Goal: Transaction & Acquisition: Book appointment/travel/reservation

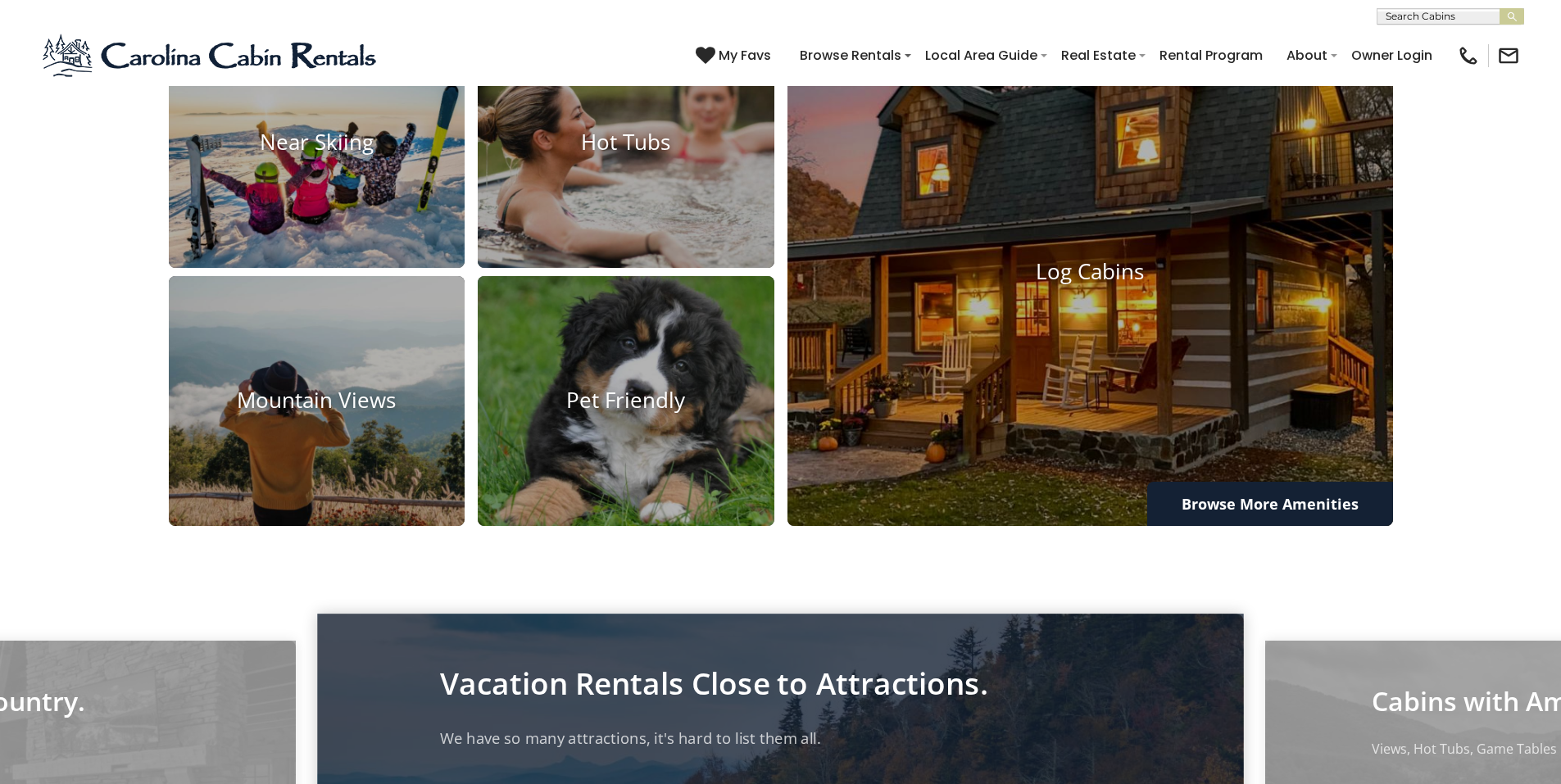
scroll to position [1556, 0]
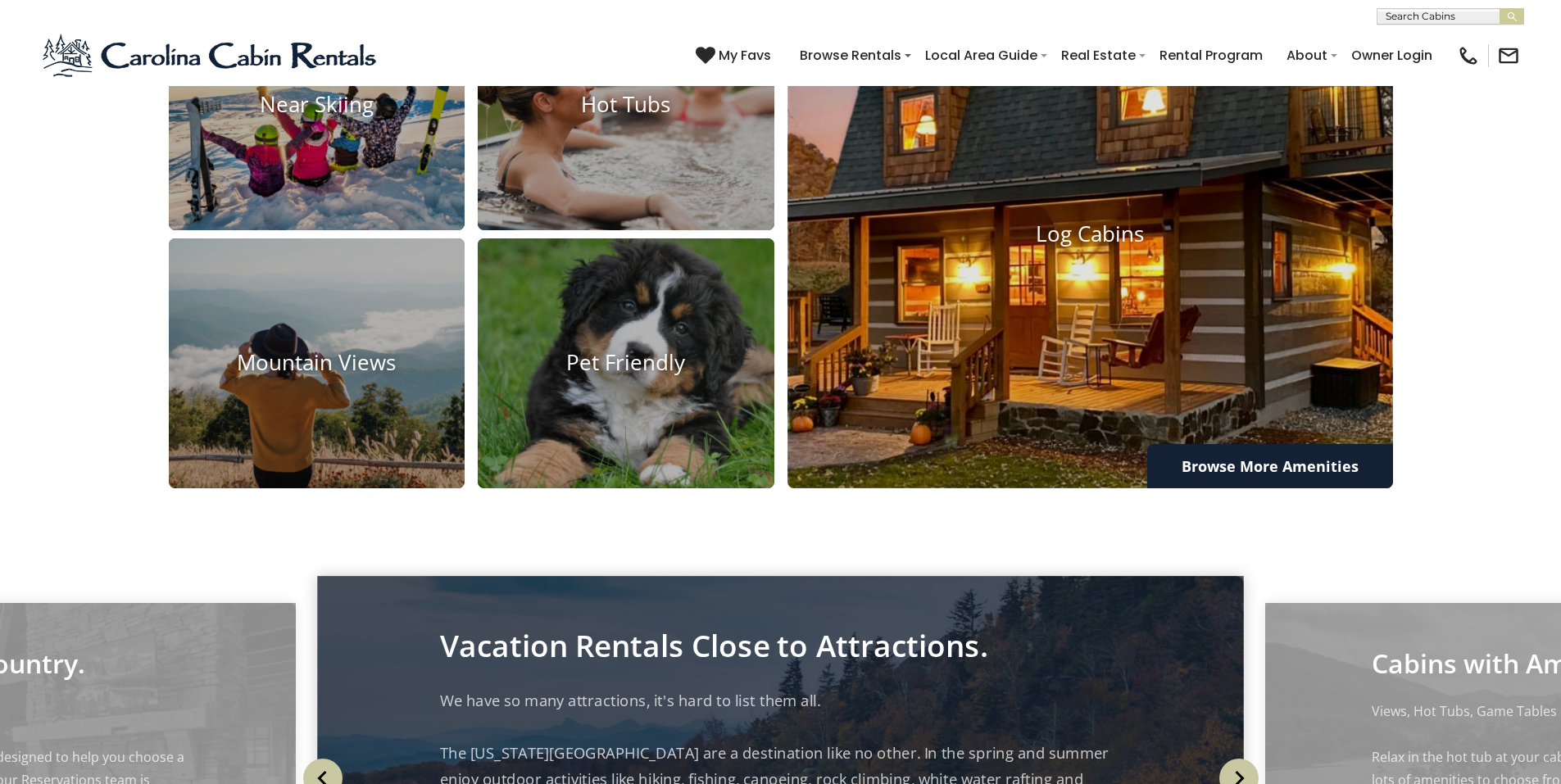
click at [1114, 364] on img at bounding box center [1090, 235] width 666 height 561
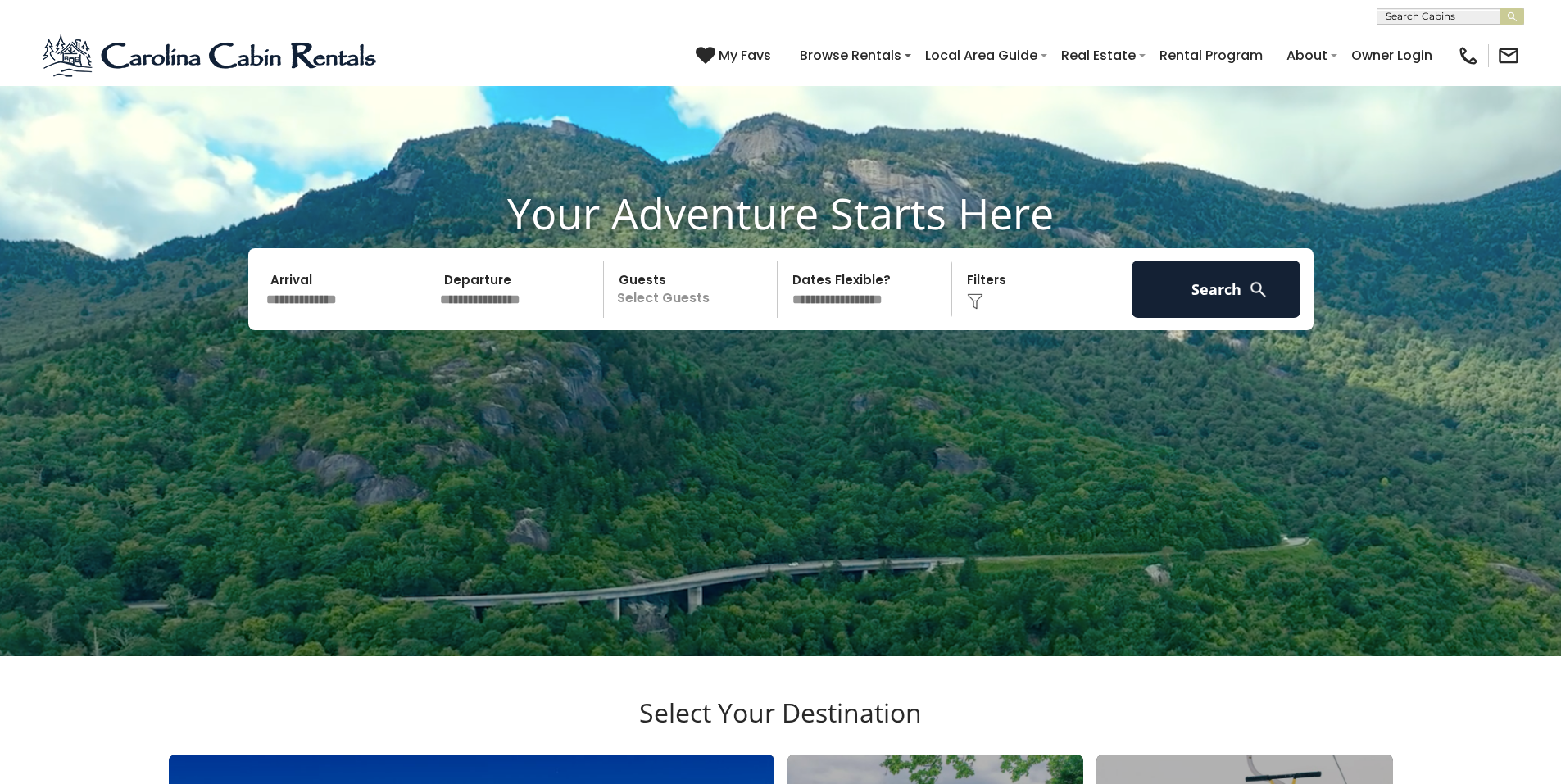
scroll to position [82, 0]
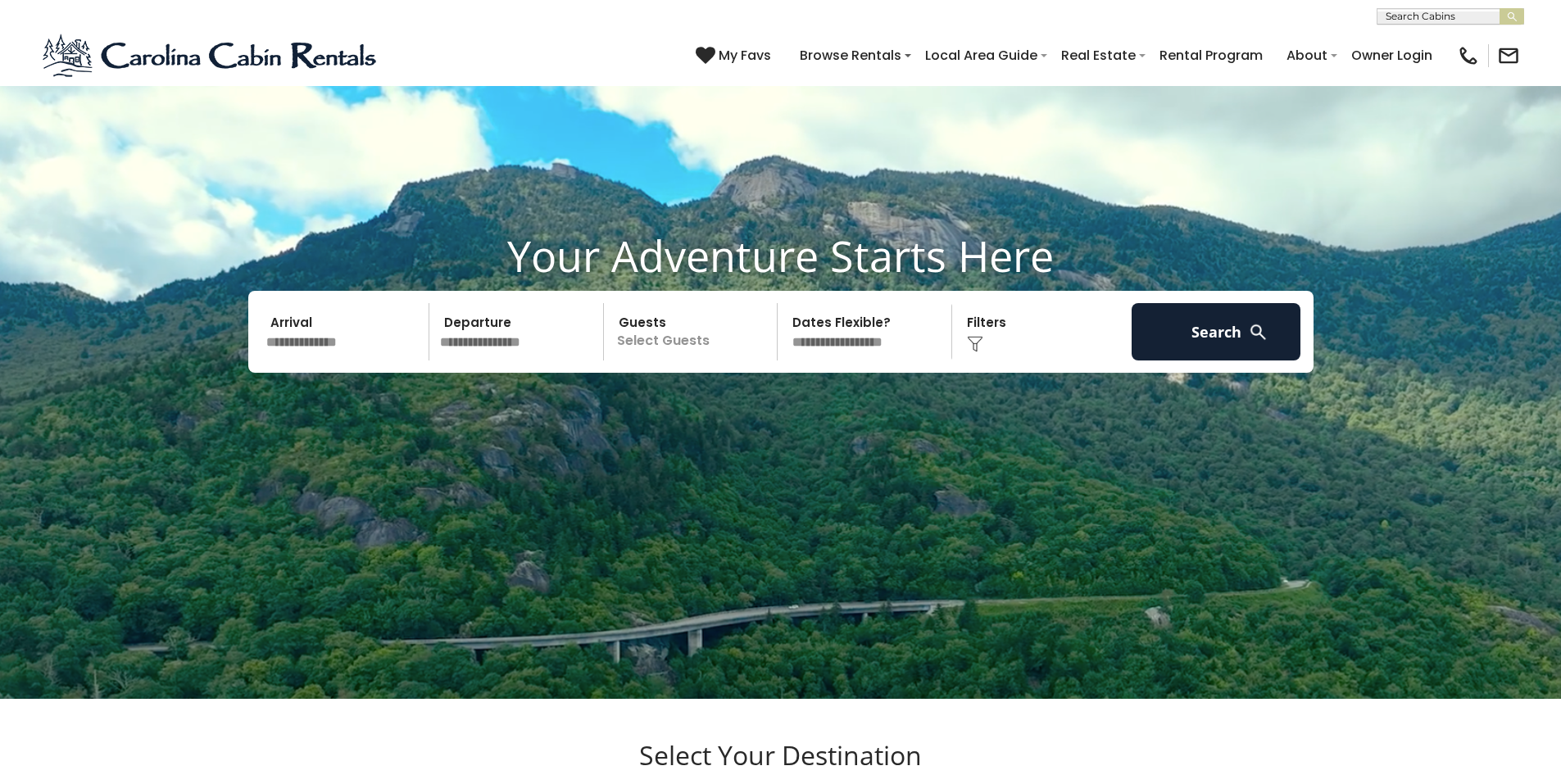
click at [679, 335] on p "Select Guests" at bounding box center [693, 331] width 169 height 57
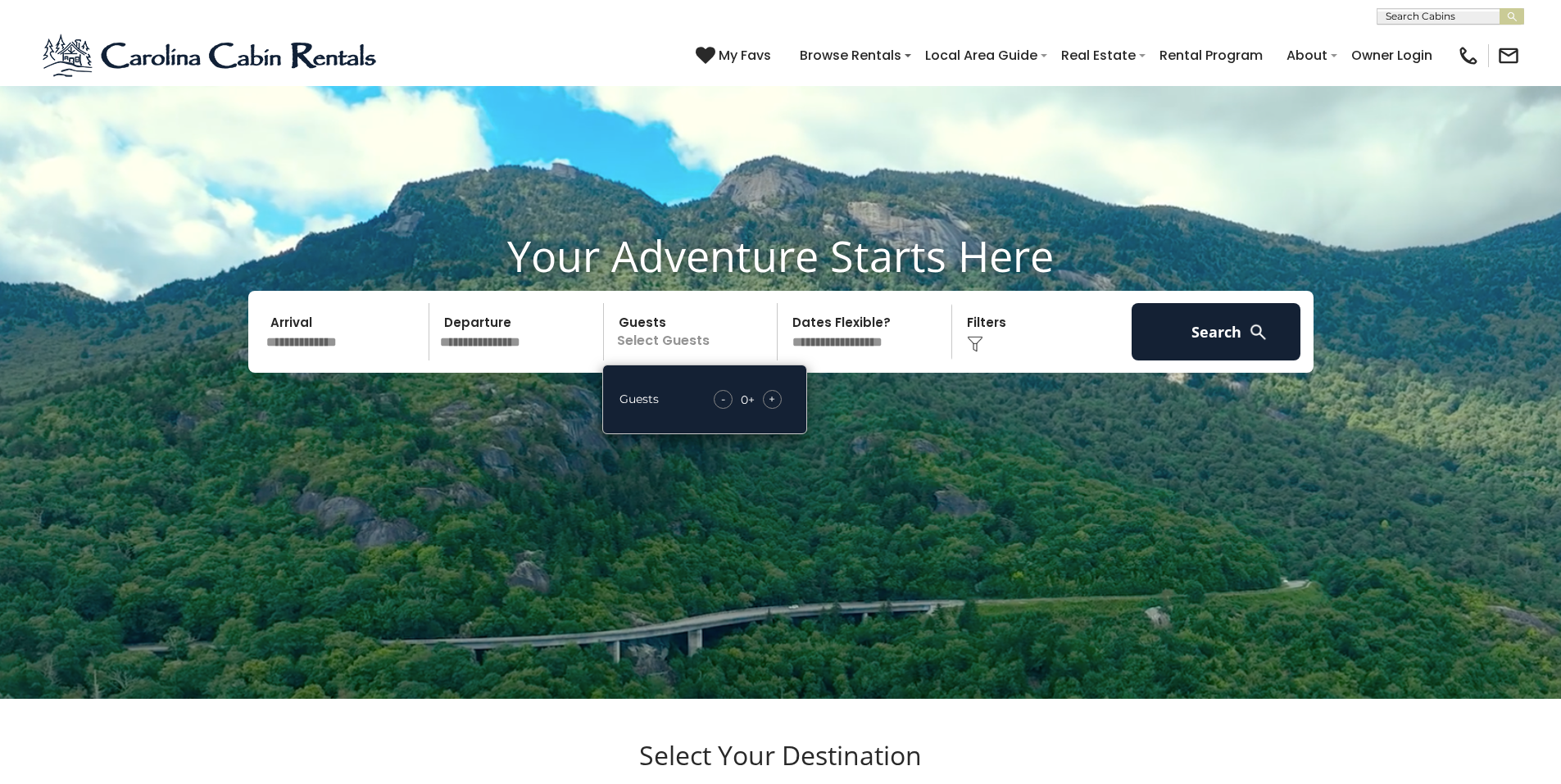
click at [773, 405] on span "+" at bounding box center [772, 399] width 6 height 16
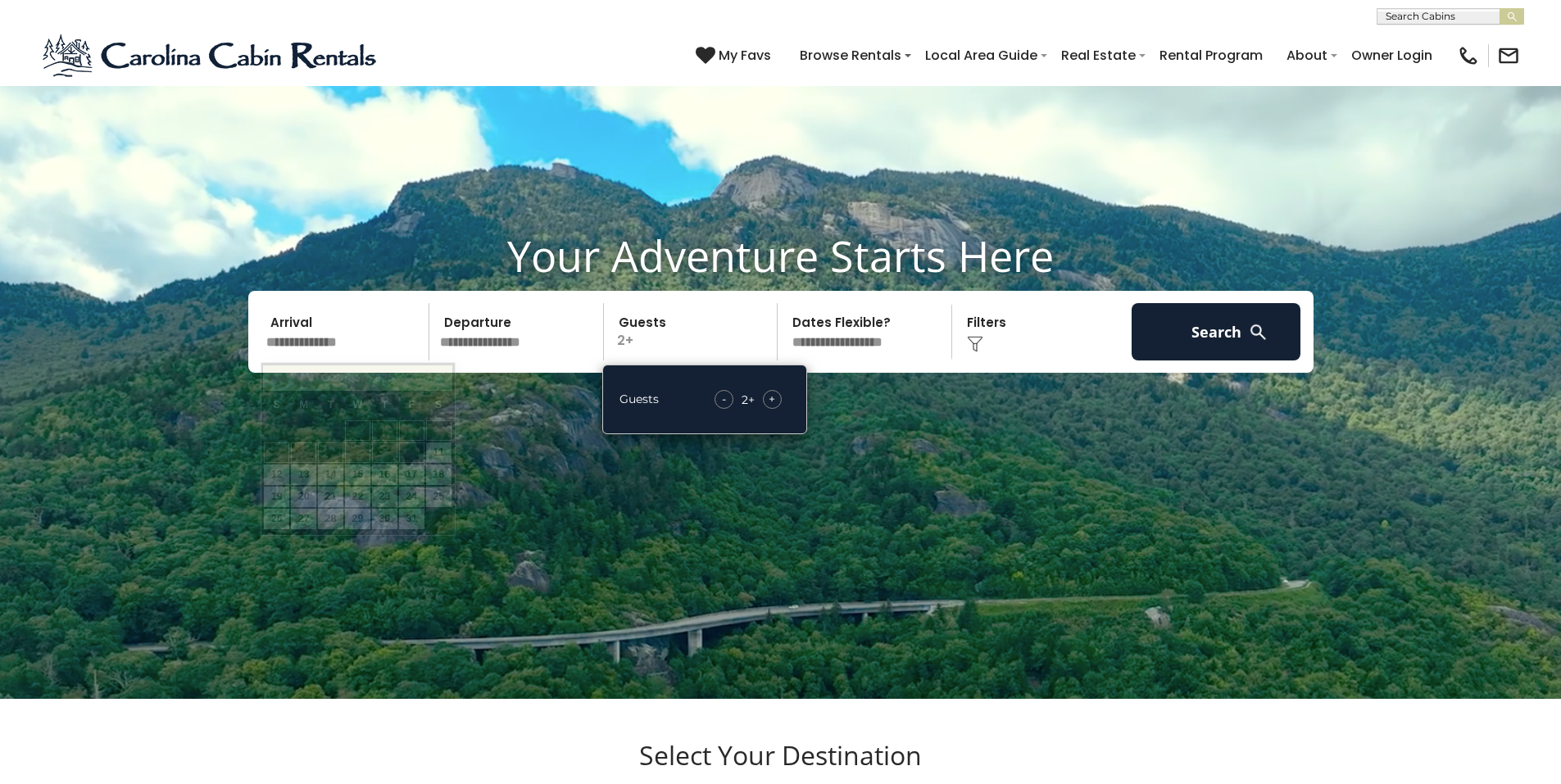
click at [322, 343] on input "text" at bounding box center [346, 331] width 170 height 57
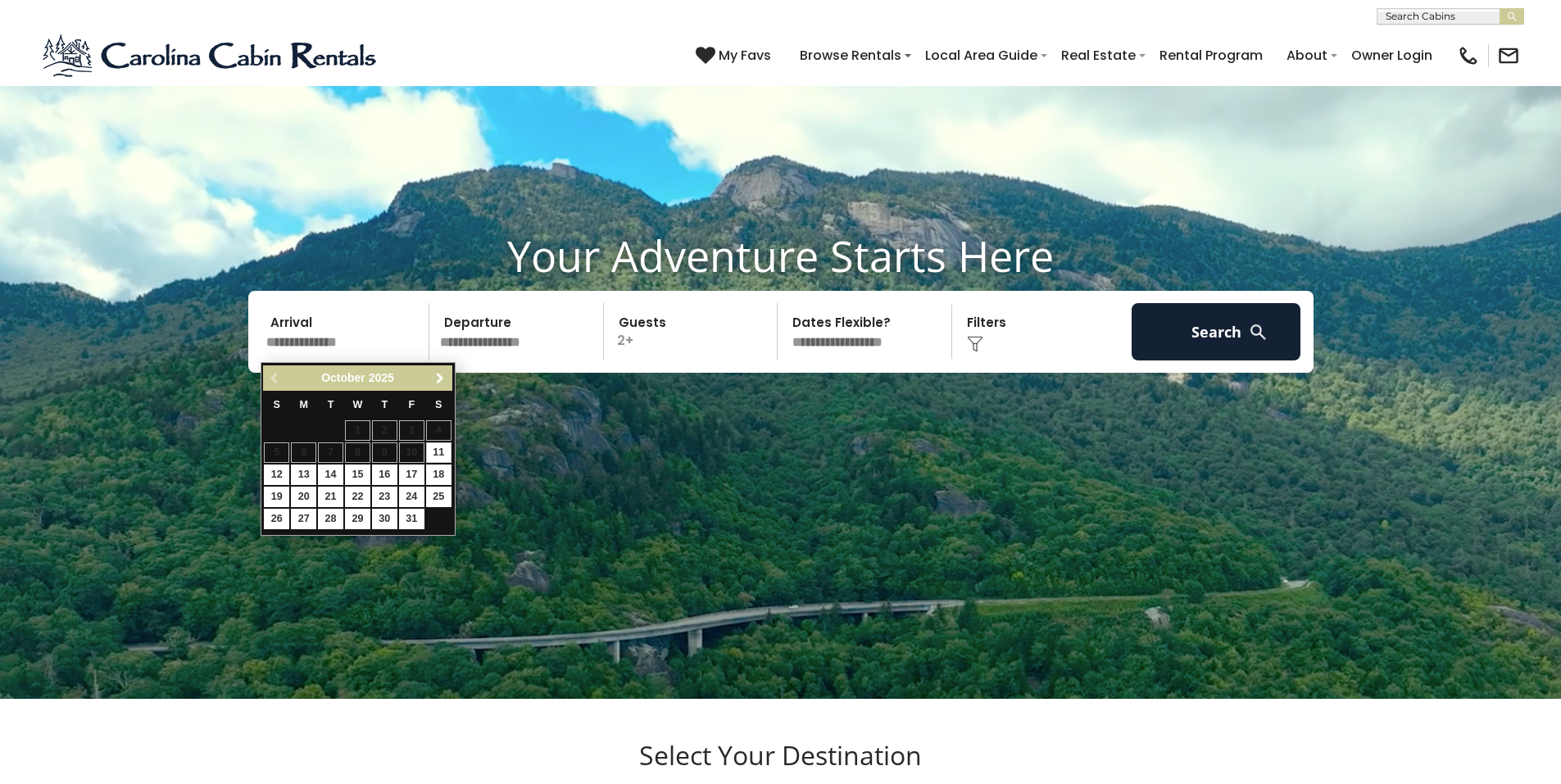
click at [443, 379] on span "Next" at bounding box center [439, 379] width 13 height 13
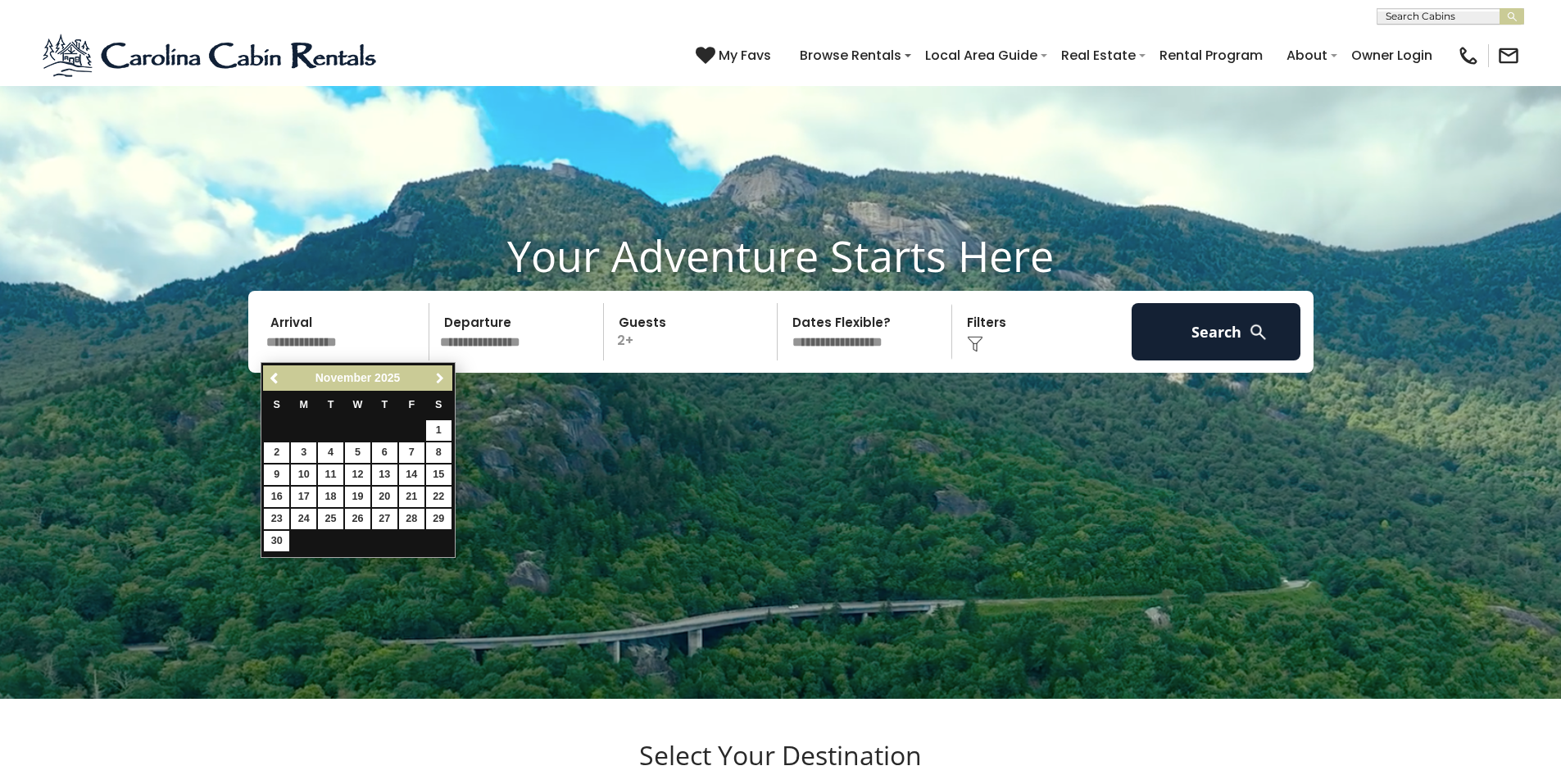
click at [443, 379] on span "Next" at bounding box center [439, 379] width 13 height 13
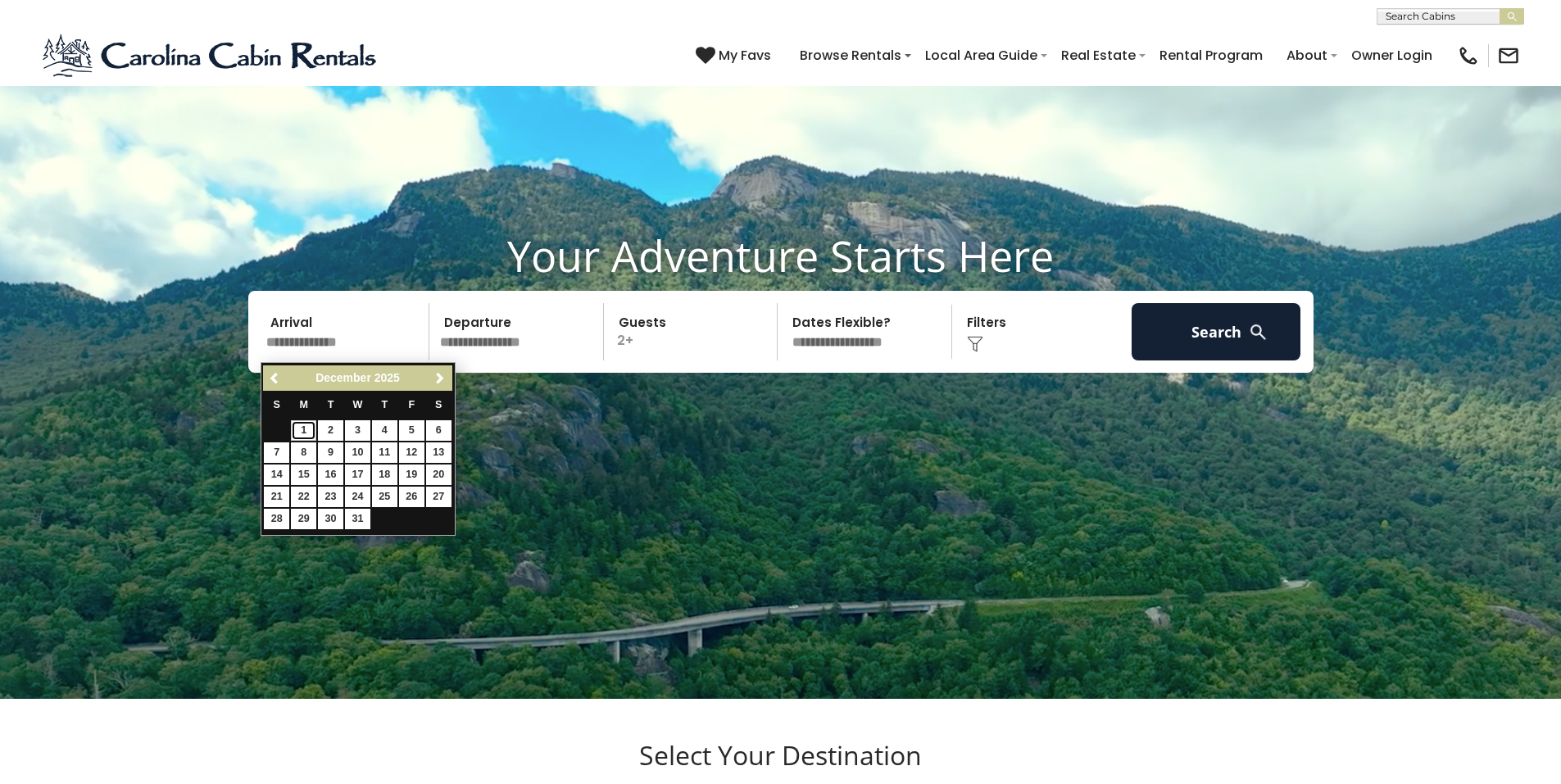
click at [303, 430] on link "1" at bounding box center [304, 430] width 25 height 21
type input "*******"
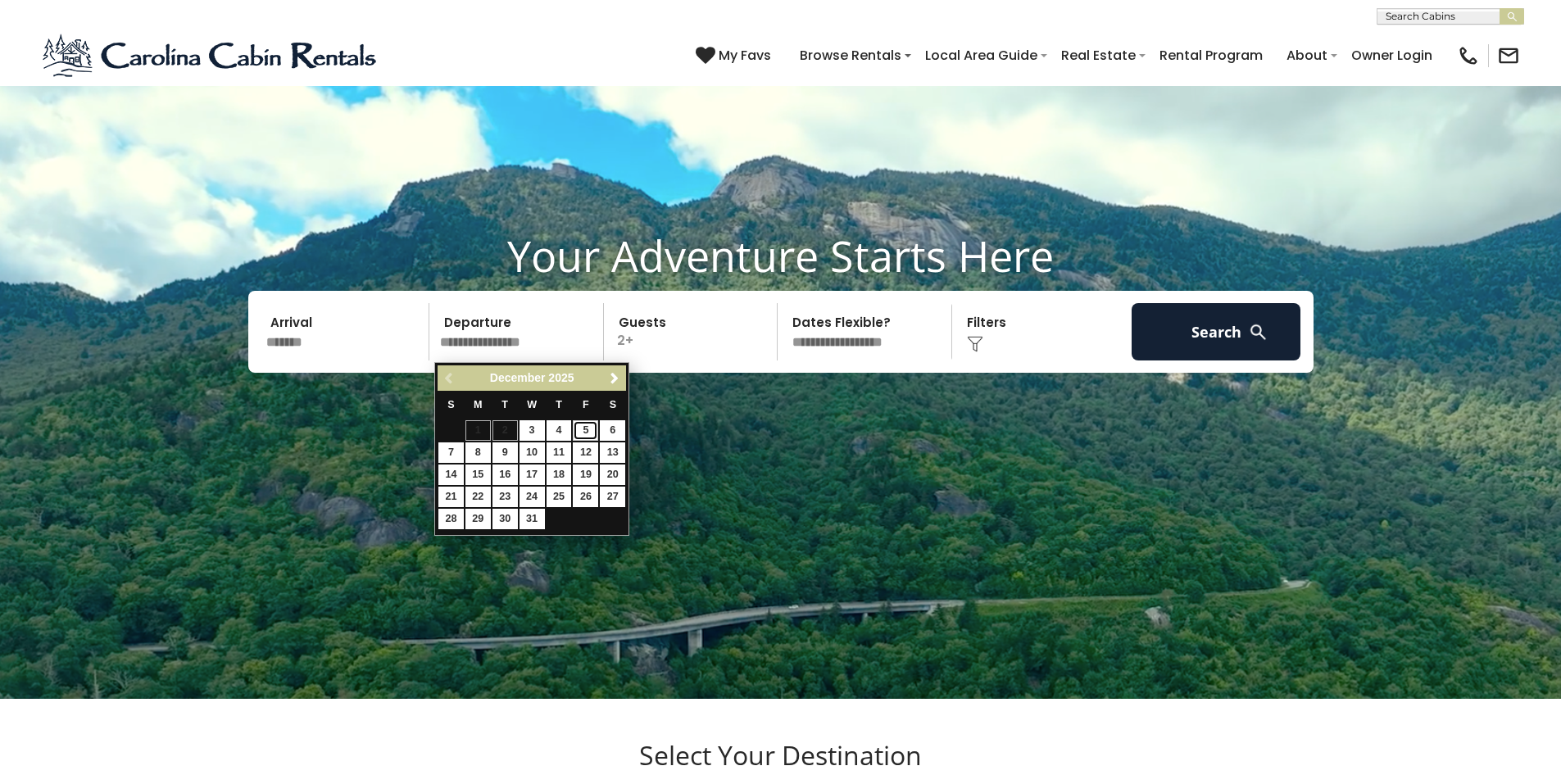
click at [587, 432] on link "5" at bounding box center [585, 430] width 25 height 21
type input "*******"
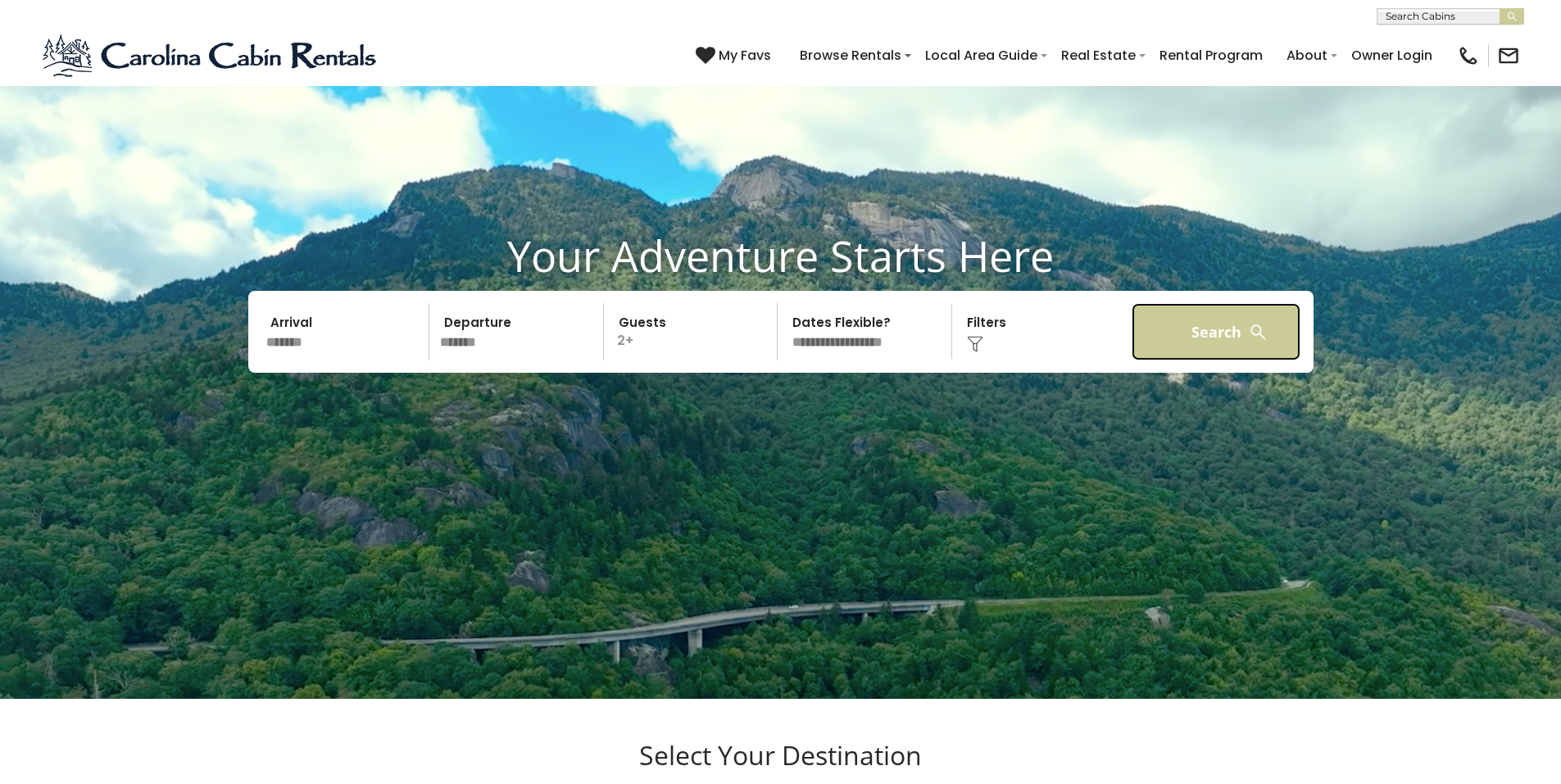
click at [1220, 324] on button "Search" at bounding box center [1216, 331] width 170 height 57
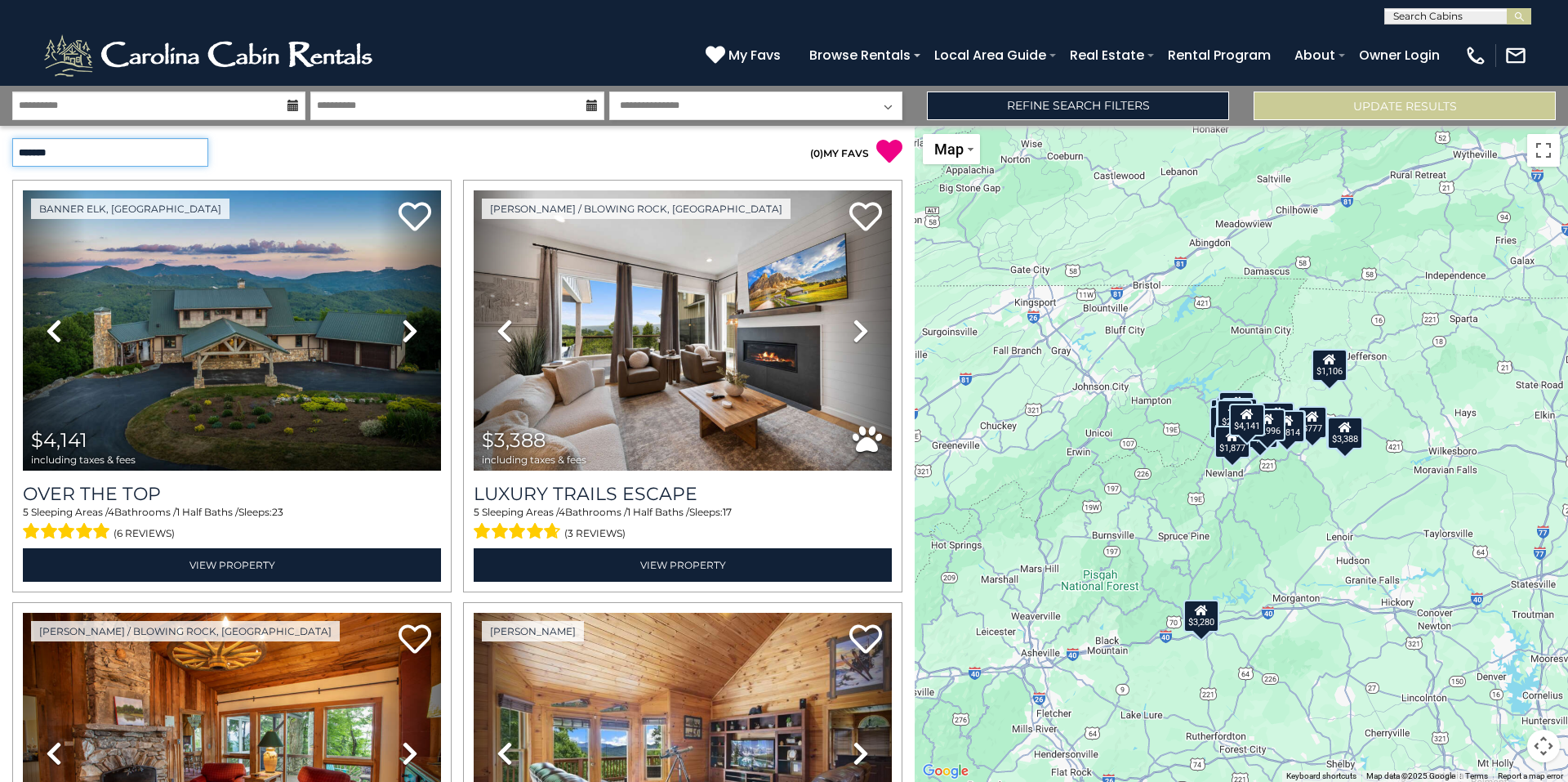
click at [197, 153] on select "**********" at bounding box center [110, 152] width 196 height 29
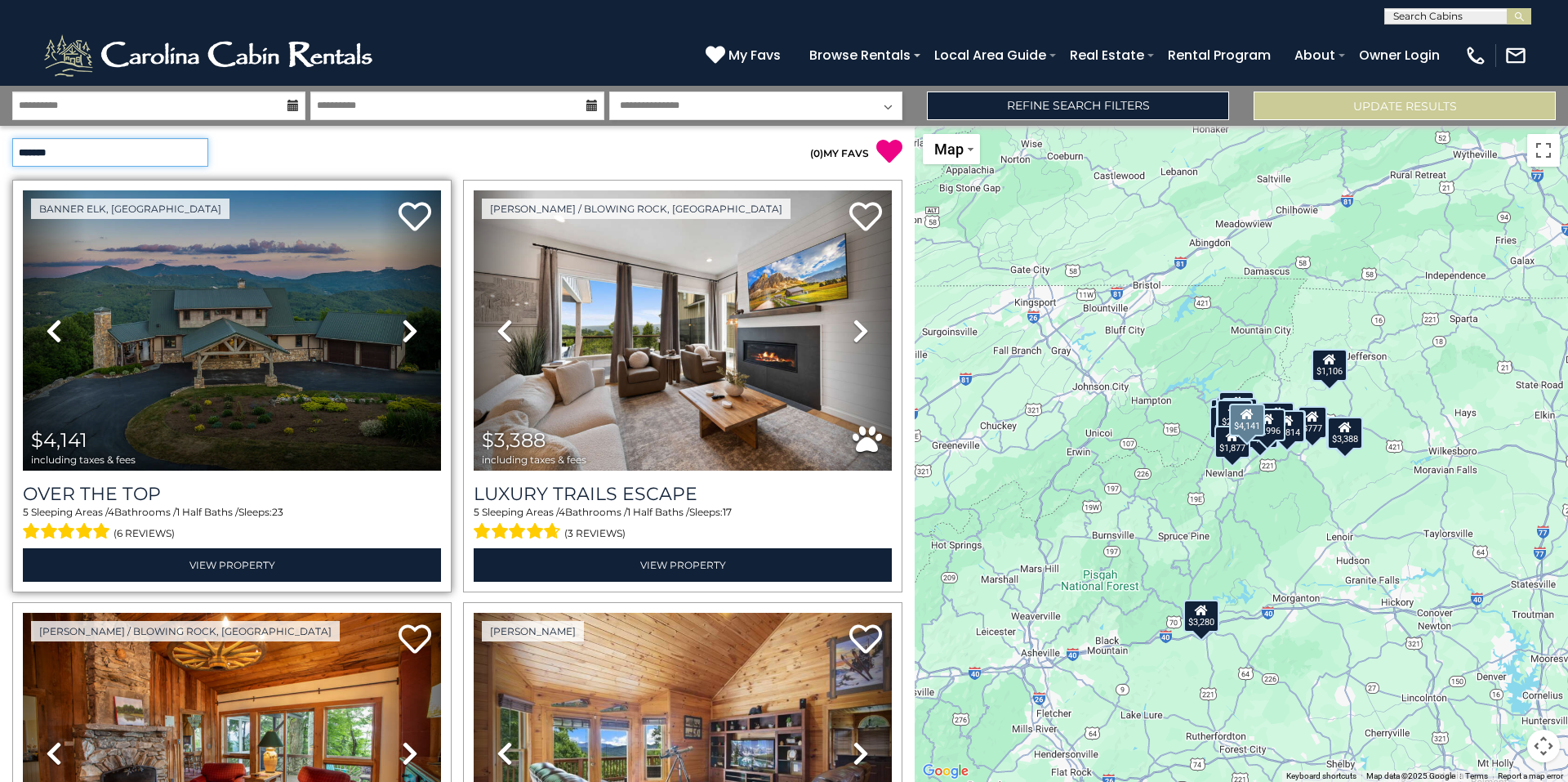
select select "*********"
click at [12, 138] on select "**********" at bounding box center [110, 152] width 196 height 29
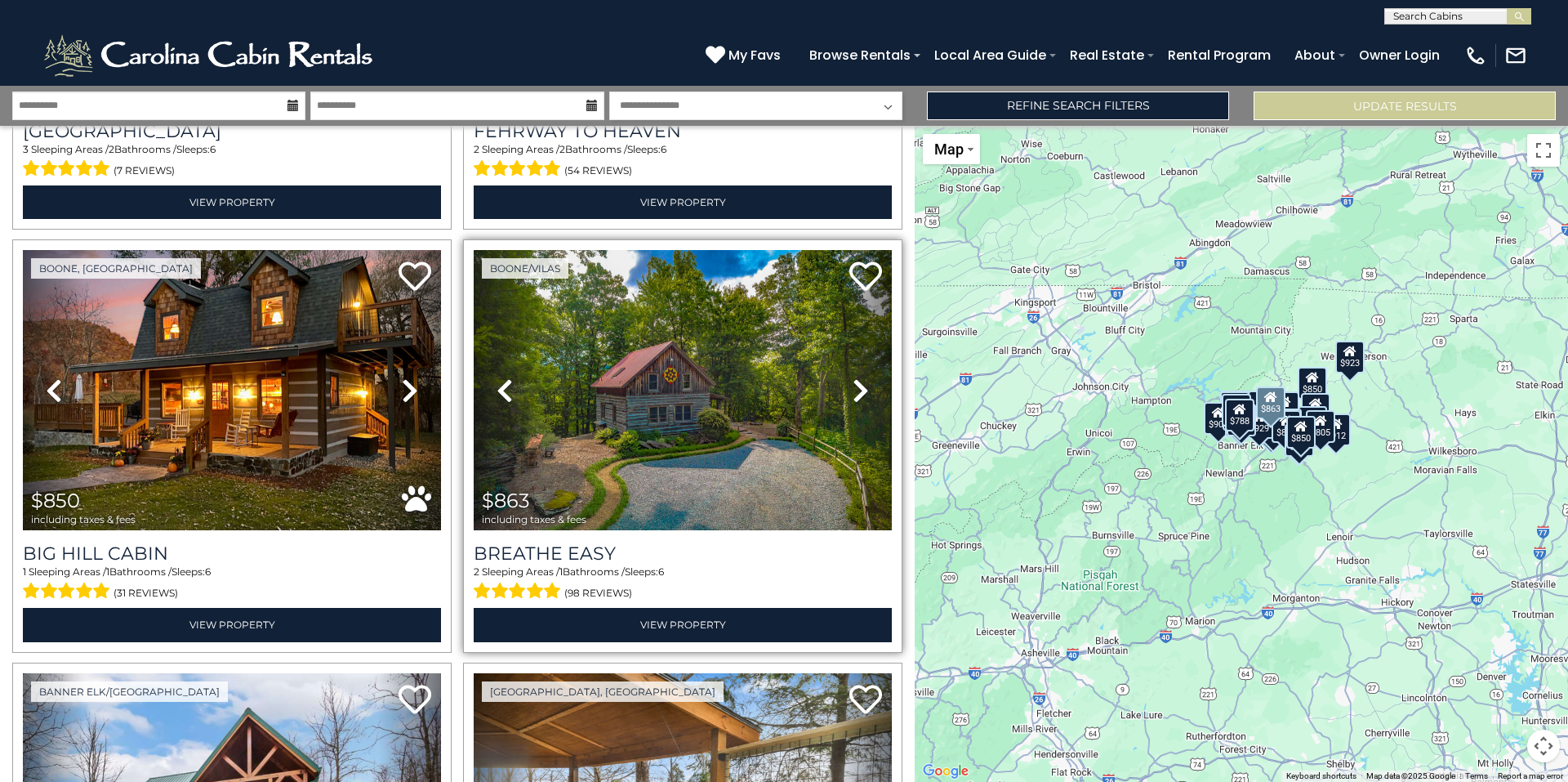
scroll to position [2942, 0]
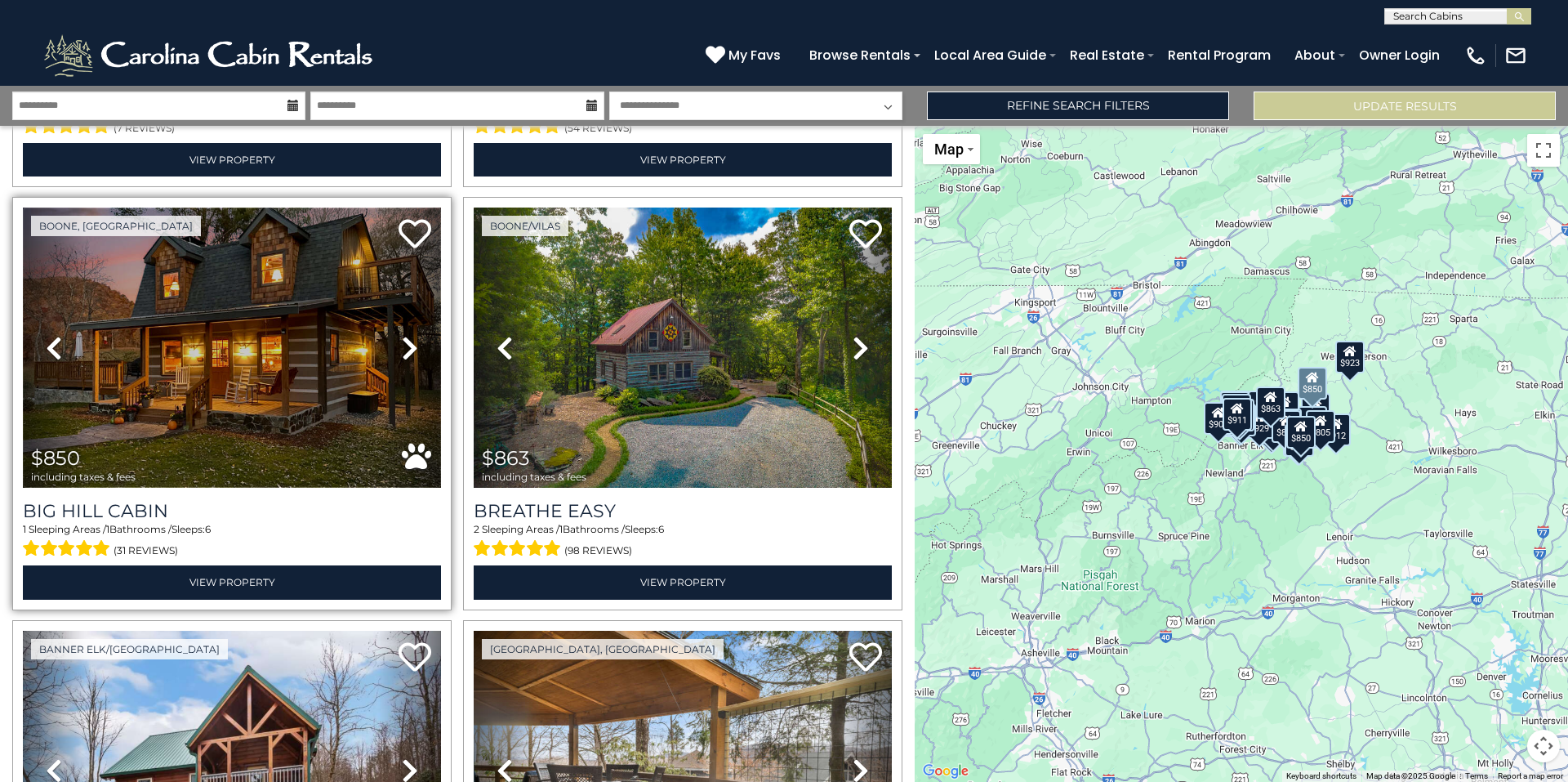
click at [277, 366] on img at bounding box center [232, 347] width 418 height 281
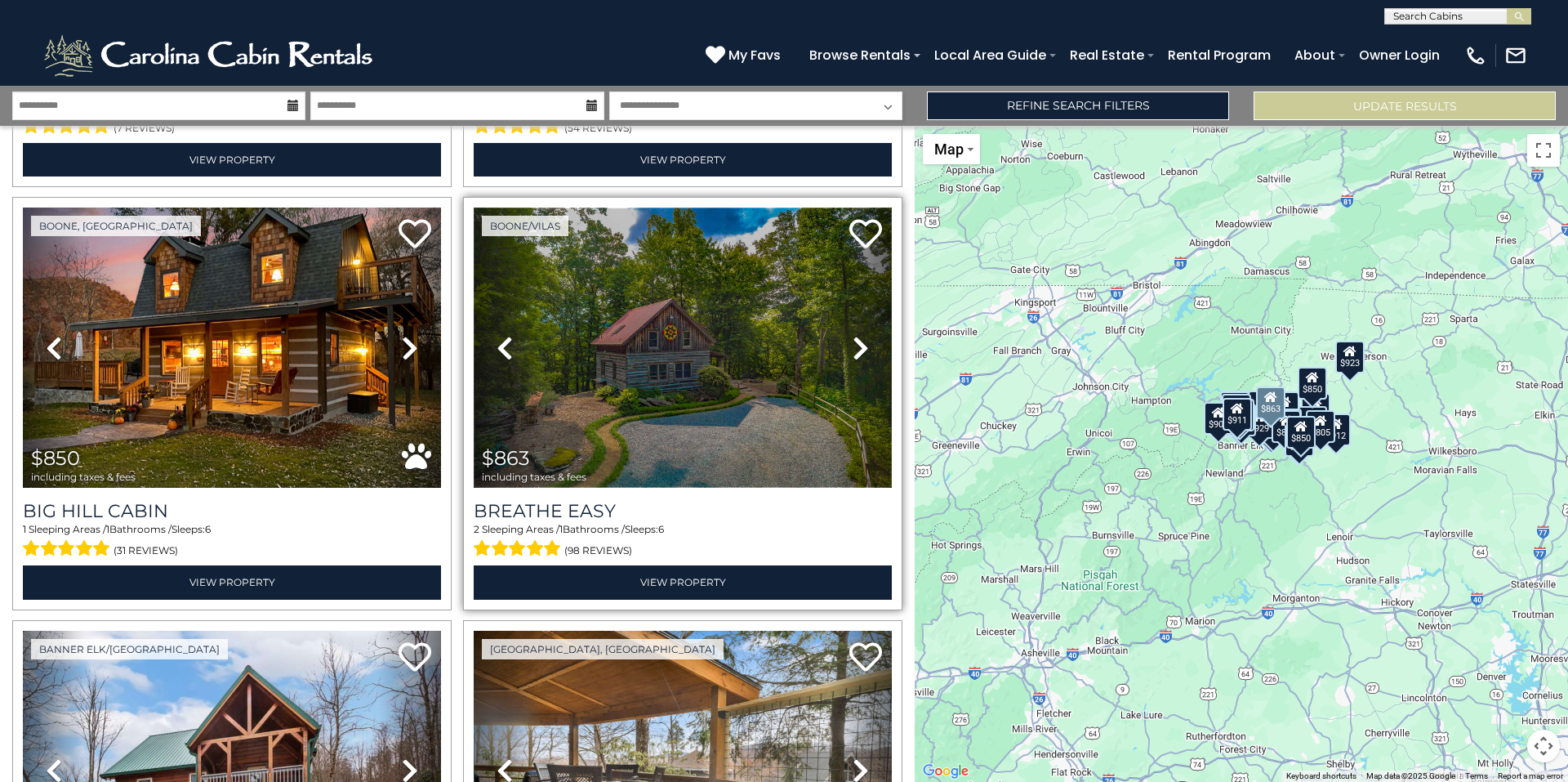
click at [718, 376] on img at bounding box center [683, 347] width 418 height 281
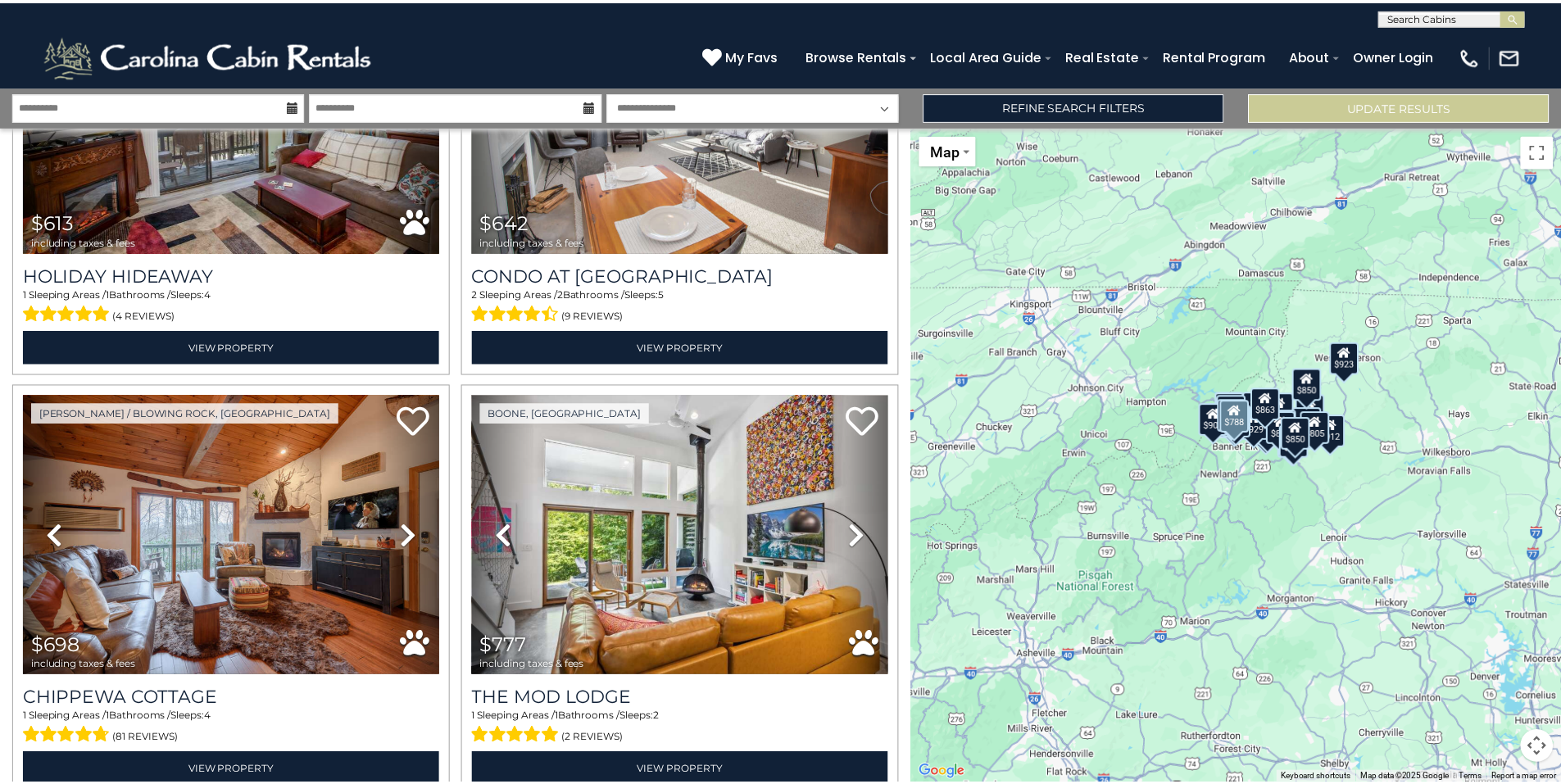
scroll to position [163, 0]
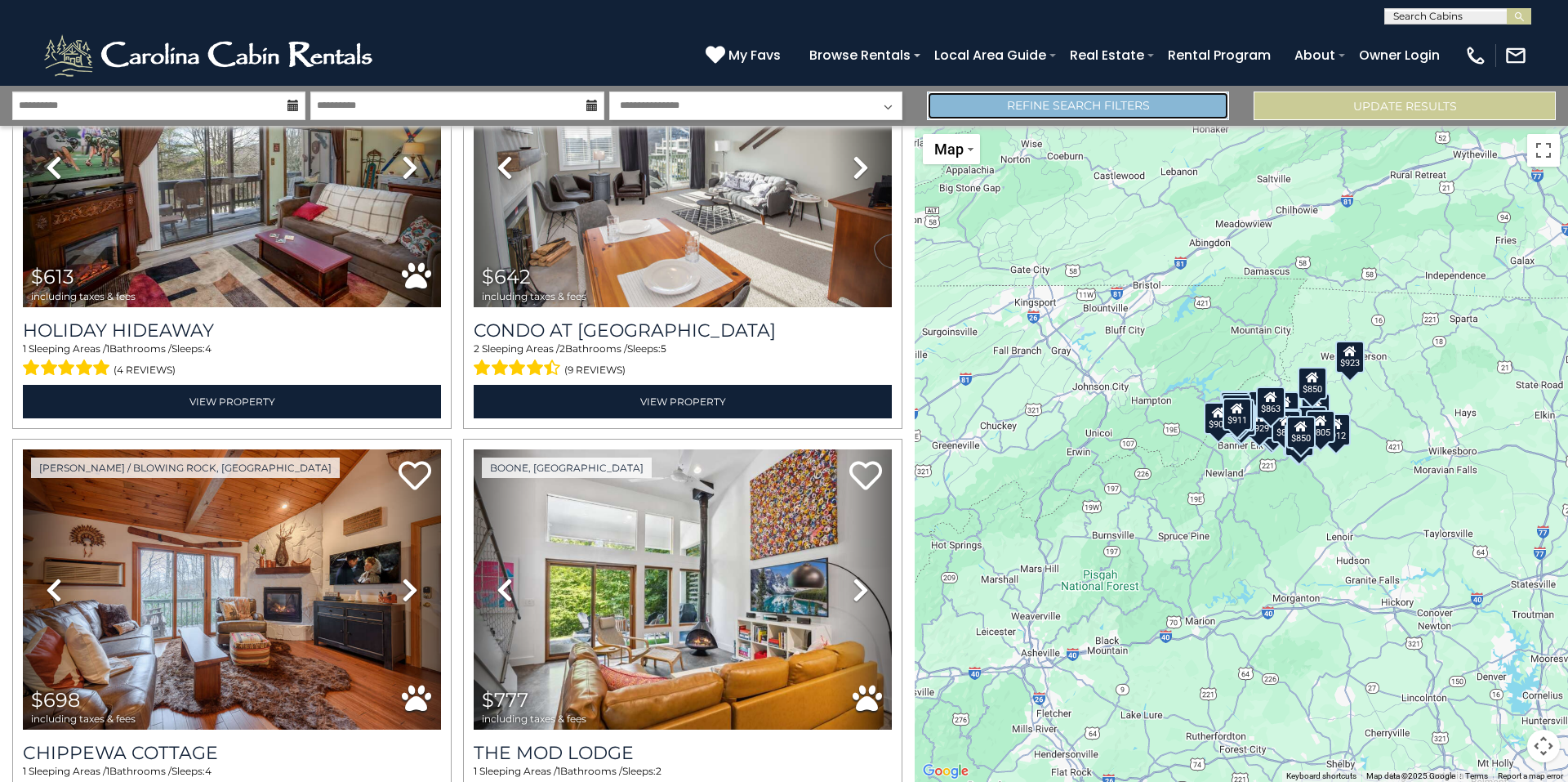
click at [1189, 109] on link "Refine Search Filters" at bounding box center [1077, 106] width 302 height 29
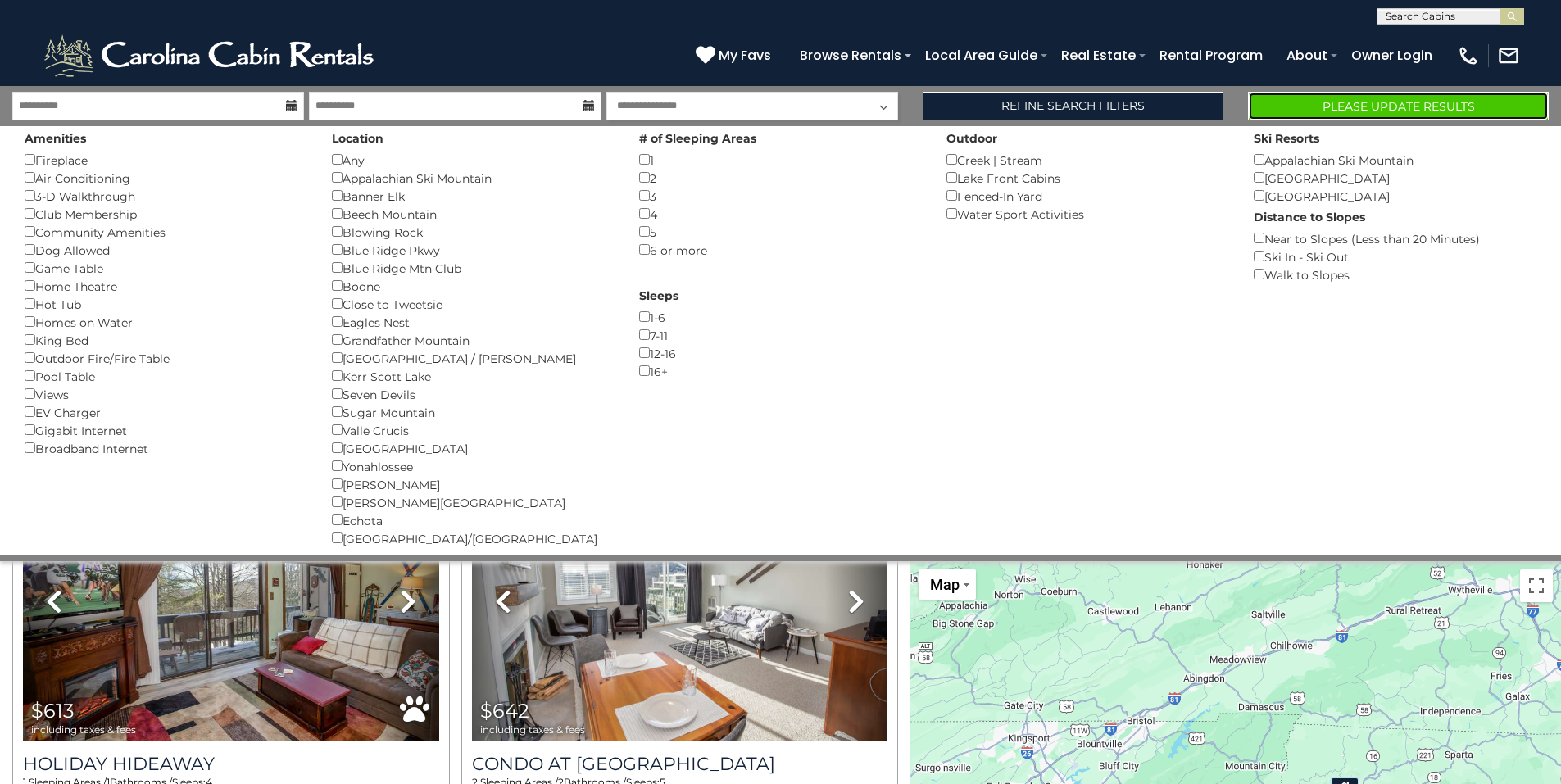
click at [1404, 108] on button "Please Update Results" at bounding box center [1398, 106] width 301 height 29
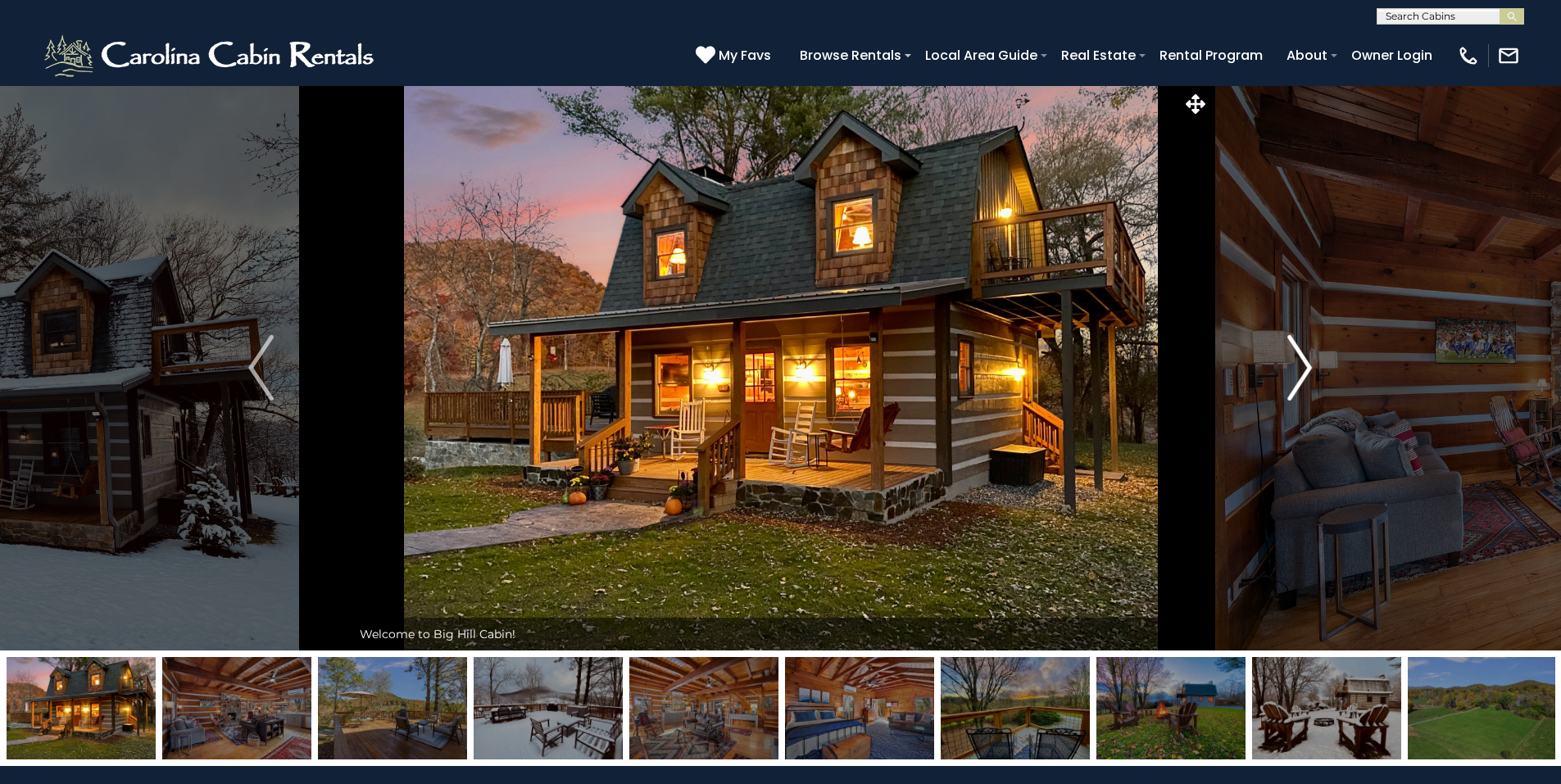
click at [1305, 376] on img "Next" at bounding box center [1299, 367] width 25 height 65
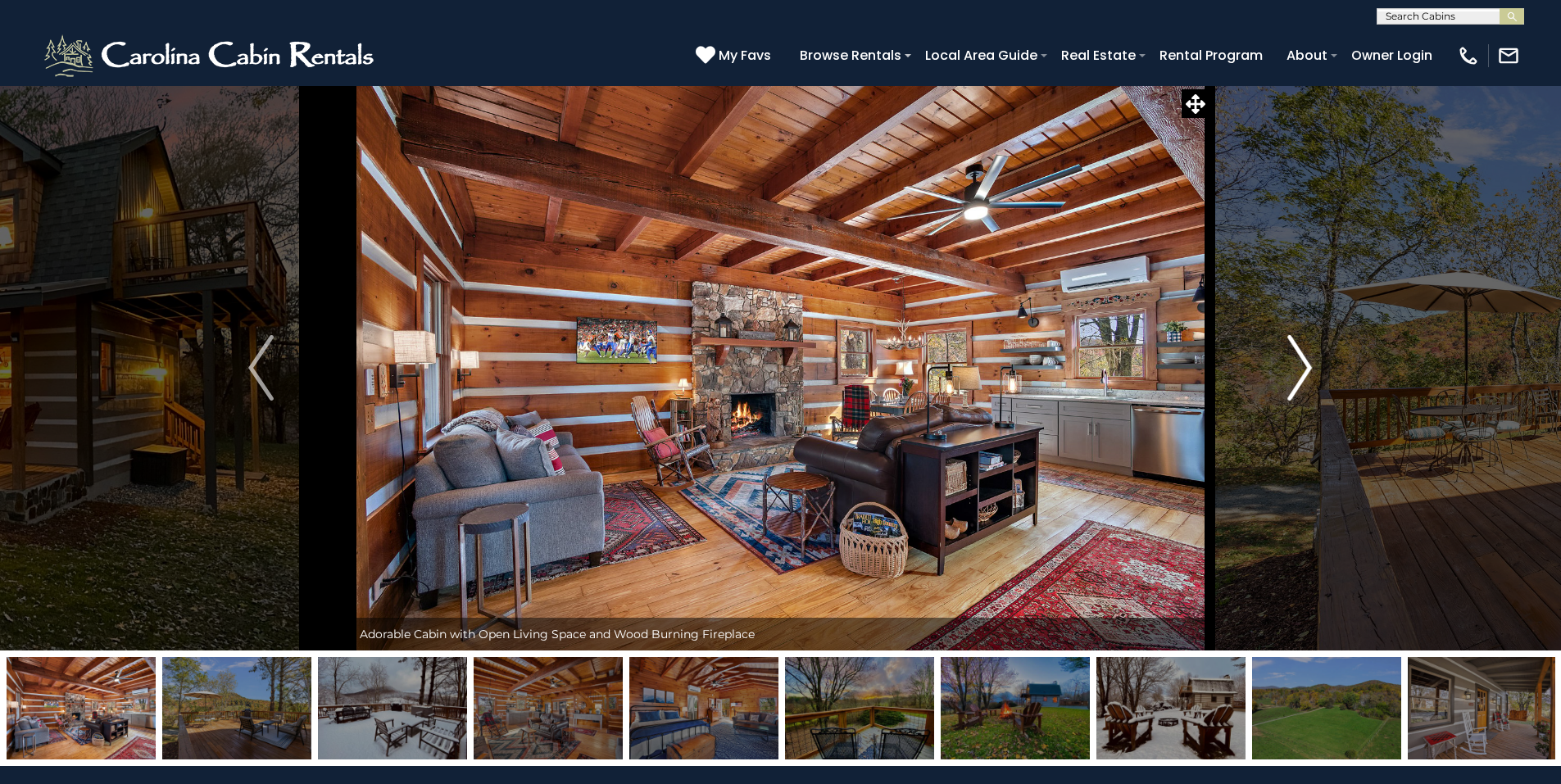
click at [1300, 371] on img "Next" at bounding box center [1299, 367] width 25 height 65
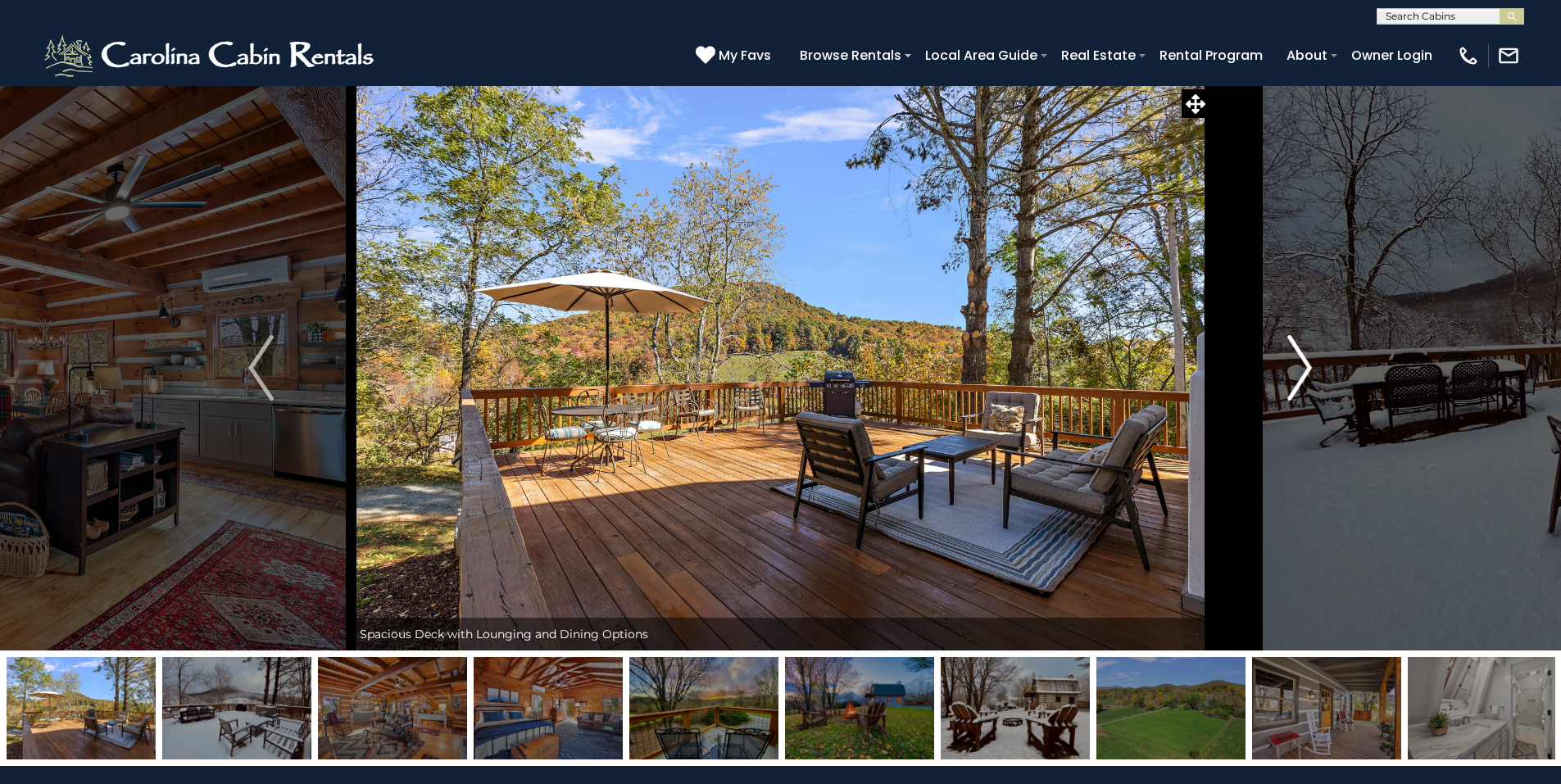
click at [1300, 371] on img "Next" at bounding box center [1299, 367] width 25 height 65
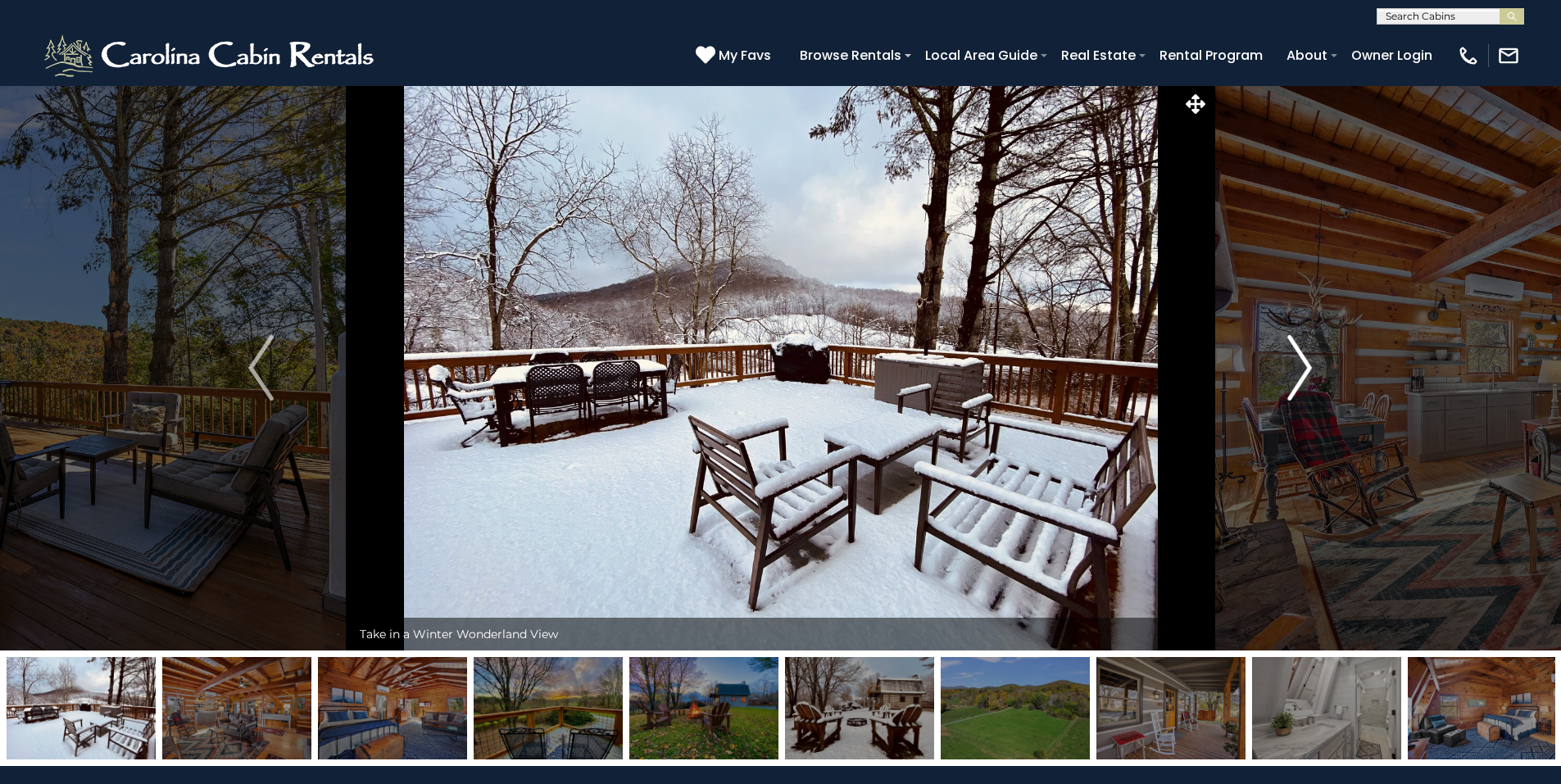
click at [1298, 375] on img "Next" at bounding box center [1299, 367] width 25 height 65
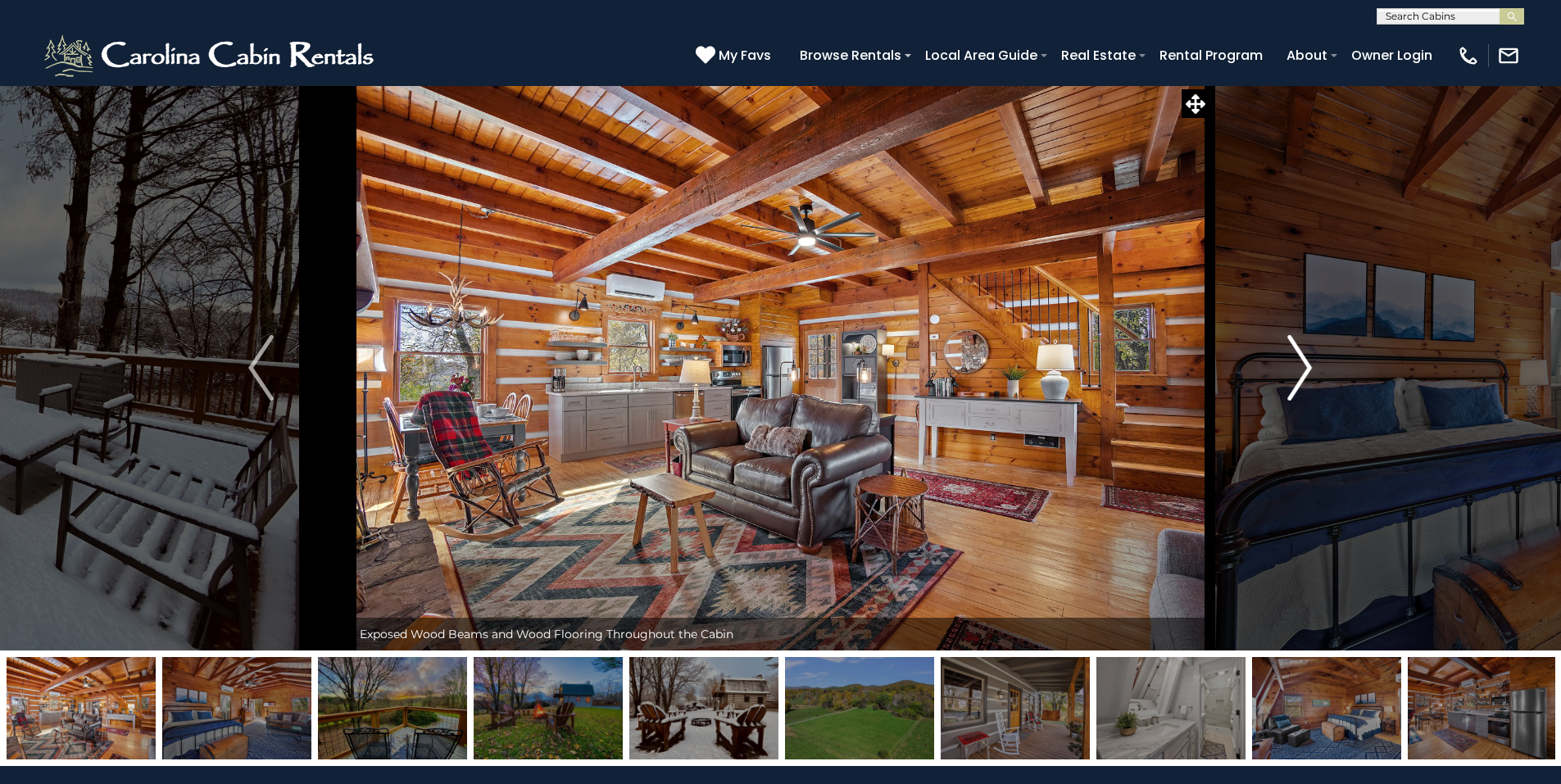
click at [1298, 375] on img "Next" at bounding box center [1299, 367] width 25 height 65
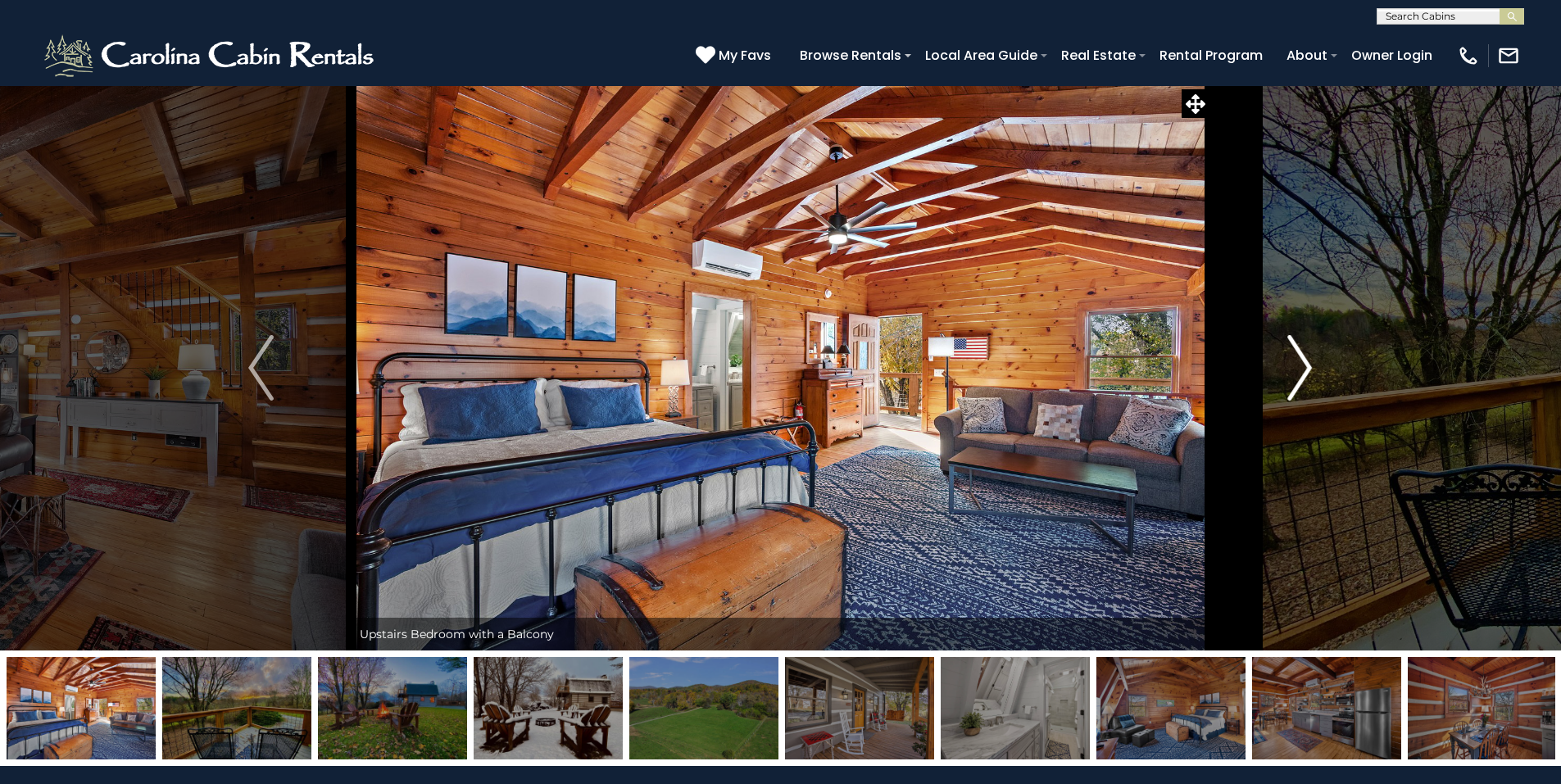
click at [1298, 375] on img "Next" at bounding box center [1299, 367] width 25 height 65
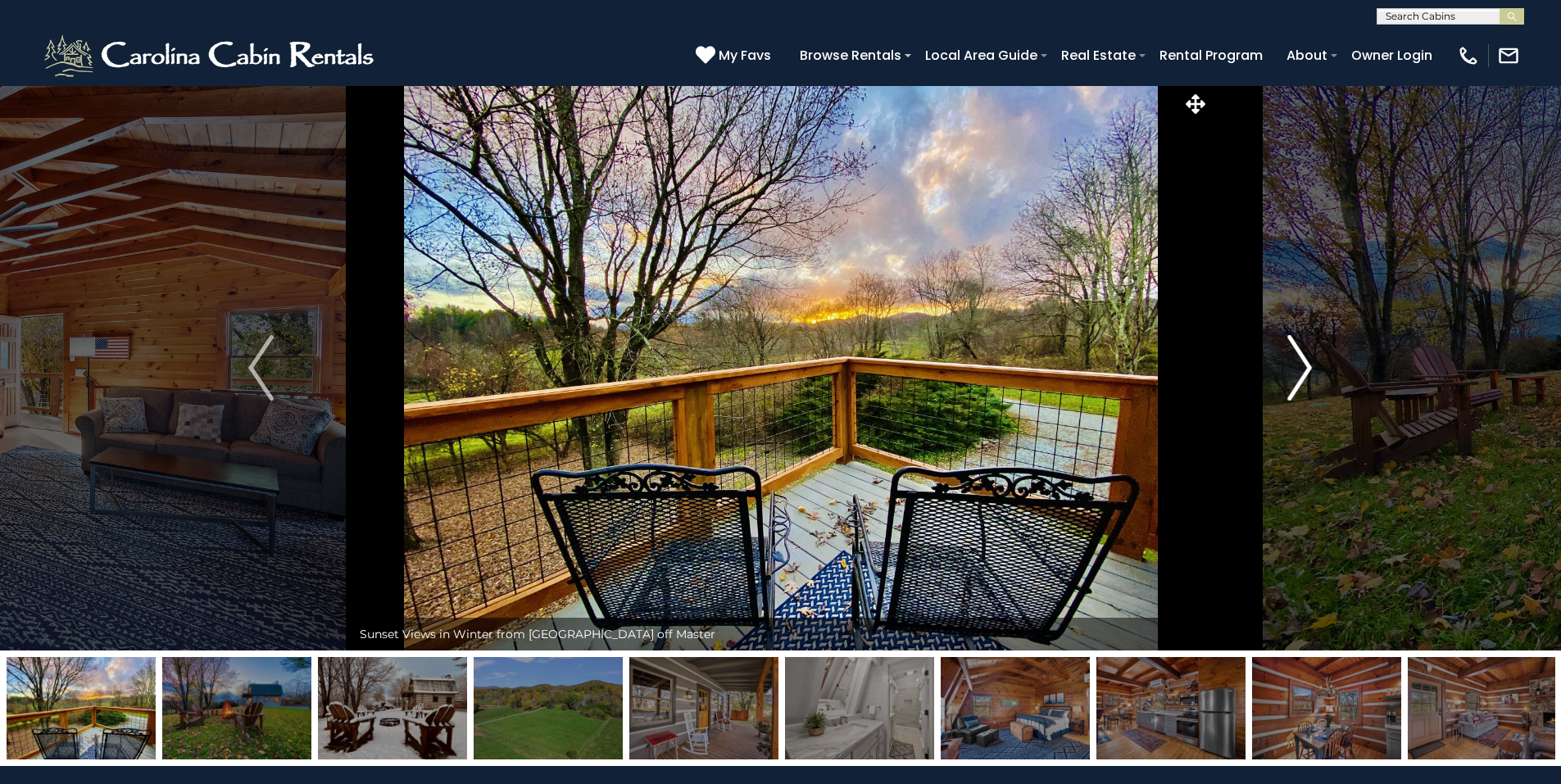
click at [1298, 375] on img "Next" at bounding box center [1299, 367] width 25 height 65
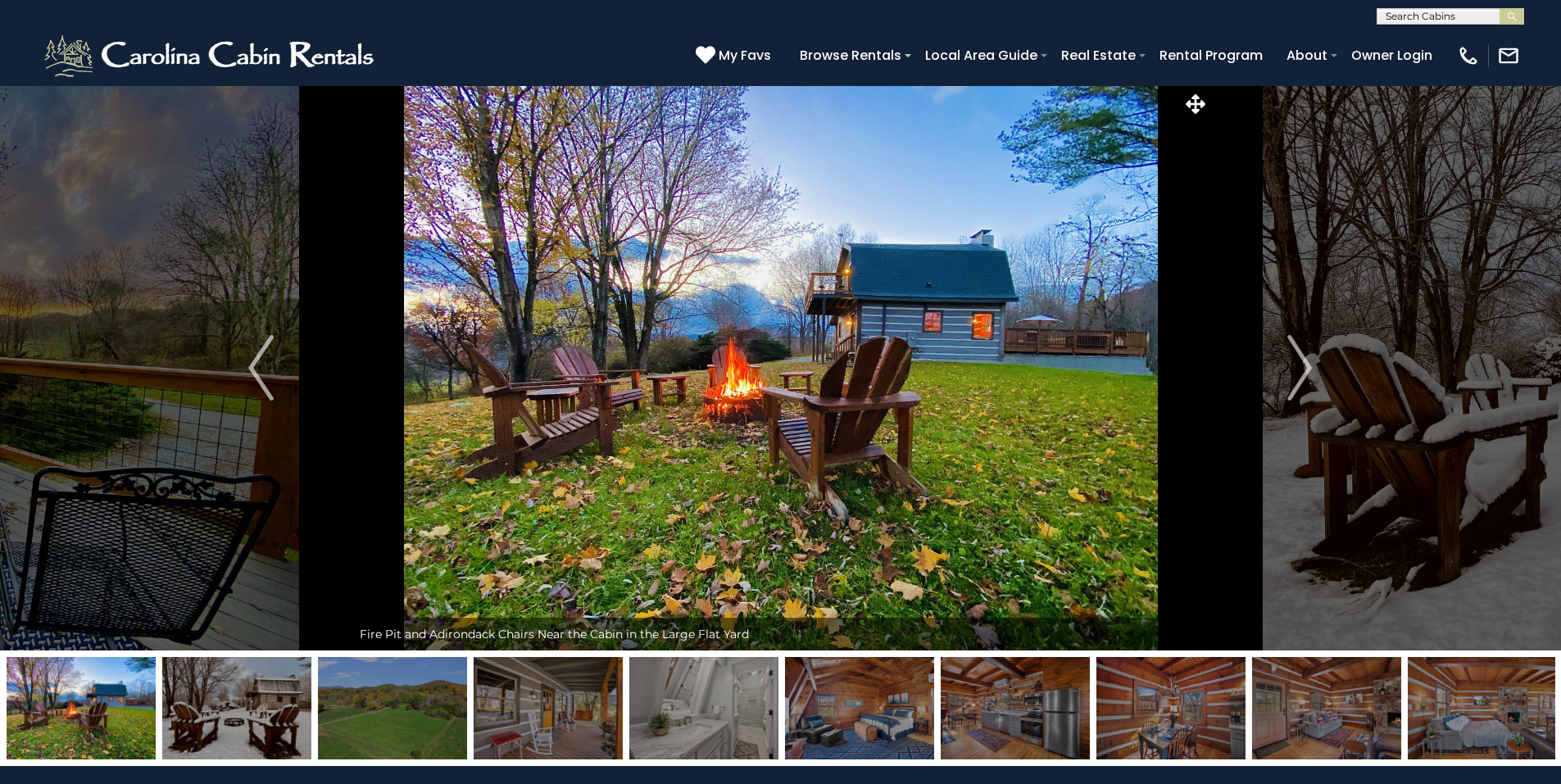
scroll to position [1, 0]
click at [1452, 18] on input "text" at bounding box center [1448, 19] width 144 height 16
type input "**********"
click at [1499, 8] on button "submit" at bounding box center [1512, 16] width 25 height 16
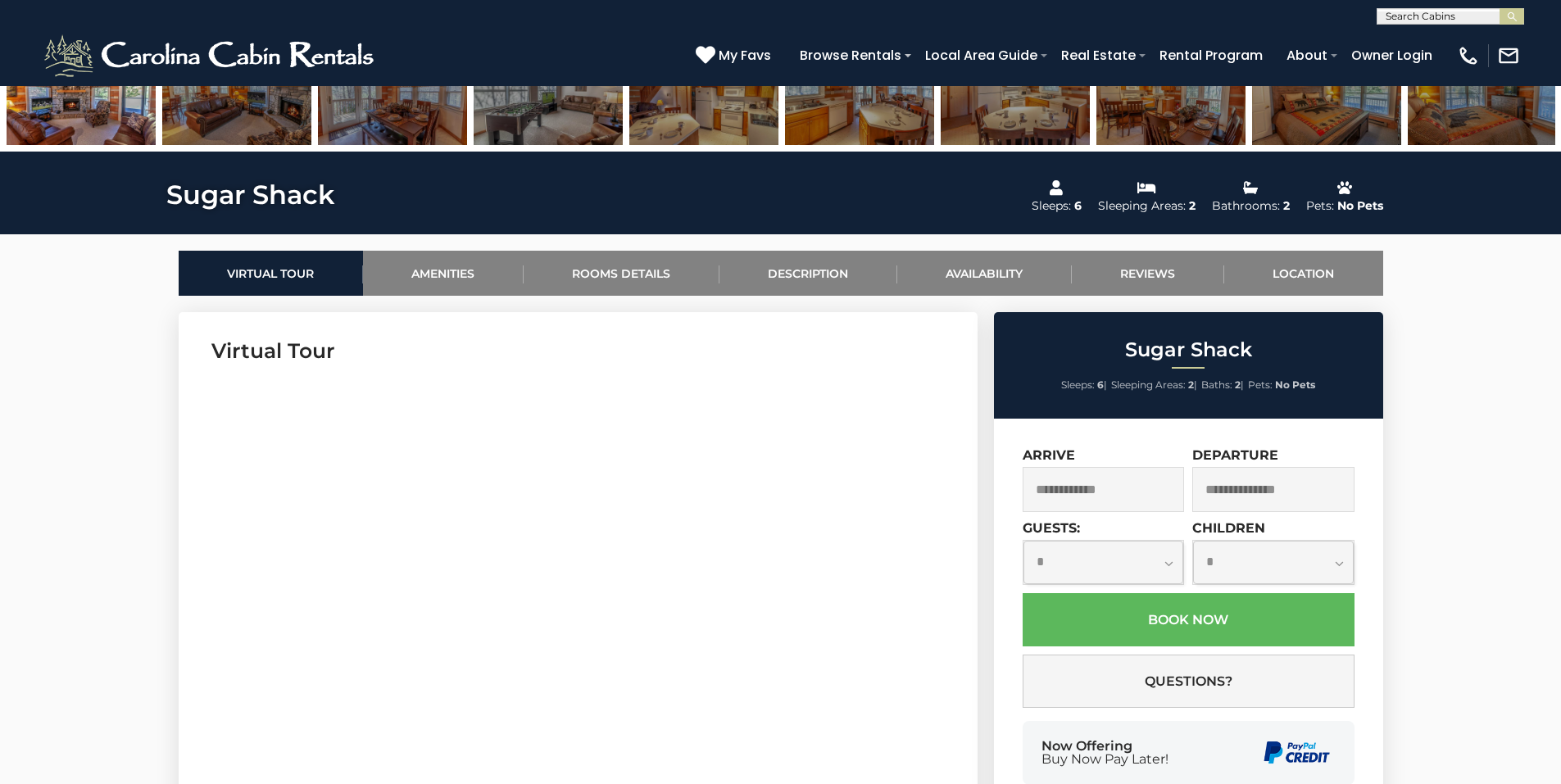
scroll to position [655, 0]
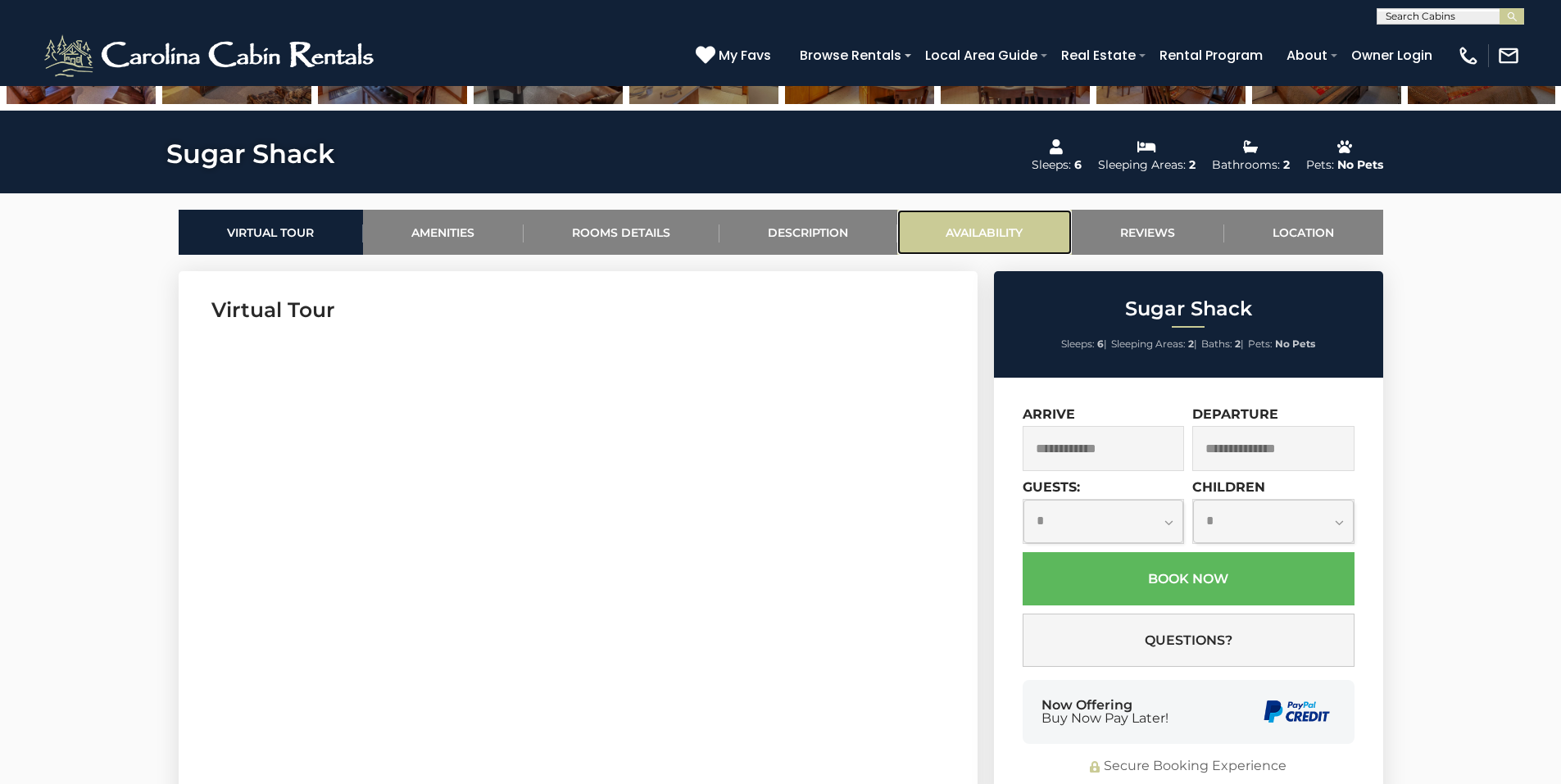
click at [985, 237] on link "Availability" at bounding box center [984, 232] width 174 height 45
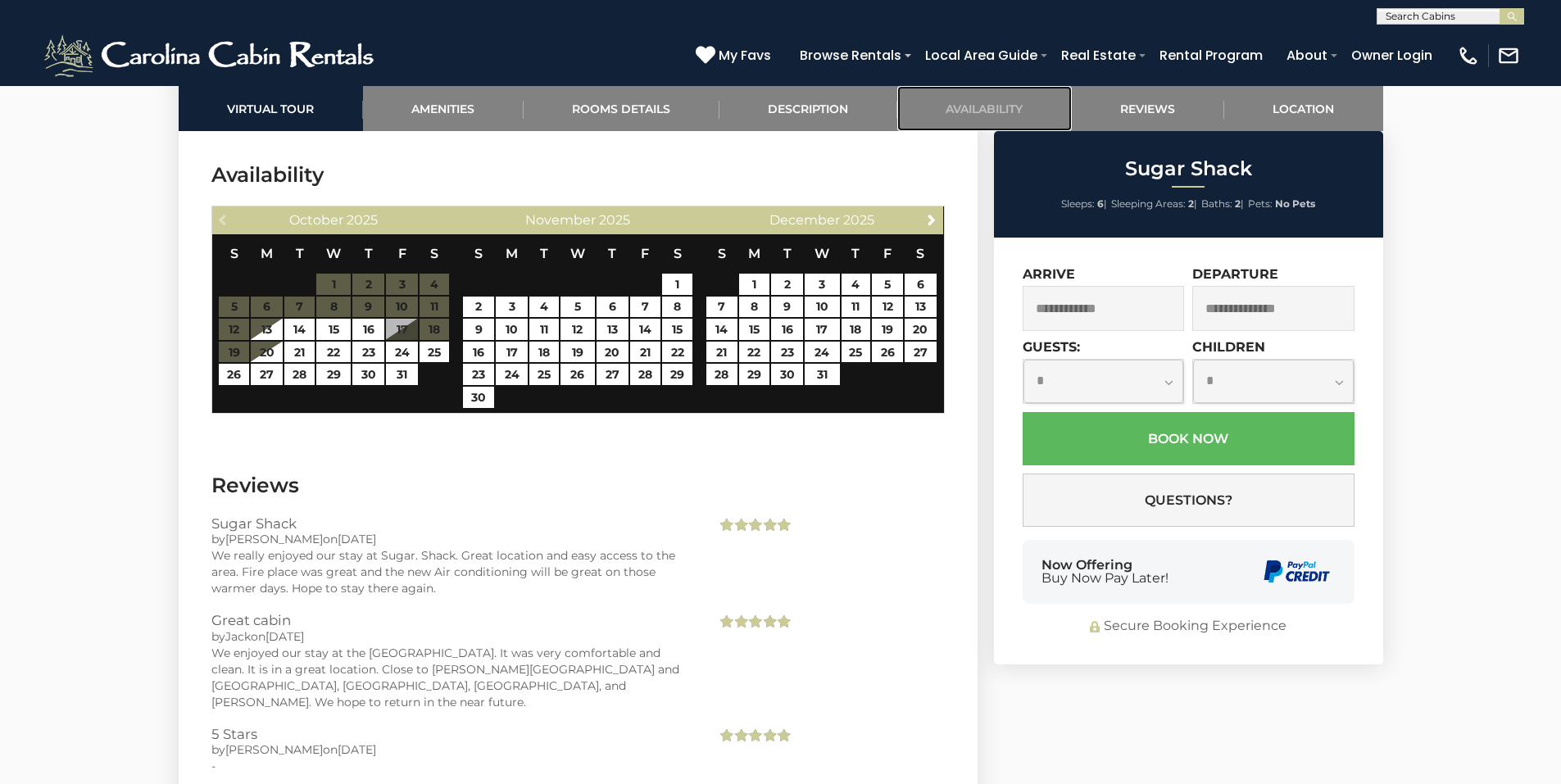
scroll to position [3110, 0]
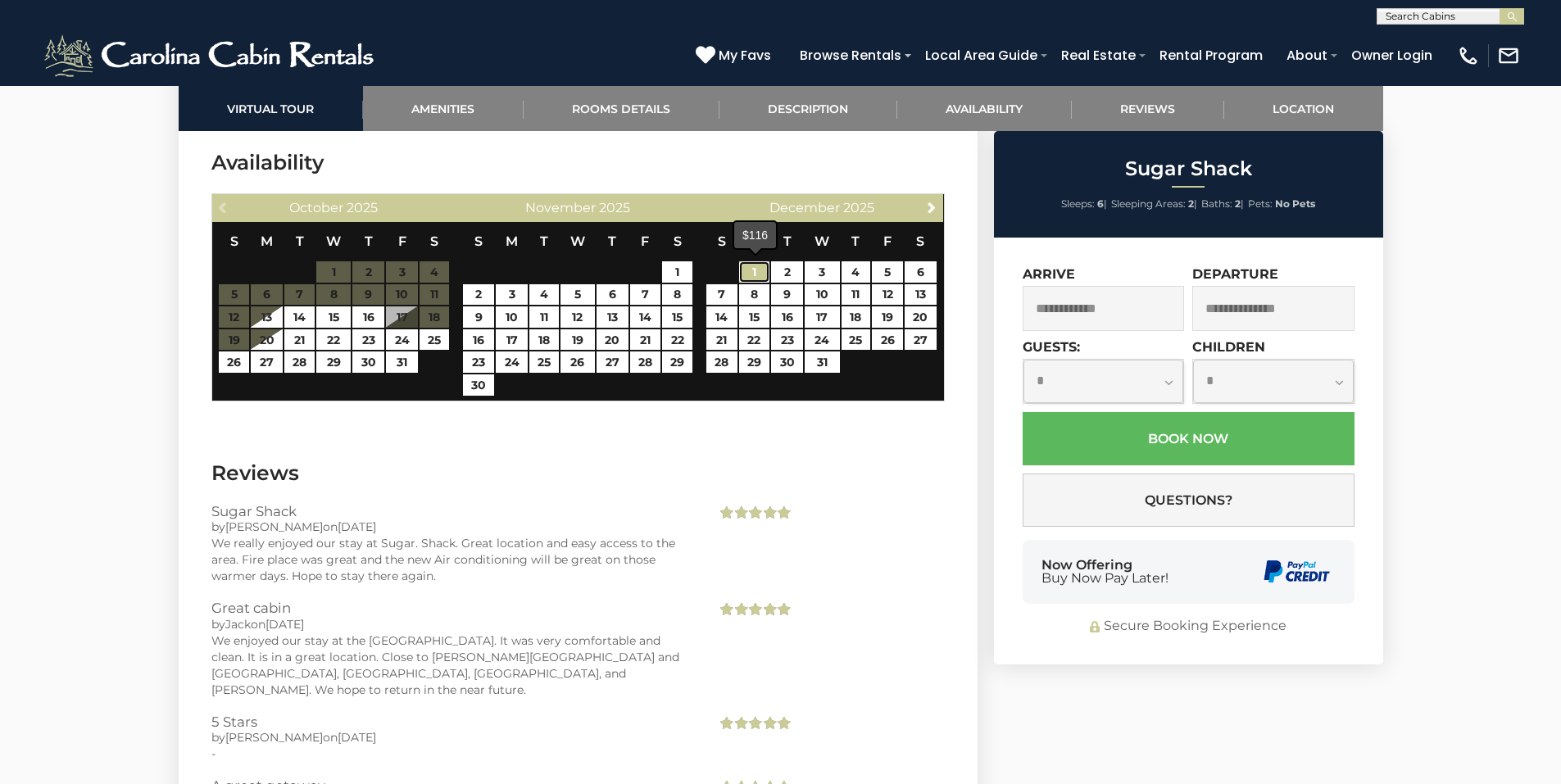
click at [751, 266] on link "1" at bounding box center [755, 272] width 30 height 21
type input "**********"
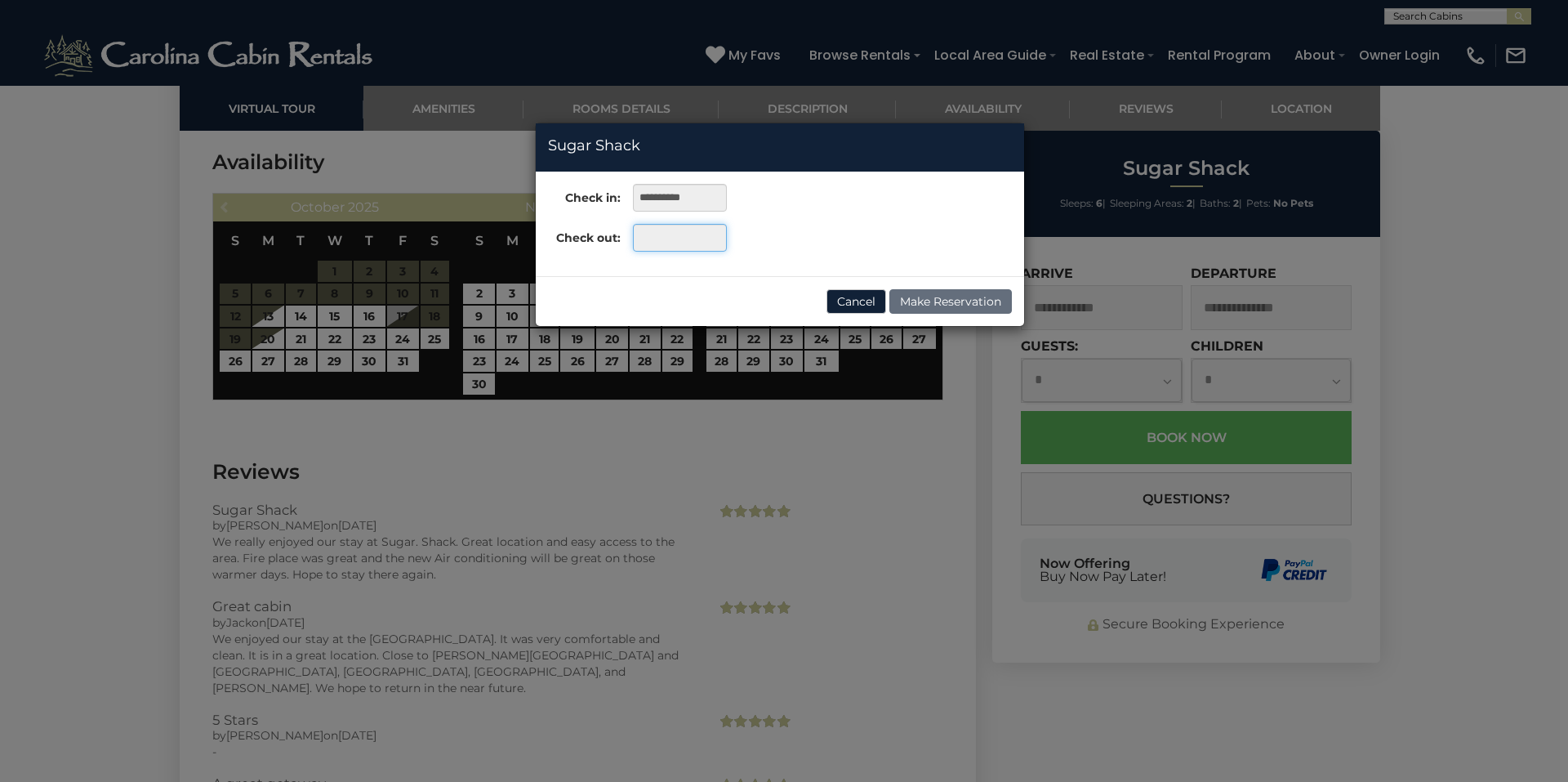
click at [677, 234] on input "text" at bounding box center [680, 237] width 94 height 28
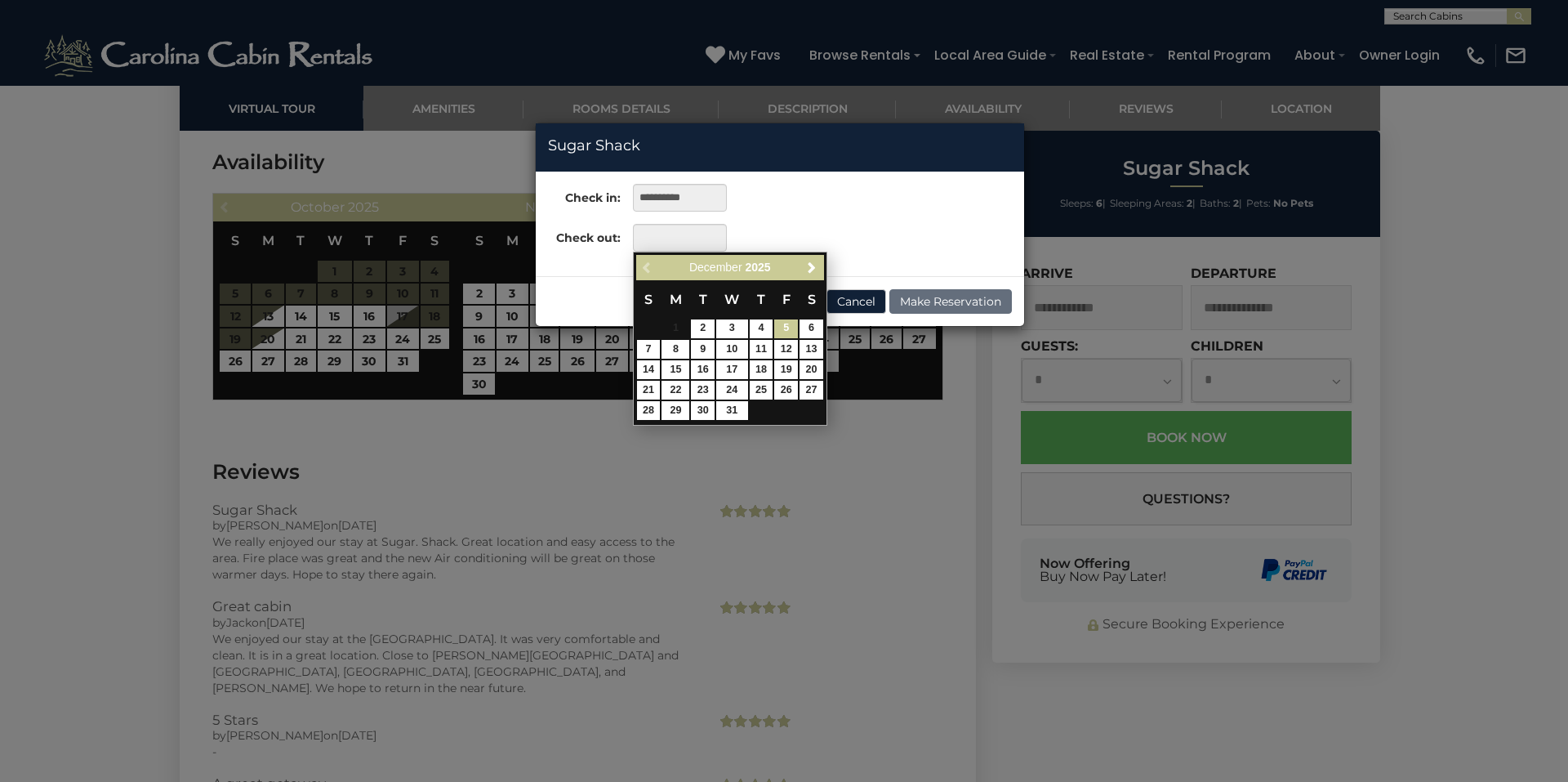
click at [785, 326] on link "5" at bounding box center [786, 329] width 24 height 19
type input "**********"
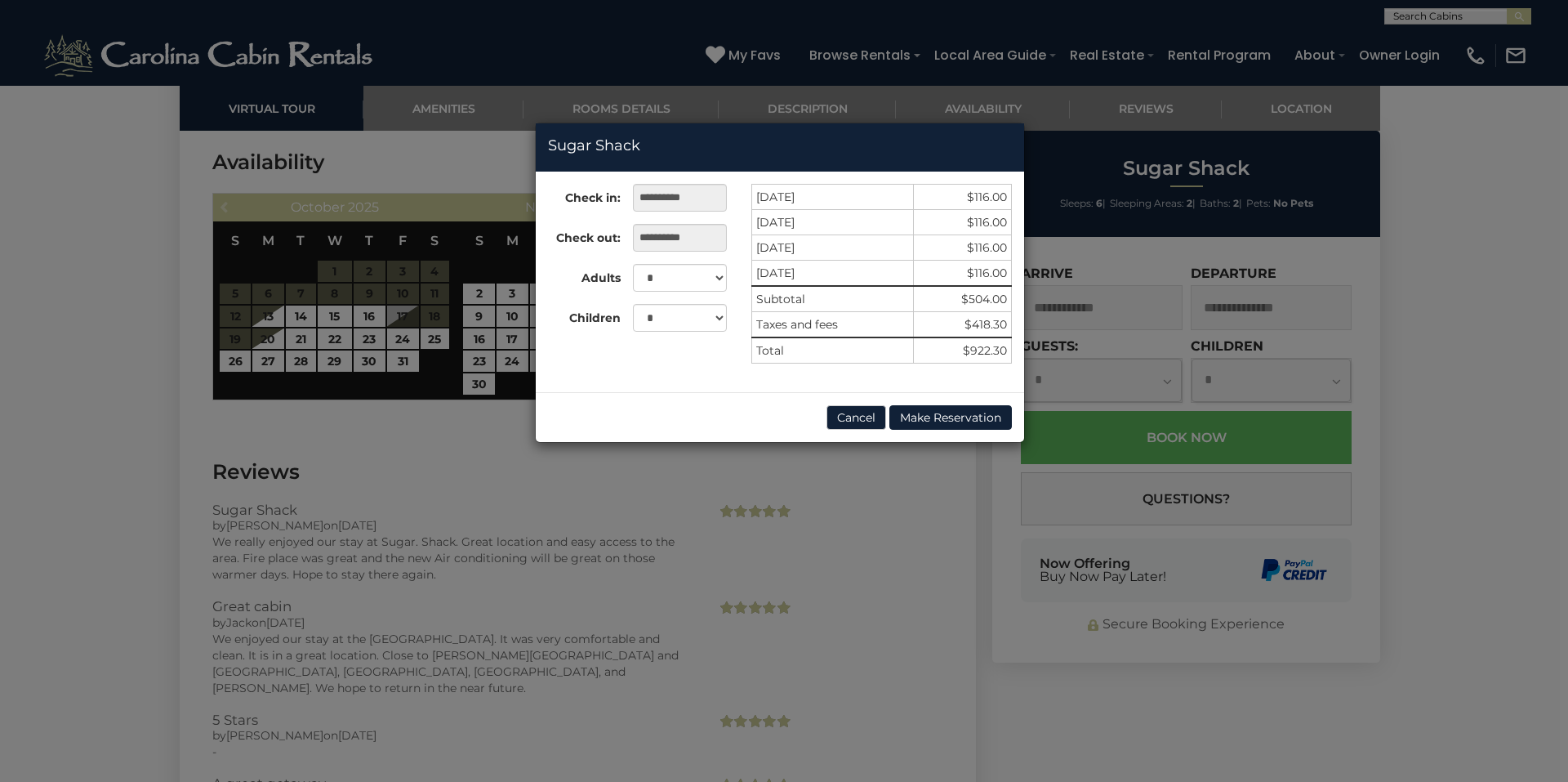
click at [915, 562] on div "**********" at bounding box center [784, 391] width 1568 height 782
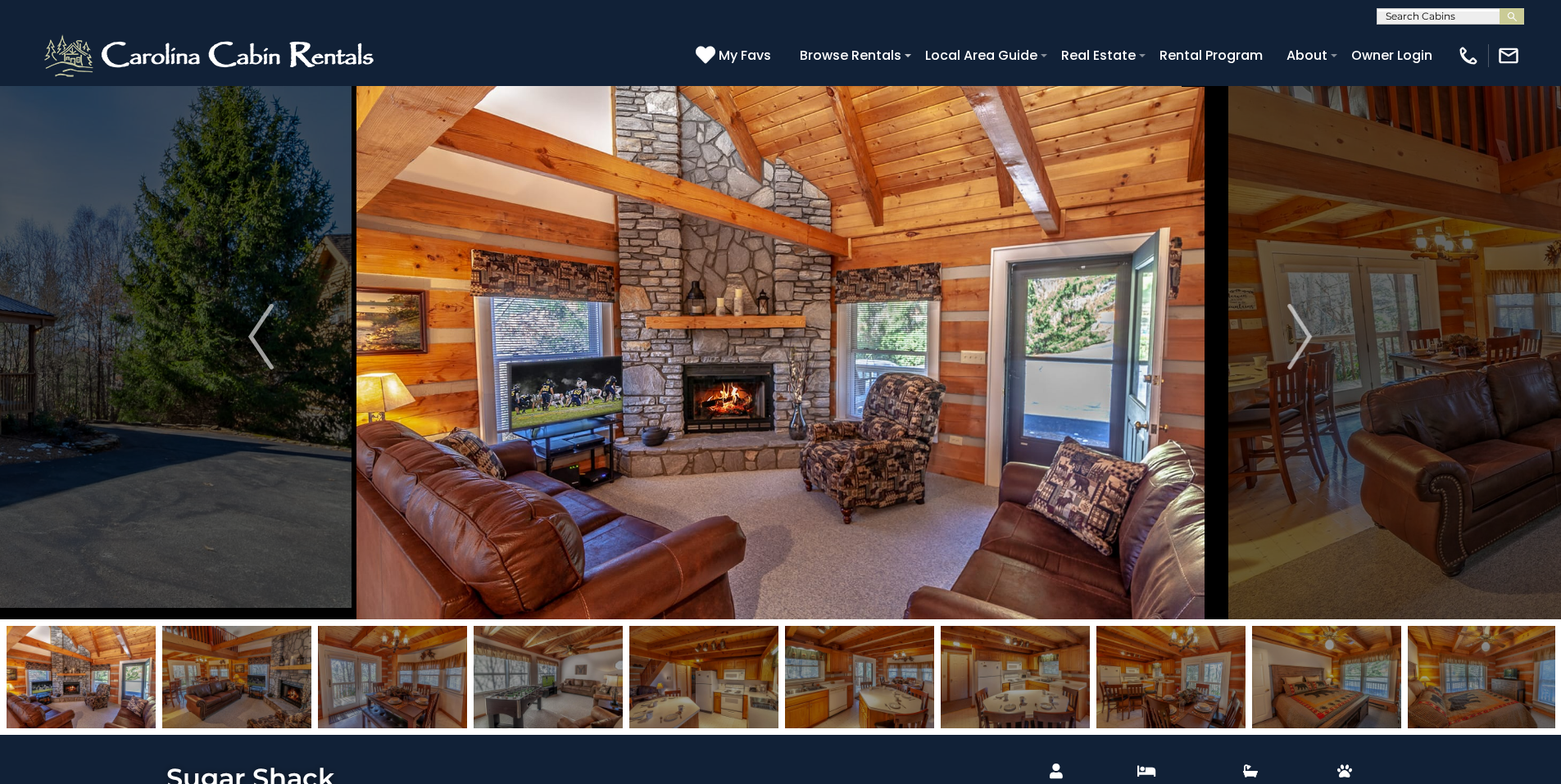
scroll to position [0, 0]
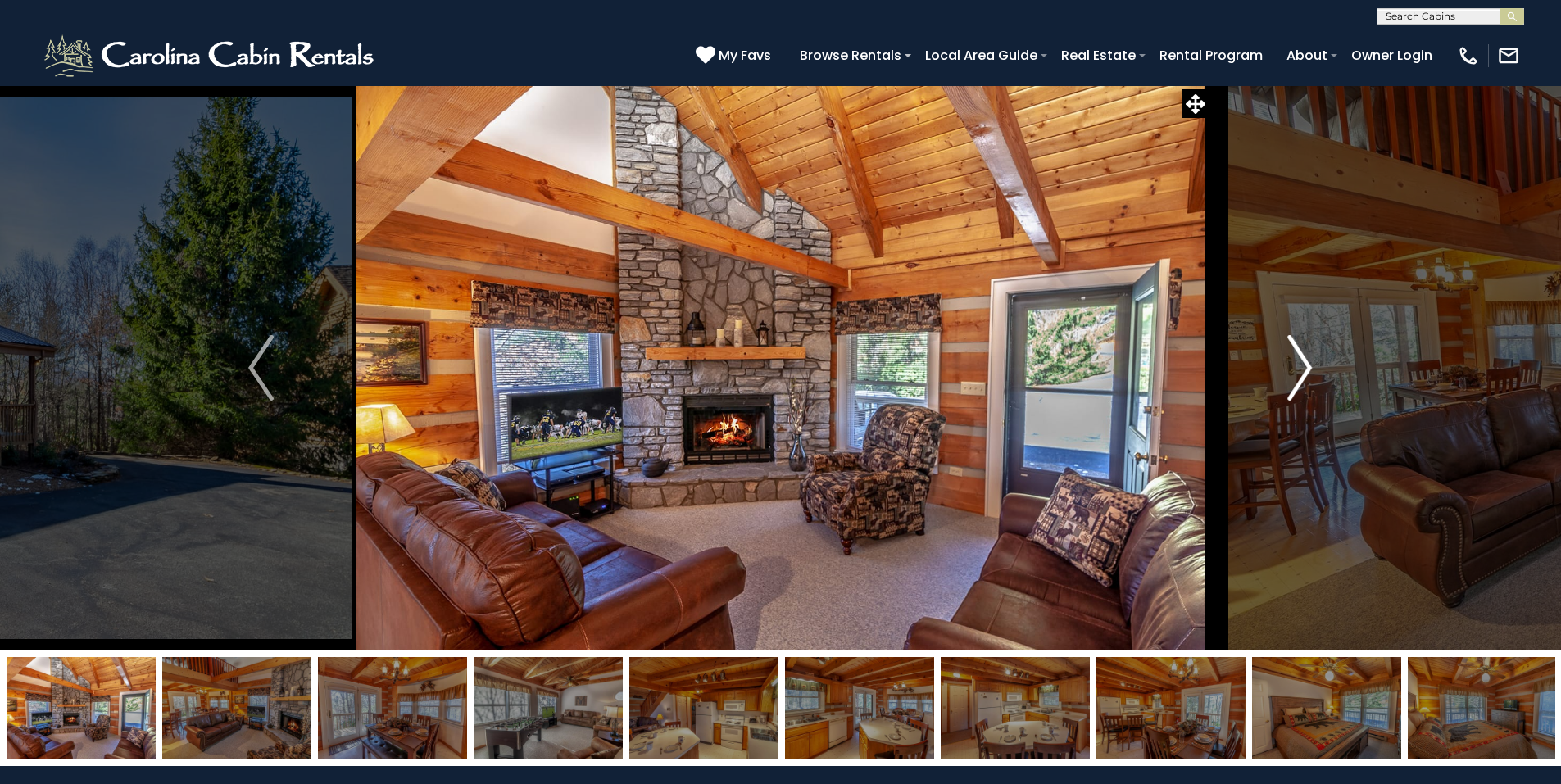
click at [1301, 368] on img "Next" at bounding box center [1299, 367] width 25 height 65
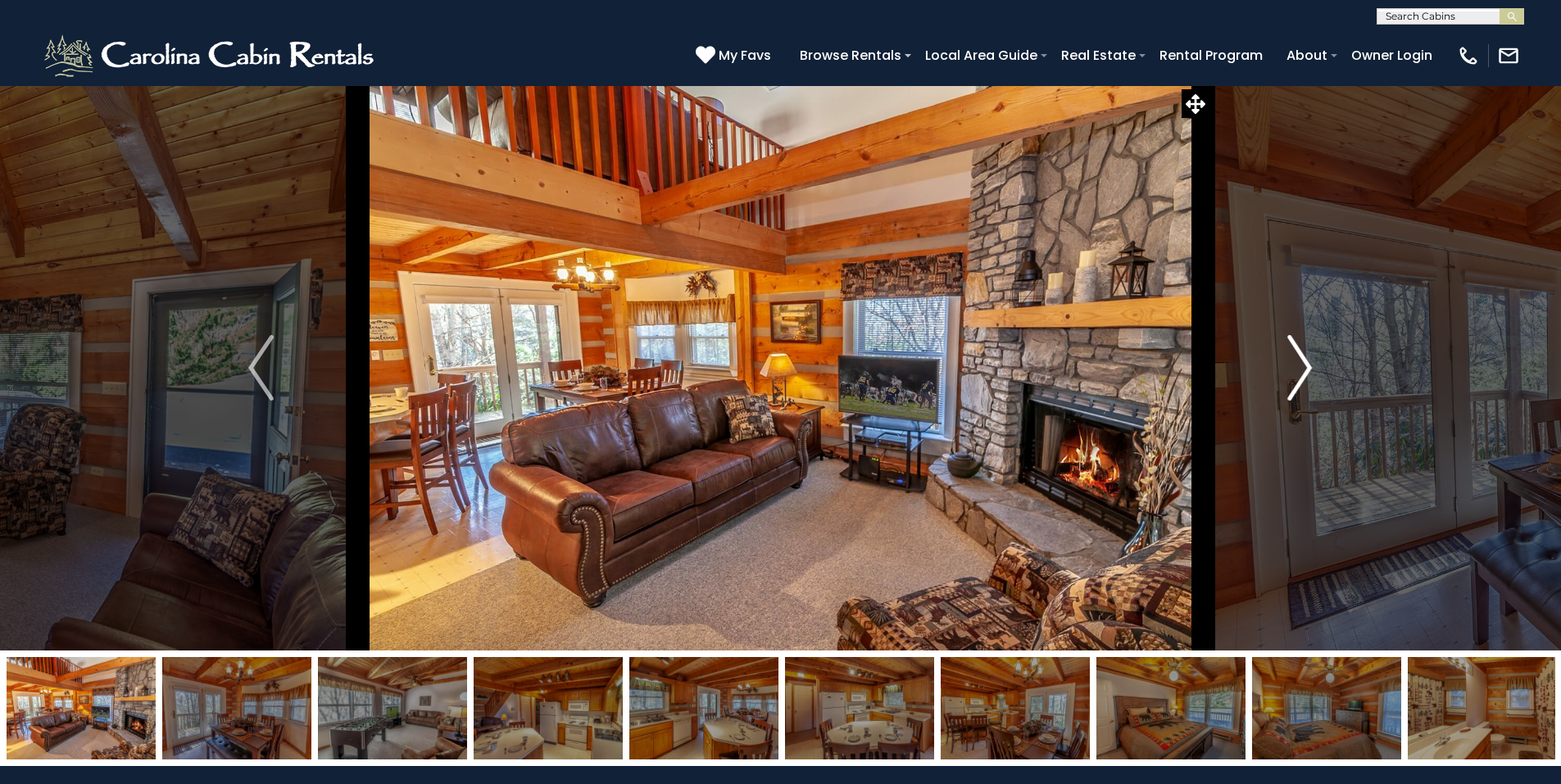
click at [1305, 372] on img "Next" at bounding box center [1299, 367] width 25 height 65
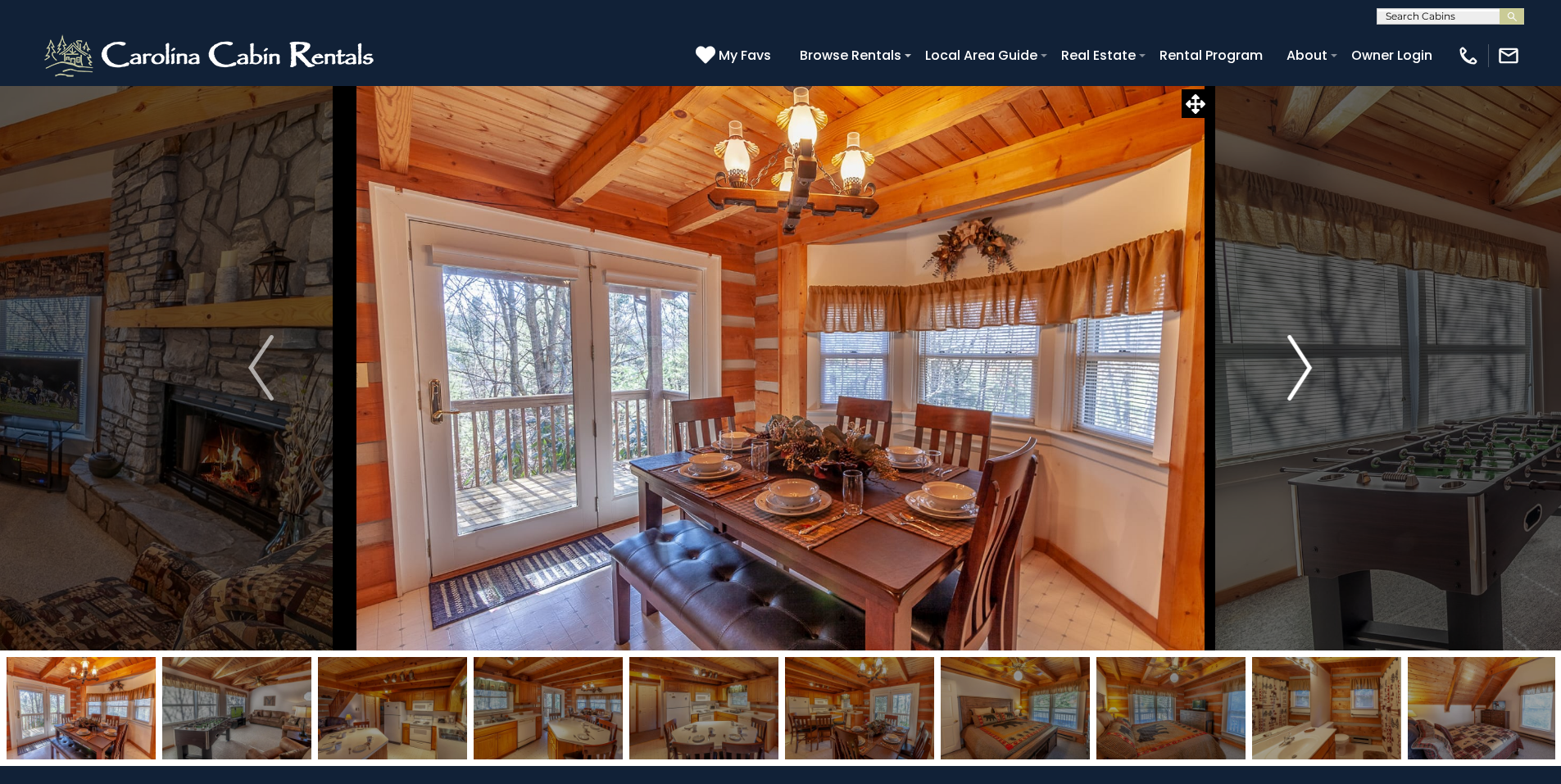
click at [1306, 372] on img "Next" at bounding box center [1299, 367] width 25 height 65
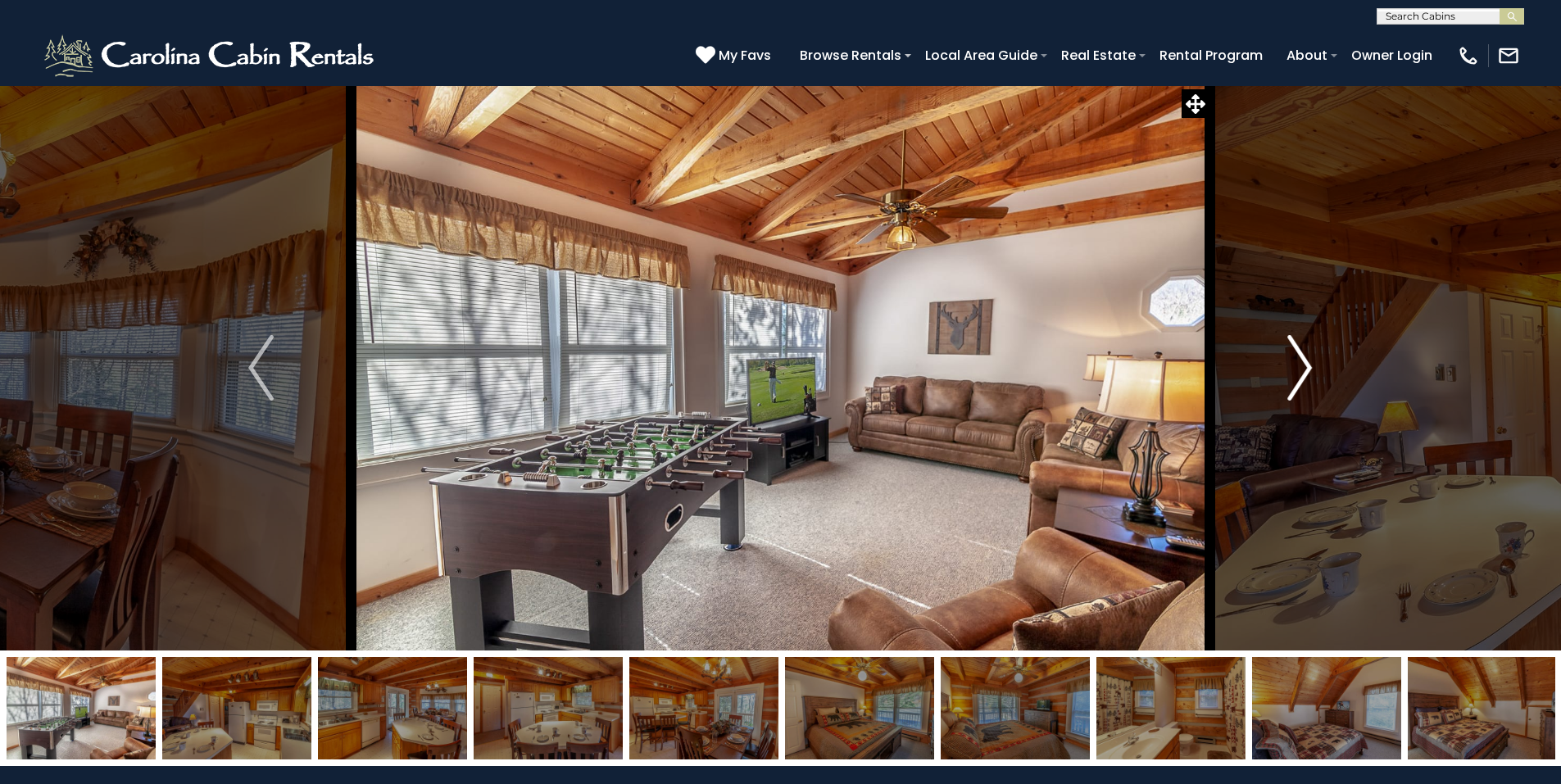
click at [1306, 372] on img "Next" at bounding box center [1299, 367] width 25 height 65
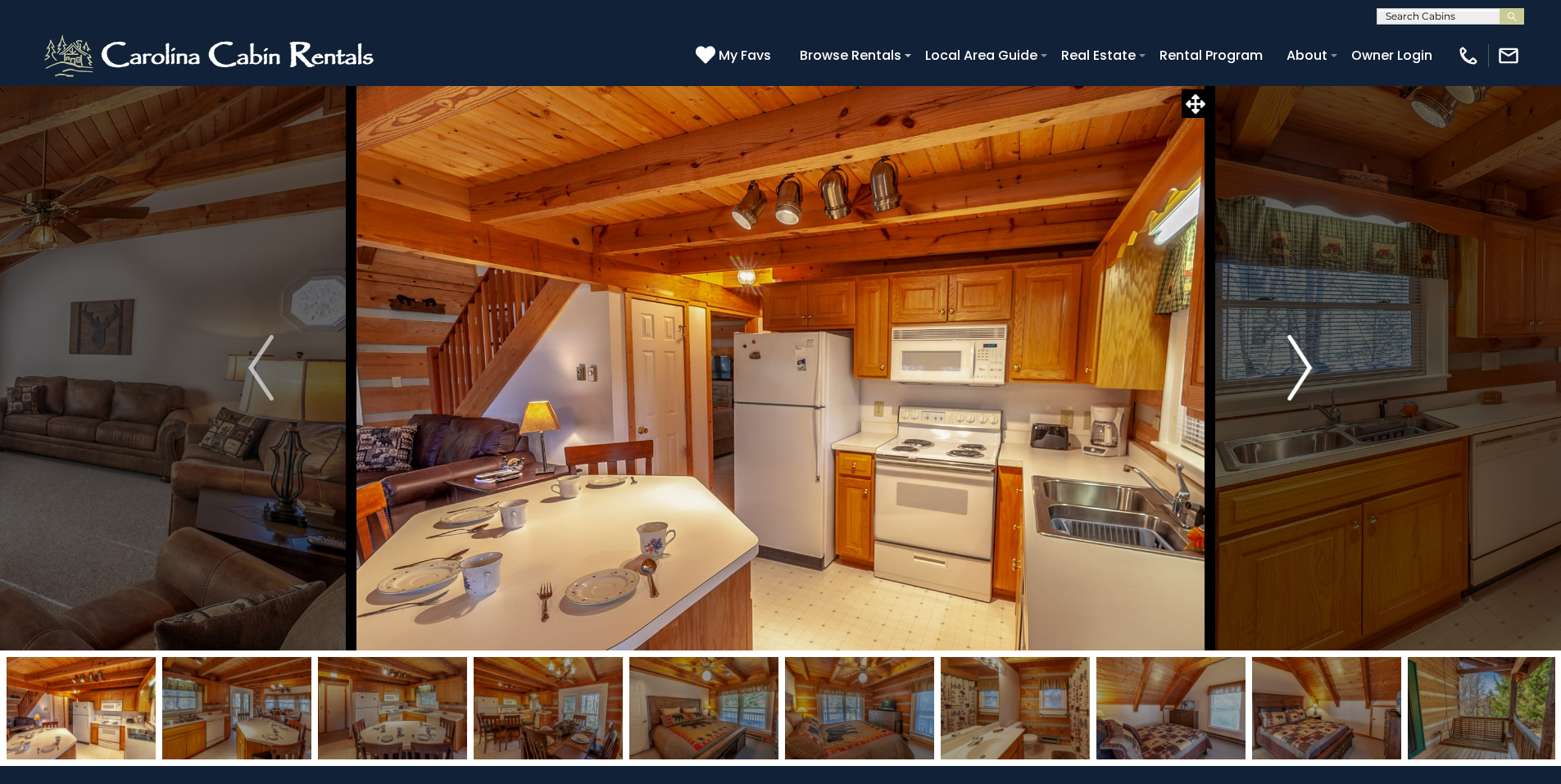
click at [1305, 376] on img "Next" at bounding box center [1299, 367] width 25 height 65
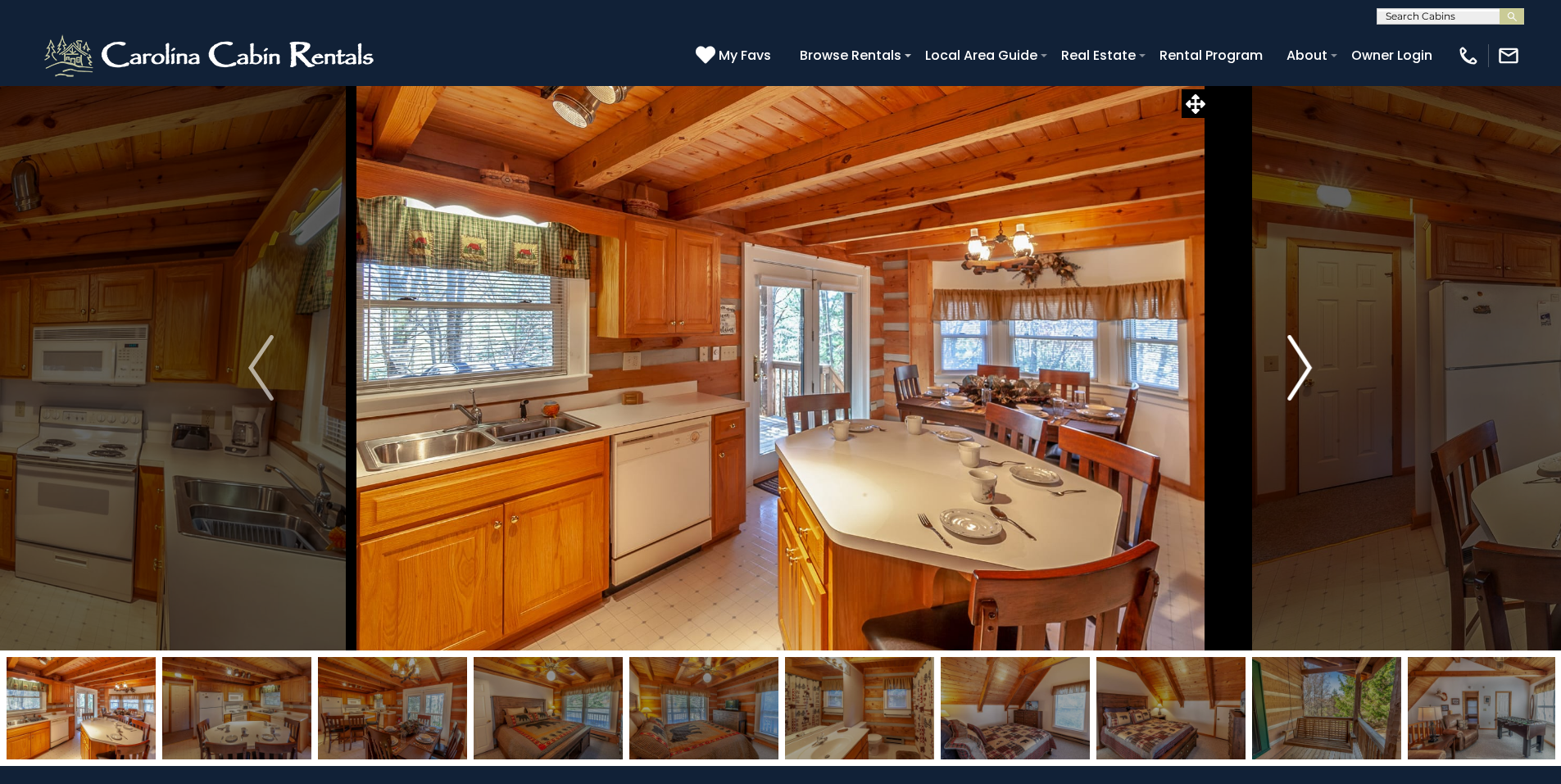
click at [1305, 376] on img "Next" at bounding box center [1299, 367] width 25 height 65
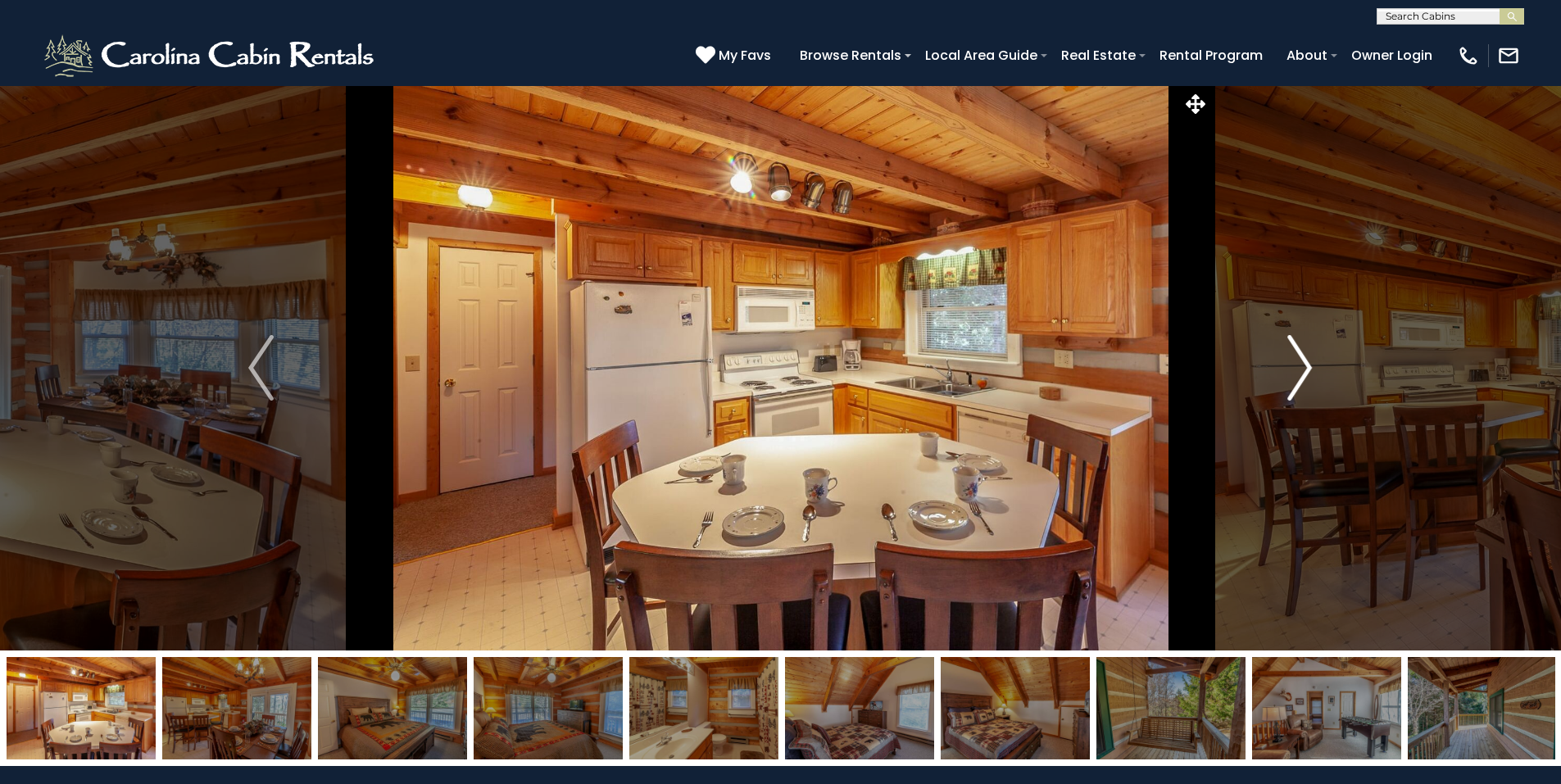
click at [1304, 379] on img "Next" at bounding box center [1299, 367] width 25 height 65
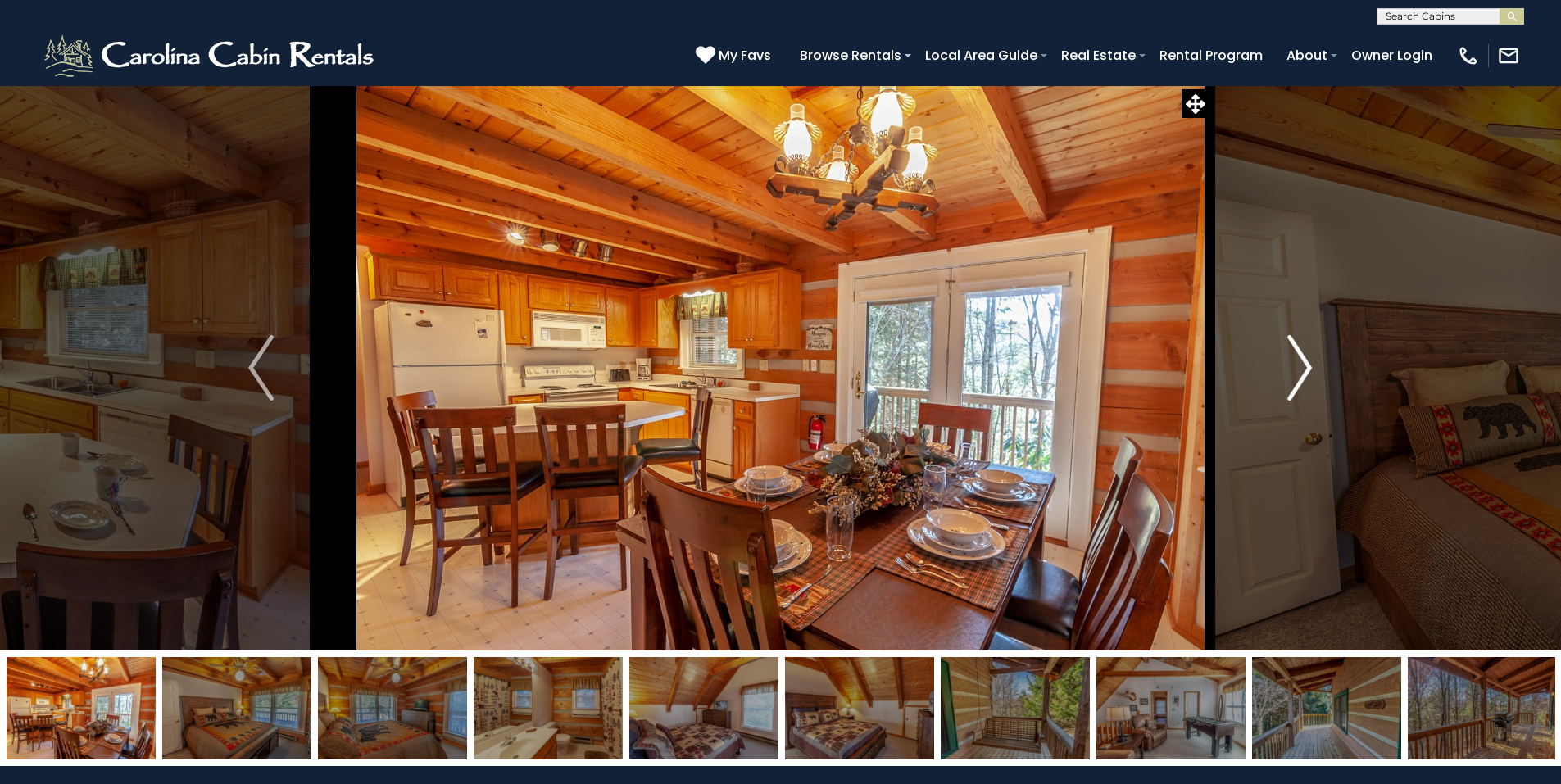
click at [1303, 379] on img "Next" at bounding box center [1299, 367] width 25 height 65
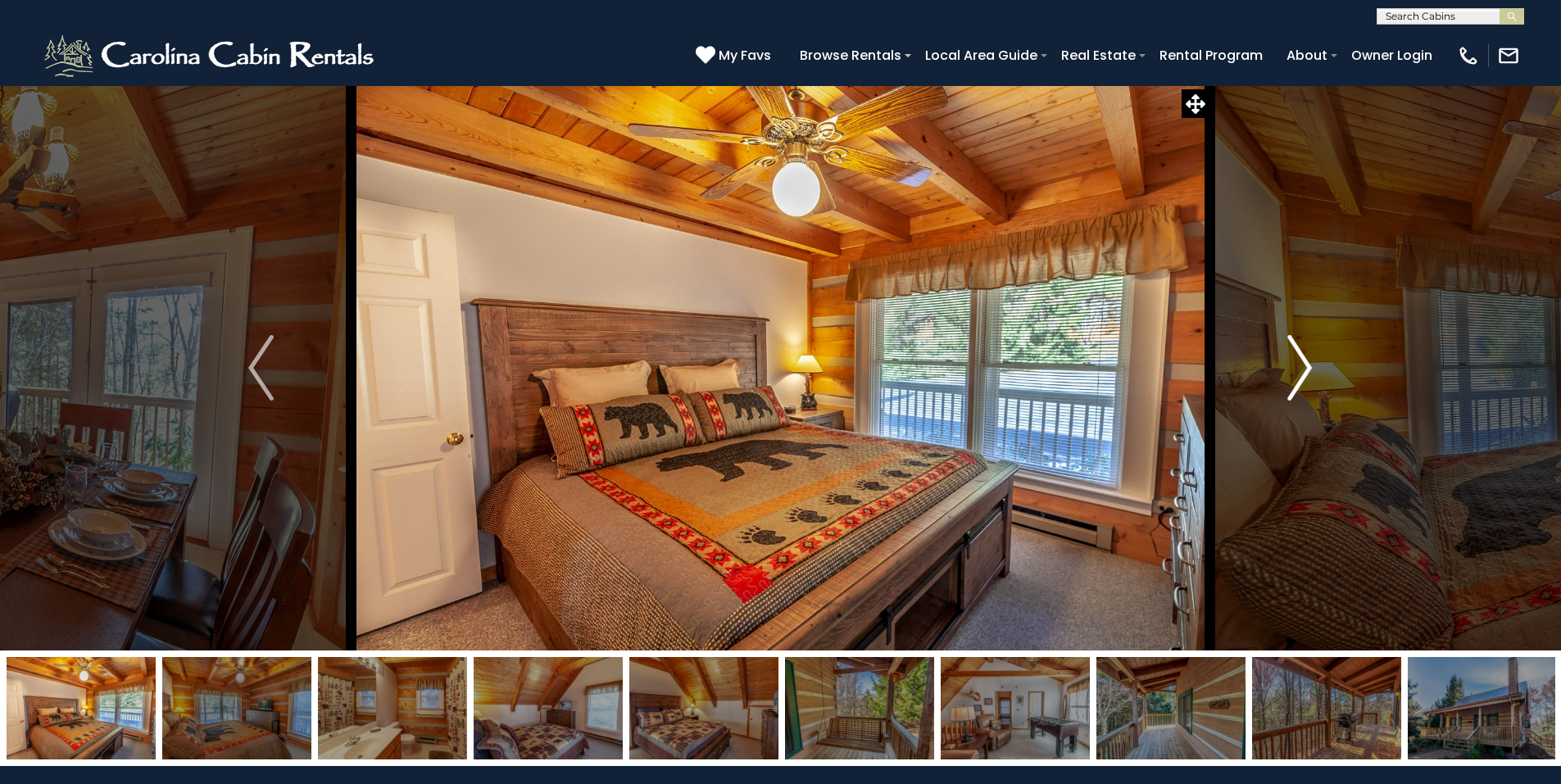
click at [1303, 379] on img "Next" at bounding box center [1299, 367] width 25 height 65
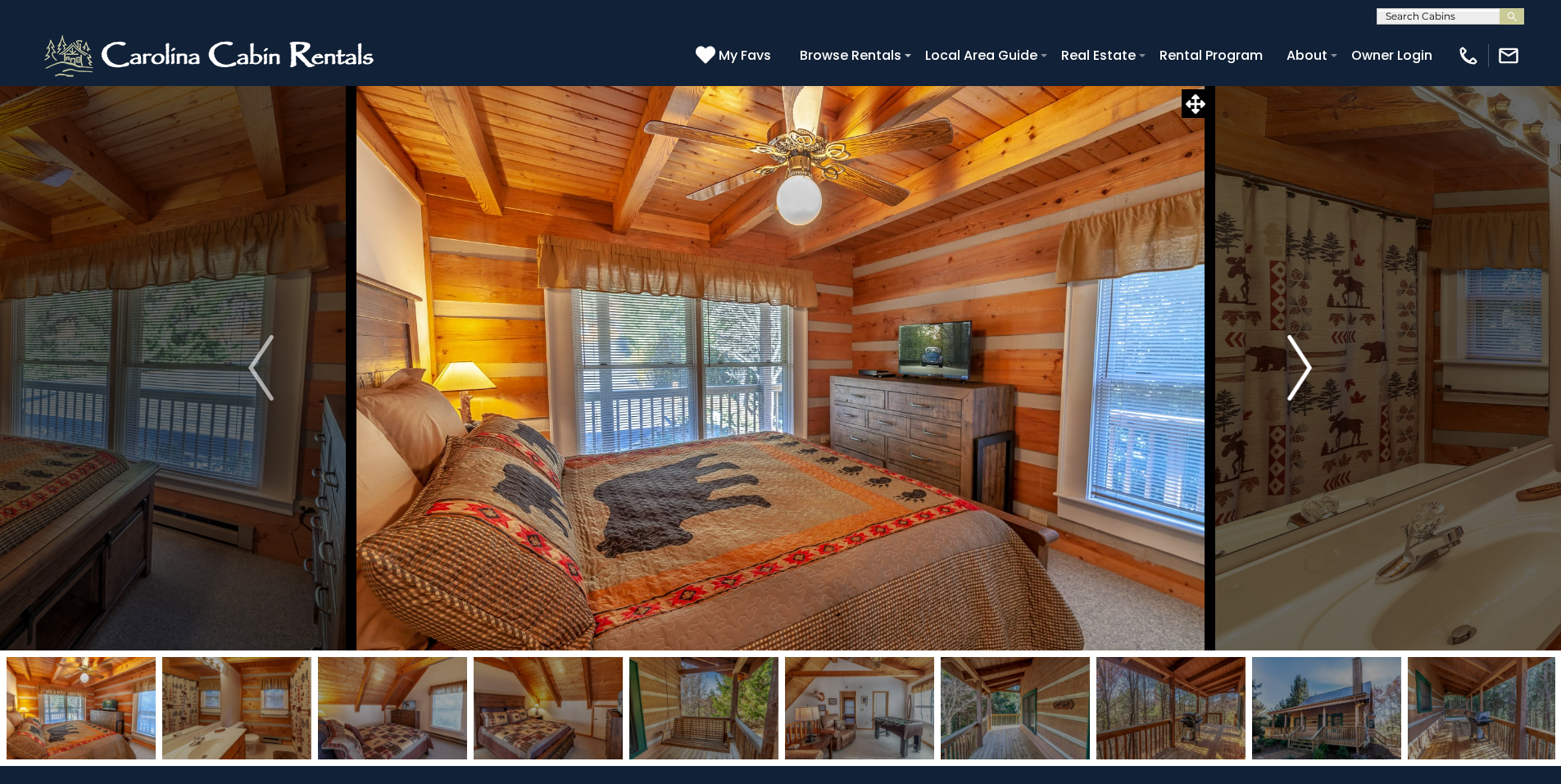
click at [1303, 379] on img "Next" at bounding box center [1299, 367] width 25 height 65
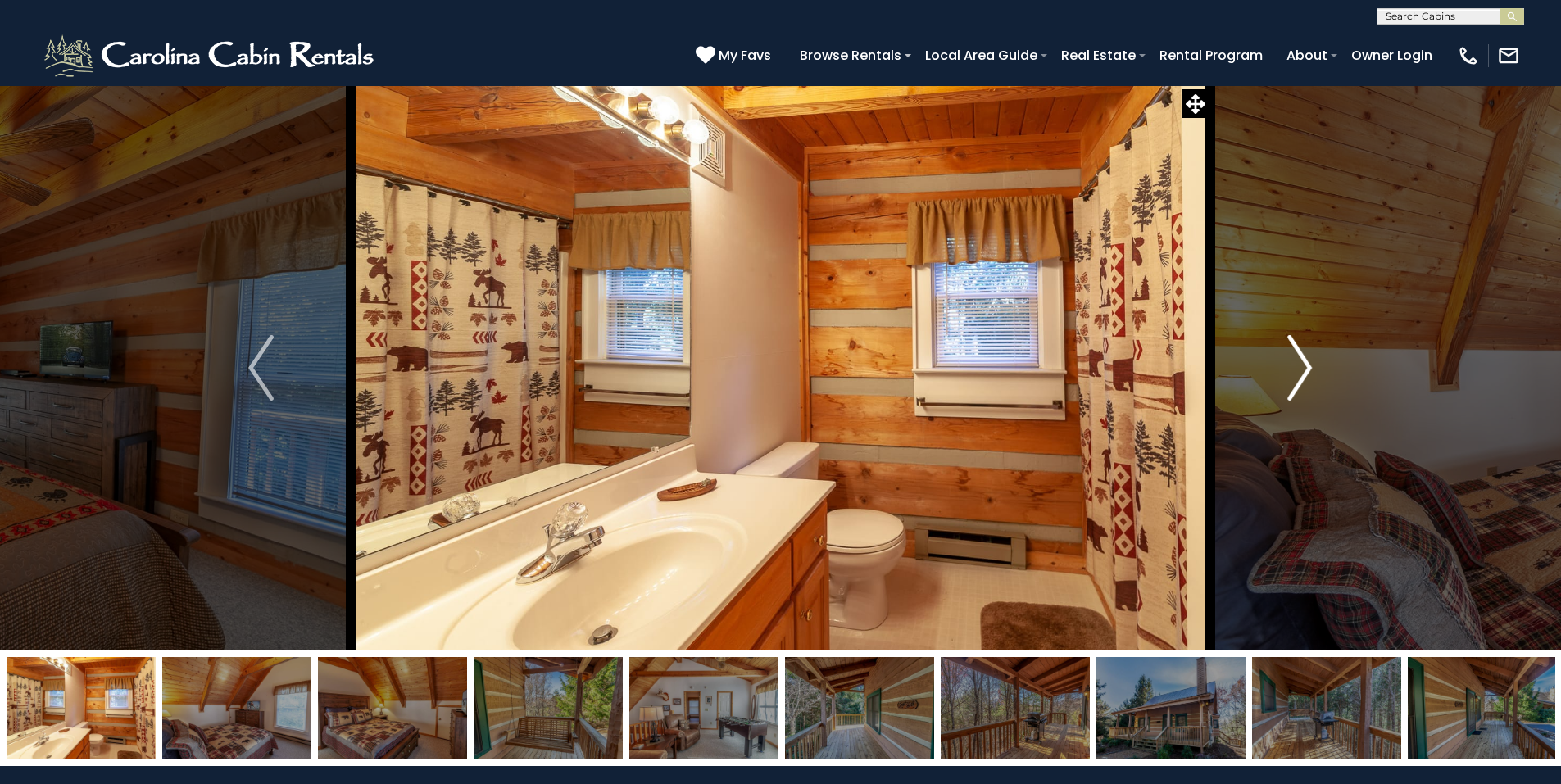
click at [1303, 379] on img "Next" at bounding box center [1299, 367] width 25 height 65
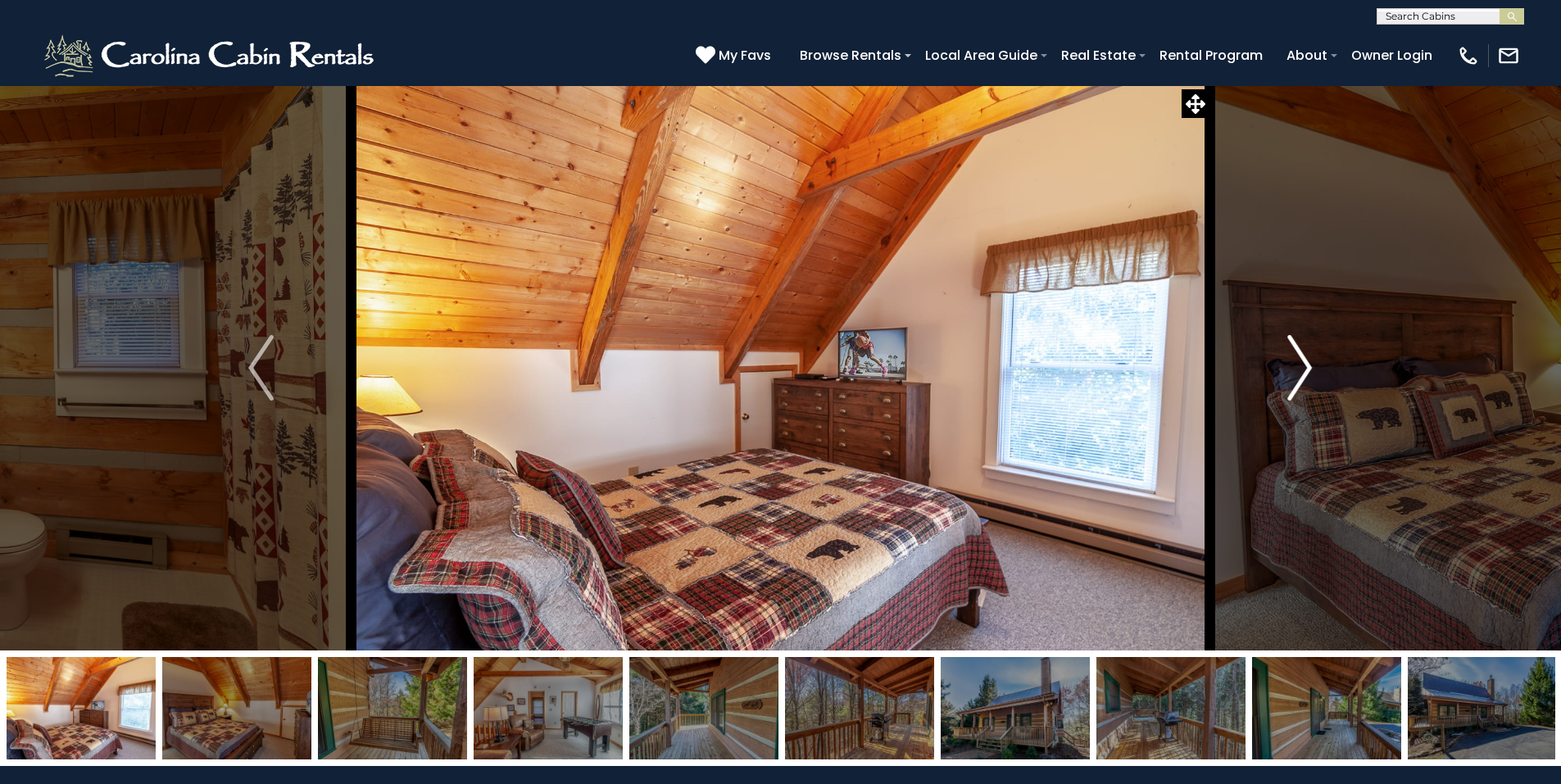
click at [1303, 379] on img "Next" at bounding box center [1299, 367] width 25 height 65
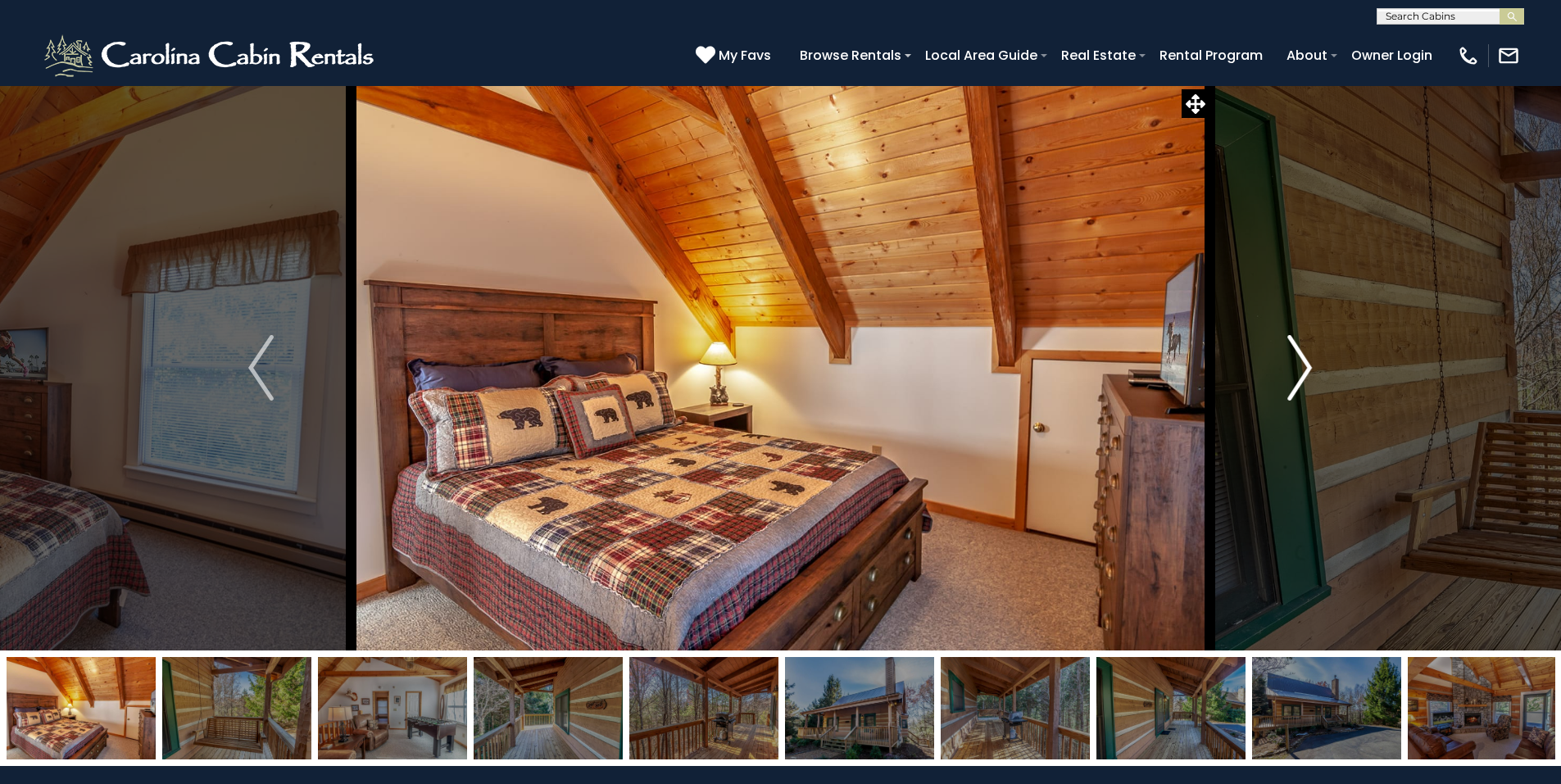
click at [1303, 379] on img "Next" at bounding box center [1299, 367] width 25 height 65
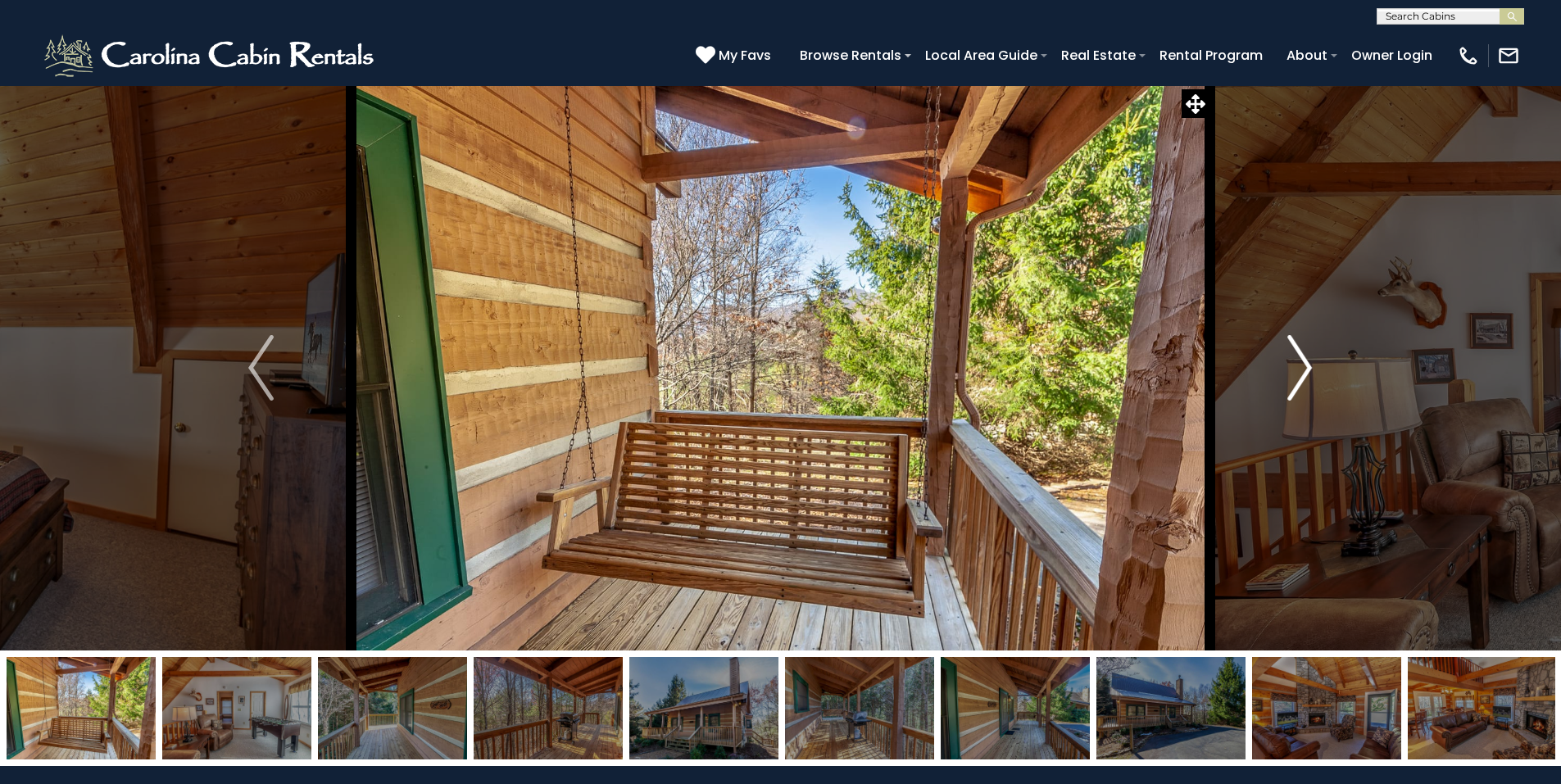
click at [1303, 379] on img "Next" at bounding box center [1299, 367] width 25 height 65
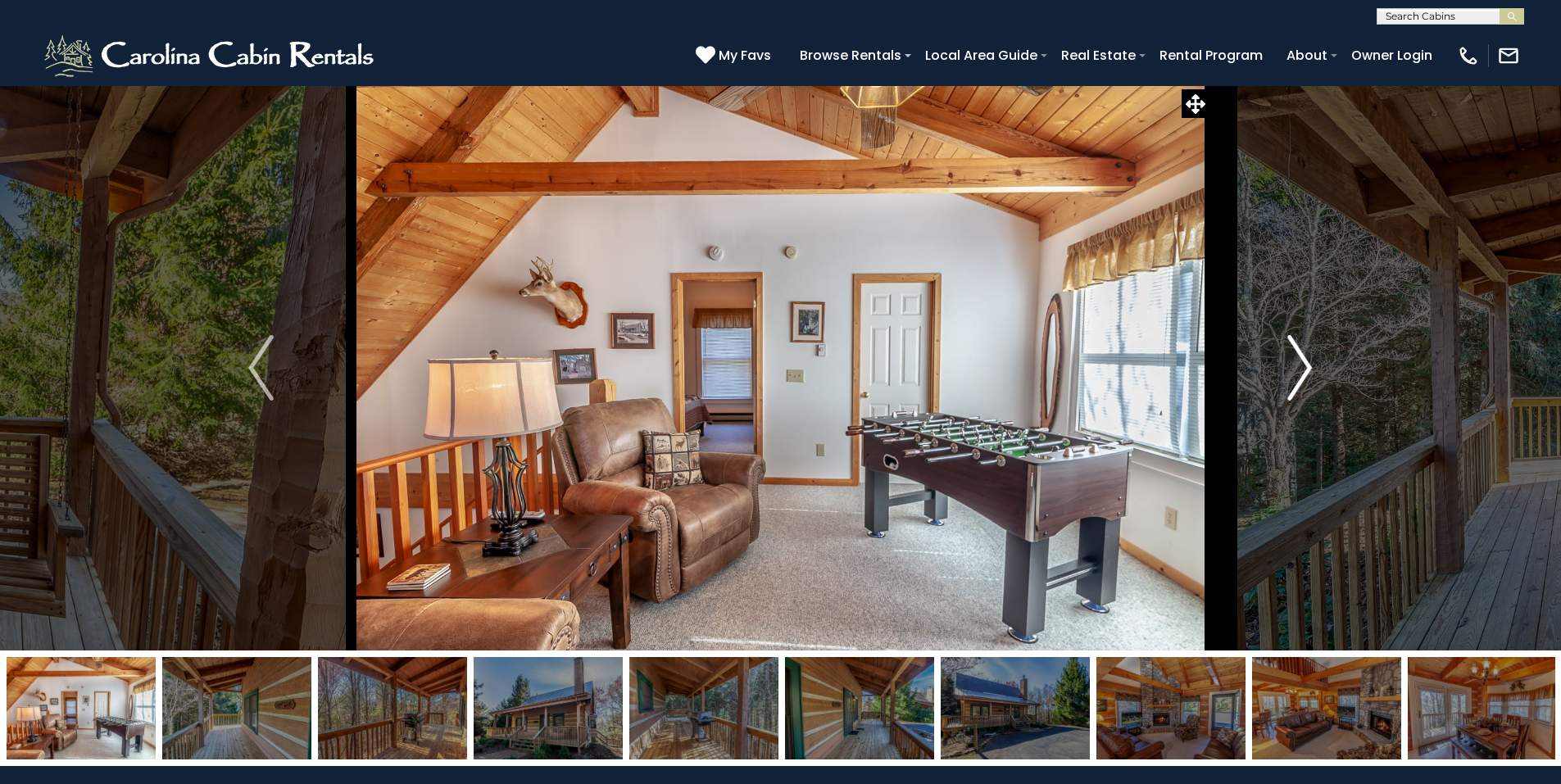
click at [1303, 379] on img "Next" at bounding box center [1299, 367] width 25 height 65
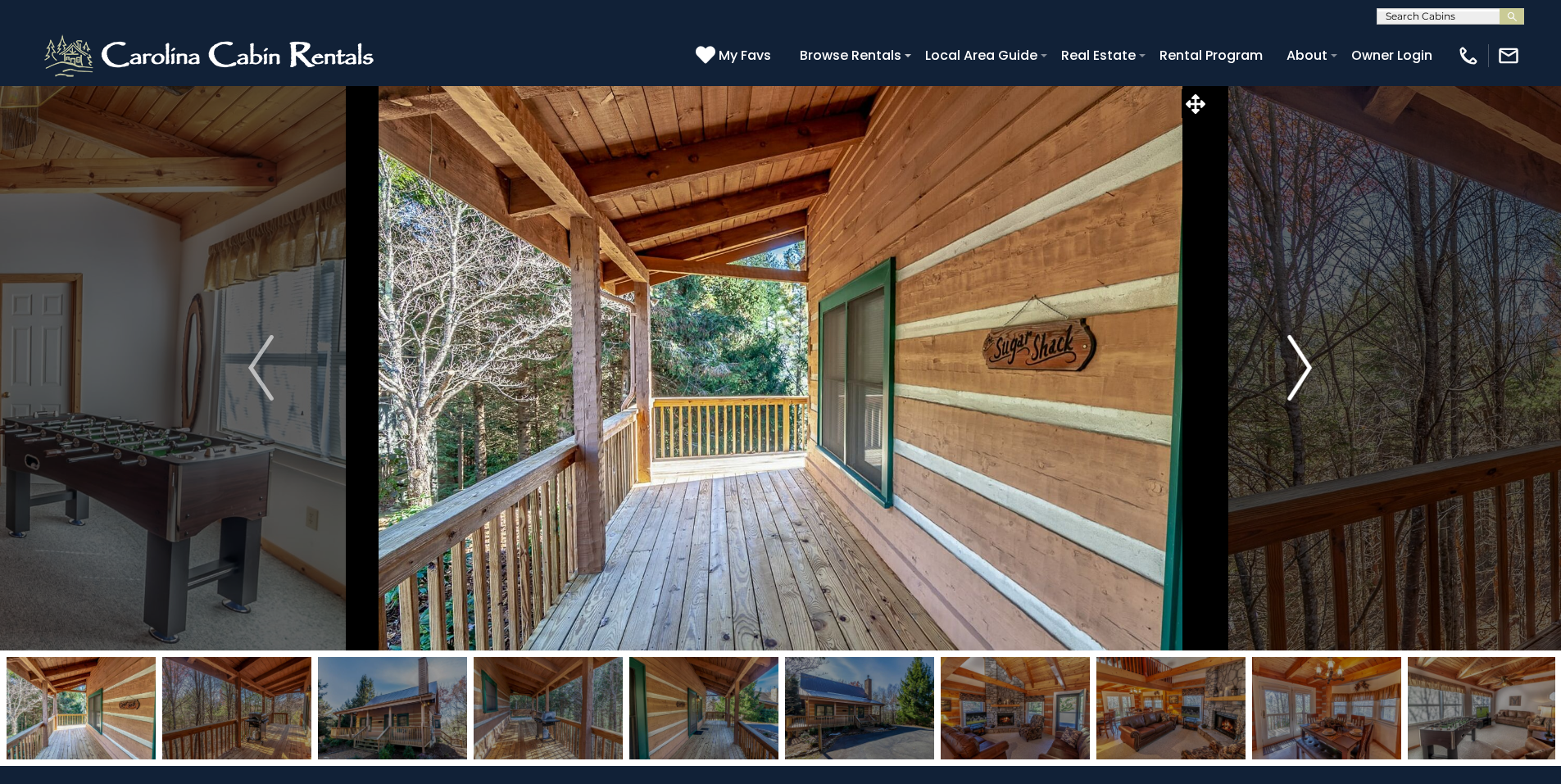
click at [1303, 379] on img "Next" at bounding box center [1299, 367] width 25 height 65
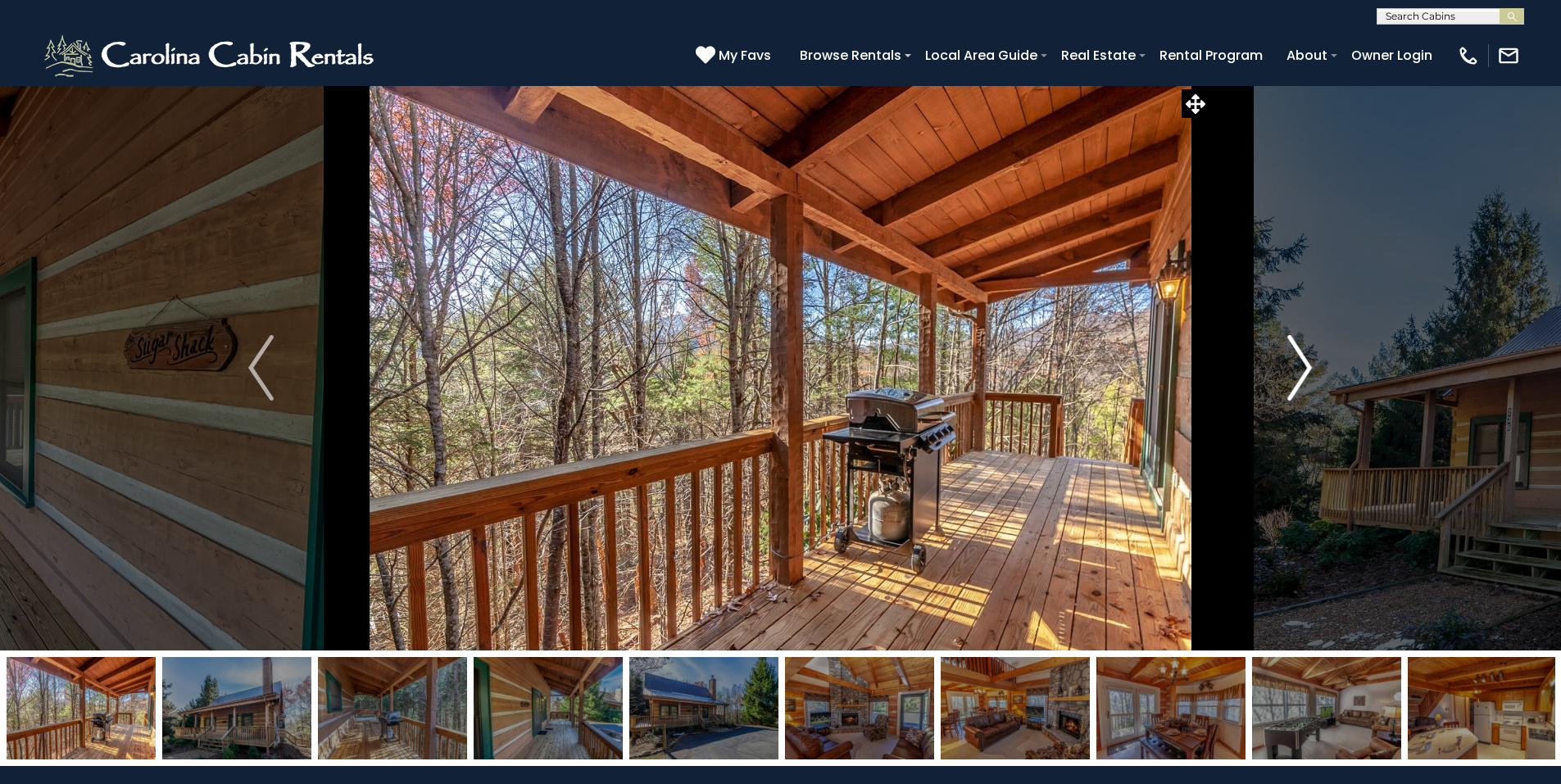
click at [1303, 379] on img "Next" at bounding box center [1299, 367] width 25 height 65
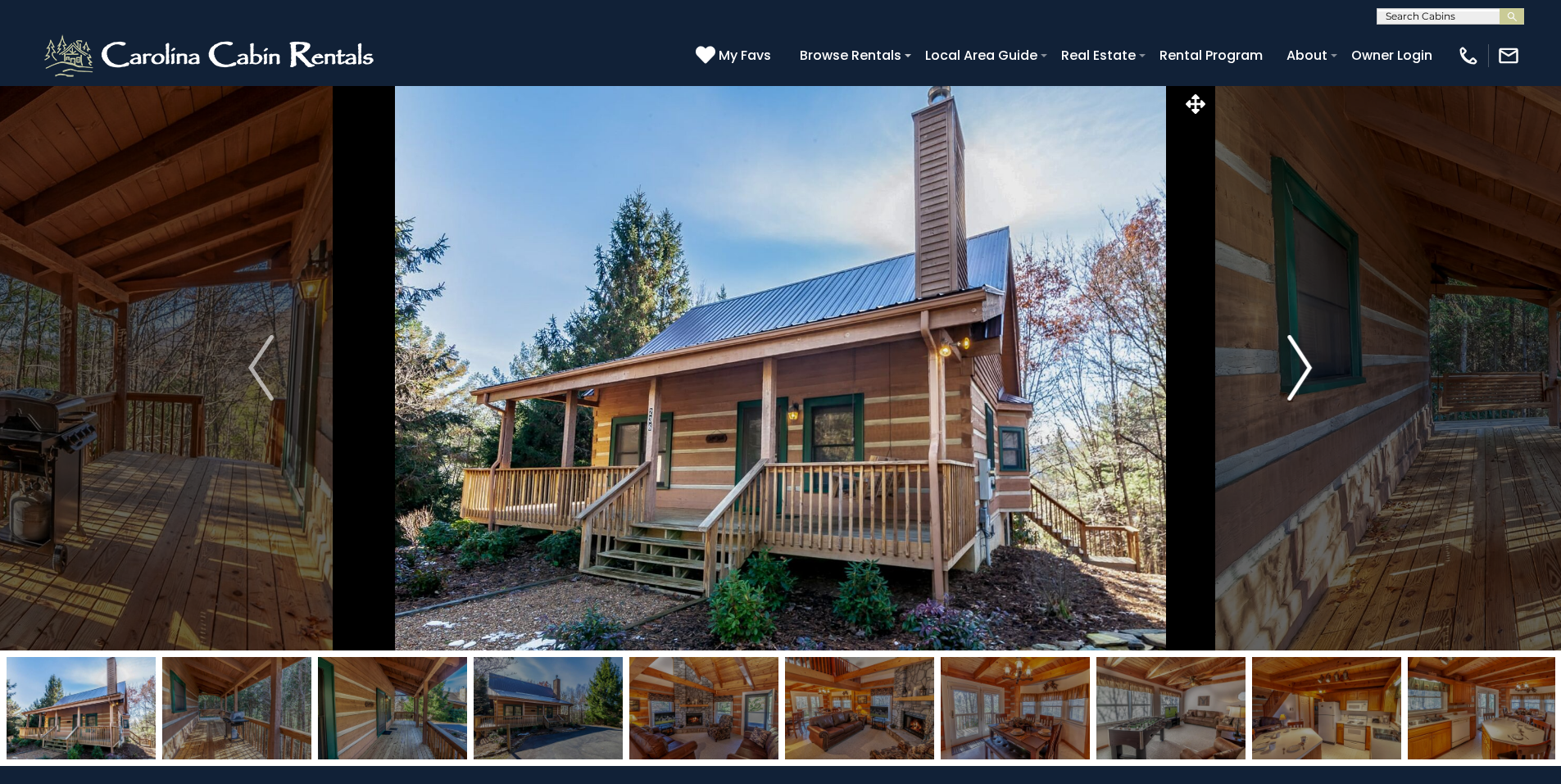
click at [1303, 379] on img "Next" at bounding box center [1299, 367] width 25 height 65
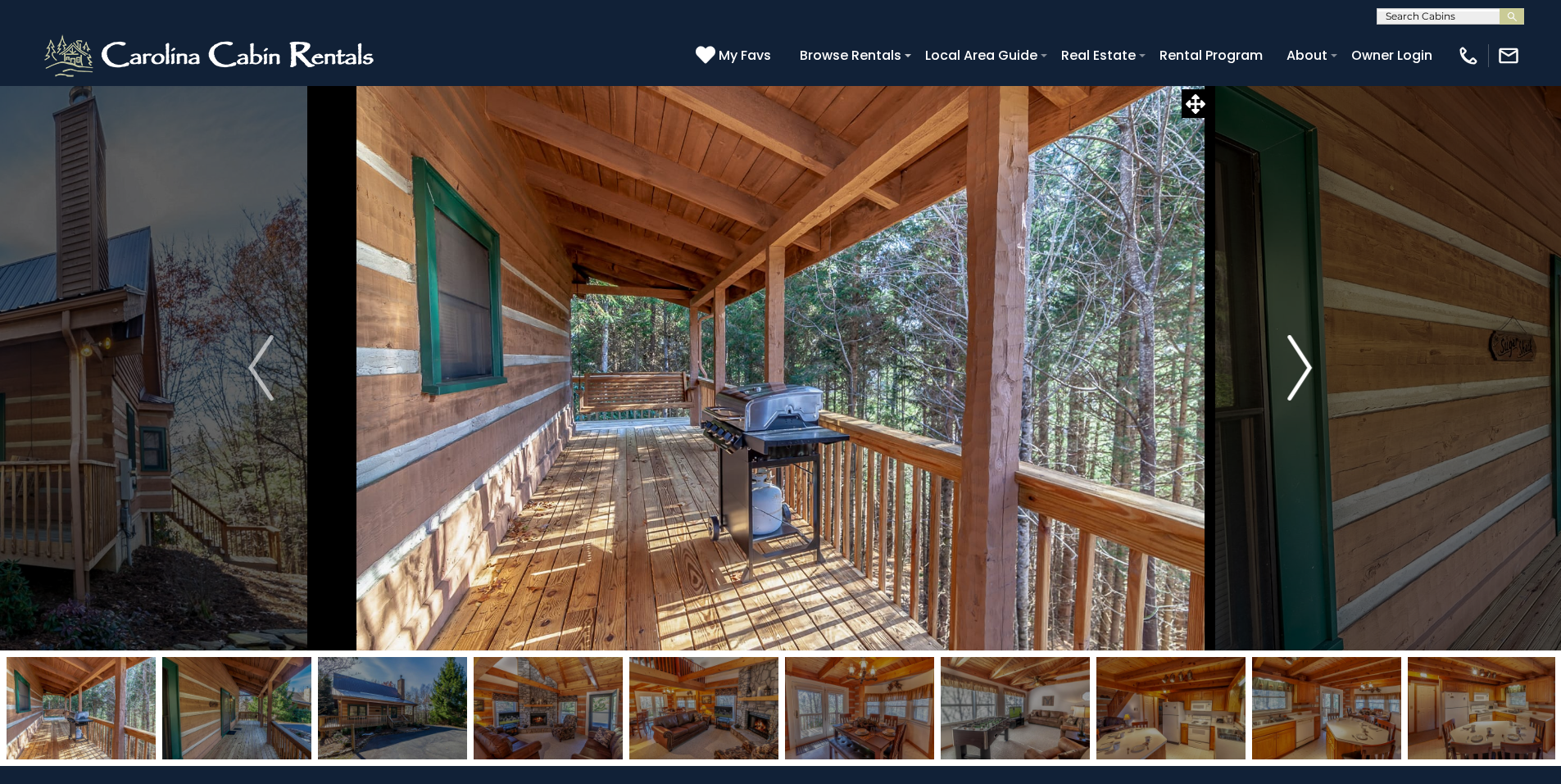
click at [1299, 374] on img "Next" at bounding box center [1299, 367] width 25 height 65
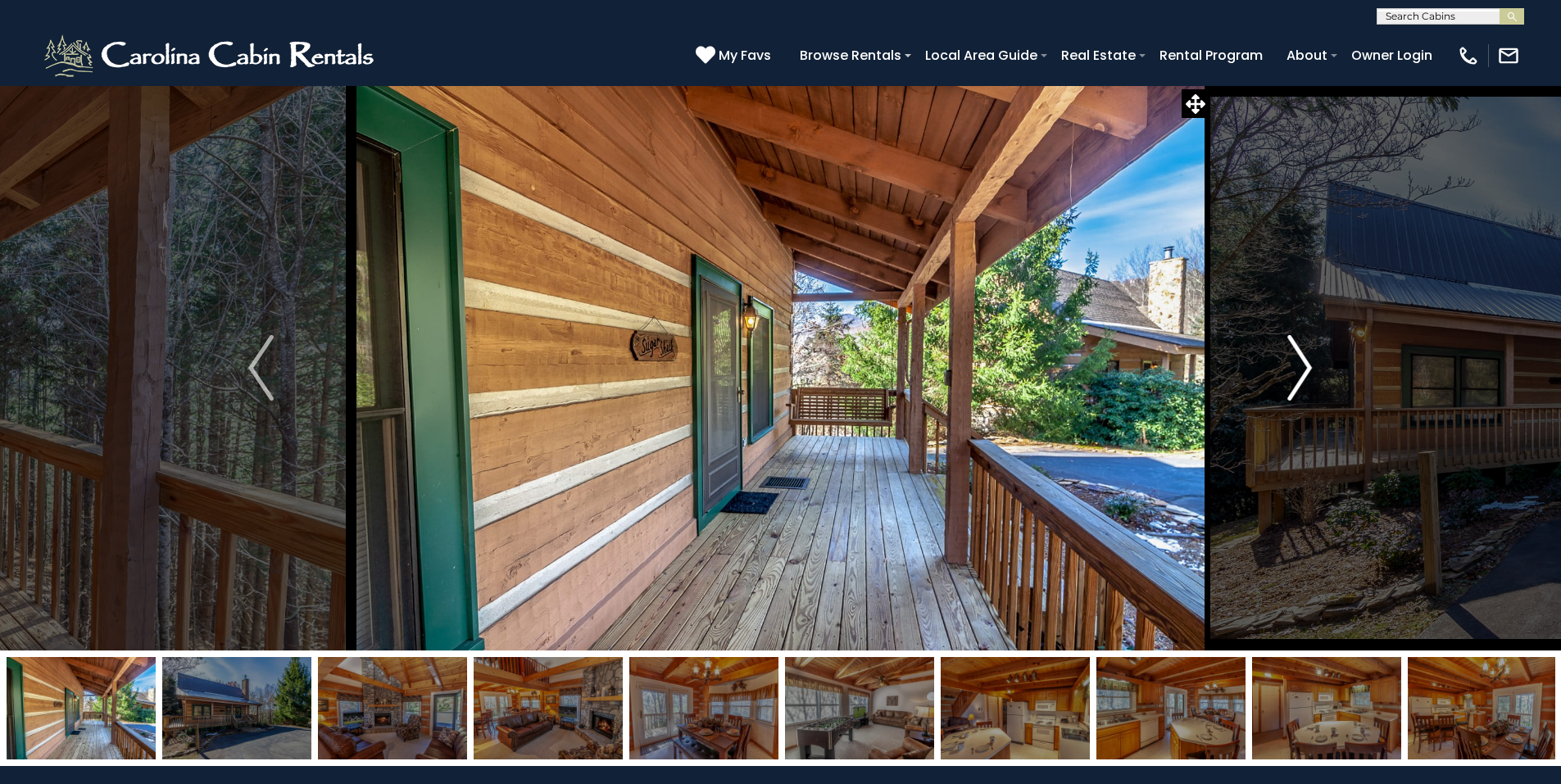
click at [1299, 374] on img "Next" at bounding box center [1299, 367] width 25 height 65
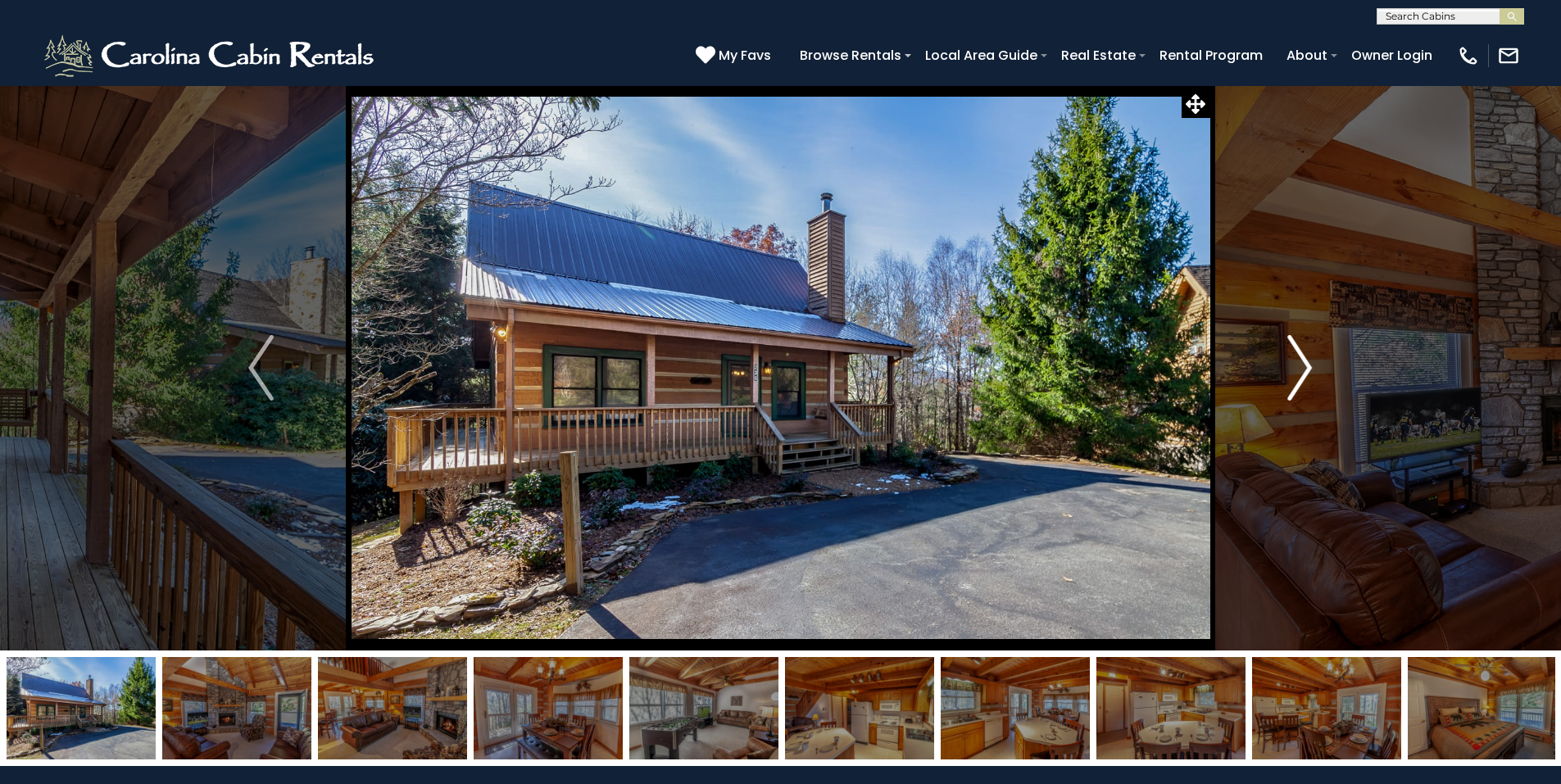
click at [1299, 374] on img "Next" at bounding box center [1299, 367] width 25 height 65
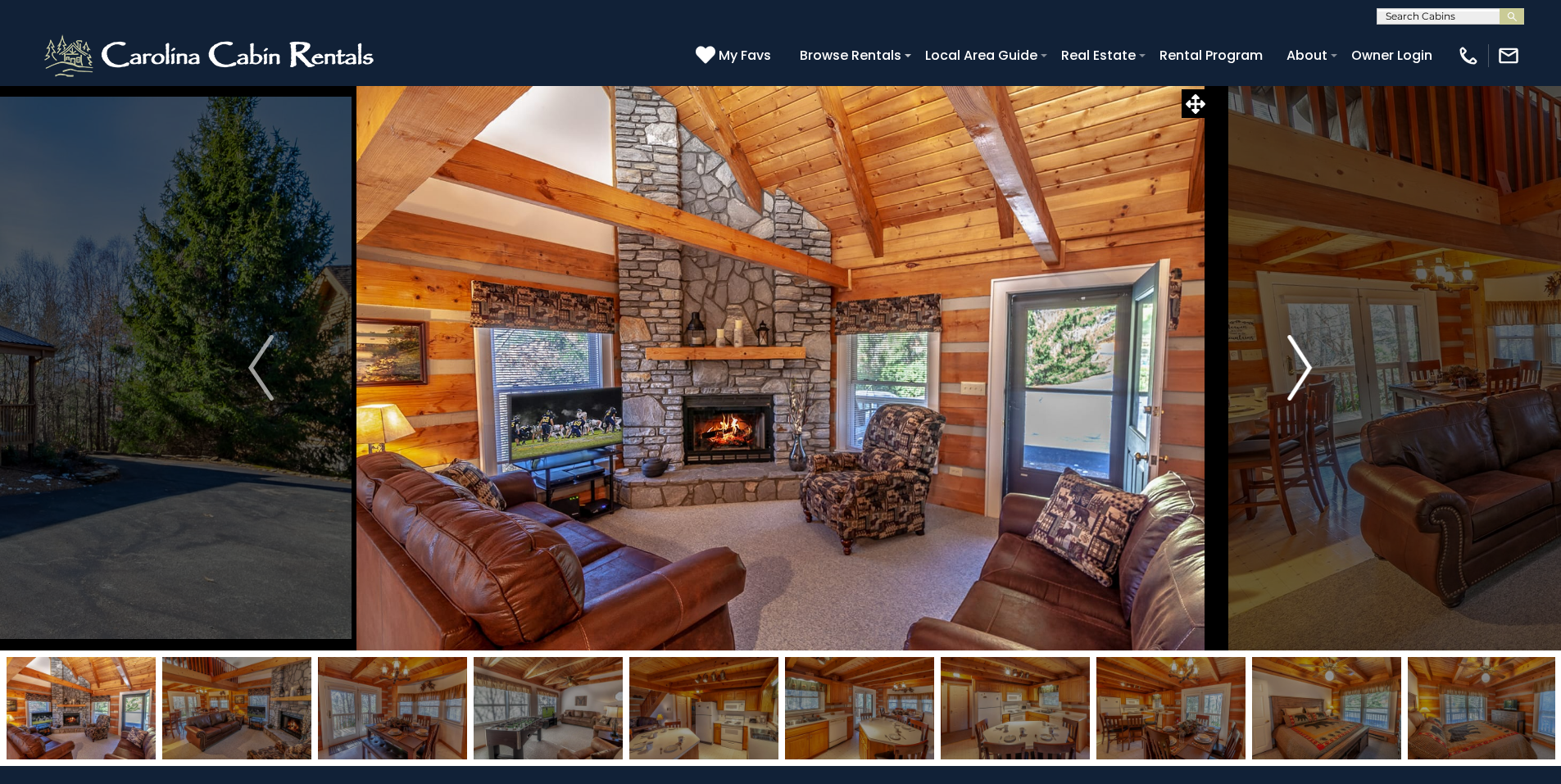
click at [1299, 374] on img "Next" at bounding box center [1299, 367] width 25 height 65
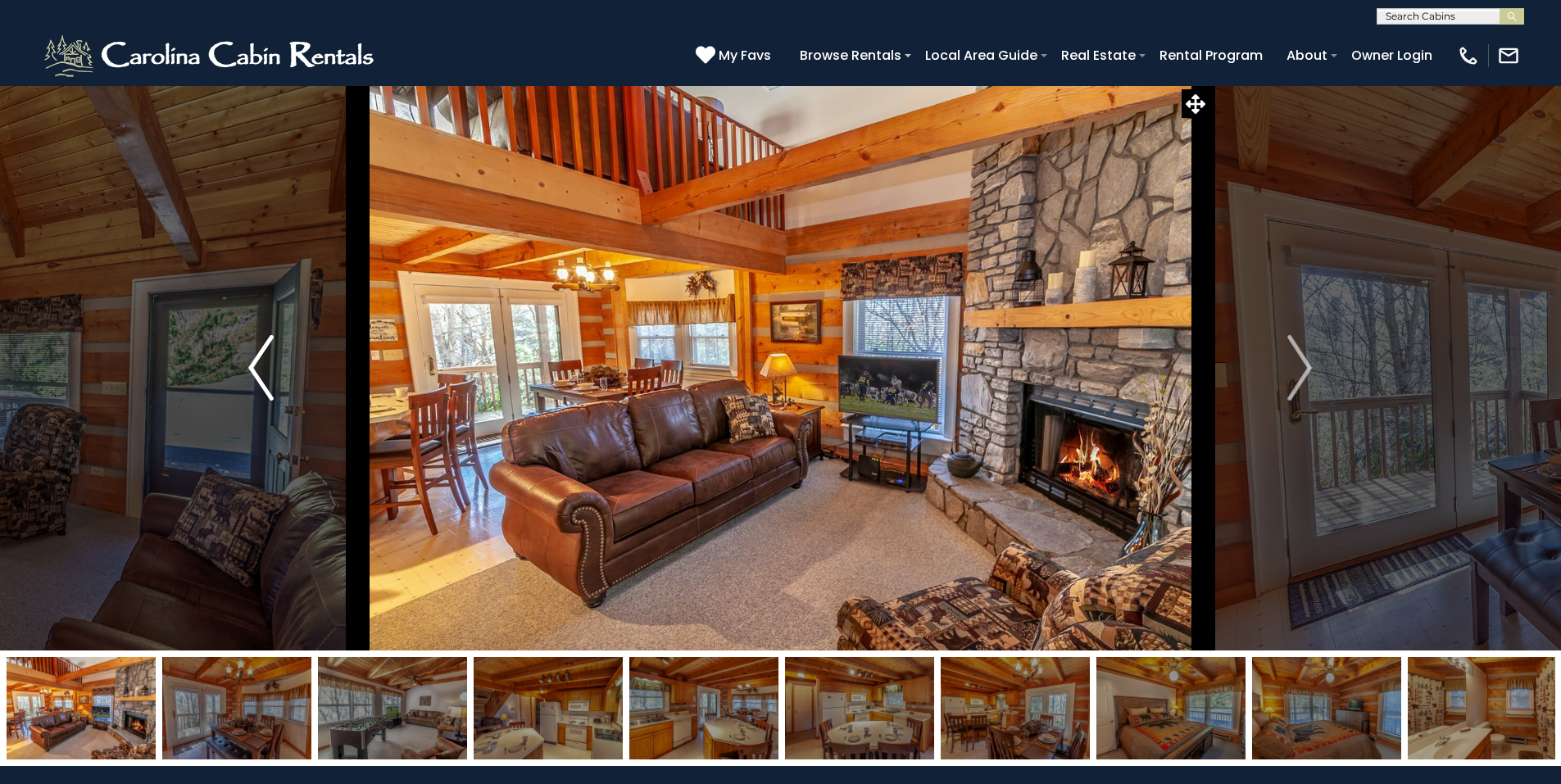
click at [263, 388] on img "Previous" at bounding box center [261, 367] width 25 height 65
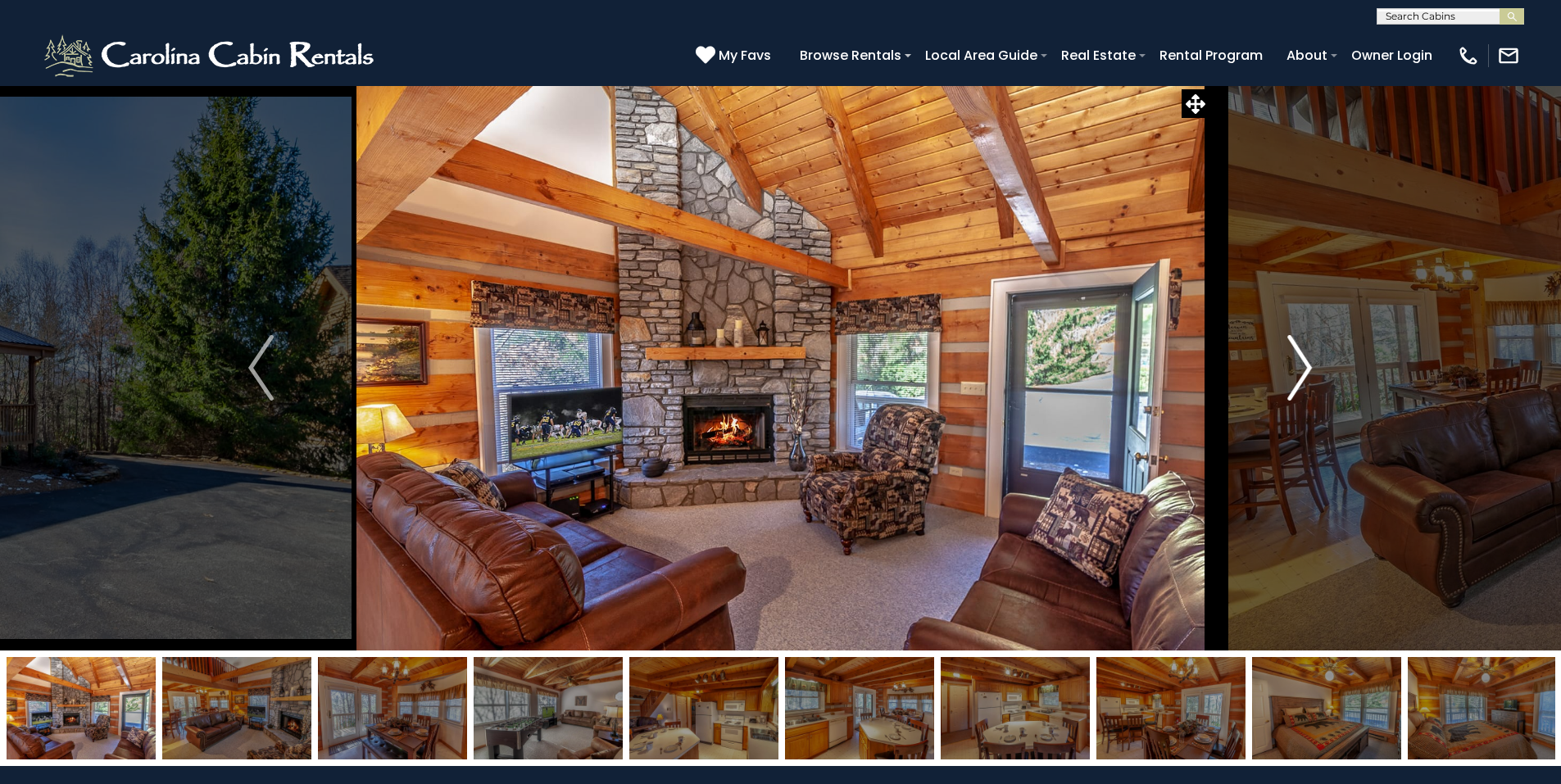
click at [1306, 368] on img "Next" at bounding box center [1299, 367] width 25 height 65
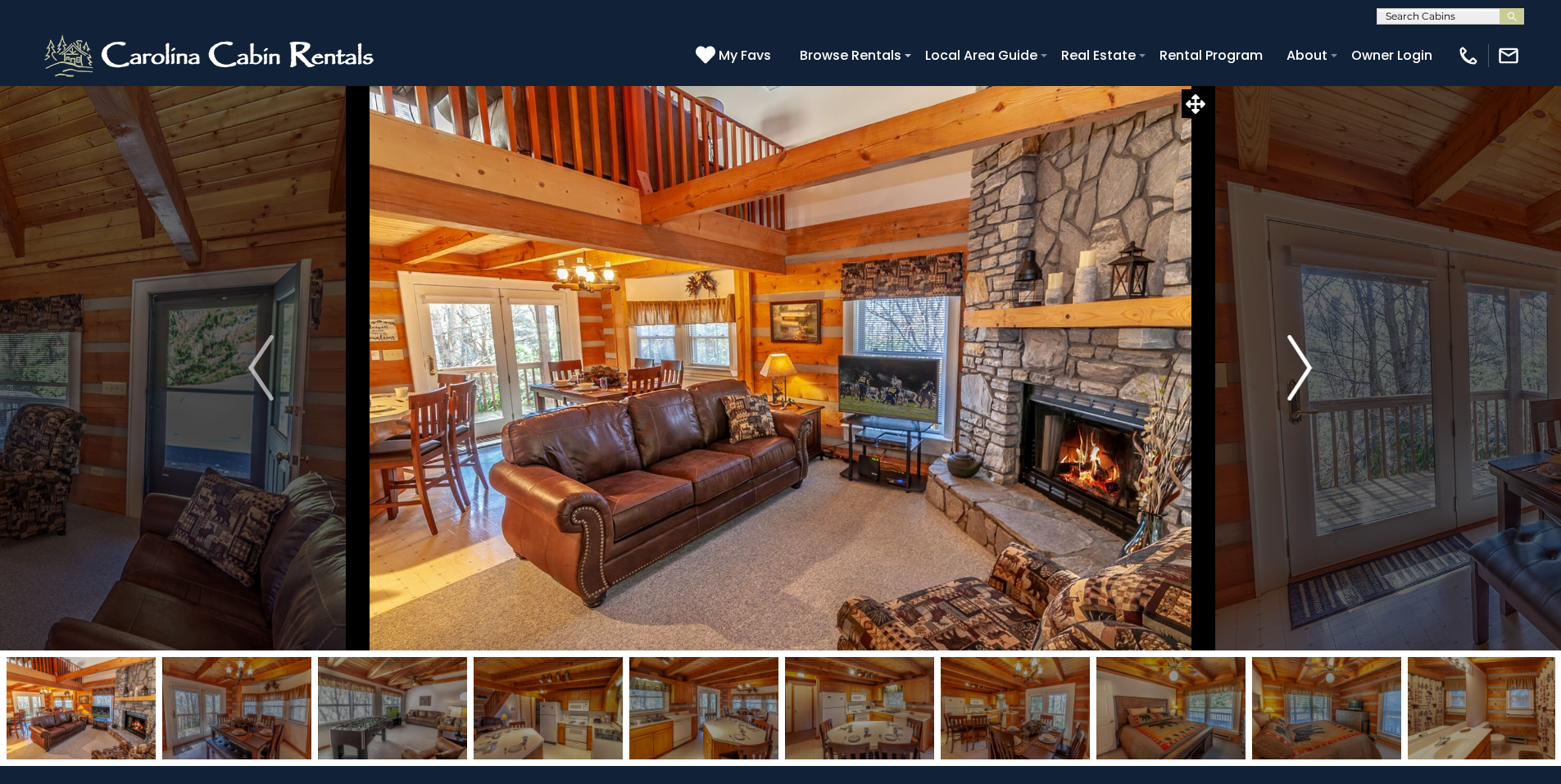
click at [1306, 368] on img "Next" at bounding box center [1299, 367] width 25 height 65
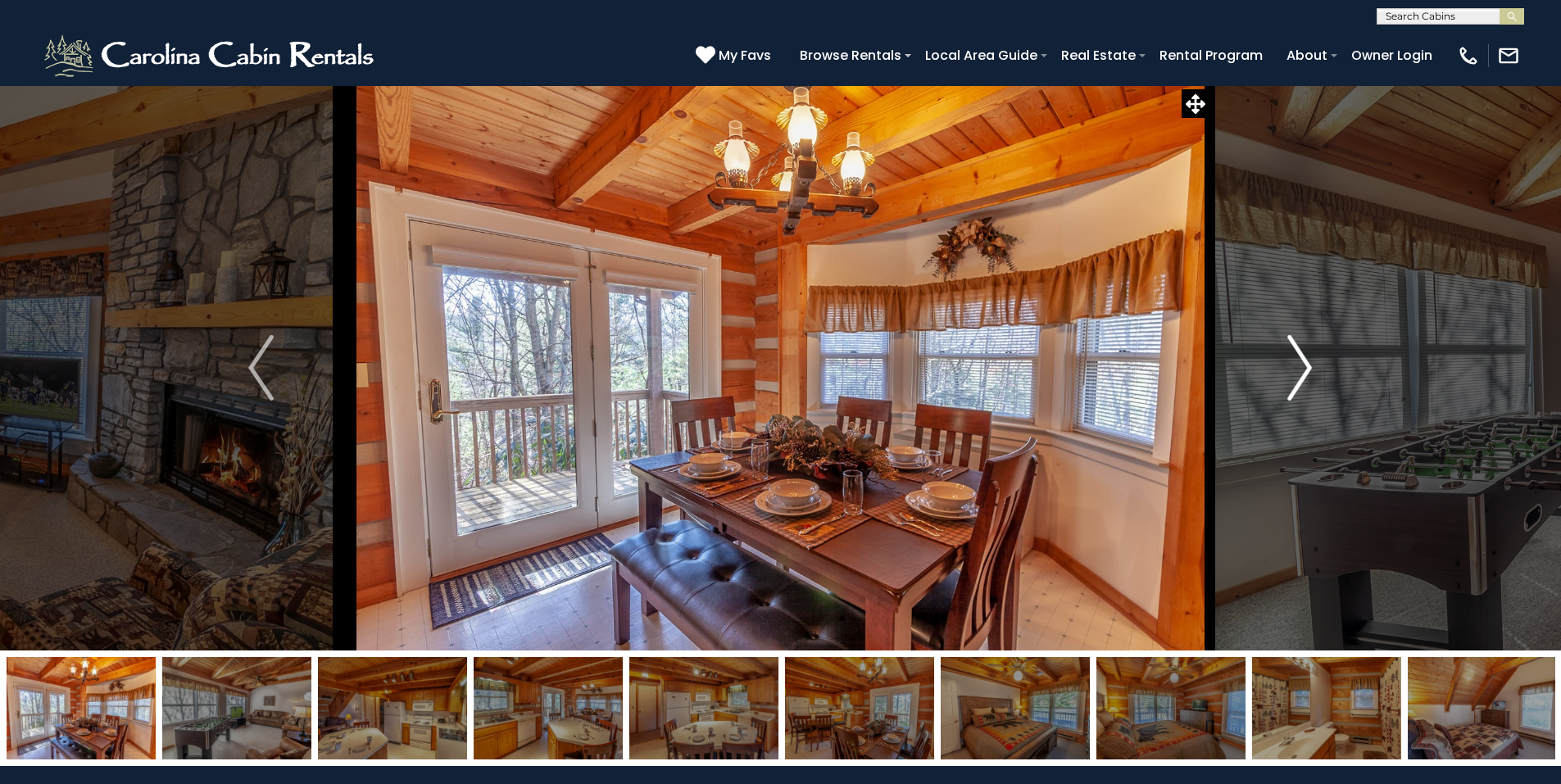
click at [1306, 368] on img "Next" at bounding box center [1299, 367] width 25 height 65
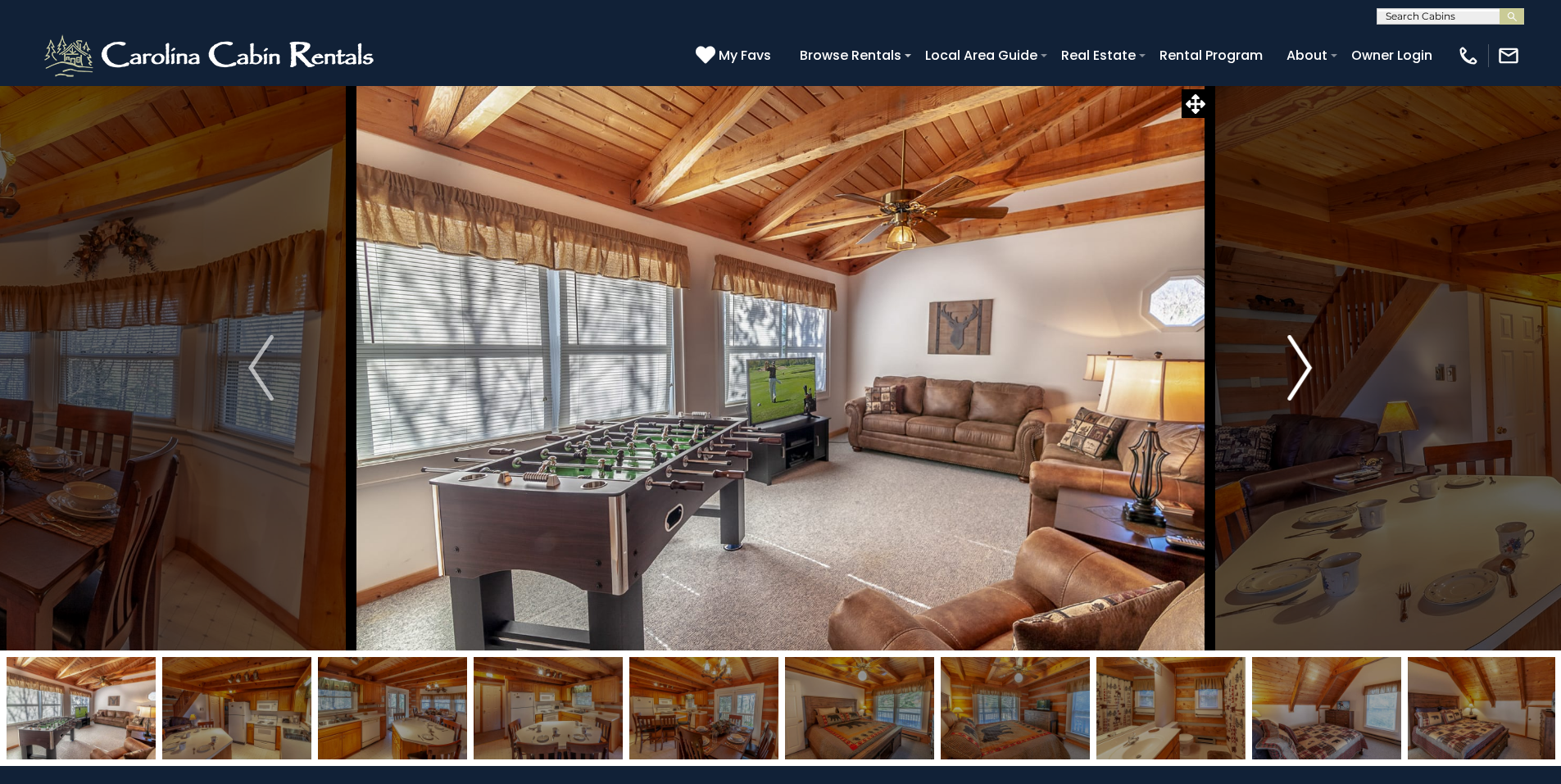
click at [1306, 368] on img "Next" at bounding box center [1299, 367] width 25 height 65
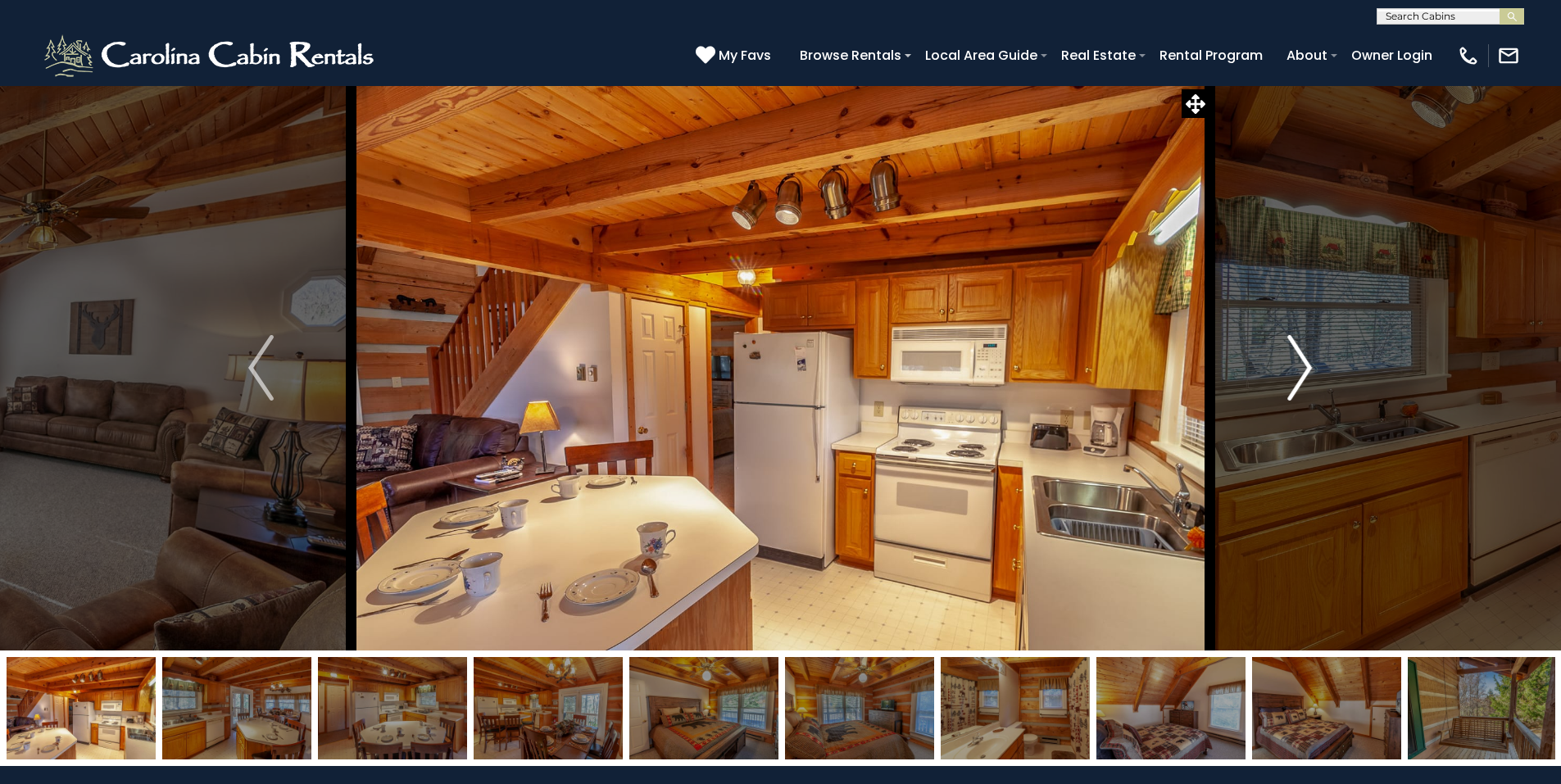
click at [1306, 368] on img "Next" at bounding box center [1299, 367] width 25 height 65
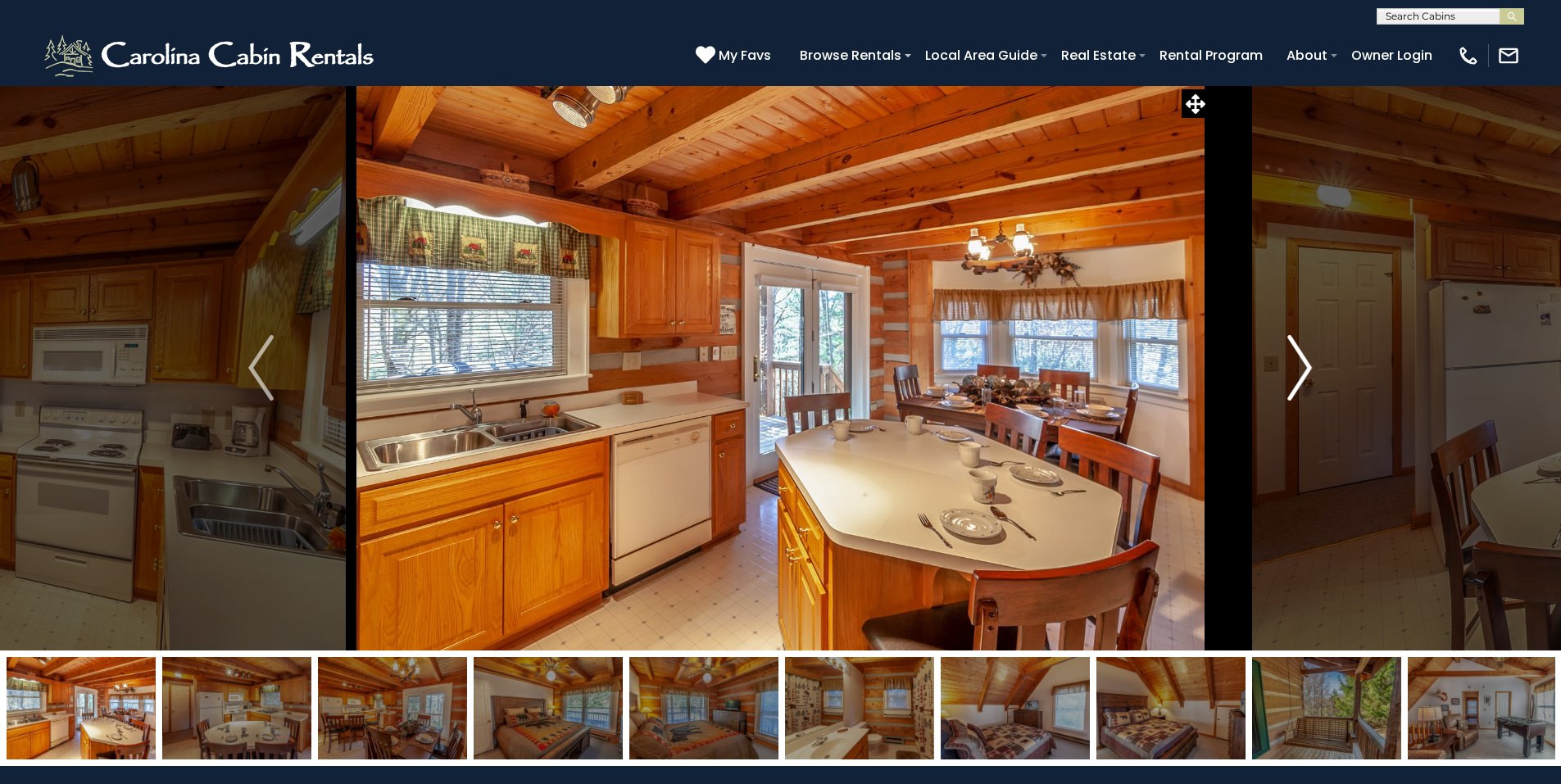
click at [1306, 368] on img "Next" at bounding box center [1299, 367] width 25 height 65
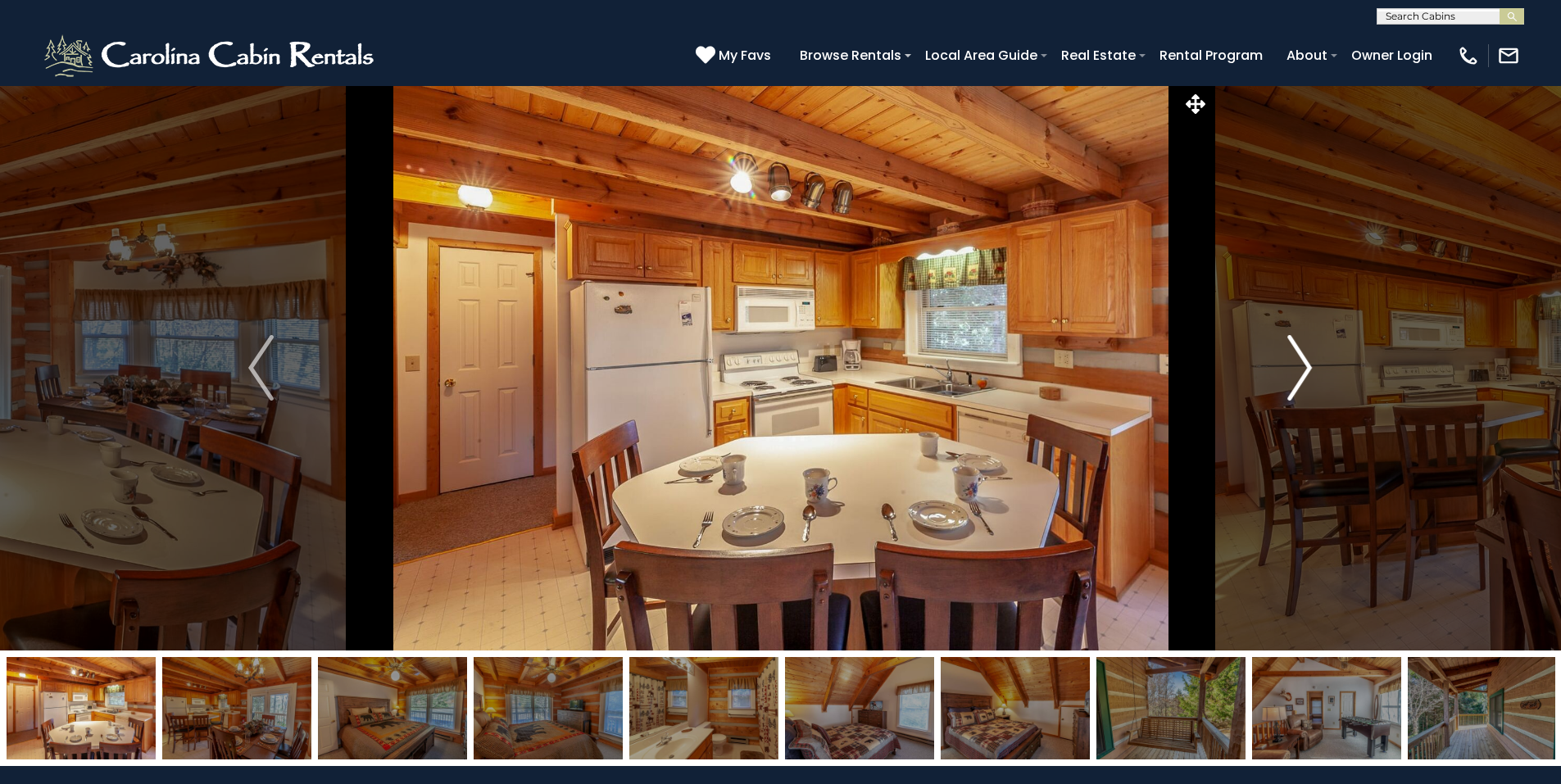
click at [1306, 370] on img "Next" at bounding box center [1299, 367] width 25 height 65
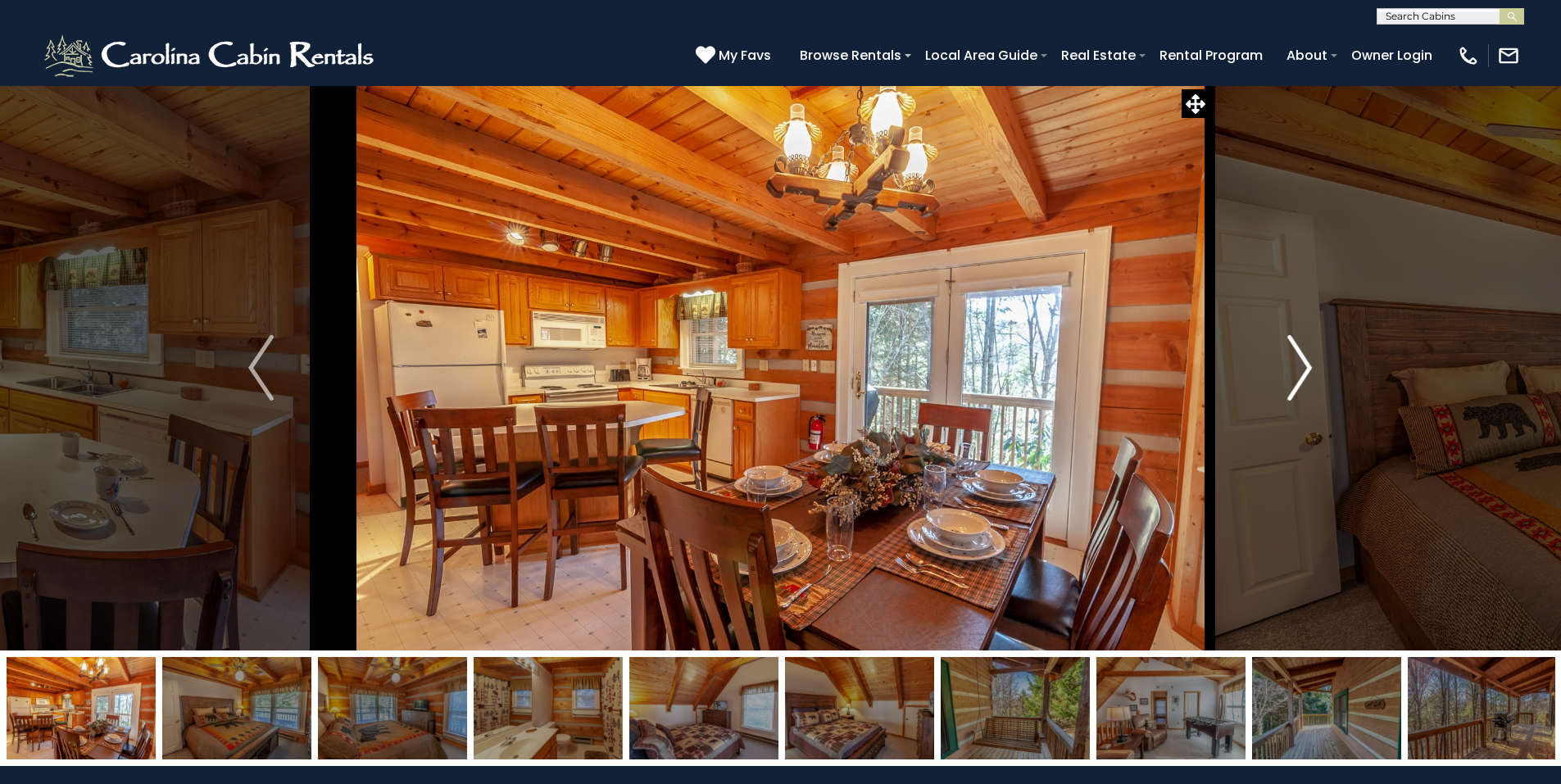
click at [1306, 370] on img "Next" at bounding box center [1299, 367] width 25 height 65
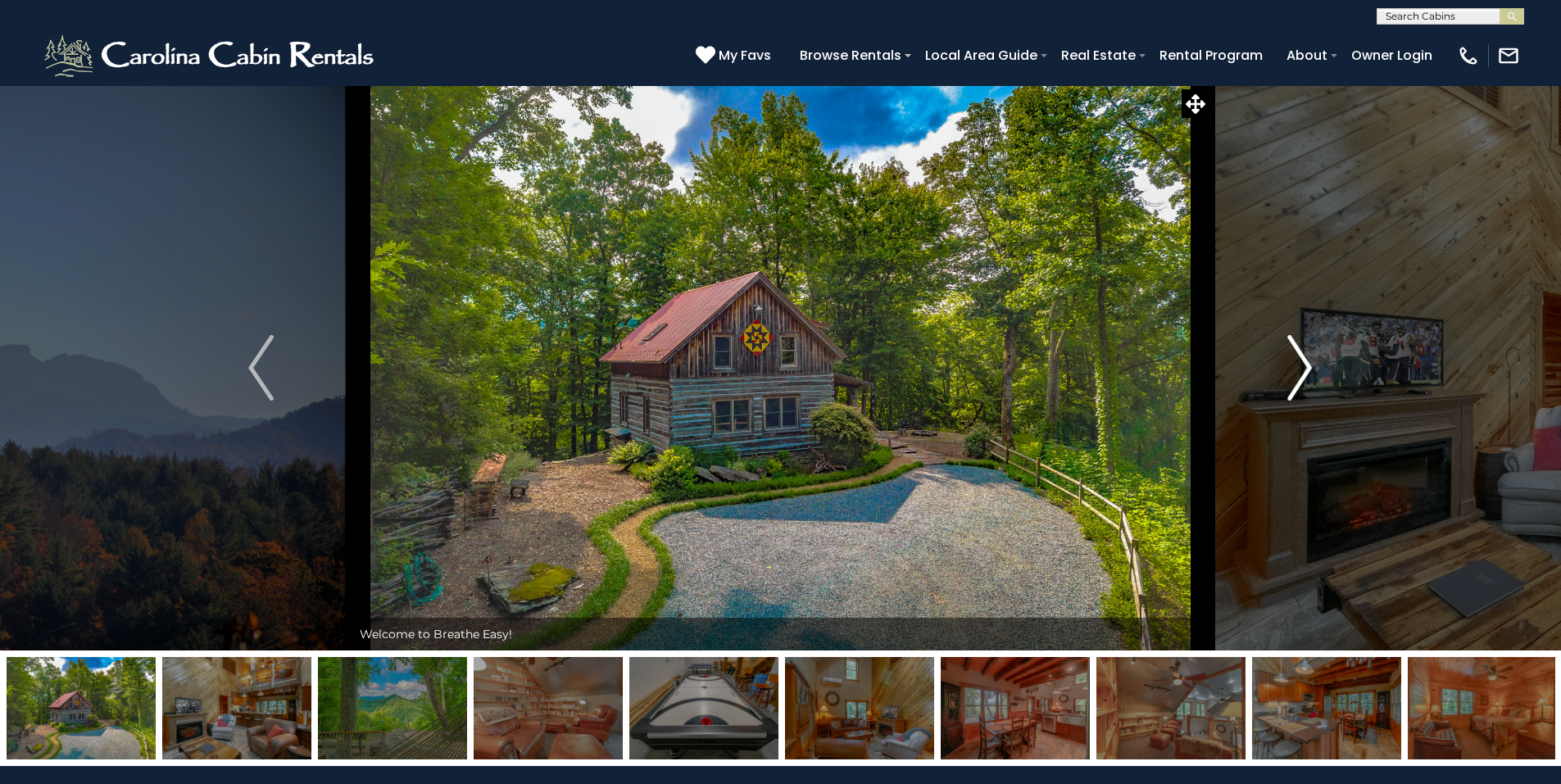
click at [1305, 374] on img "Next" at bounding box center [1299, 367] width 25 height 65
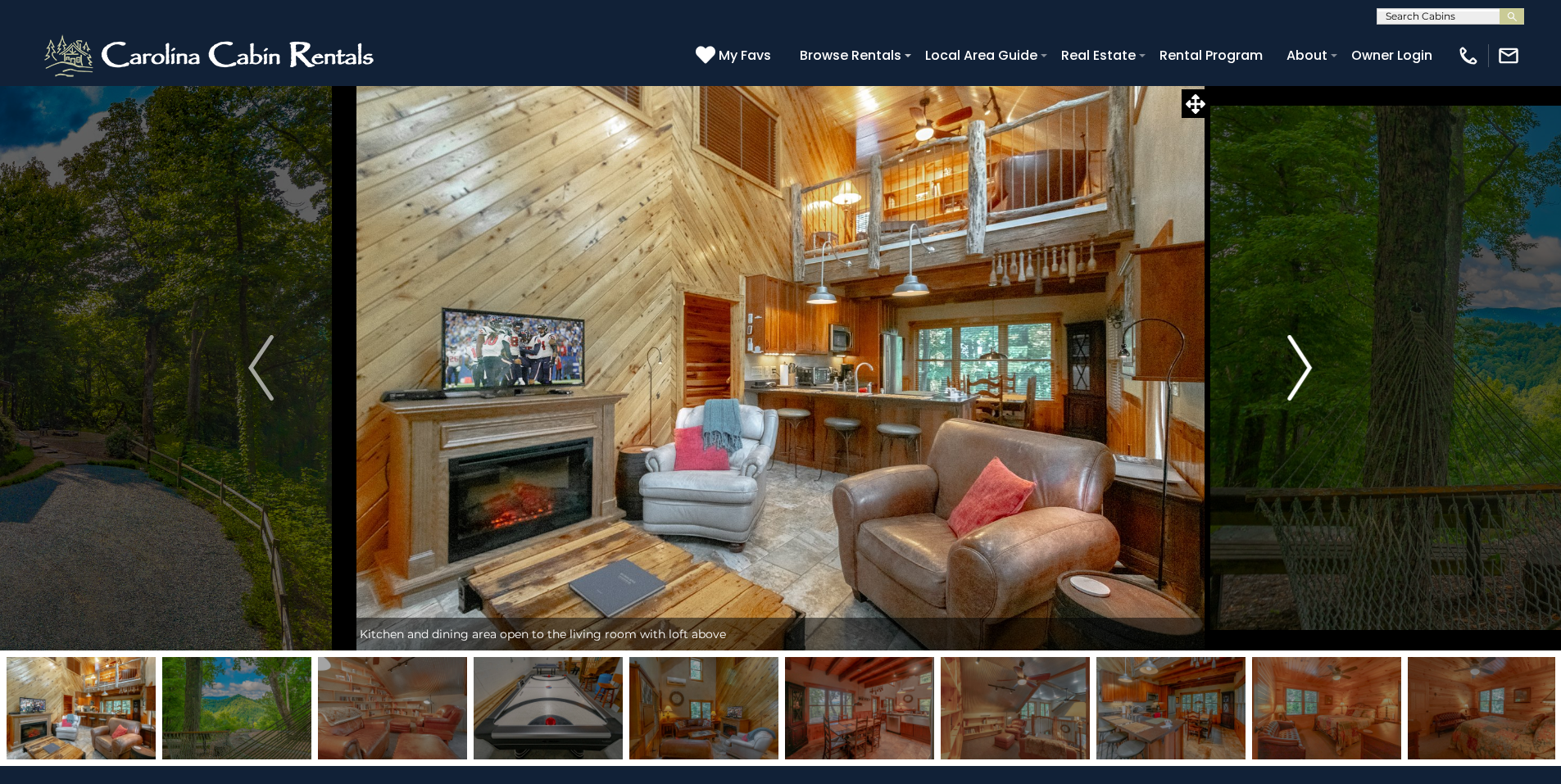
click at [1305, 374] on img "Next" at bounding box center [1299, 367] width 25 height 65
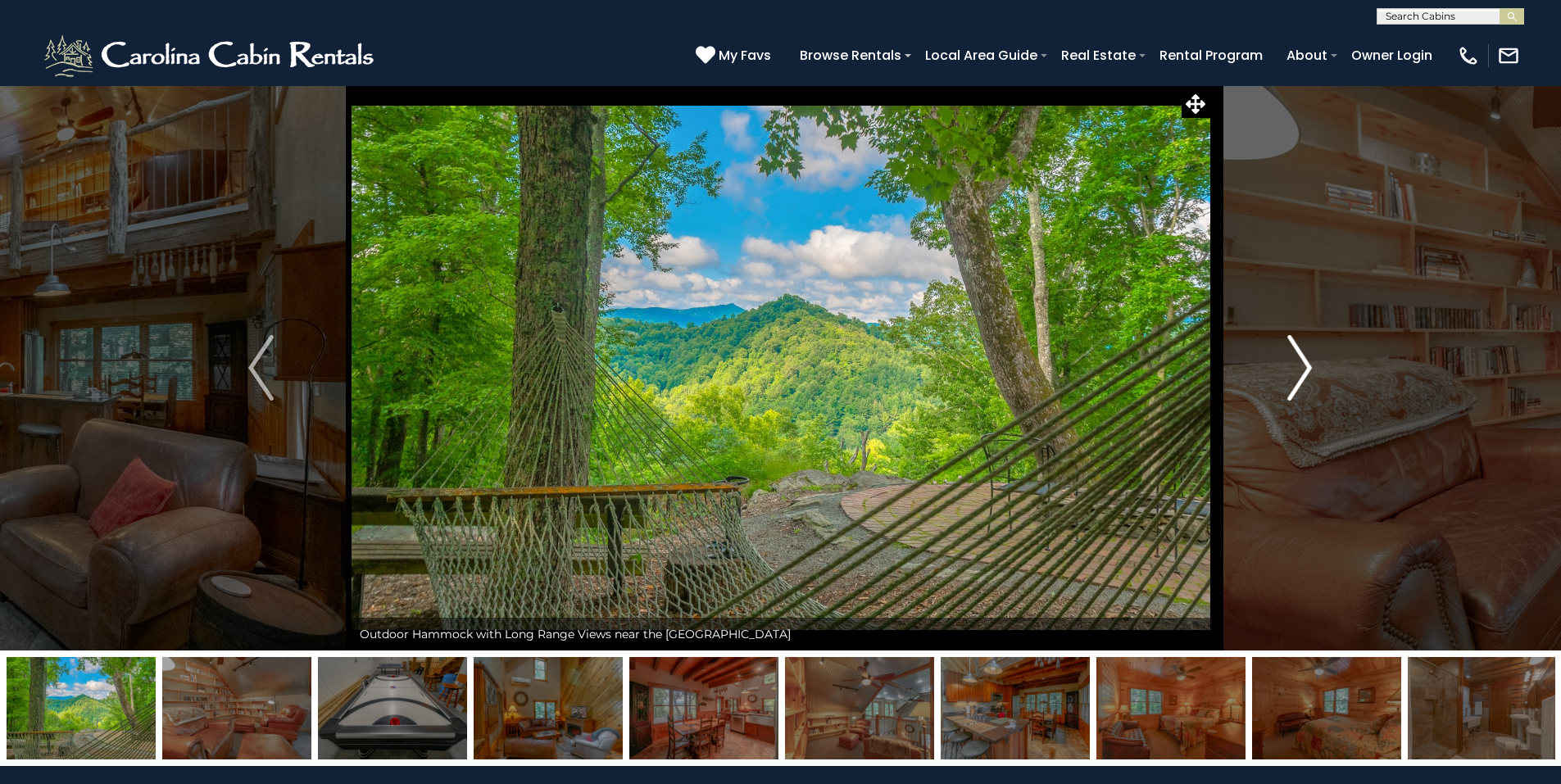
click at [1302, 379] on img "Next" at bounding box center [1299, 367] width 25 height 65
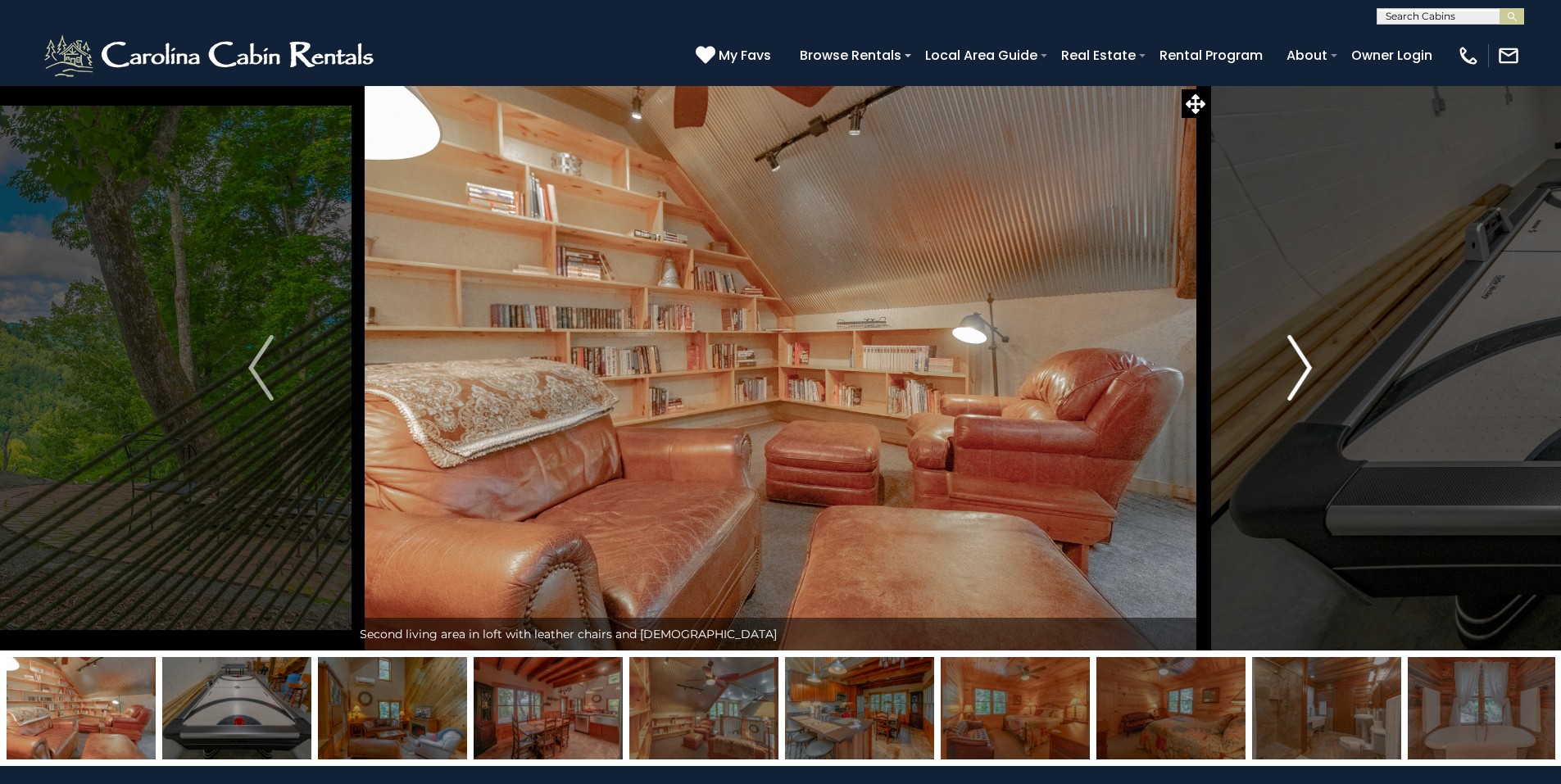
click at [1301, 379] on img "Next" at bounding box center [1299, 367] width 25 height 65
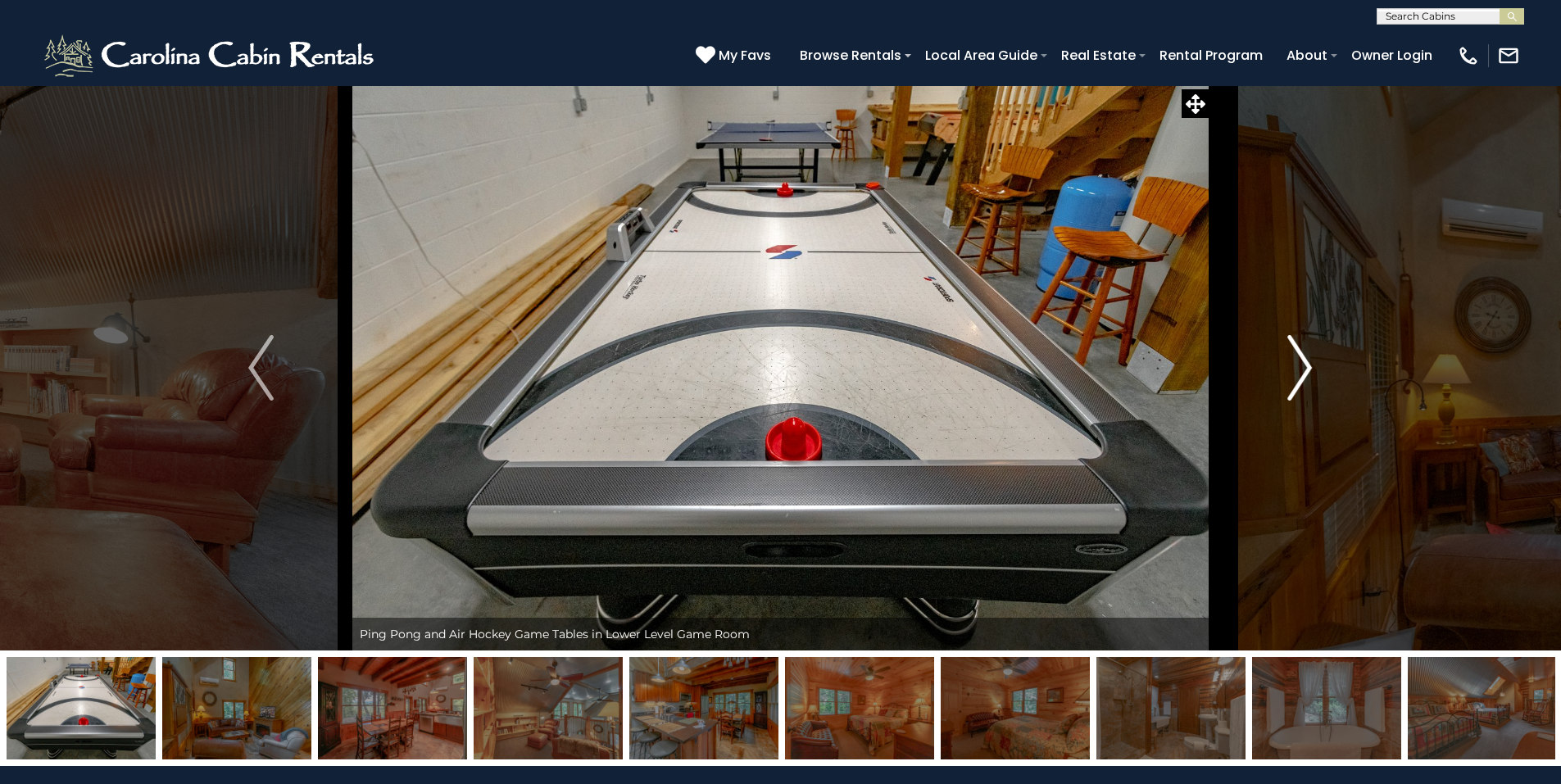
click at [1301, 379] on img "Next" at bounding box center [1299, 367] width 25 height 65
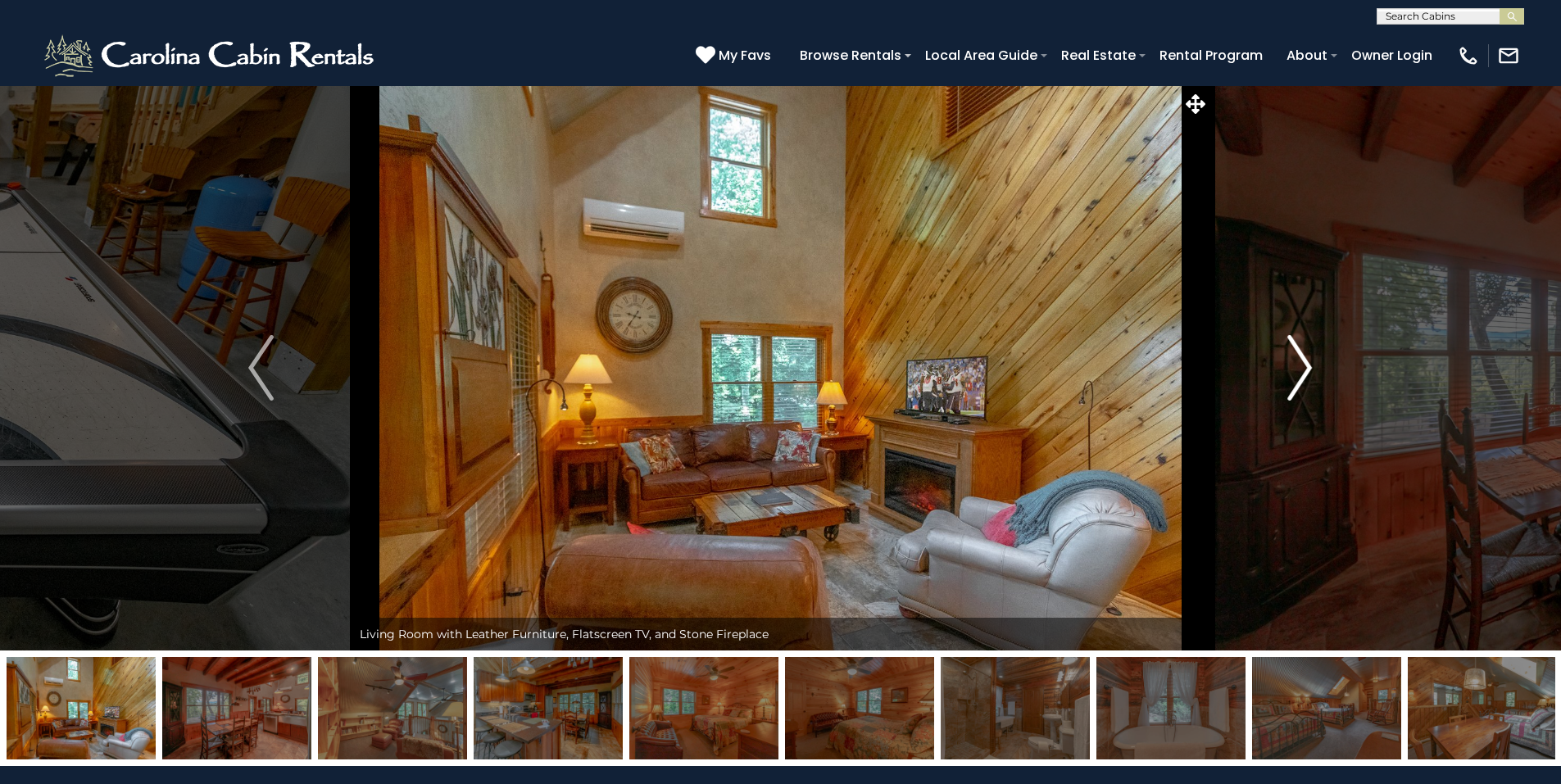
click at [1300, 381] on img "Next" at bounding box center [1299, 367] width 25 height 65
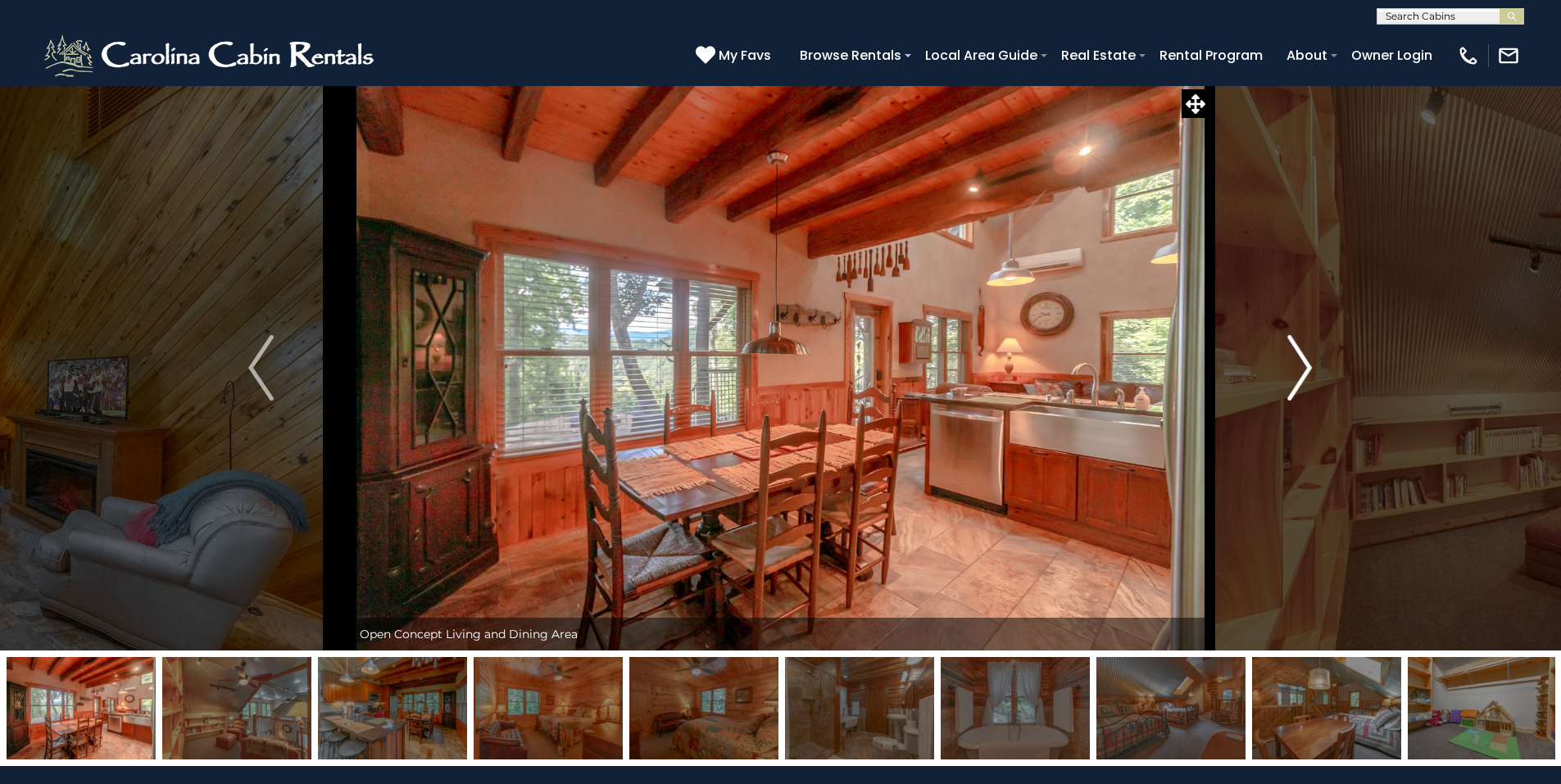
click at [1300, 381] on img "Next" at bounding box center [1299, 367] width 25 height 65
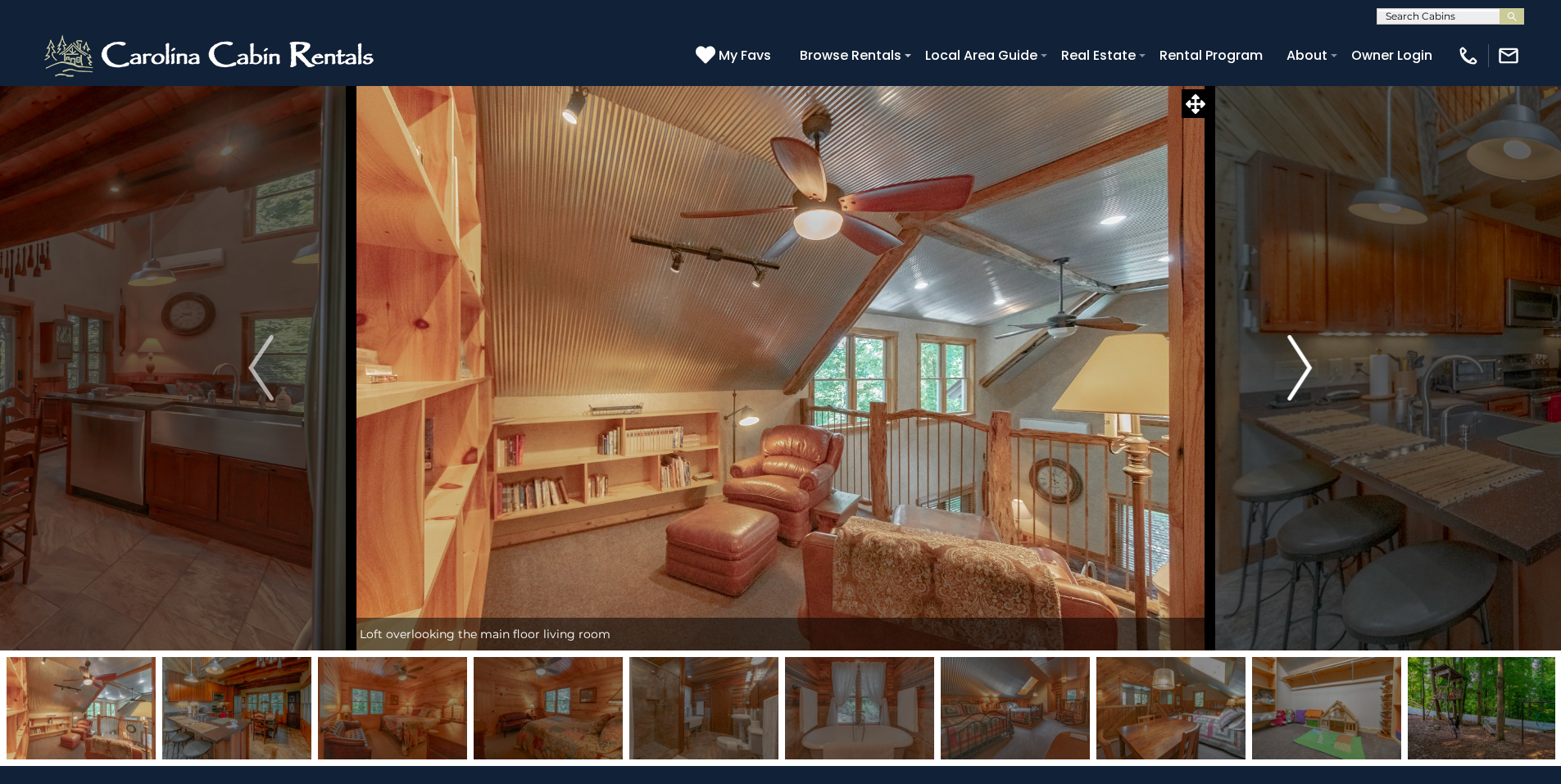
click at [1300, 381] on img "Next" at bounding box center [1299, 367] width 25 height 65
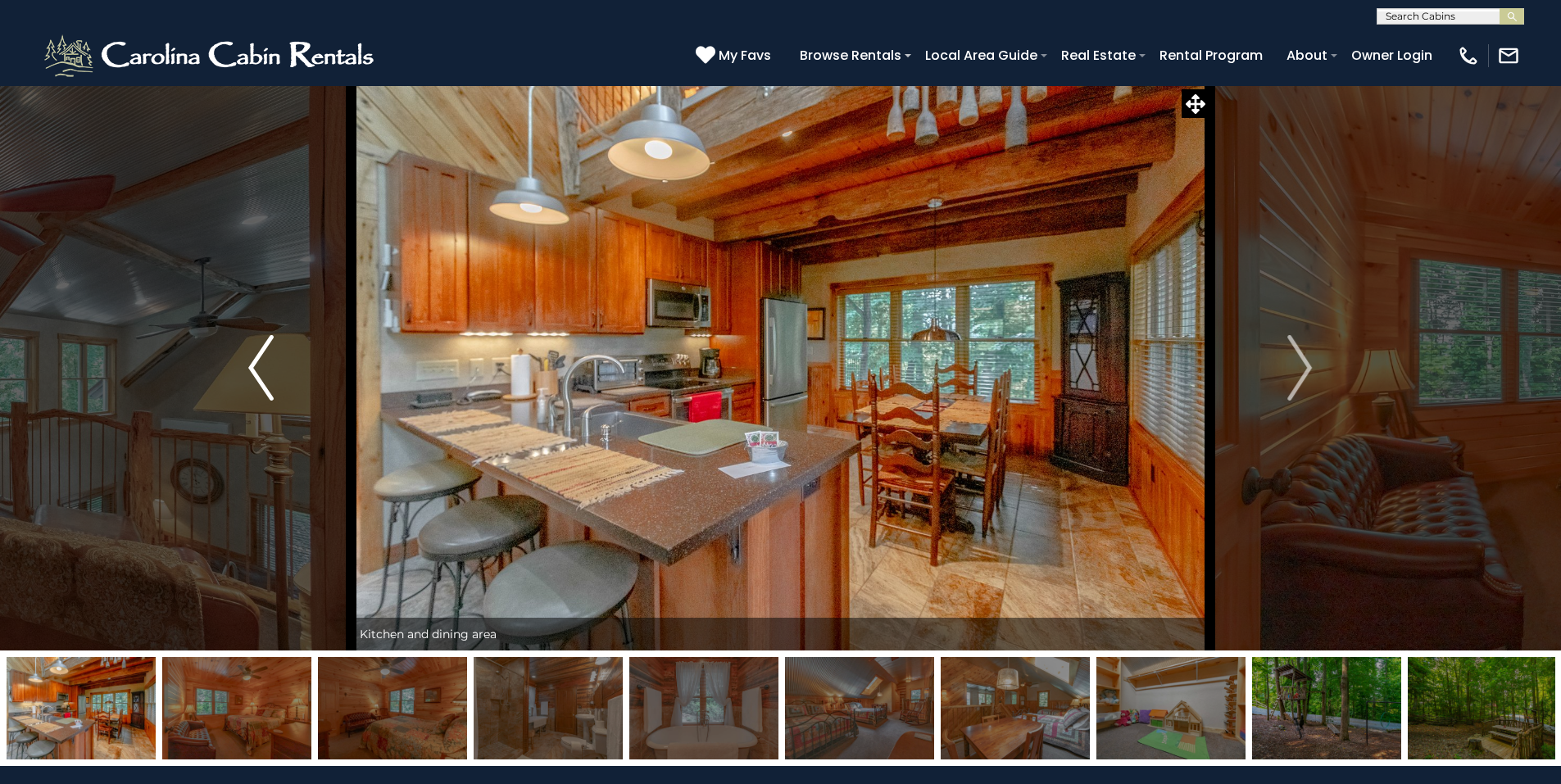
click at [254, 368] on img "Previous" at bounding box center [261, 367] width 25 height 65
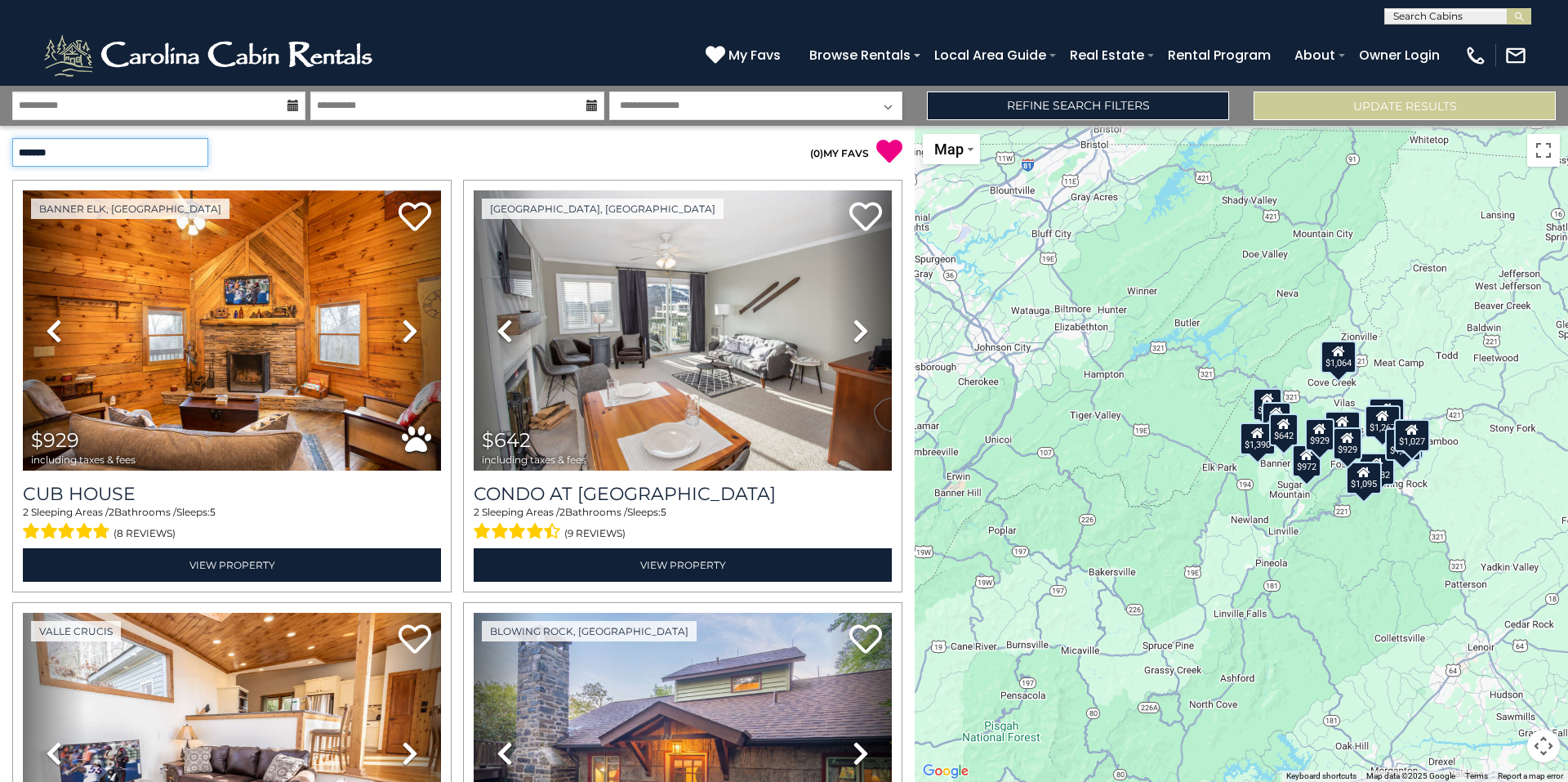
click at [201, 153] on select "**********" at bounding box center [110, 152] width 196 height 29
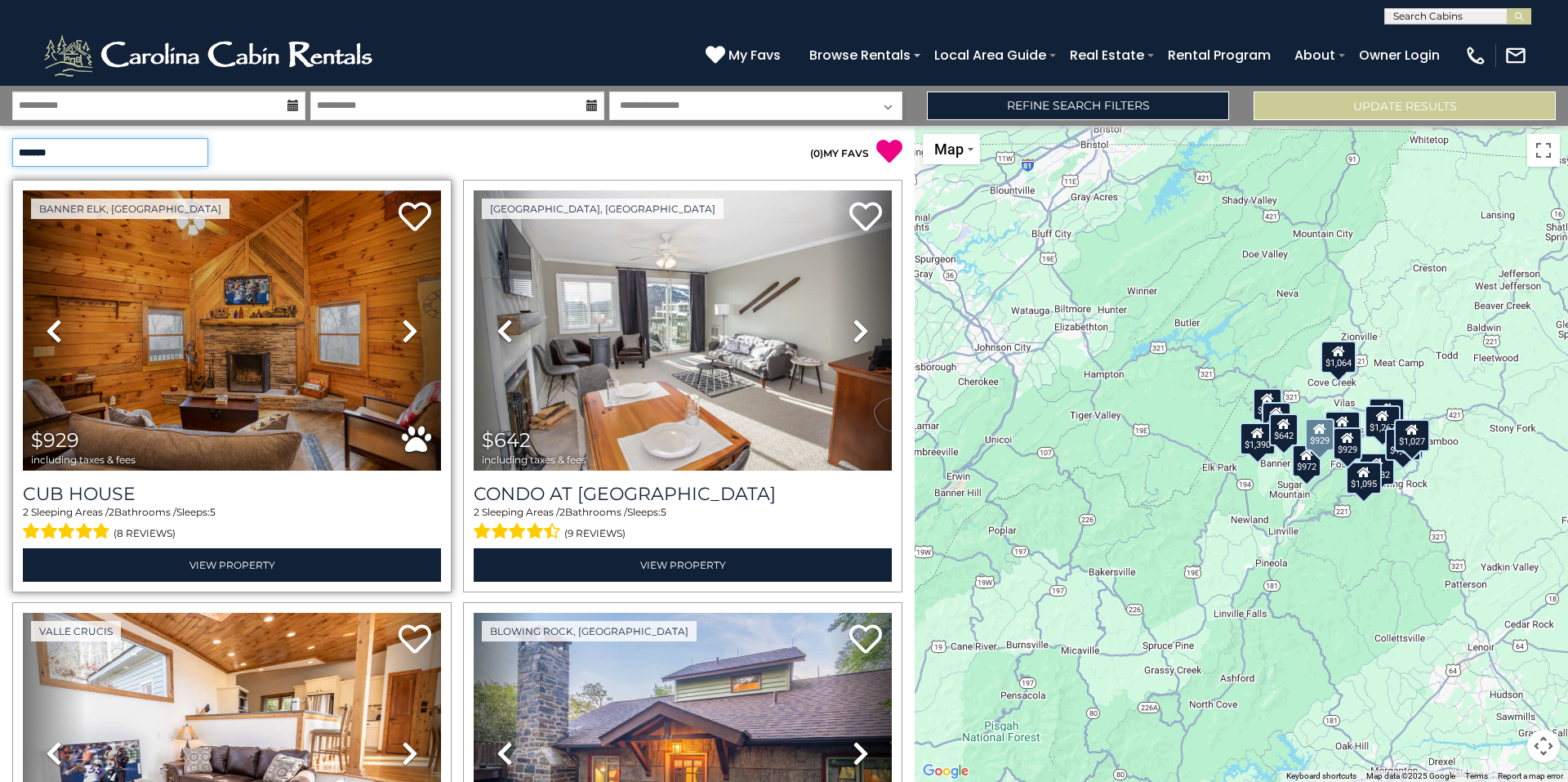
select select "*********"
click at [12, 138] on select "**********" at bounding box center [110, 152] width 196 height 29
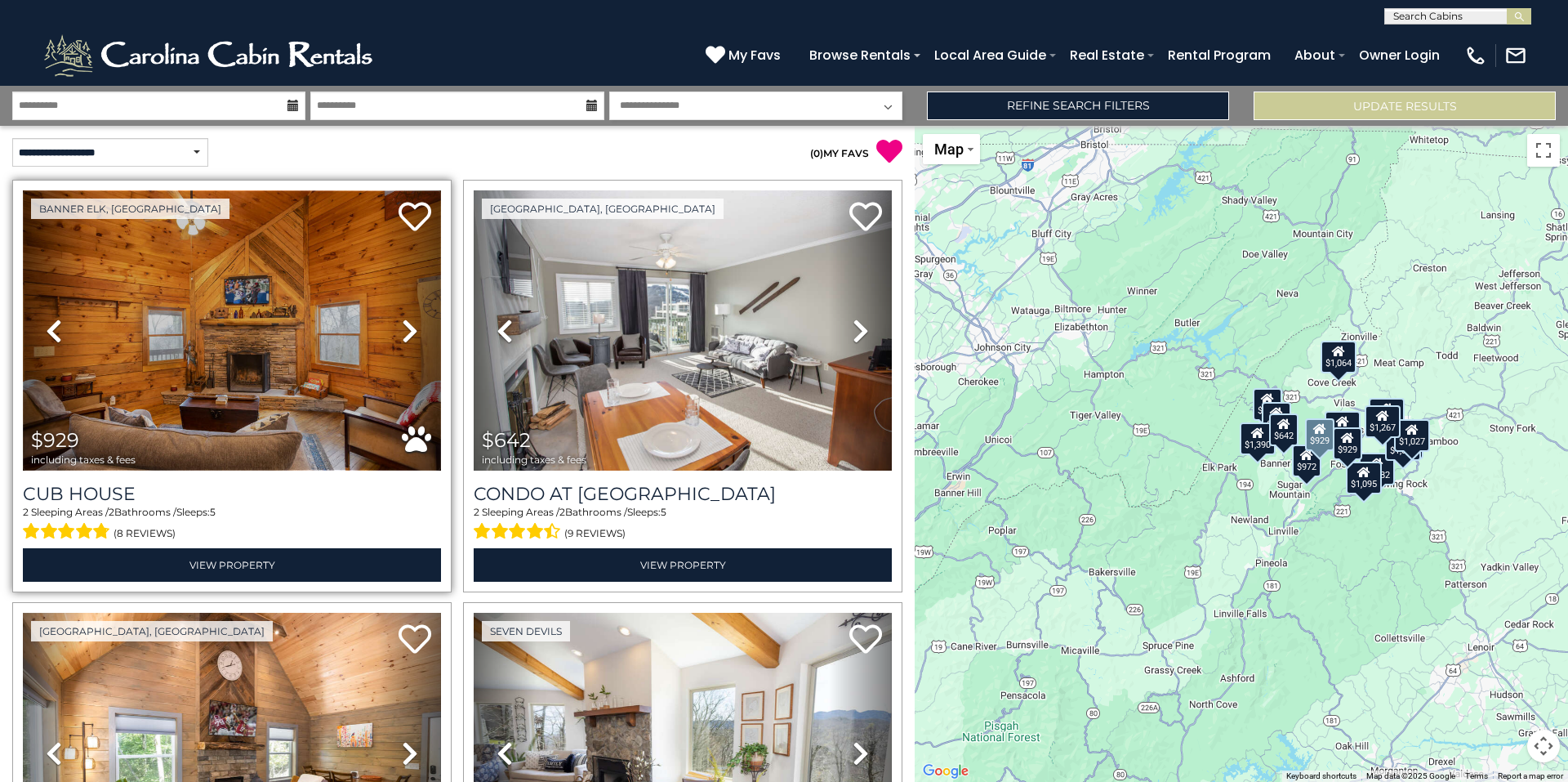
click at [262, 352] on img at bounding box center [232, 330] width 418 height 281
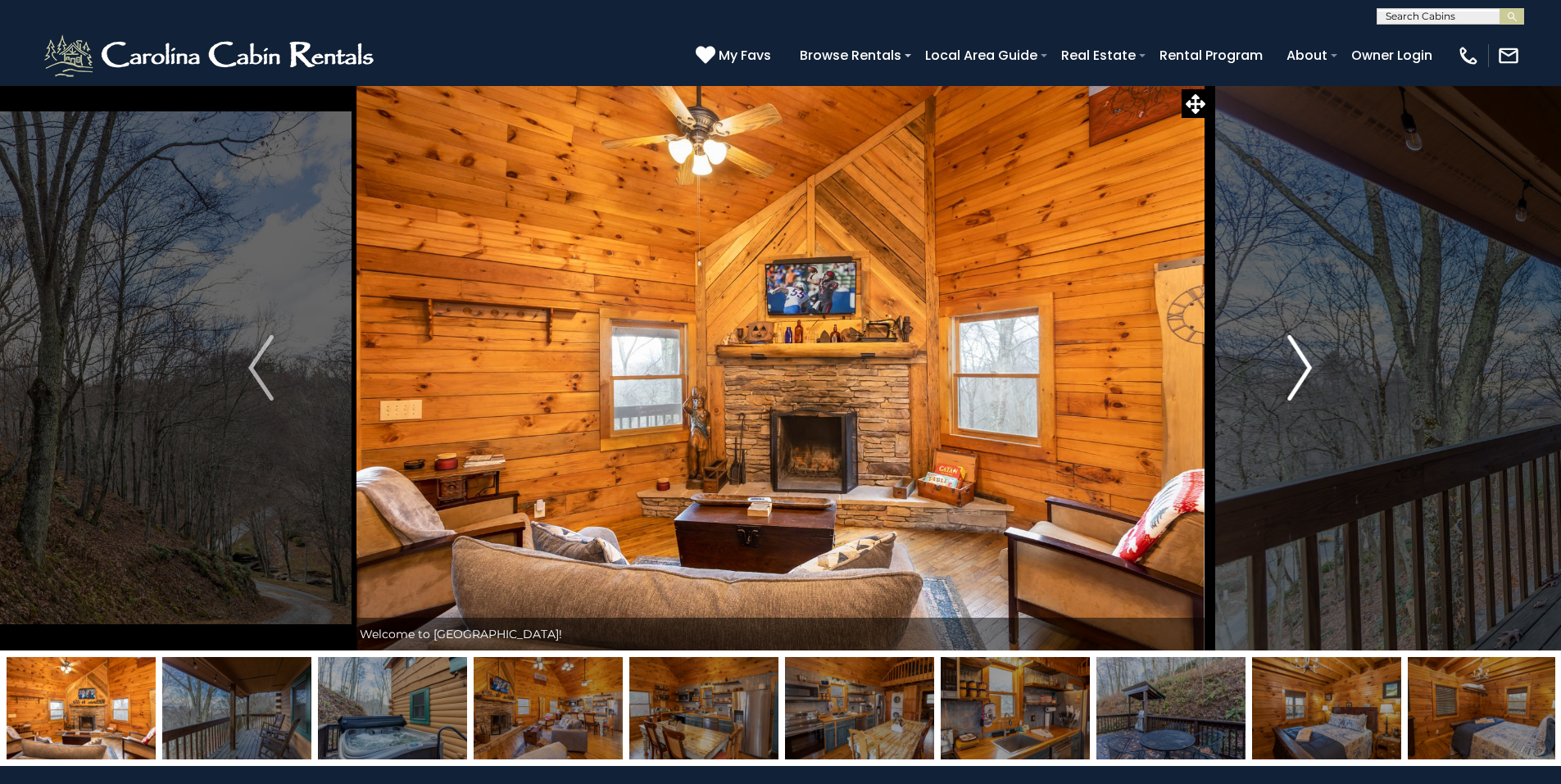
click at [1306, 379] on img "Next" at bounding box center [1299, 367] width 25 height 65
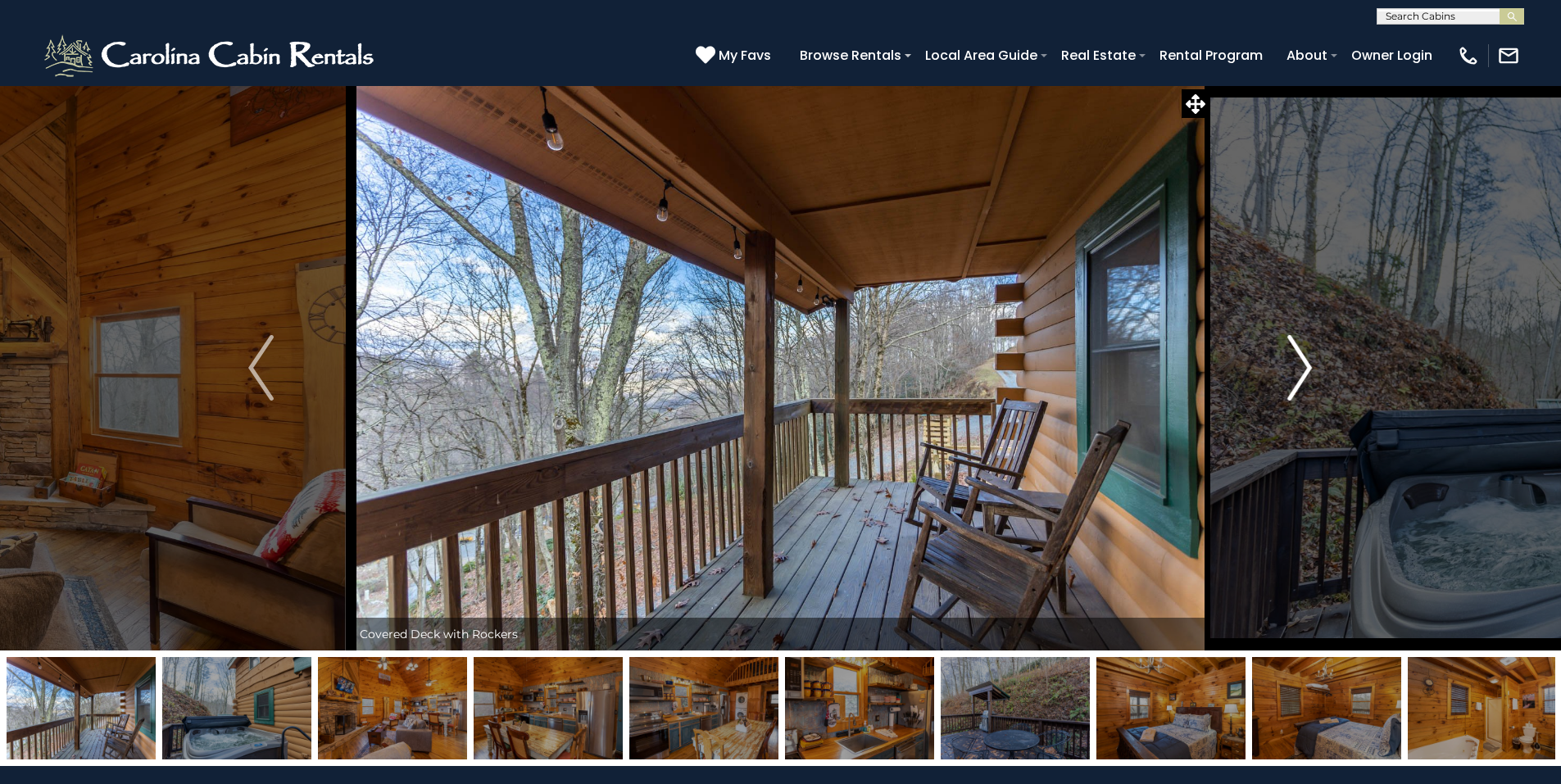
click at [1312, 377] on img "Next" at bounding box center [1299, 367] width 25 height 65
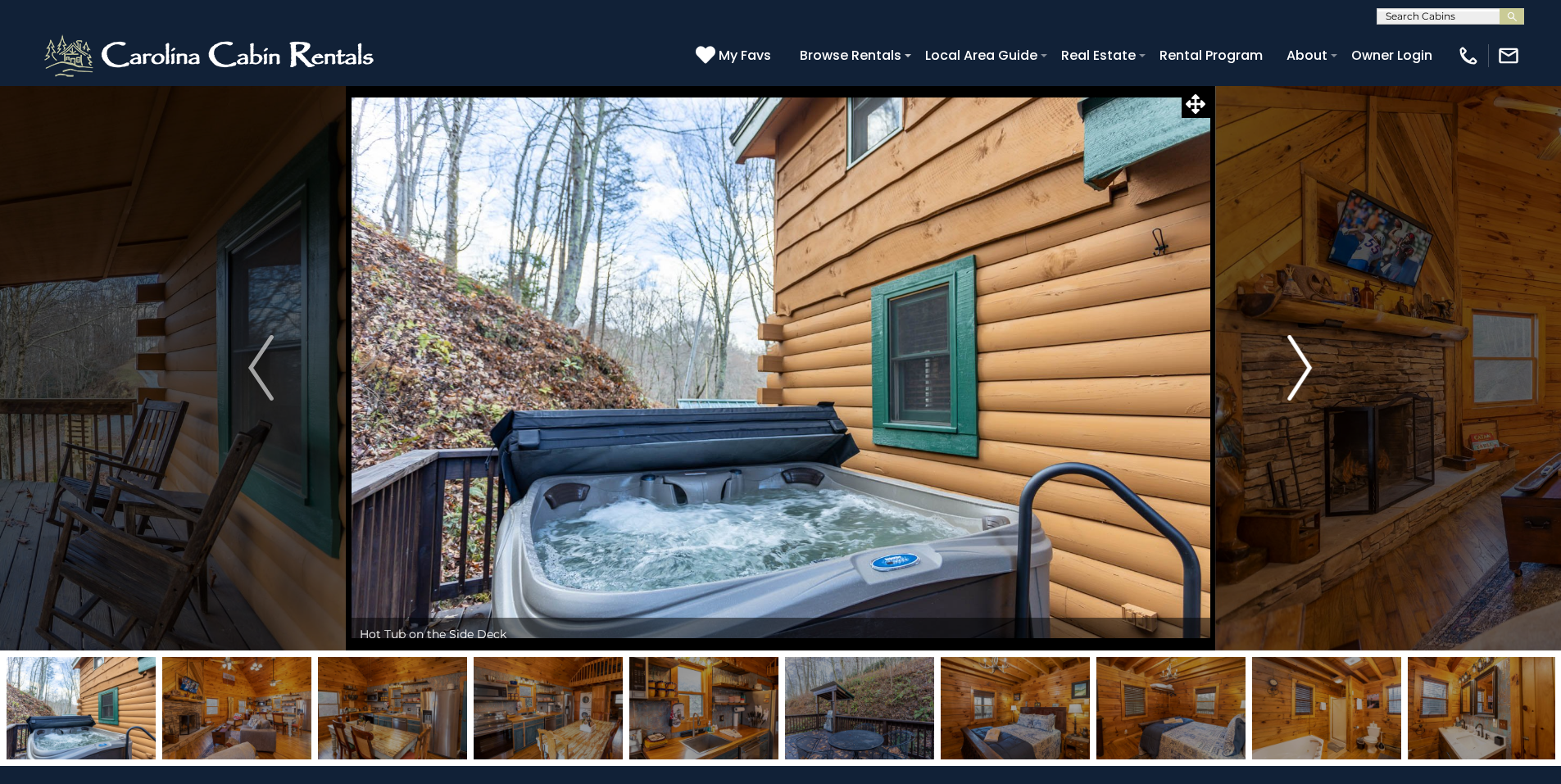
click at [1306, 387] on img "Next" at bounding box center [1299, 367] width 25 height 65
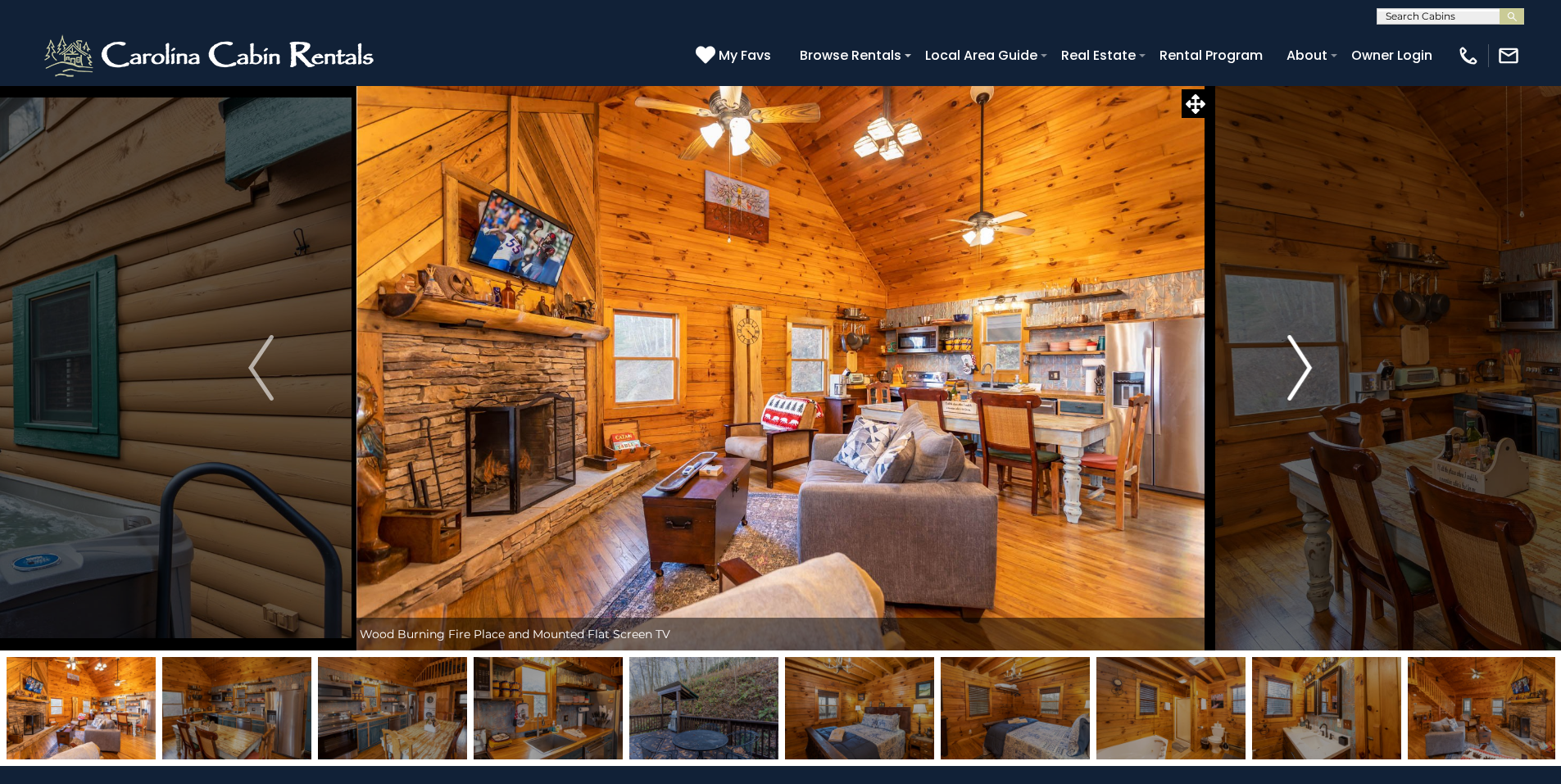
click at [1301, 375] on img "Next" at bounding box center [1299, 367] width 25 height 65
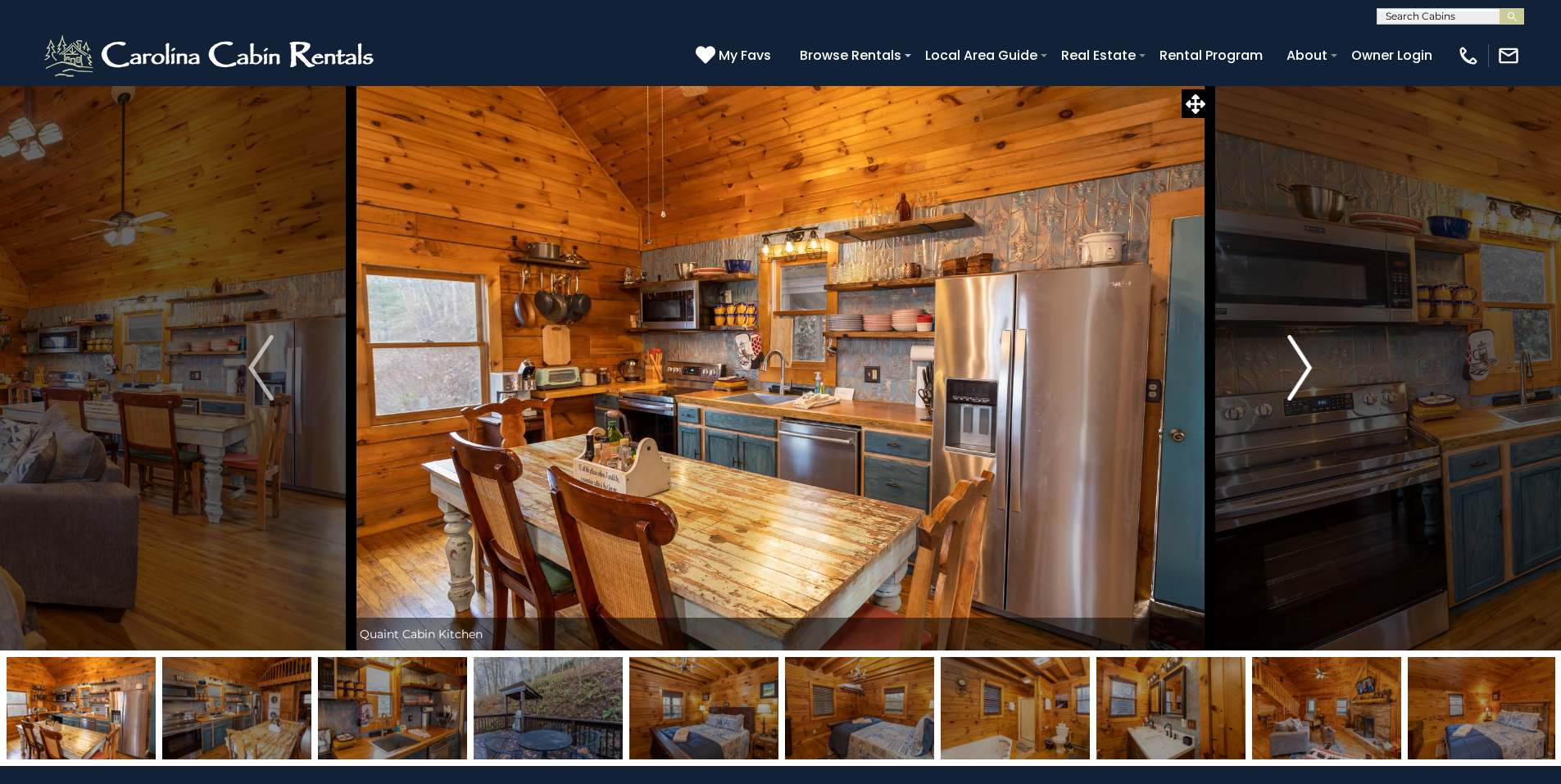
click at [1300, 379] on img "Next" at bounding box center [1299, 367] width 25 height 65
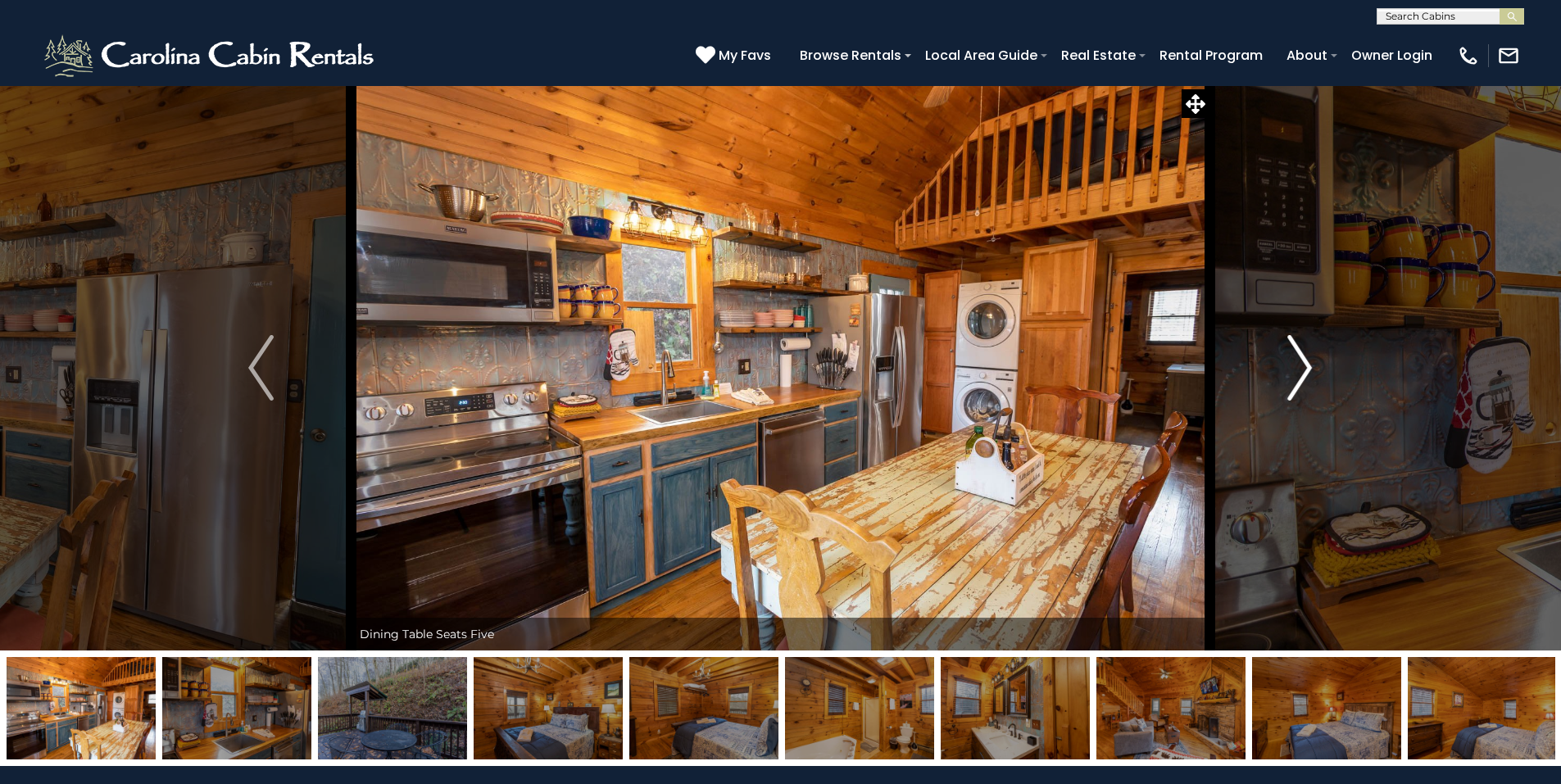
click at [1300, 379] on img "Next" at bounding box center [1299, 367] width 25 height 65
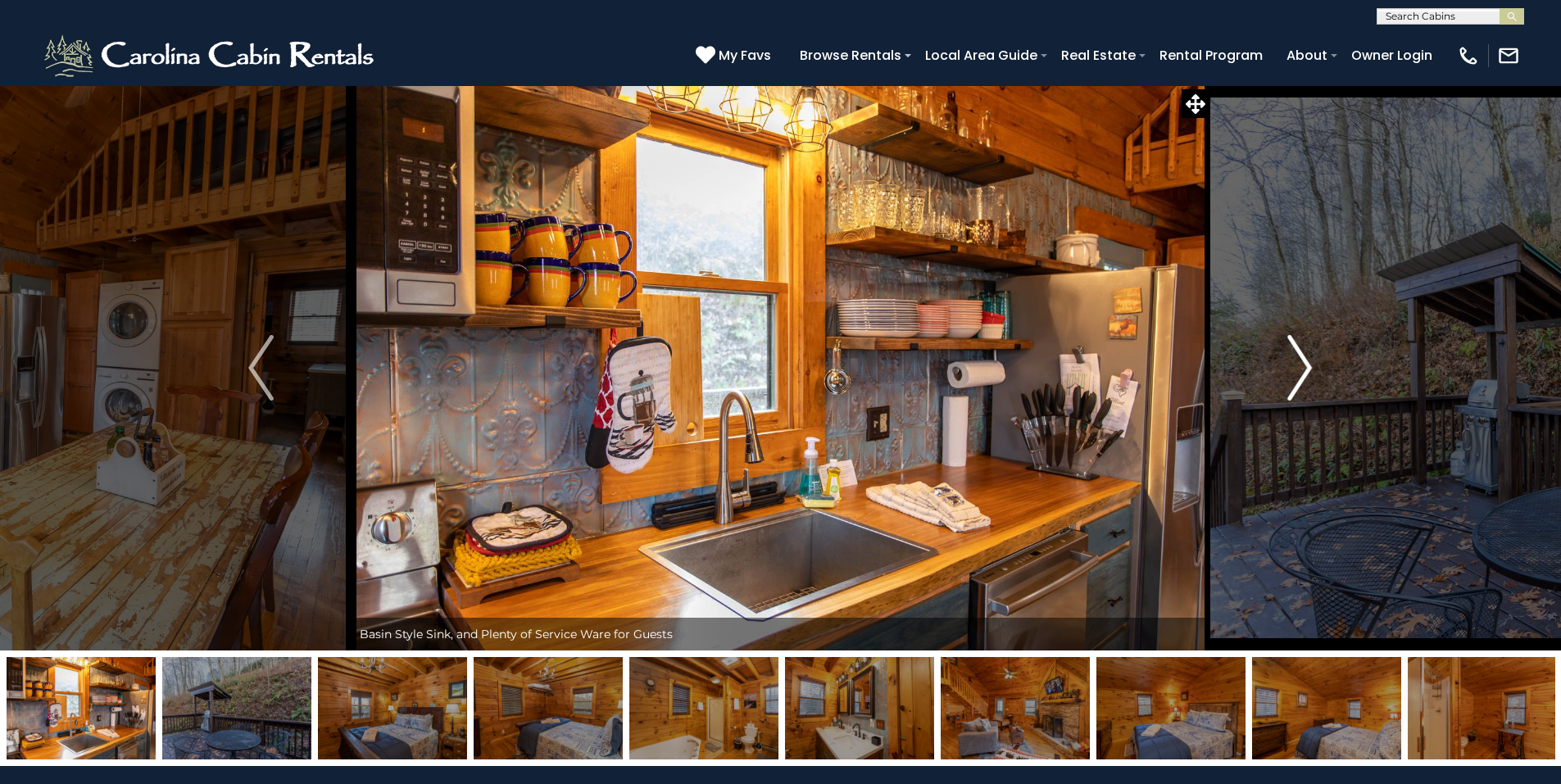
click at [1300, 379] on img "Next" at bounding box center [1299, 367] width 25 height 65
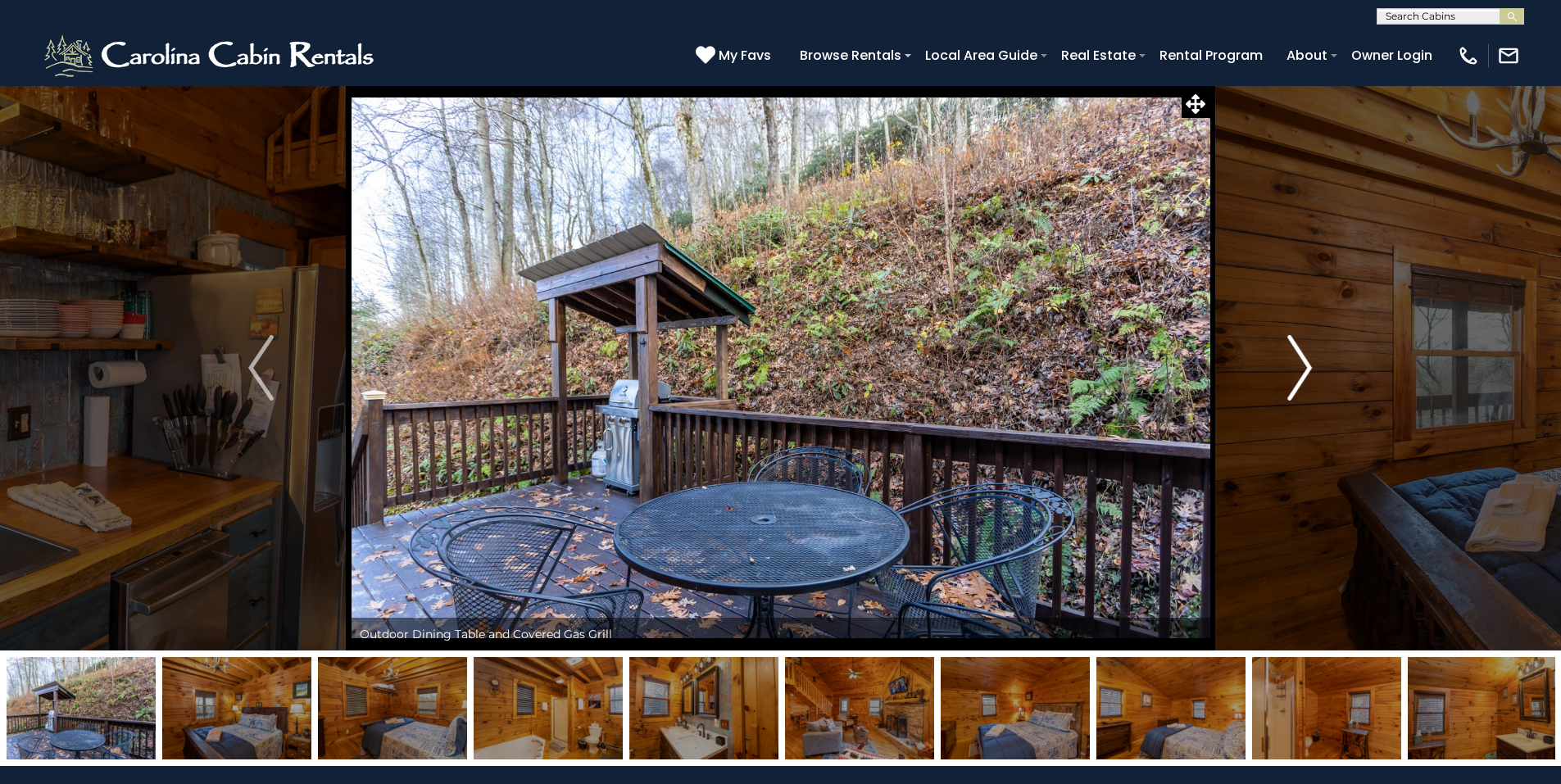
click at [1300, 379] on img "Next" at bounding box center [1299, 367] width 25 height 65
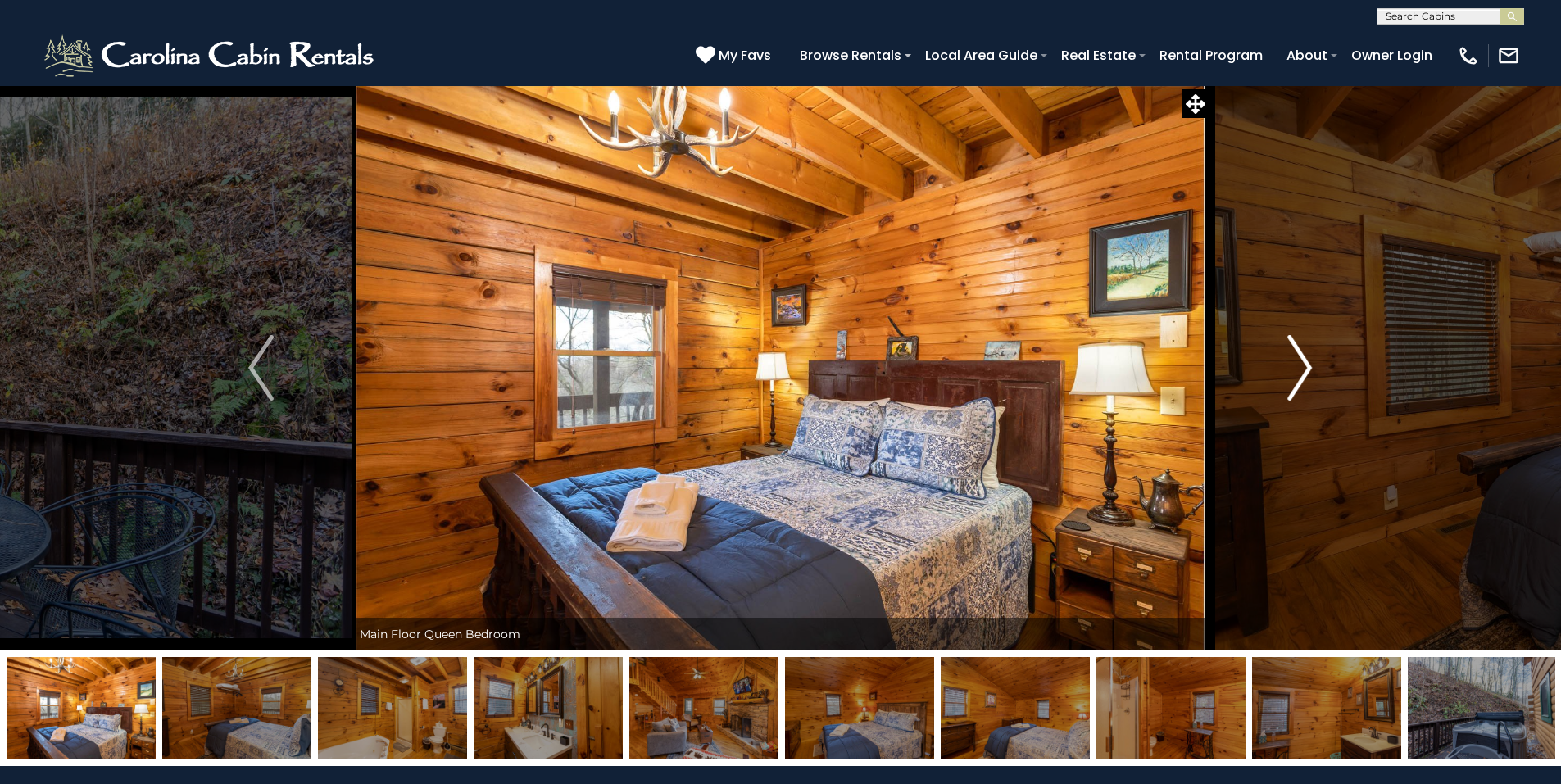
click at [1298, 390] on img "Next" at bounding box center [1299, 367] width 25 height 65
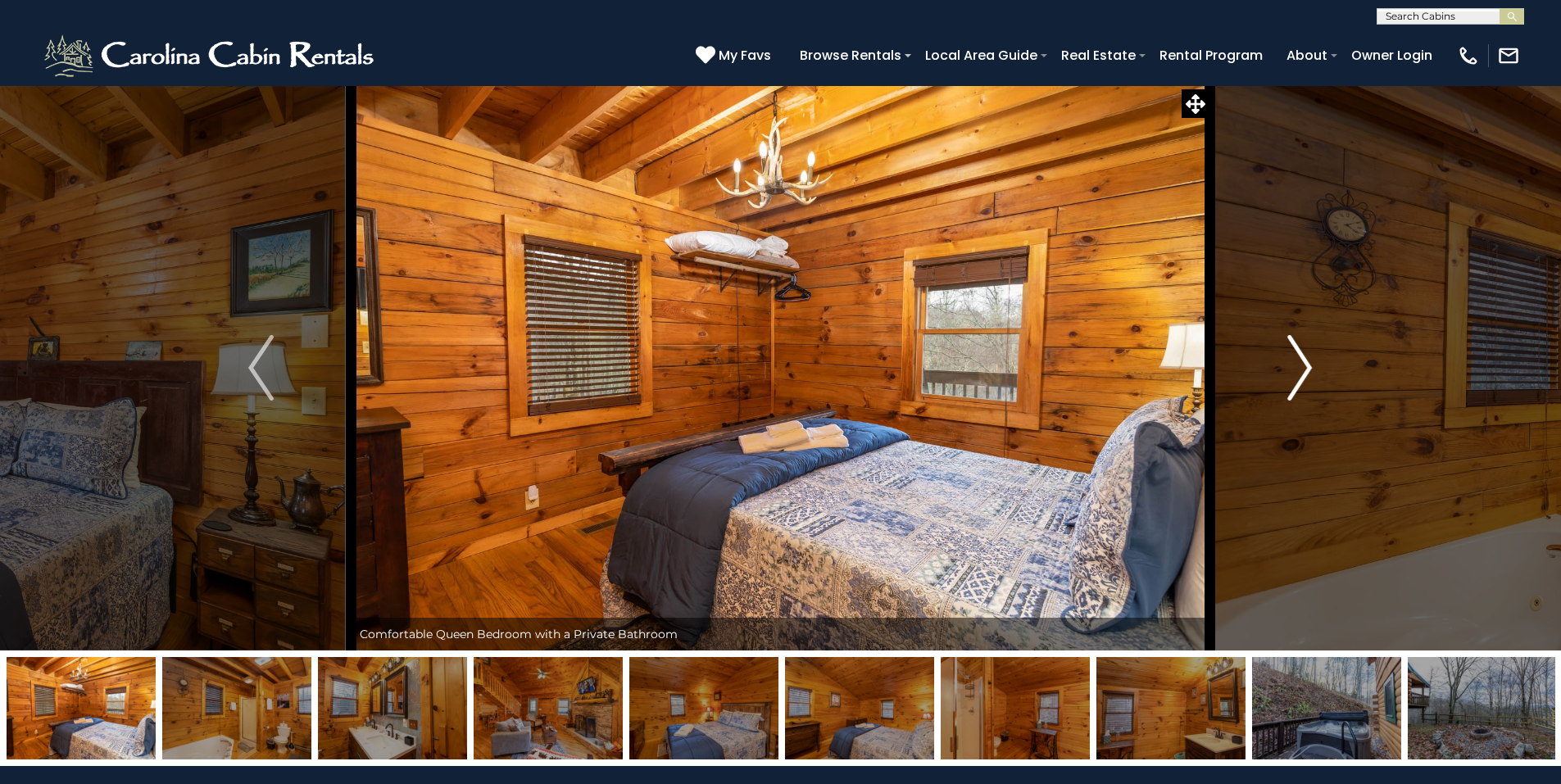
click at [1298, 390] on img "Next" at bounding box center [1299, 367] width 25 height 65
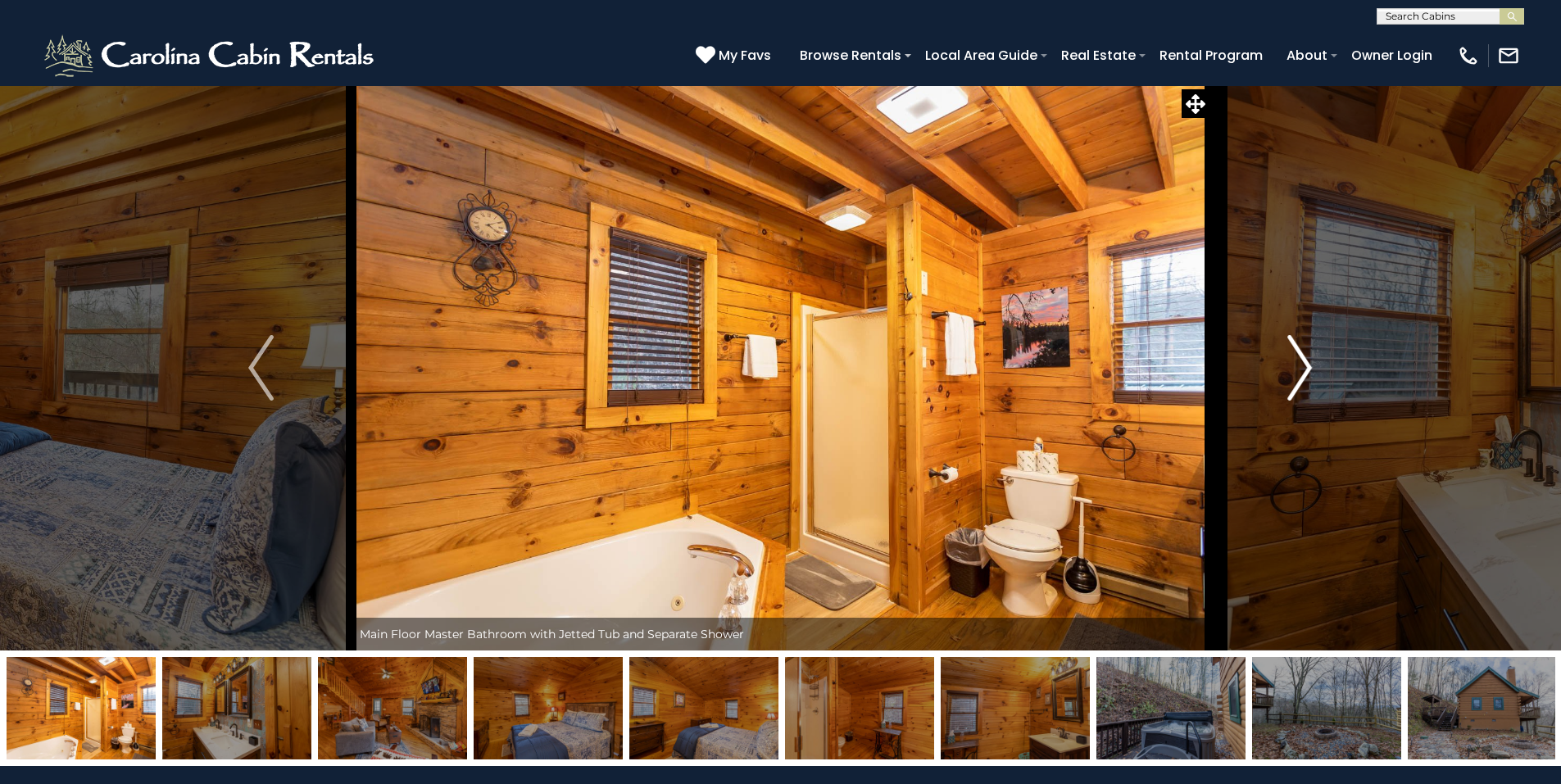
click at [1298, 390] on img "Next" at bounding box center [1299, 367] width 25 height 65
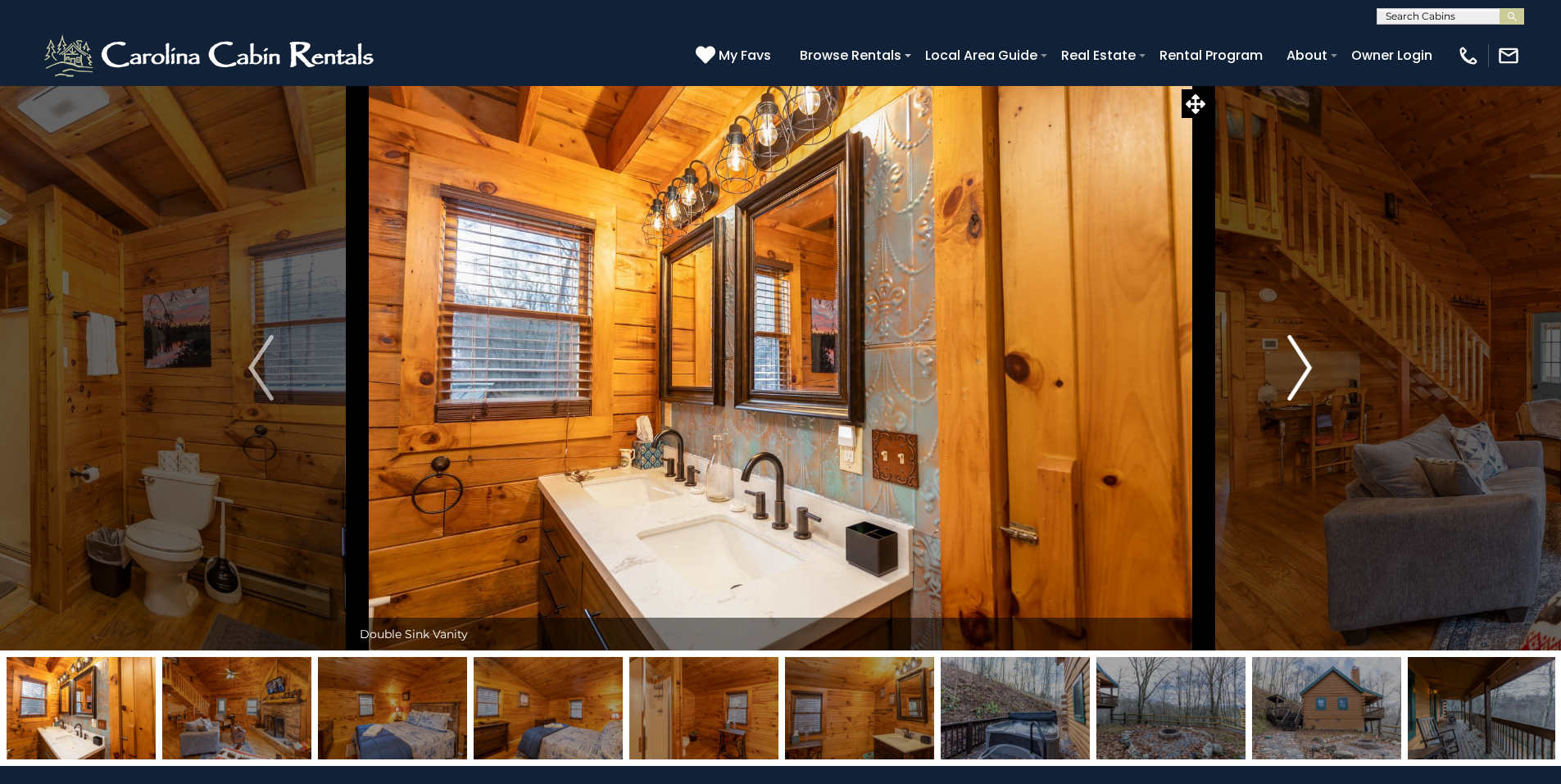
click at [1298, 390] on img "Next" at bounding box center [1299, 367] width 25 height 65
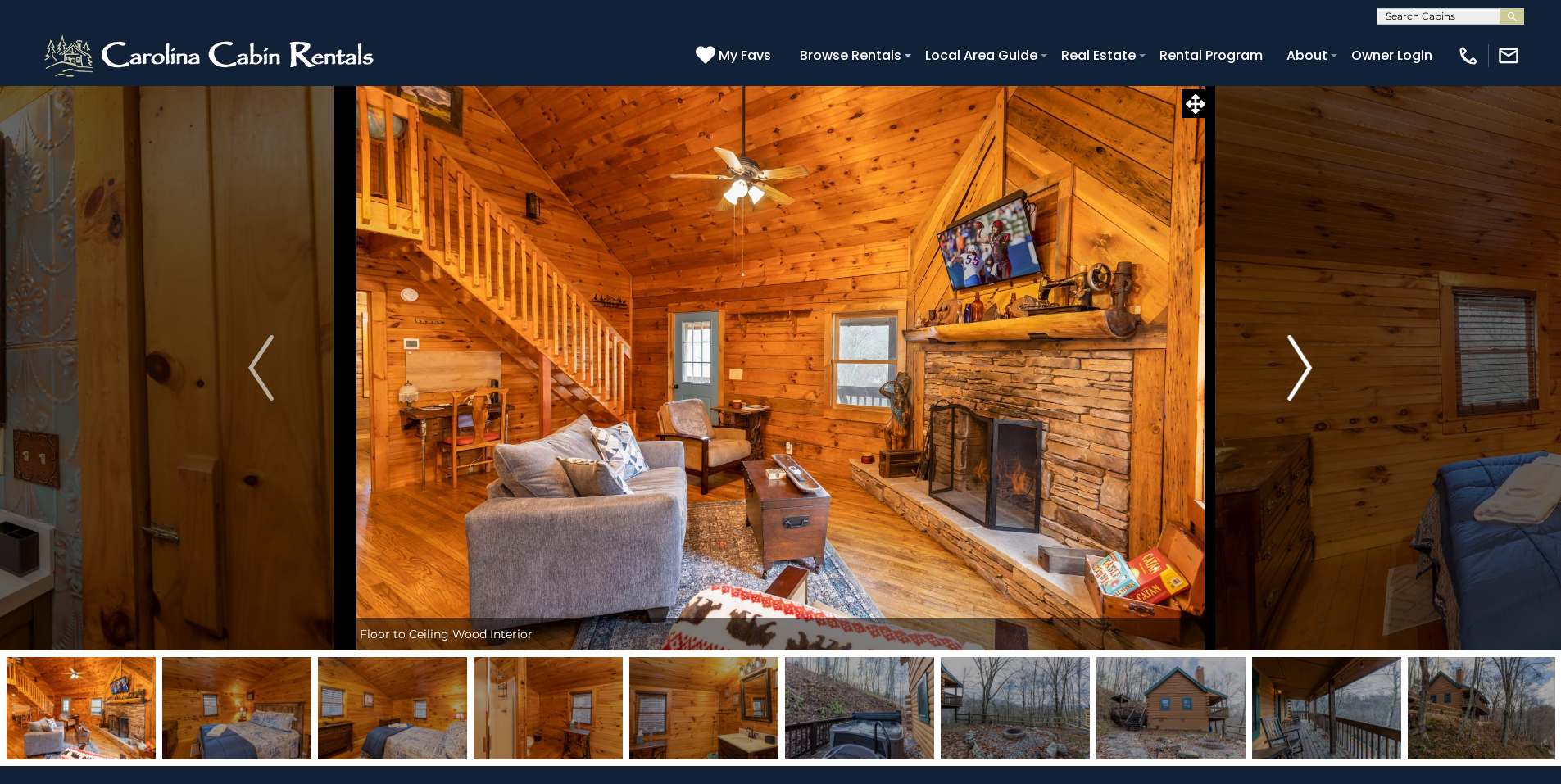
click at [1298, 390] on img "Next" at bounding box center [1299, 367] width 25 height 65
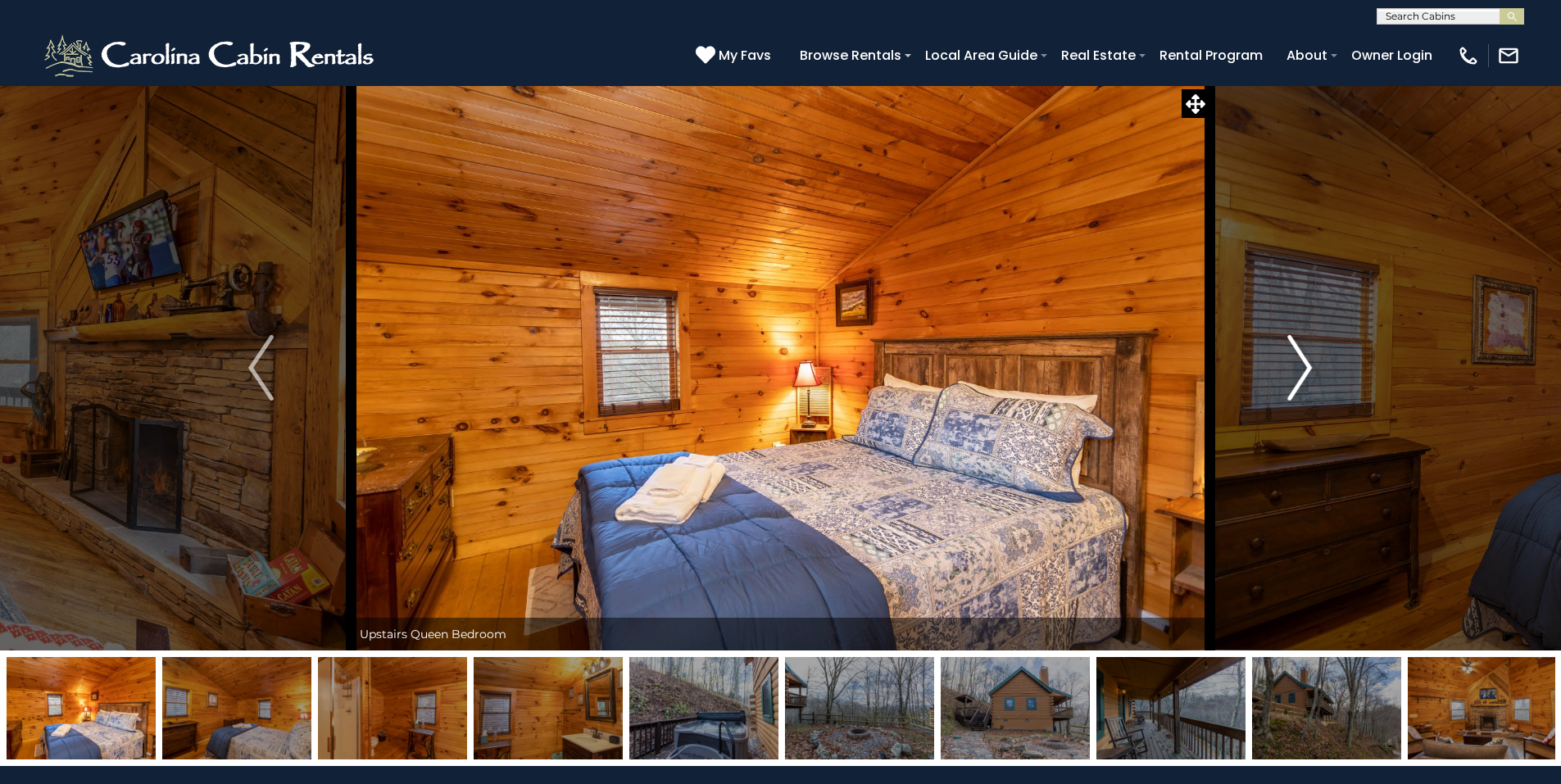
click at [1298, 390] on img "Next" at bounding box center [1299, 367] width 25 height 65
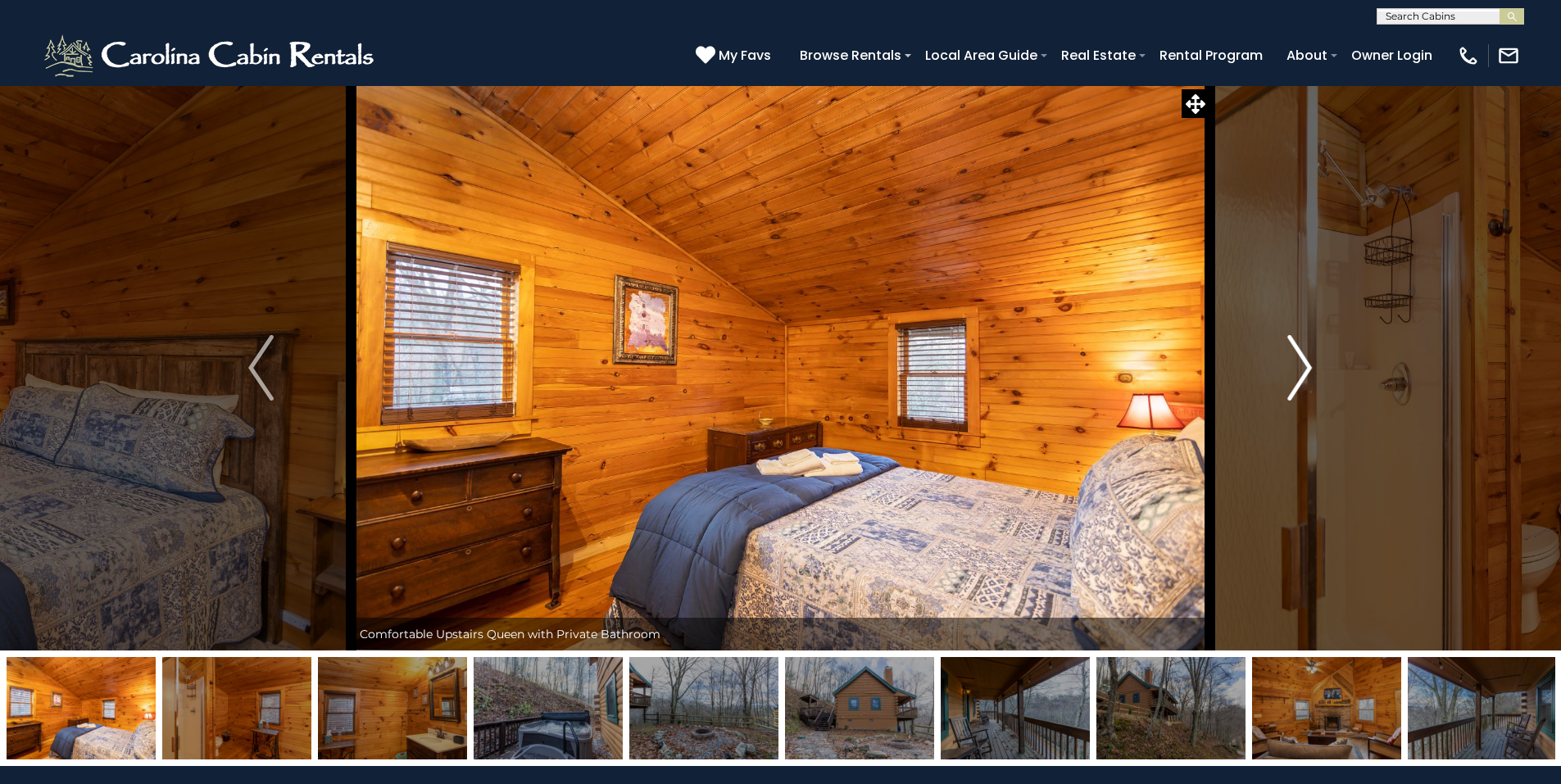
click at [1298, 390] on img "Next" at bounding box center [1299, 367] width 25 height 65
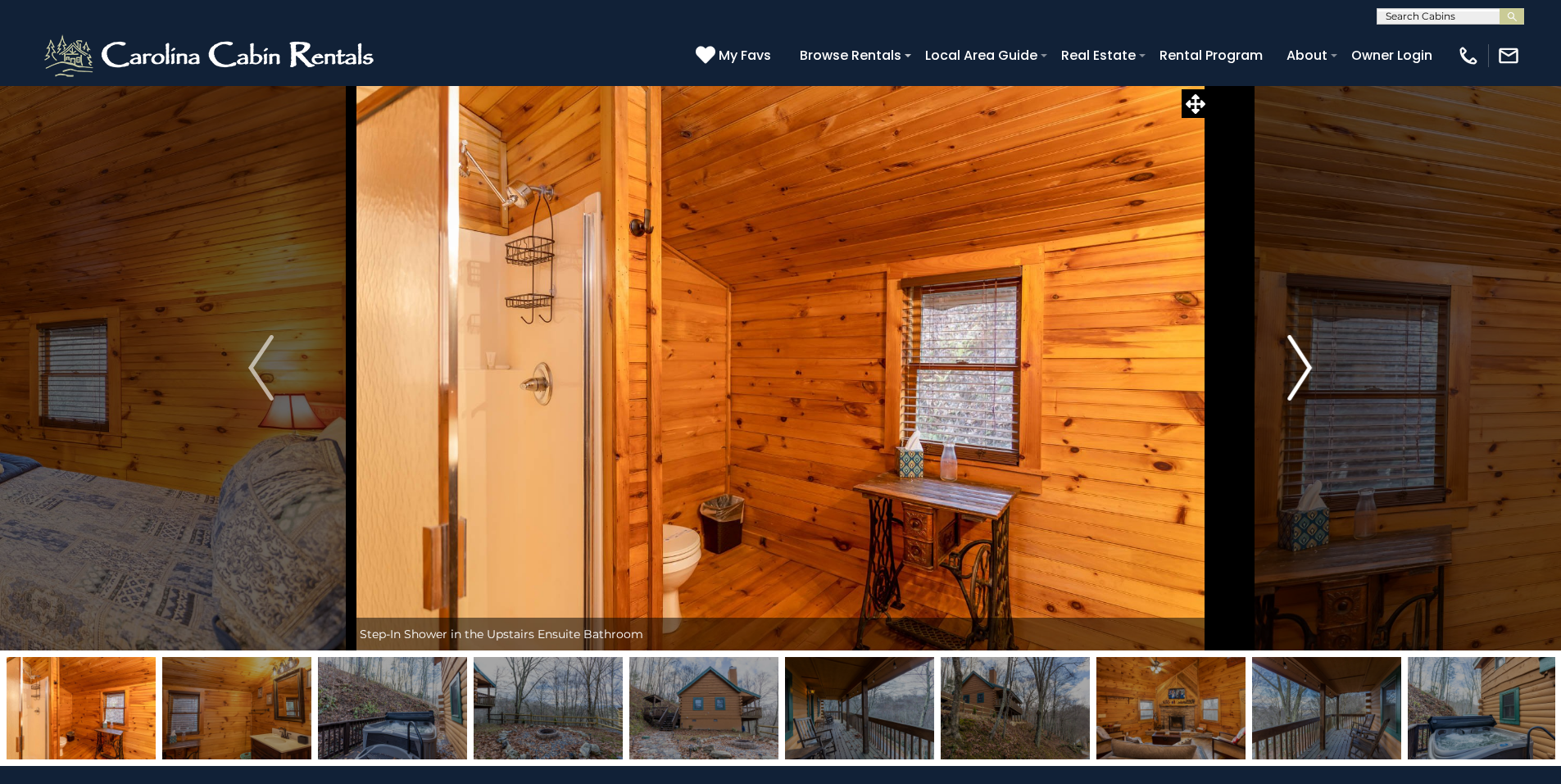
drag, startPoint x: 1298, startPoint y: 390, endPoint x: 1292, endPoint y: 382, distance: 10.0
click at [1292, 382] on img "Next" at bounding box center [1299, 367] width 25 height 65
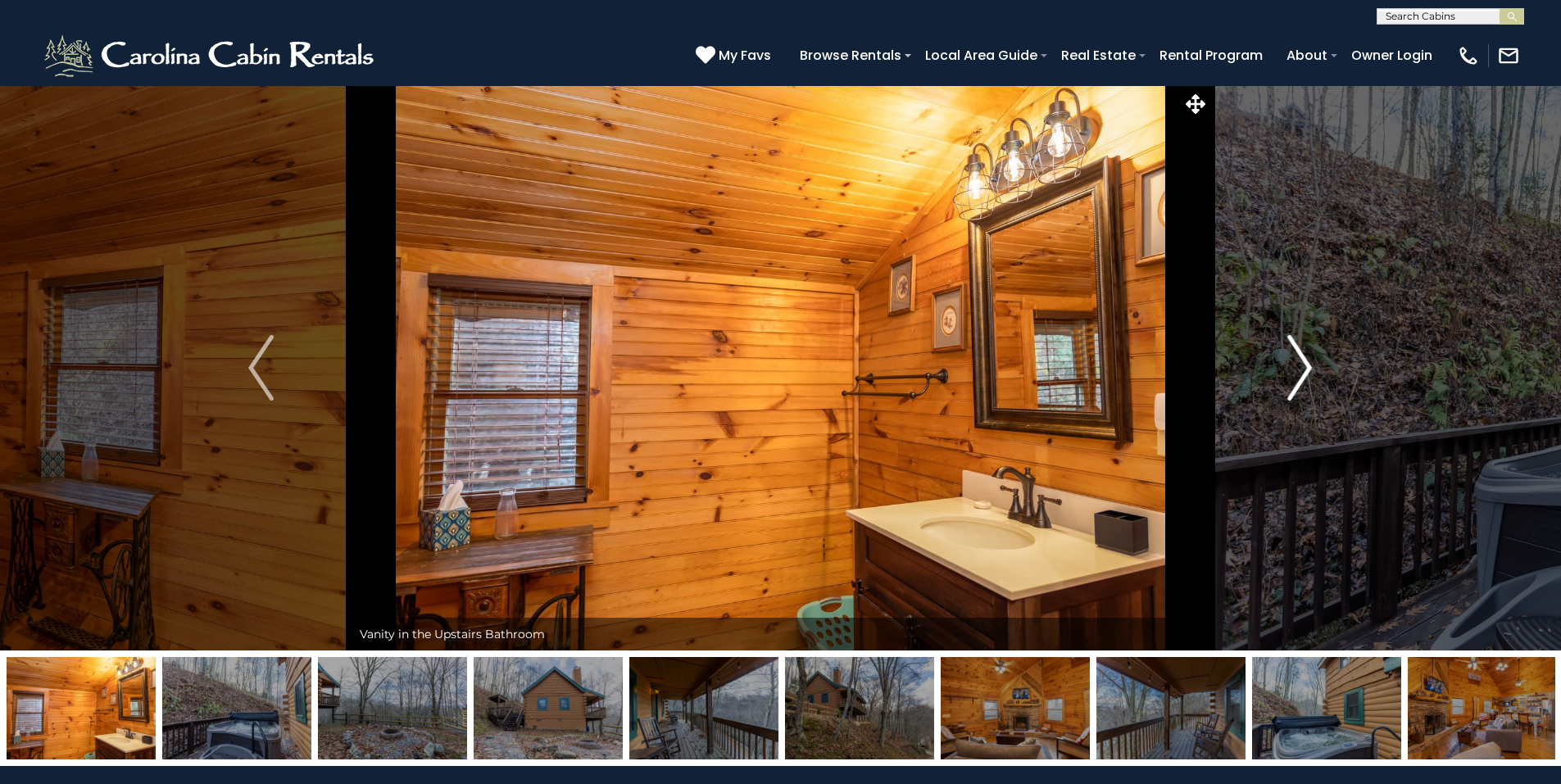
click at [1292, 382] on img "Next" at bounding box center [1299, 367] width 25 height 65
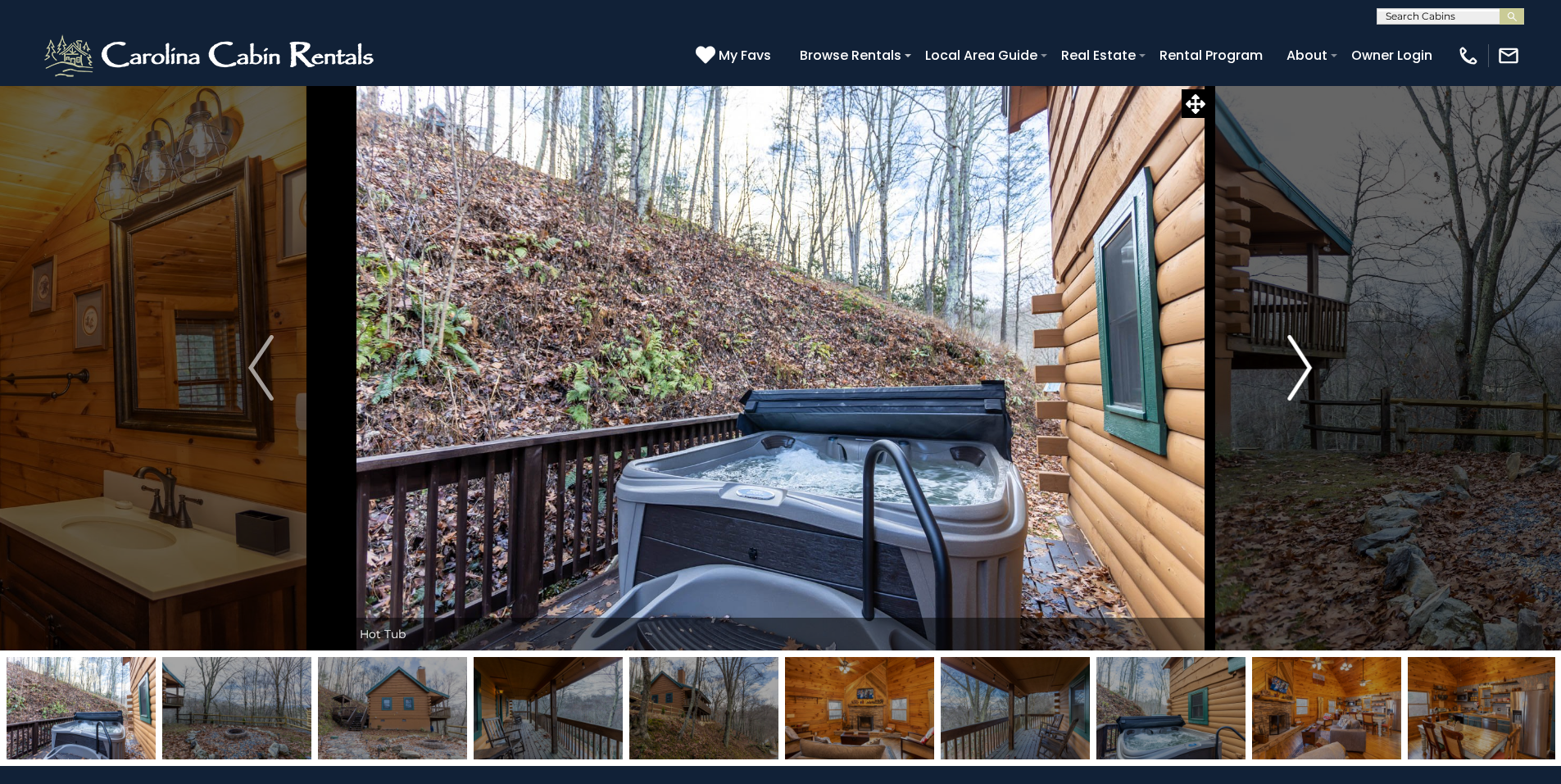
click at [1292, 382] on img "Next" at bounding box center [1299, 367] width 25 height 65
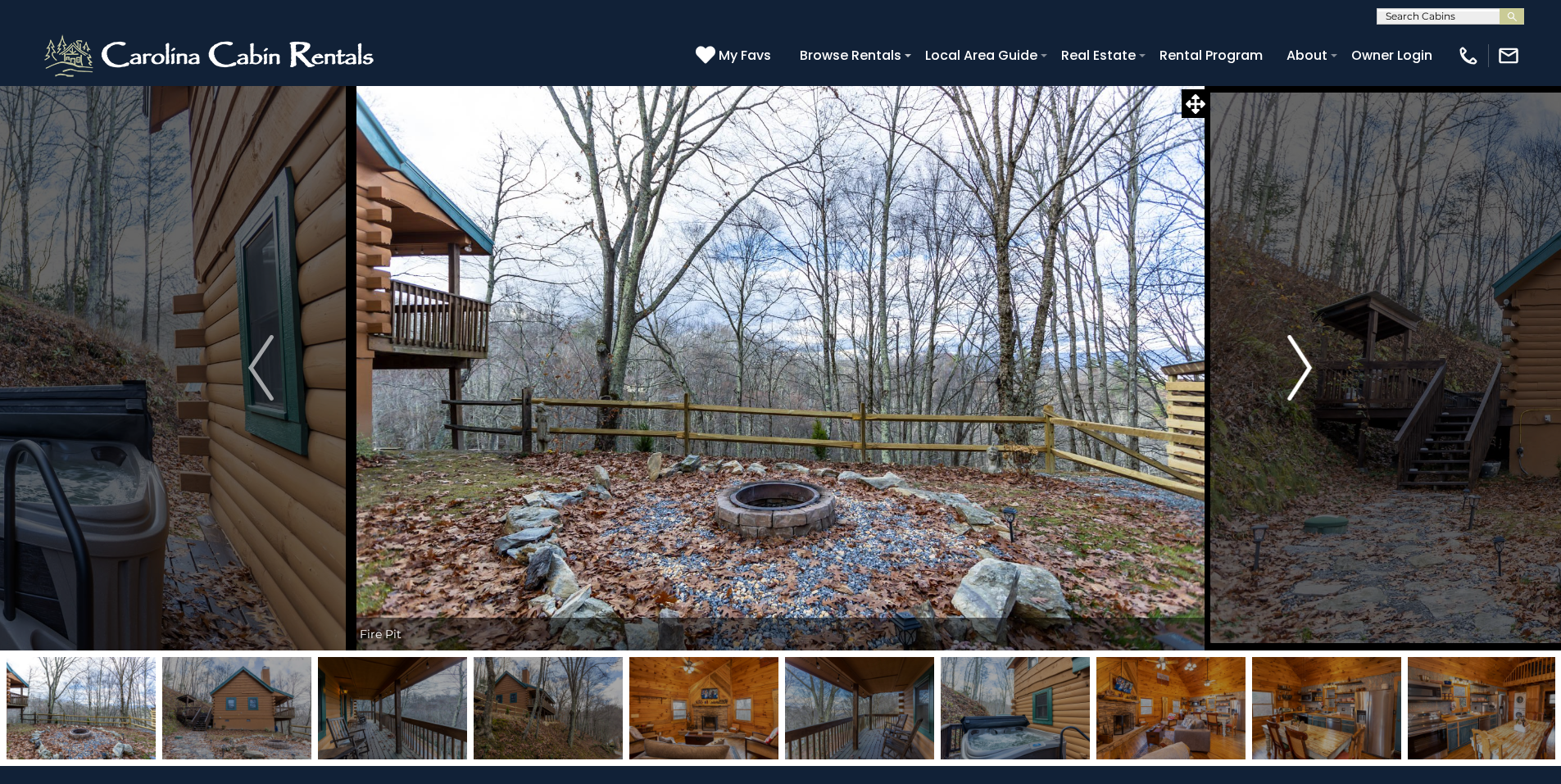
click at [1292, 382] on img "Next" at bounding box center [1299, 367] width 25 height 65
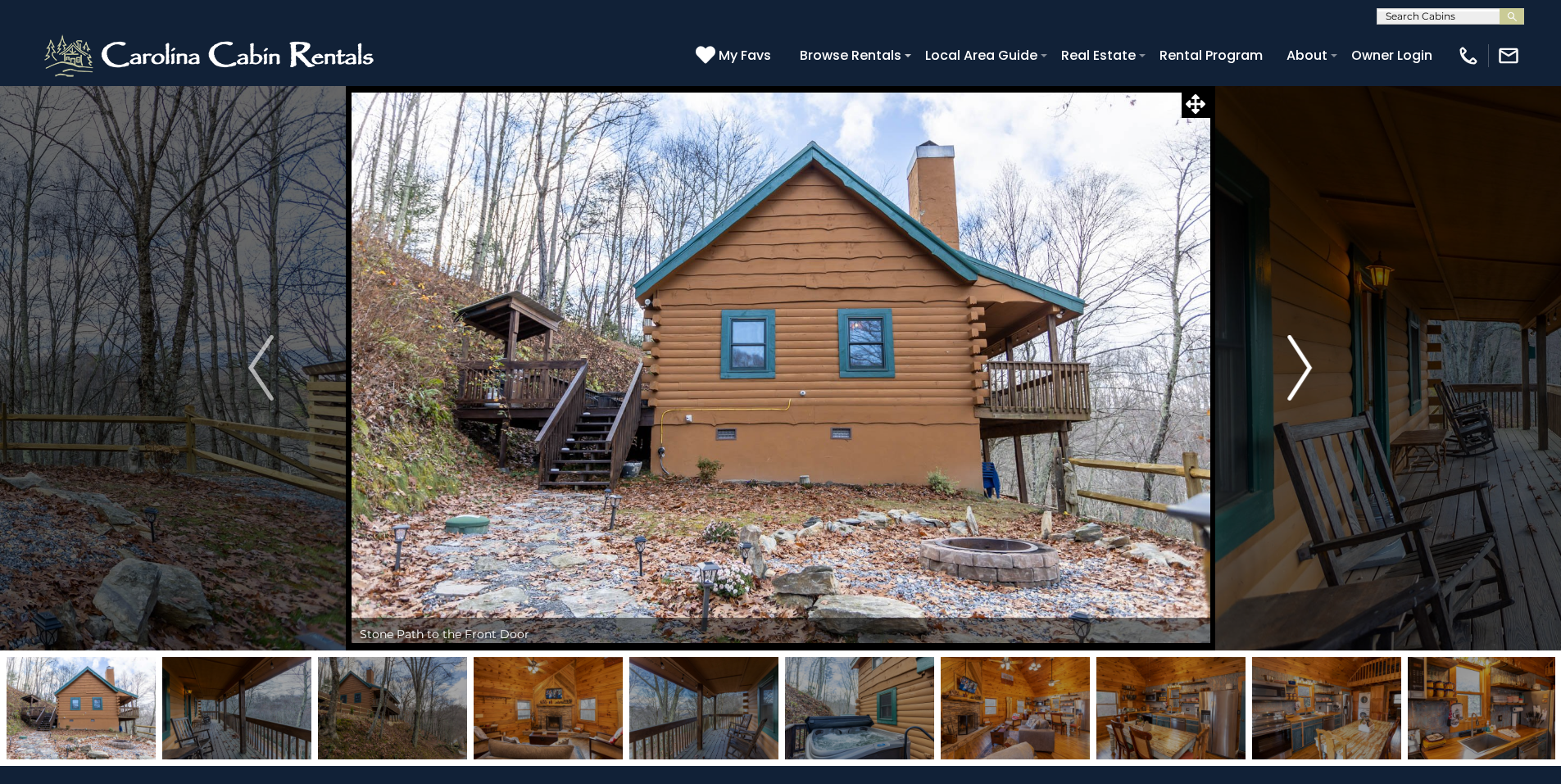
click at [1292, 382] on img "Next" at bounding box center [1299, 367] width 25 height 65
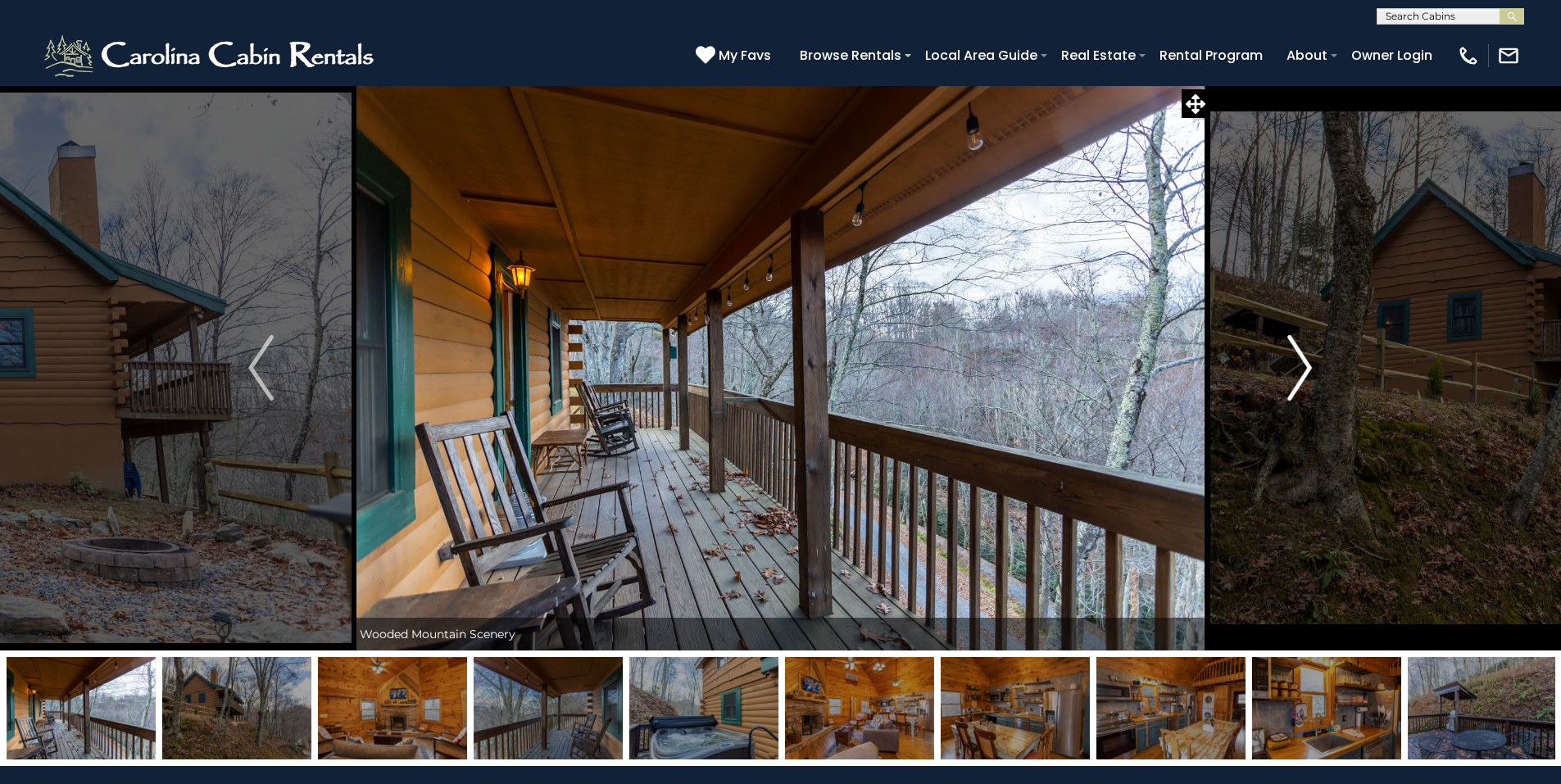
click at [1292, 382] on img "Next" at bounding box center [1299, 367] width 25 height 65
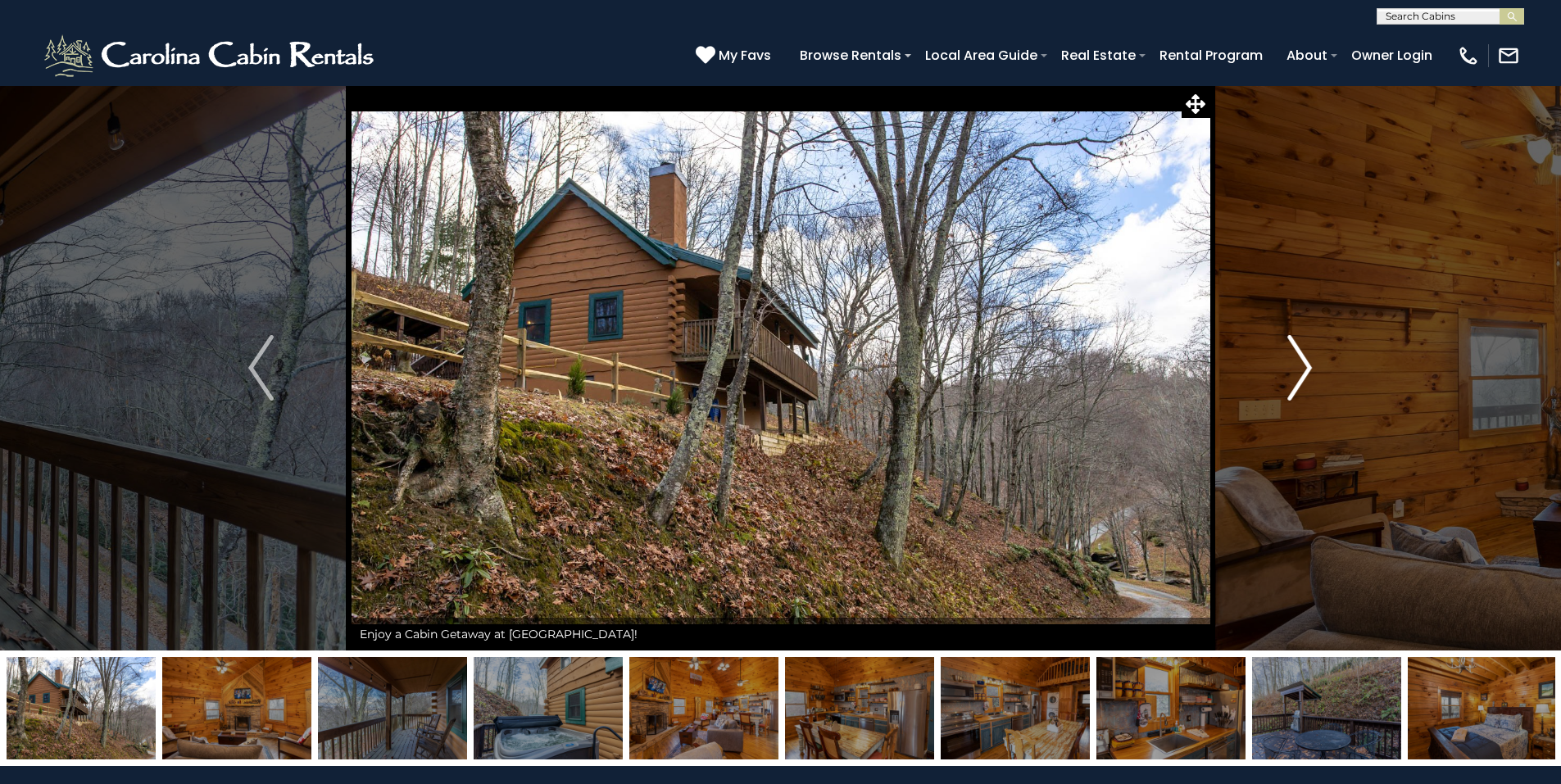
click at [1292, 382] on img "Next" at bounding box center [1299, 367] width 25 height 65
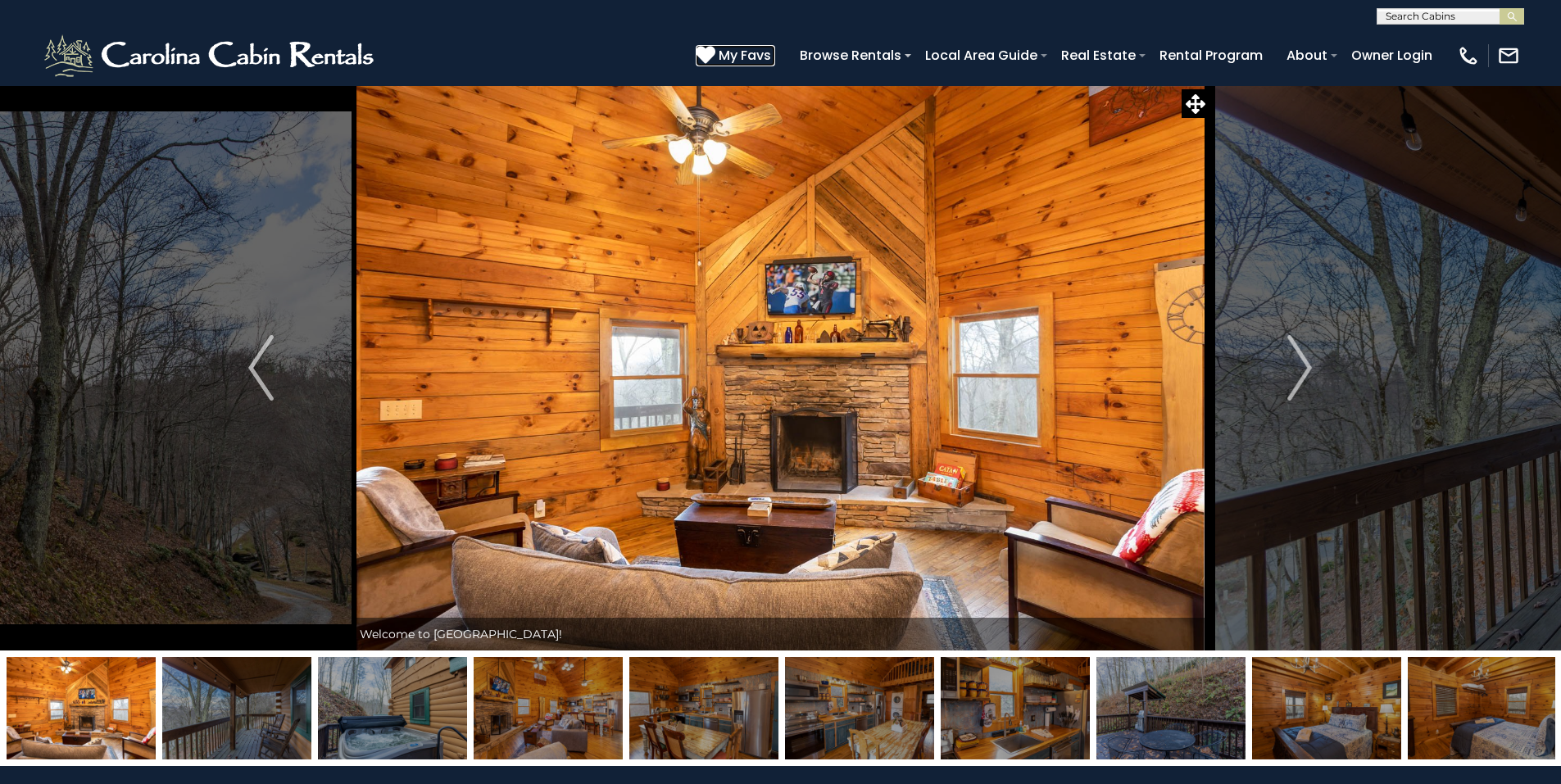
click at [714, 54] on icon at bounding box center [705, 54] width 20 height 20
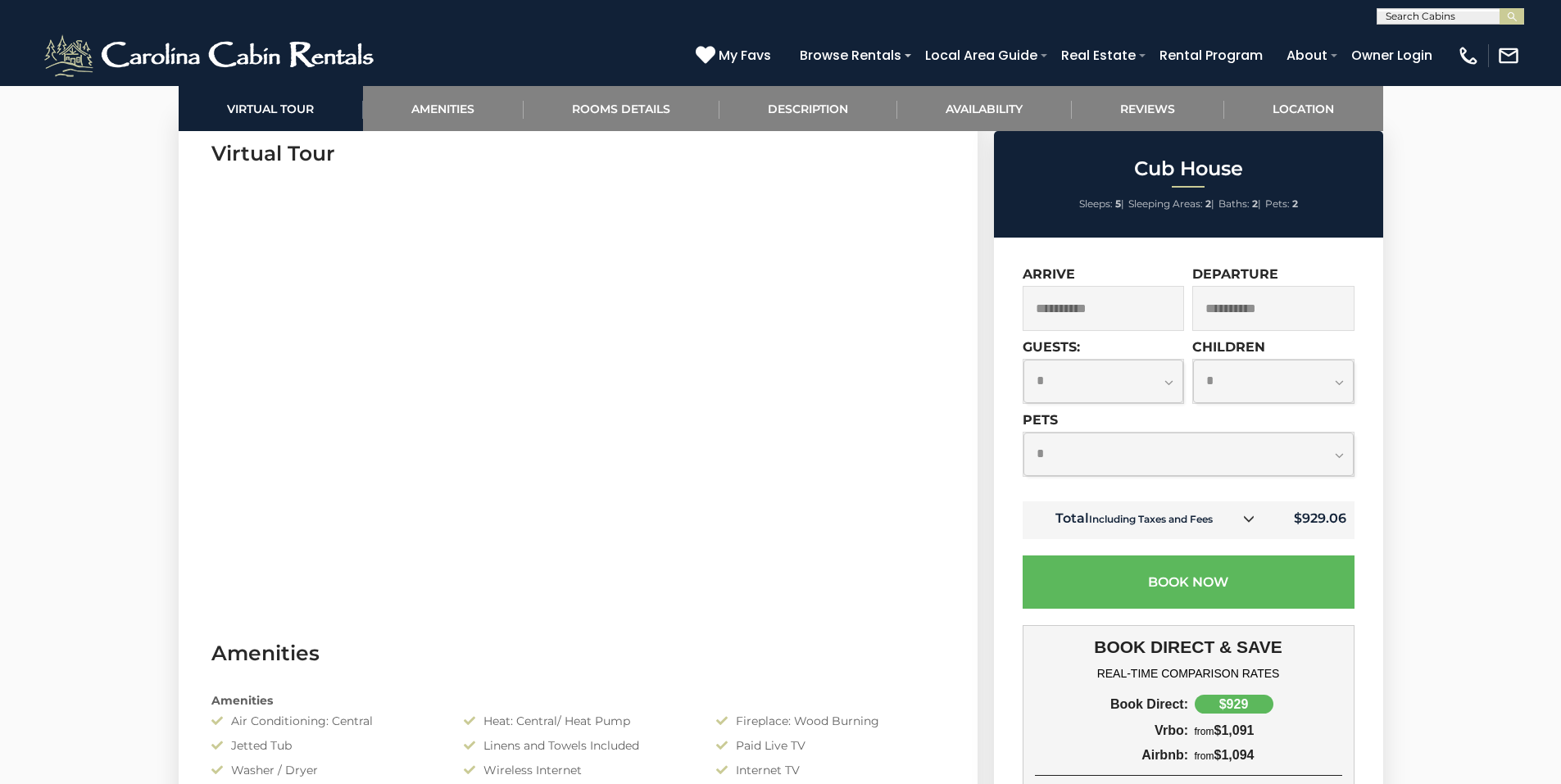
scroll to position [819, 0]
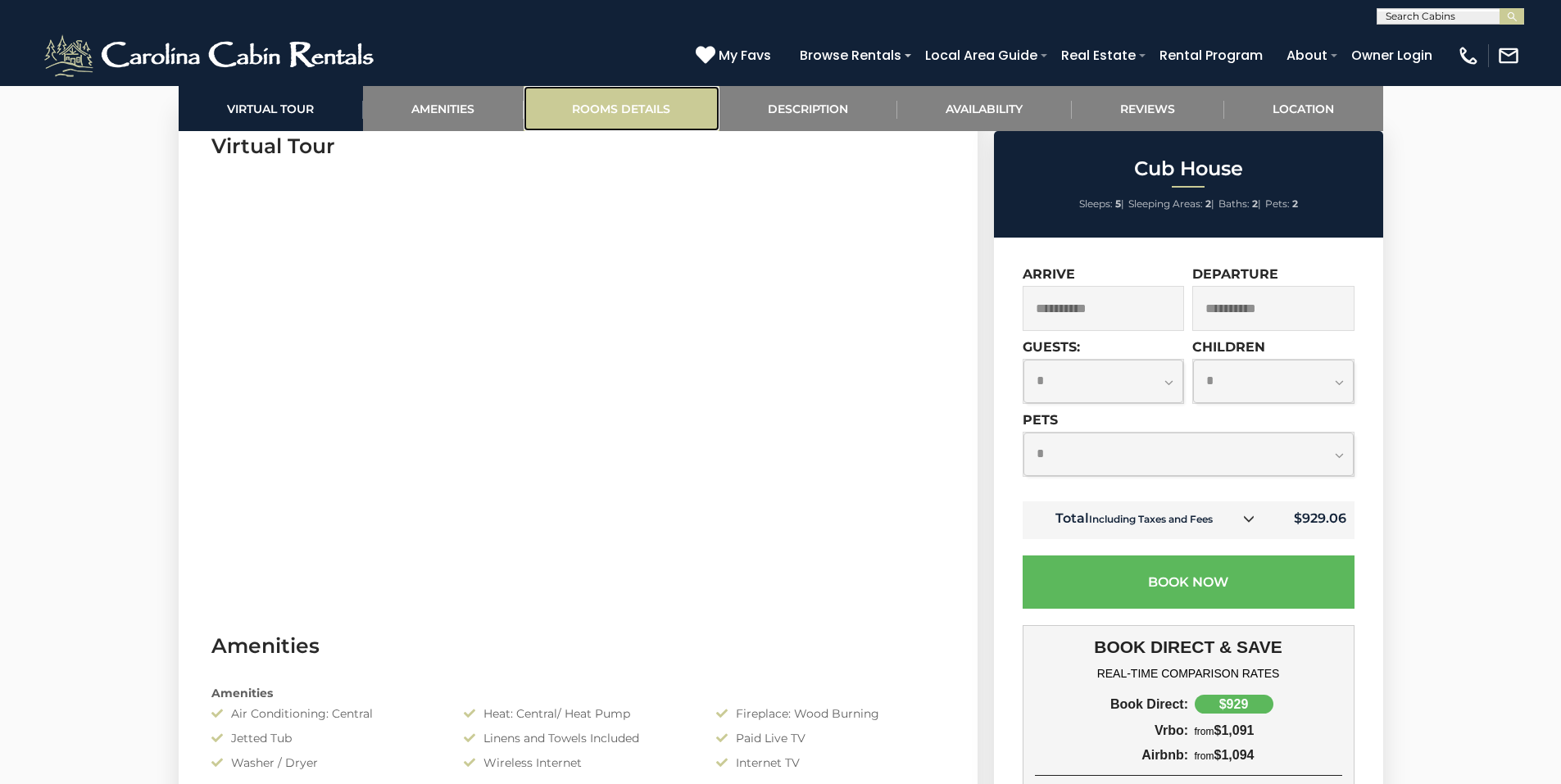
click at [620, 107] on link "Rooms Details" at bounding box center [621, 108] width 196 height 45
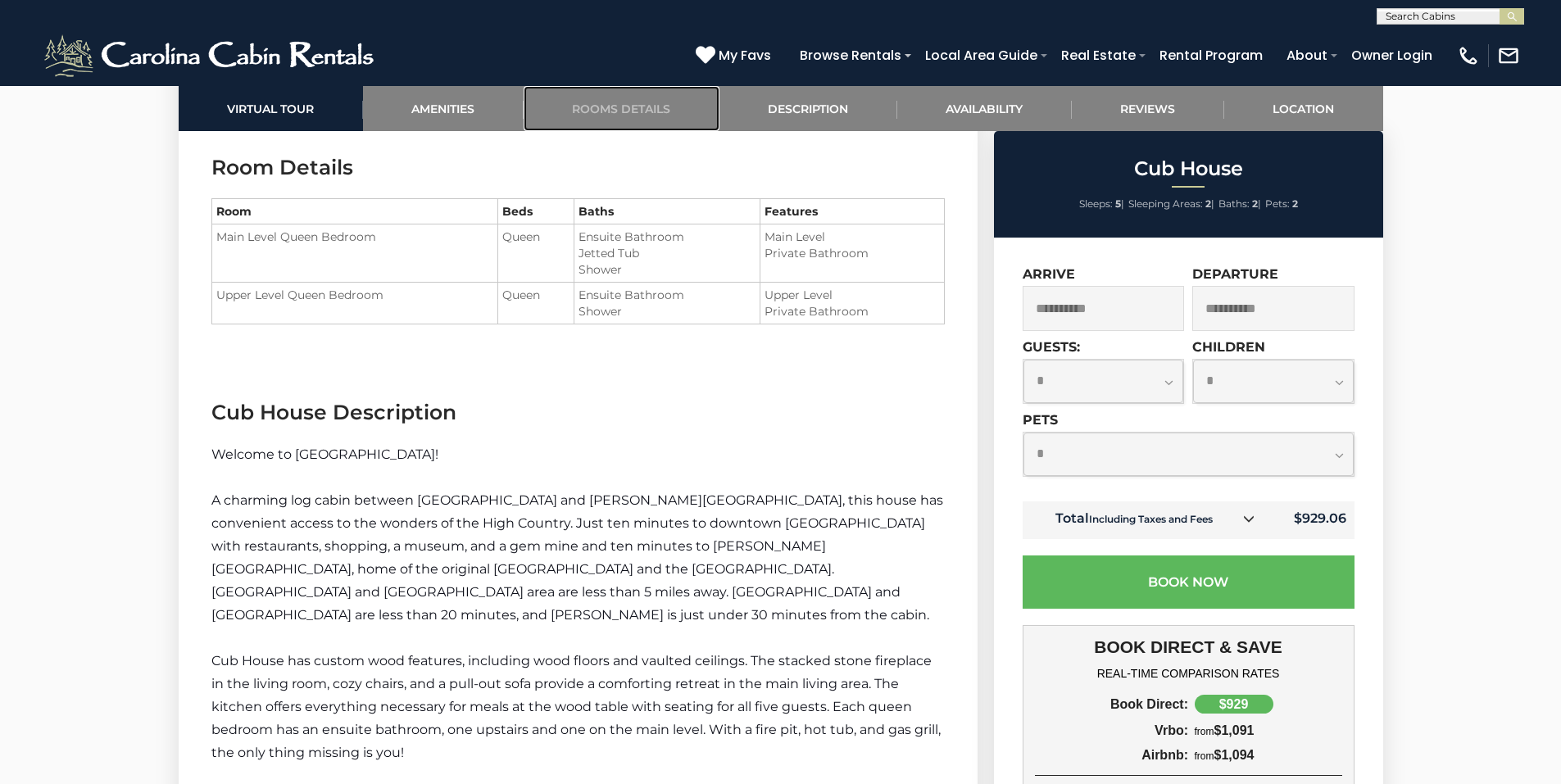
scroll to position [1822, 0]
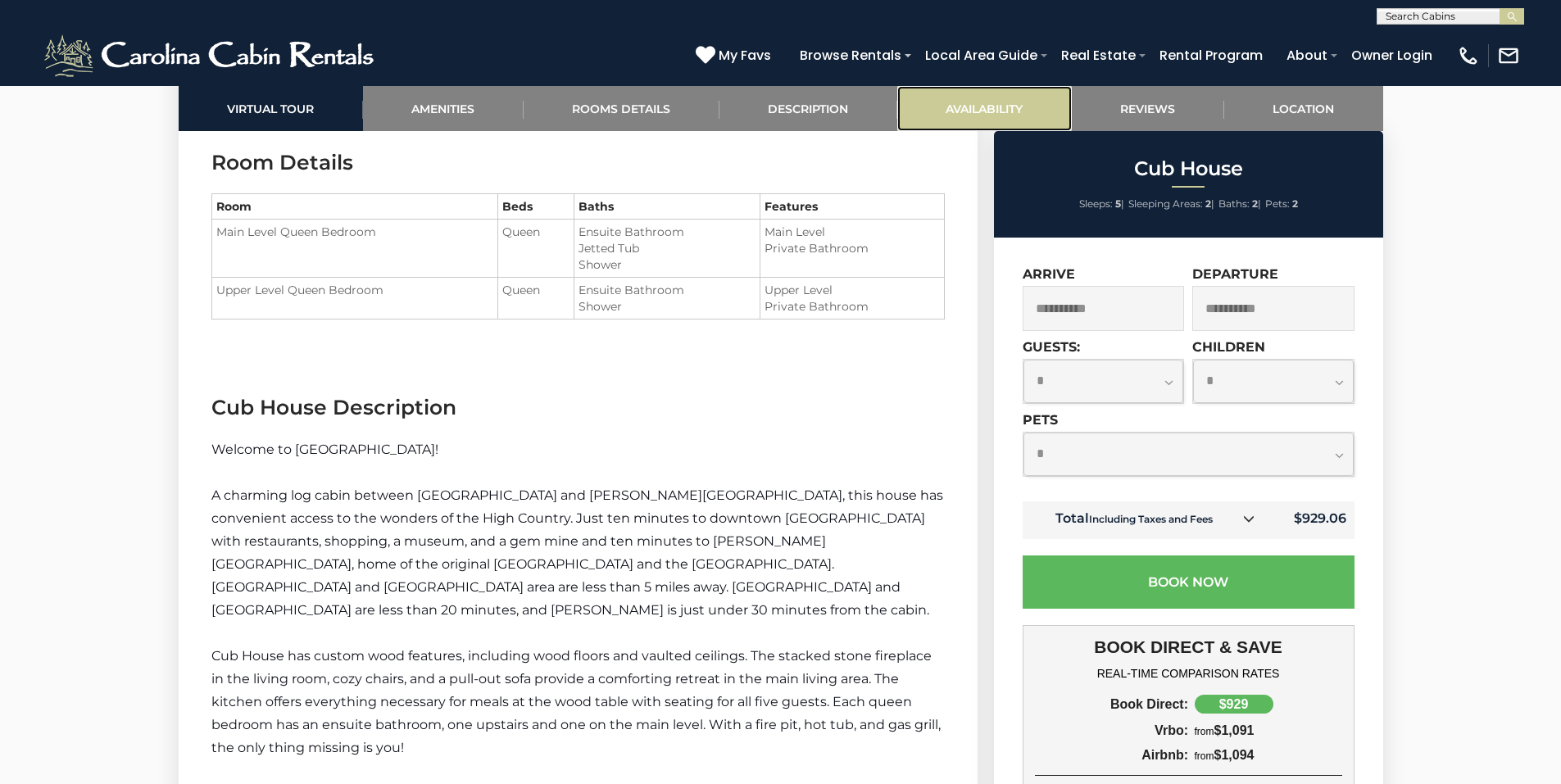
click at [1008, 109] on link "Availability" at bounding box center [984, 108] width 174 height 45
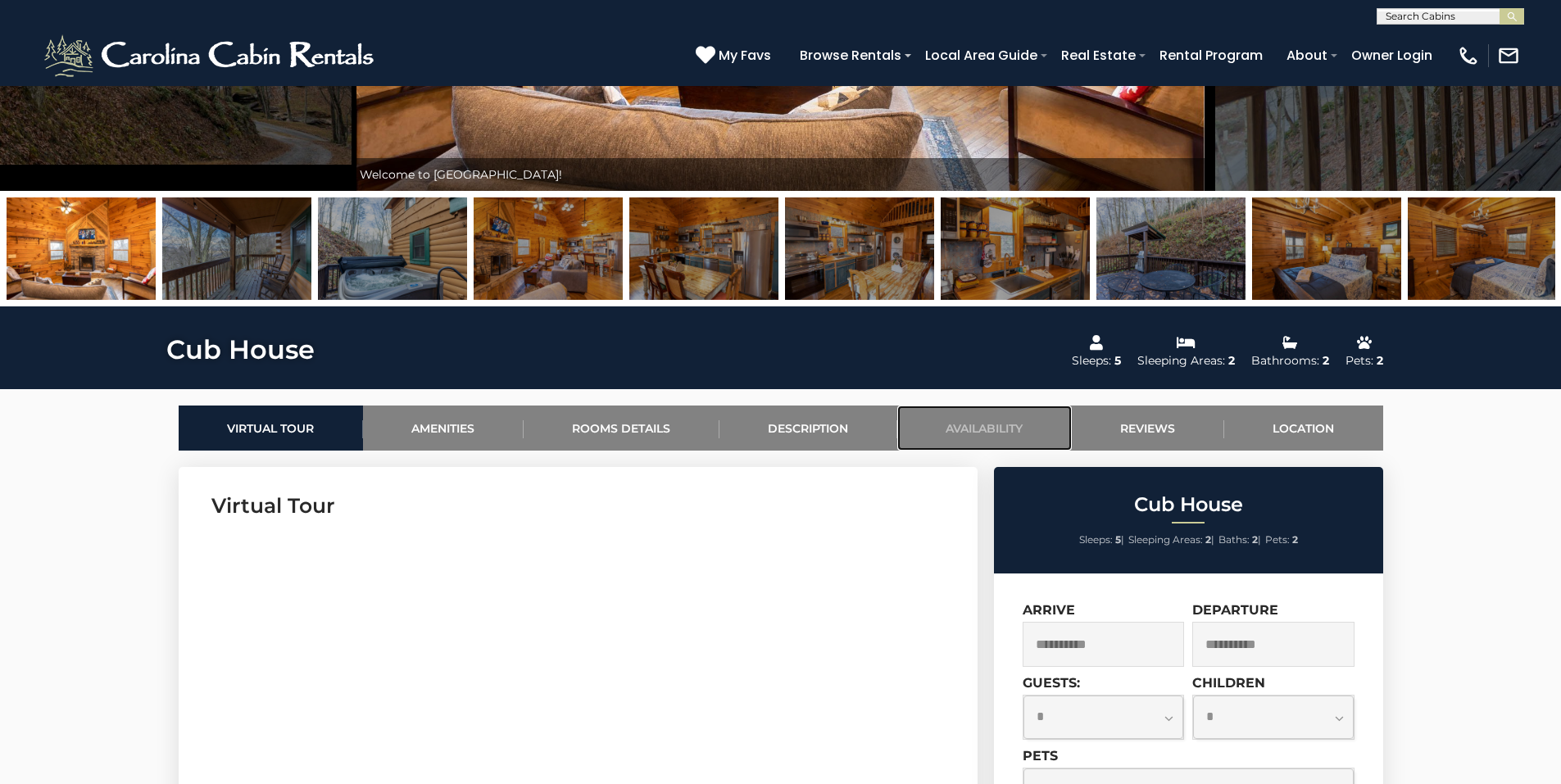
scroll to position [450, 0]
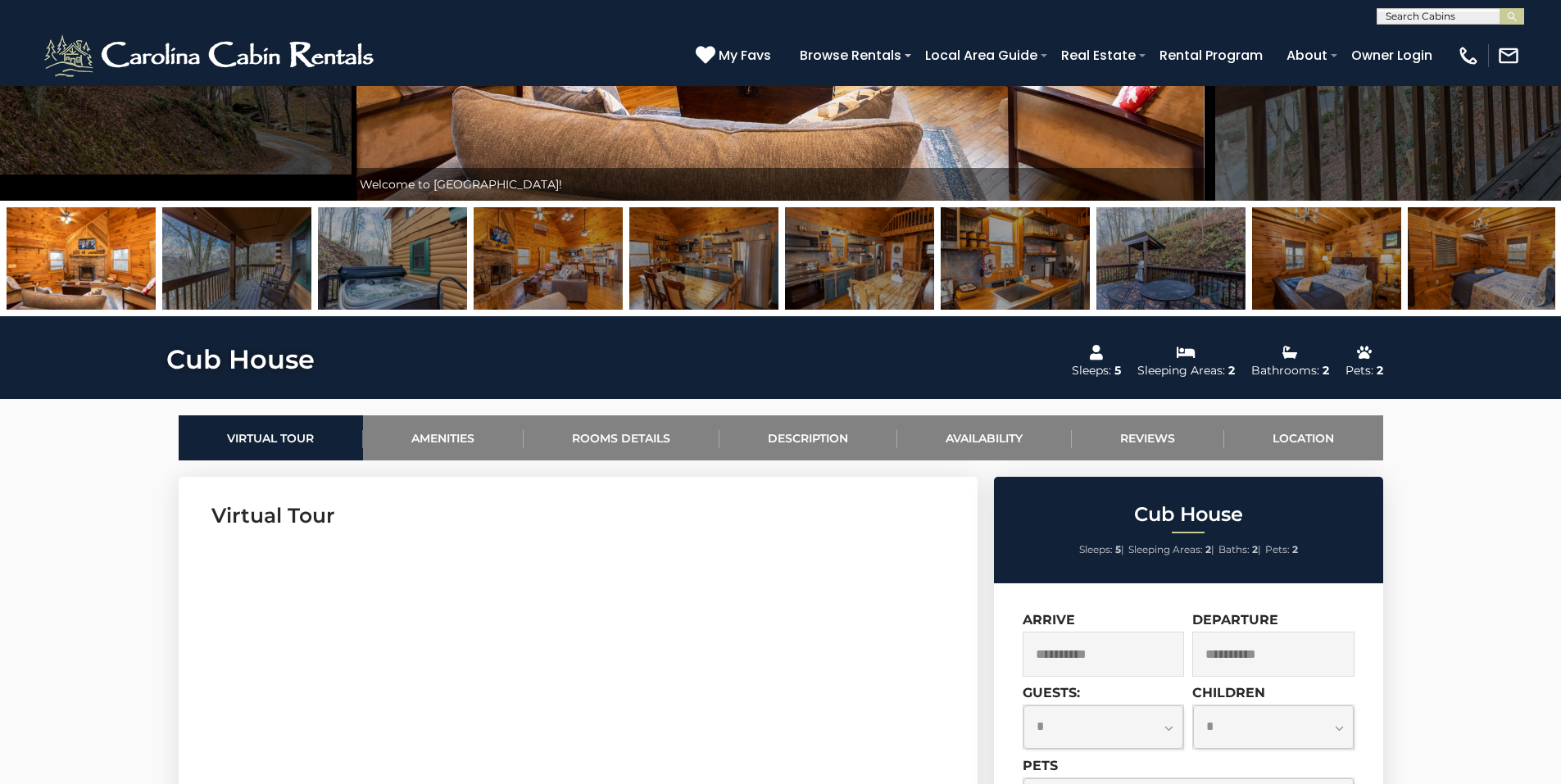
click at [268, 265] on img at bounding box center [237, 258] width 149 height 103
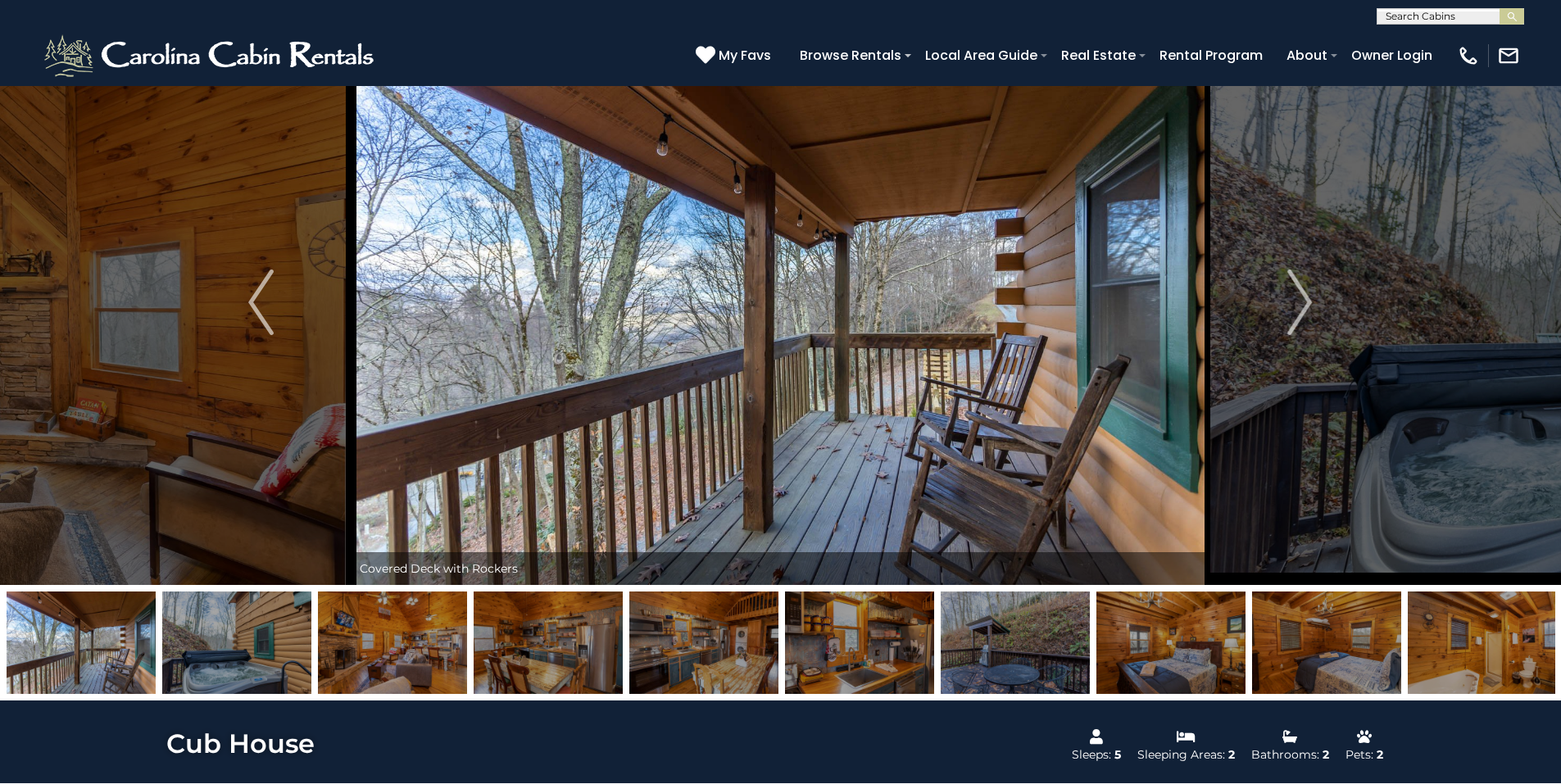
scroll to position [0, 0]
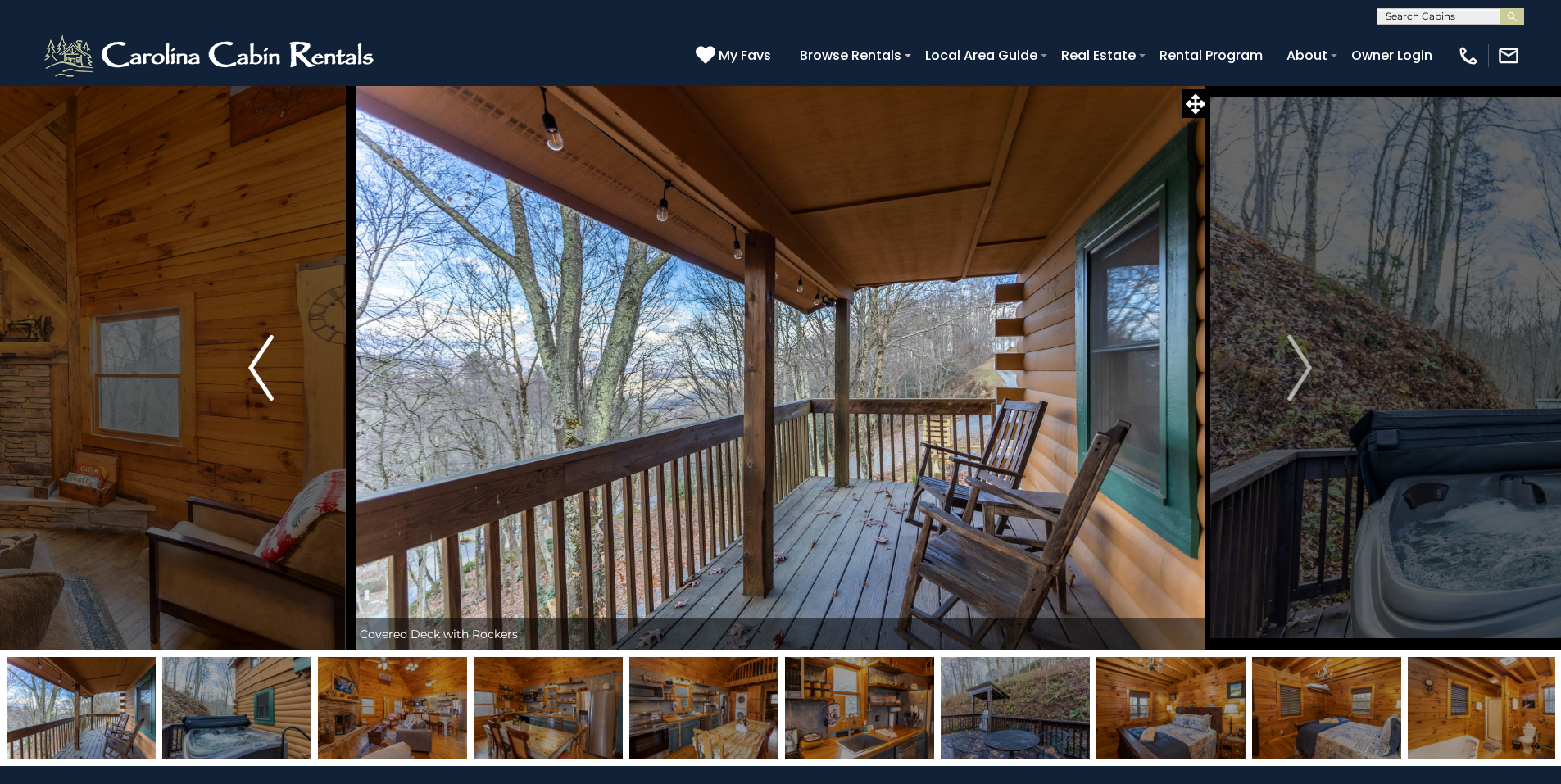
click at [254, 359] on img "Previous" at bounding box center [261, 367] width 25 height 65
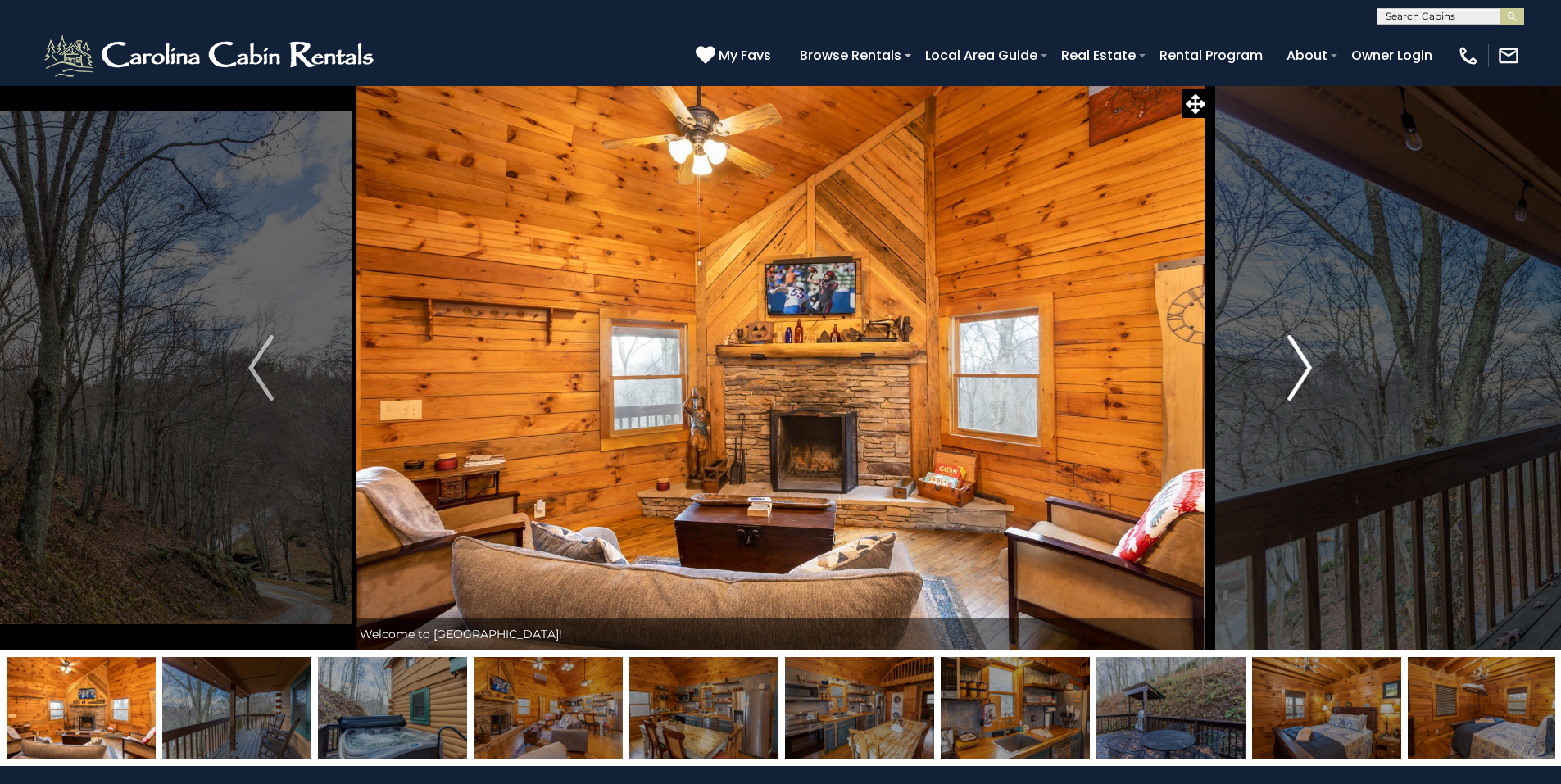
click at [1302, 375] on img "Next" at bounding box center [1299, 367] width 25 height 65
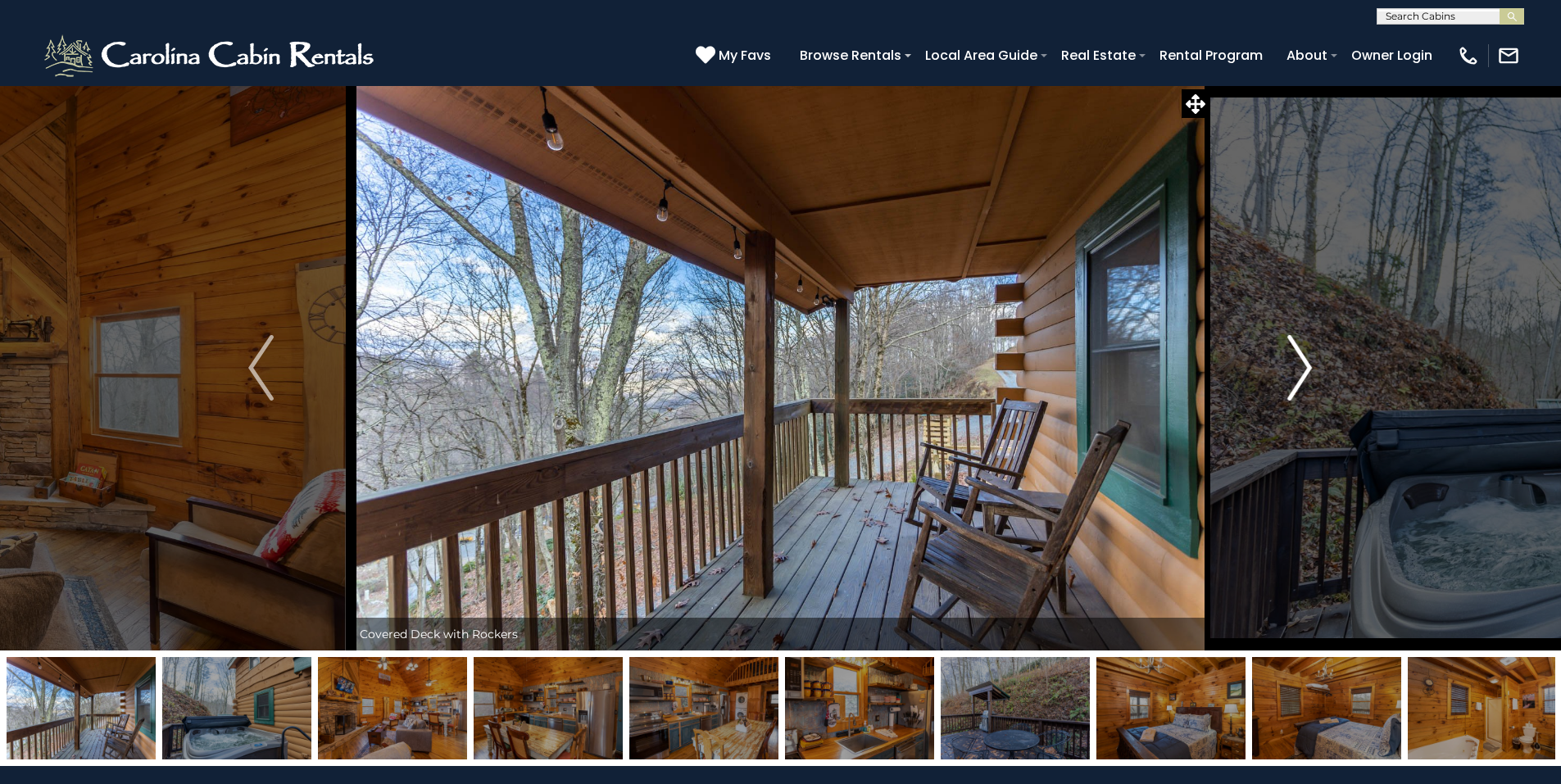
click at [1301, 372] on img "Next" at bounding box center [1299, 367] width 25 height 65
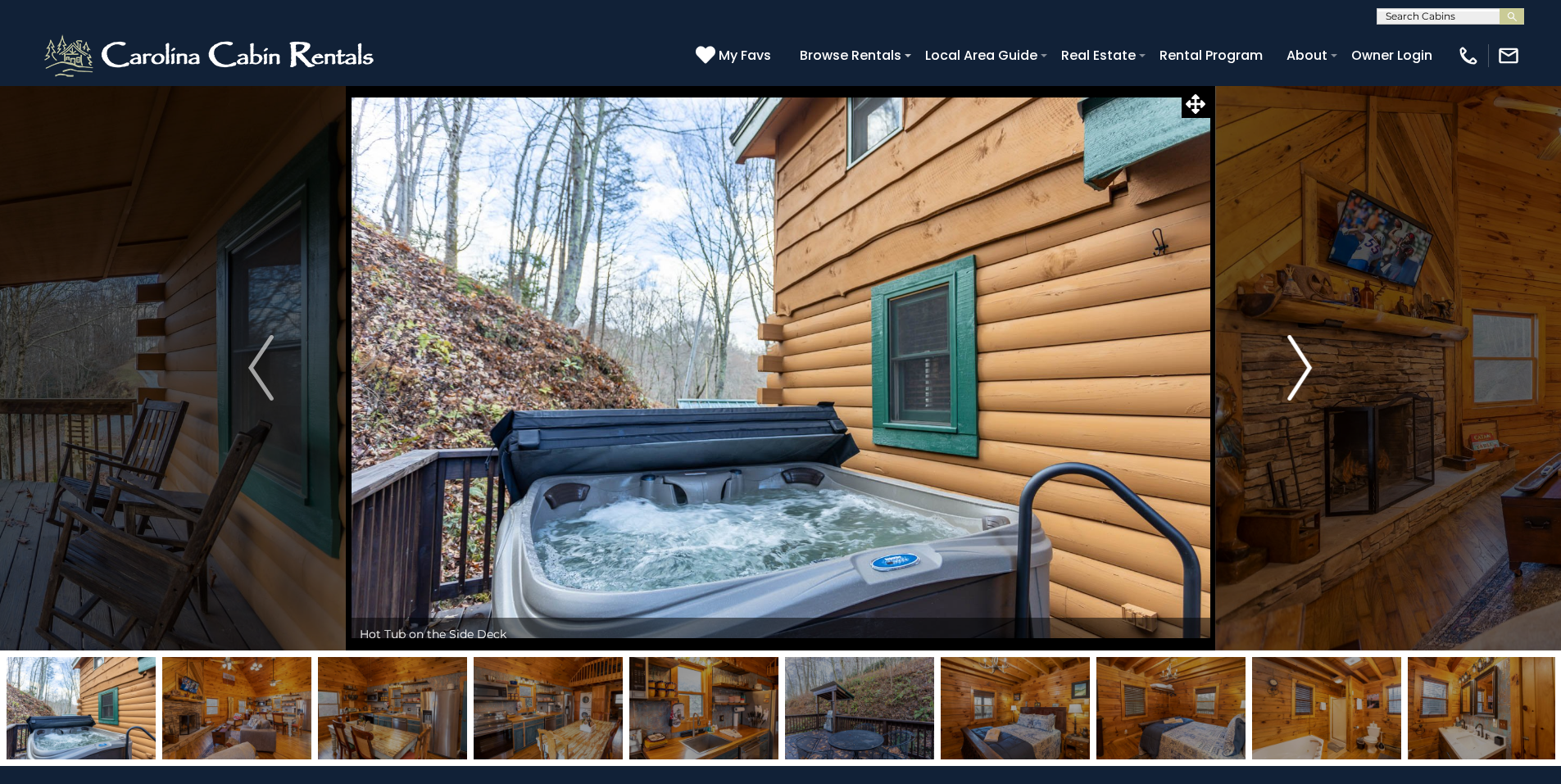
click at [1302, 371] on img "Next" at bounding box center [1299, 367] width 25 height 65
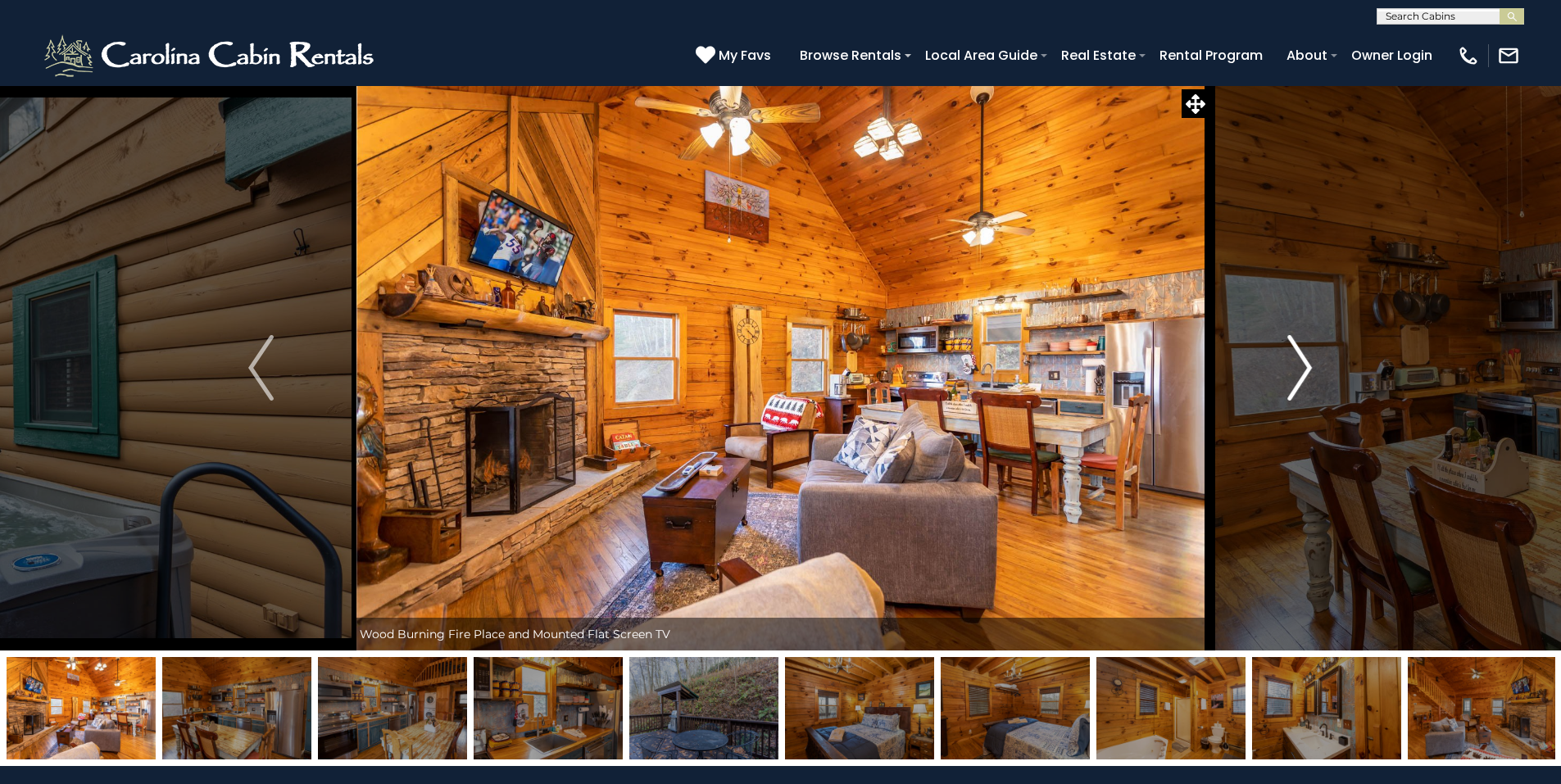
click at [1306, 375] on img "Next" at bounding box center [1299, 367] width 25 height 65
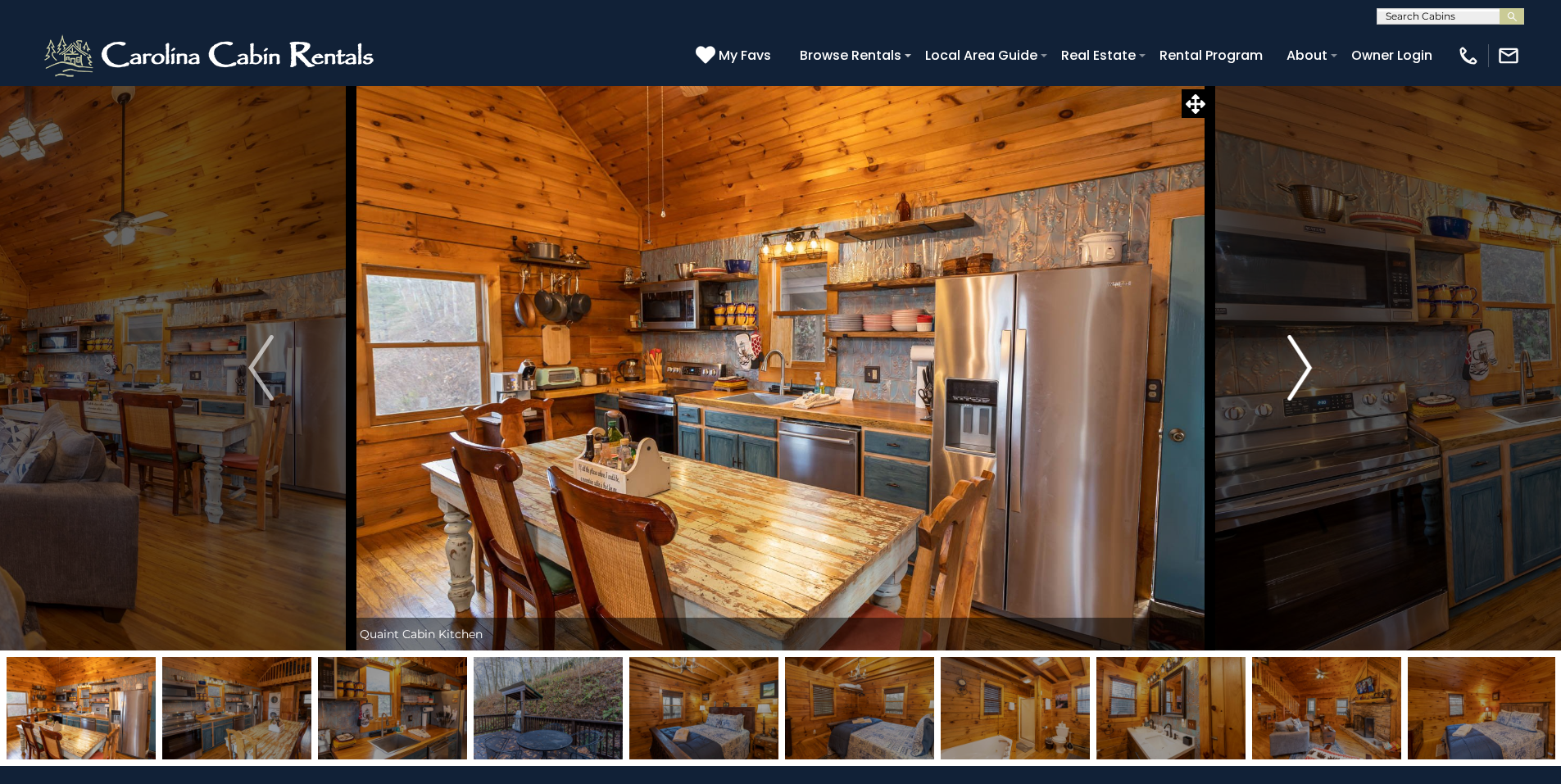
click at [1306, 377] on img "Next" at bounding box center [1299, 367] width 25 height 65
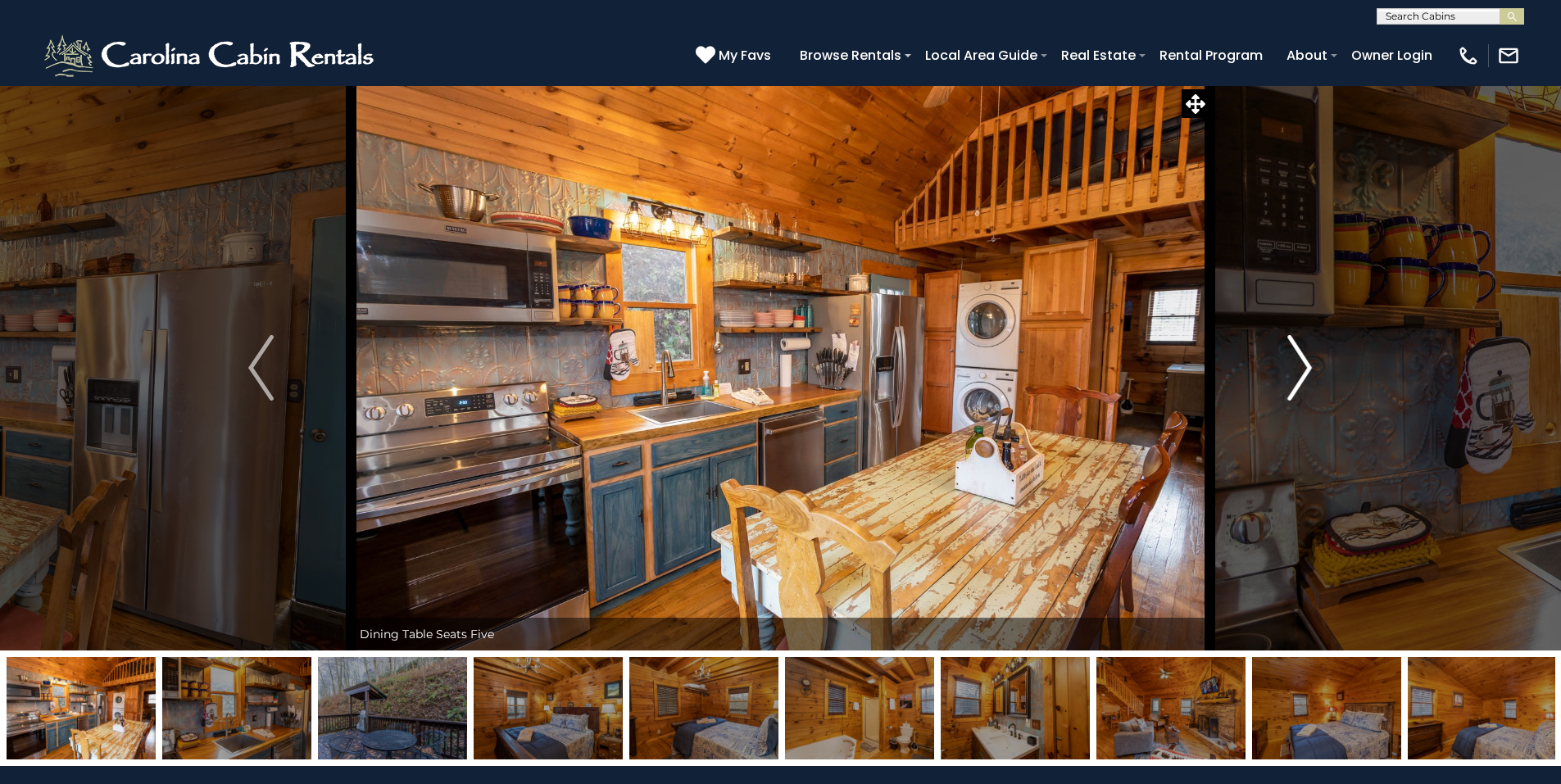
click at [1315, 372] on button "Next" at bounding box center [1299, 367] width 180 height 565
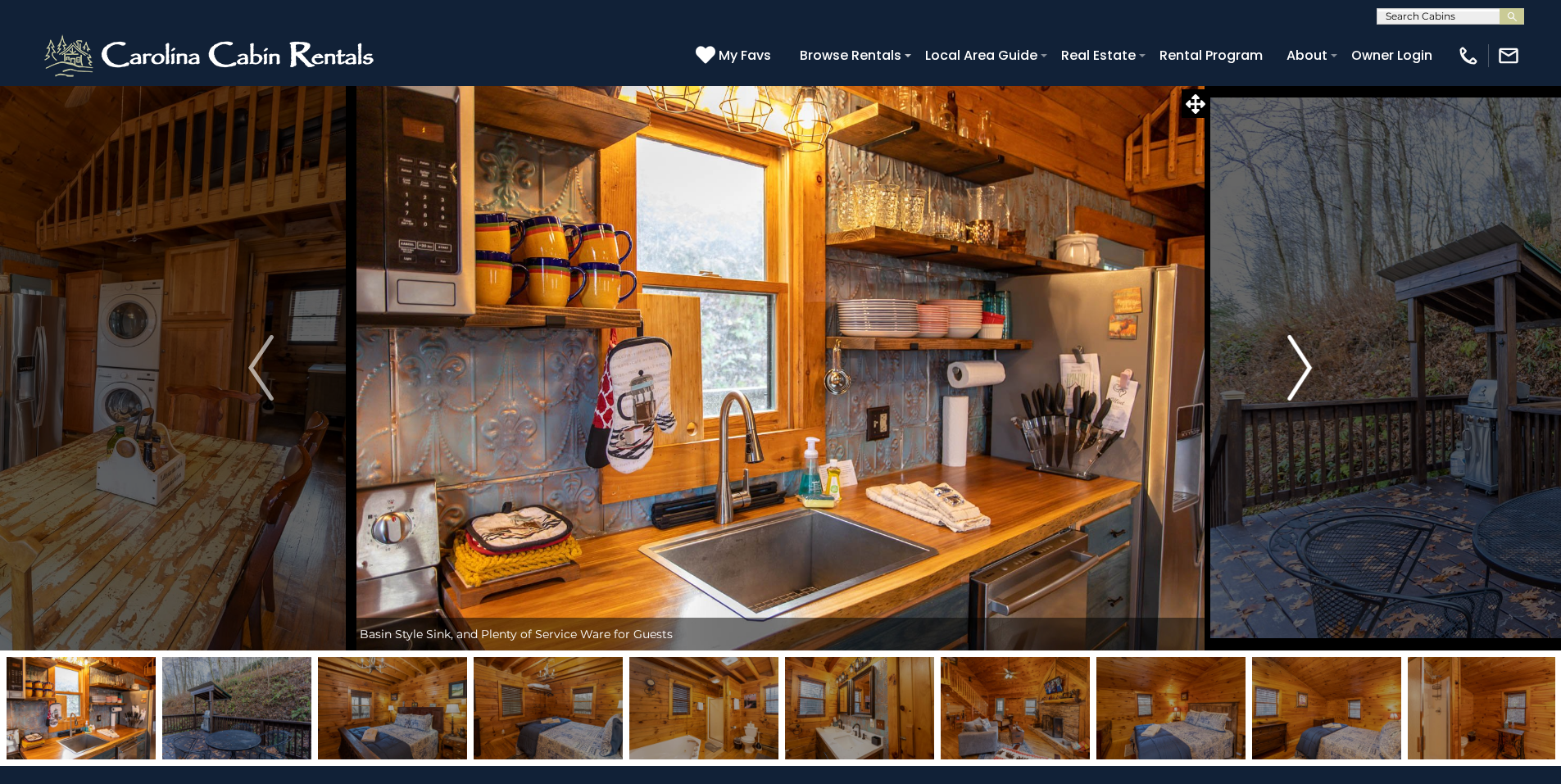
click at [1297, 374] on img "Next" at bounding box center [1299, 367] width 25 height 65
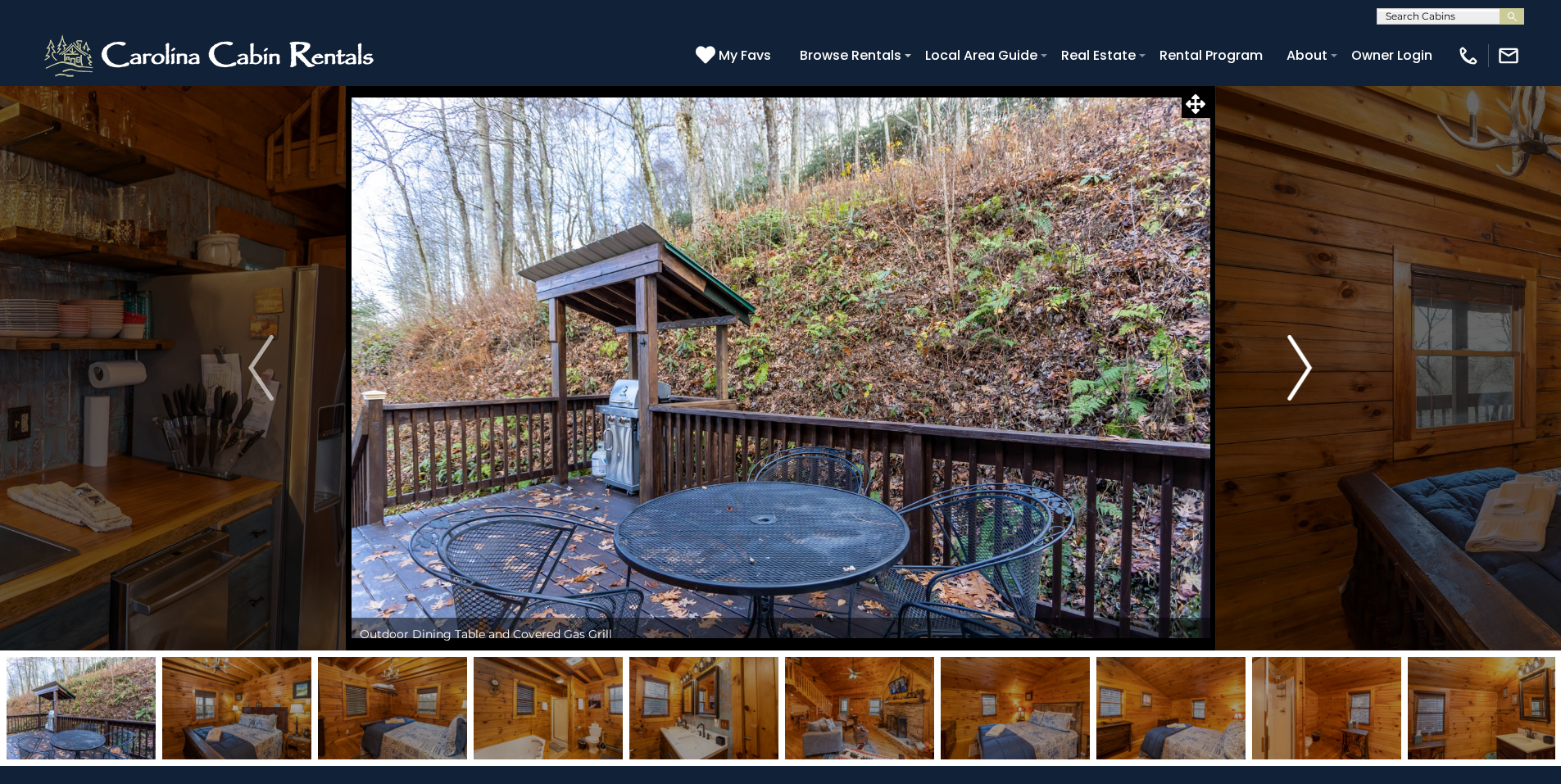
click at [1306, 371] on img "Next" at bounding box center [1299, 367] width 25 height 65
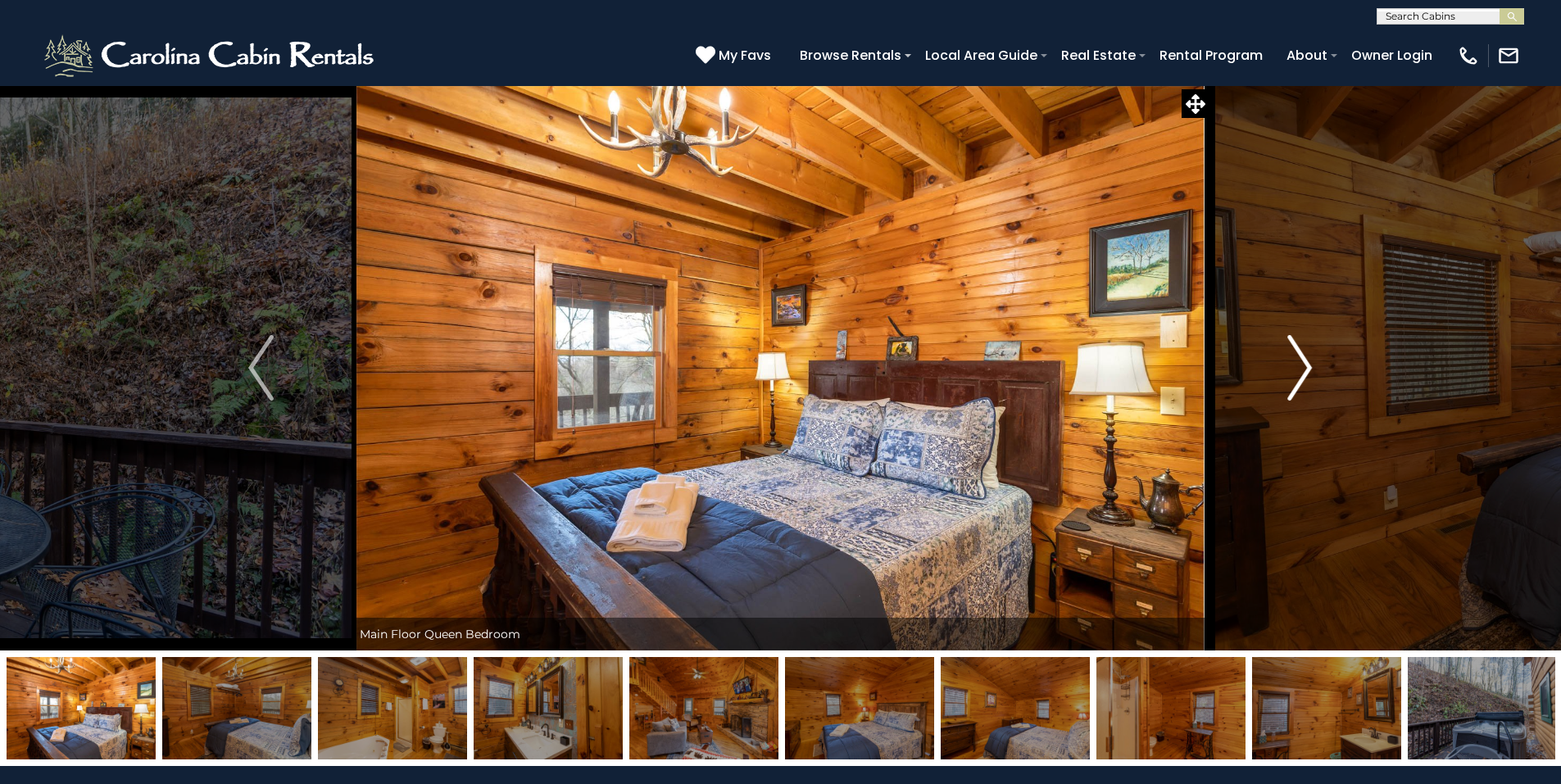
click at [1301, 372] on img "Next" at bounding box center [1299, 367] width 25 height 65
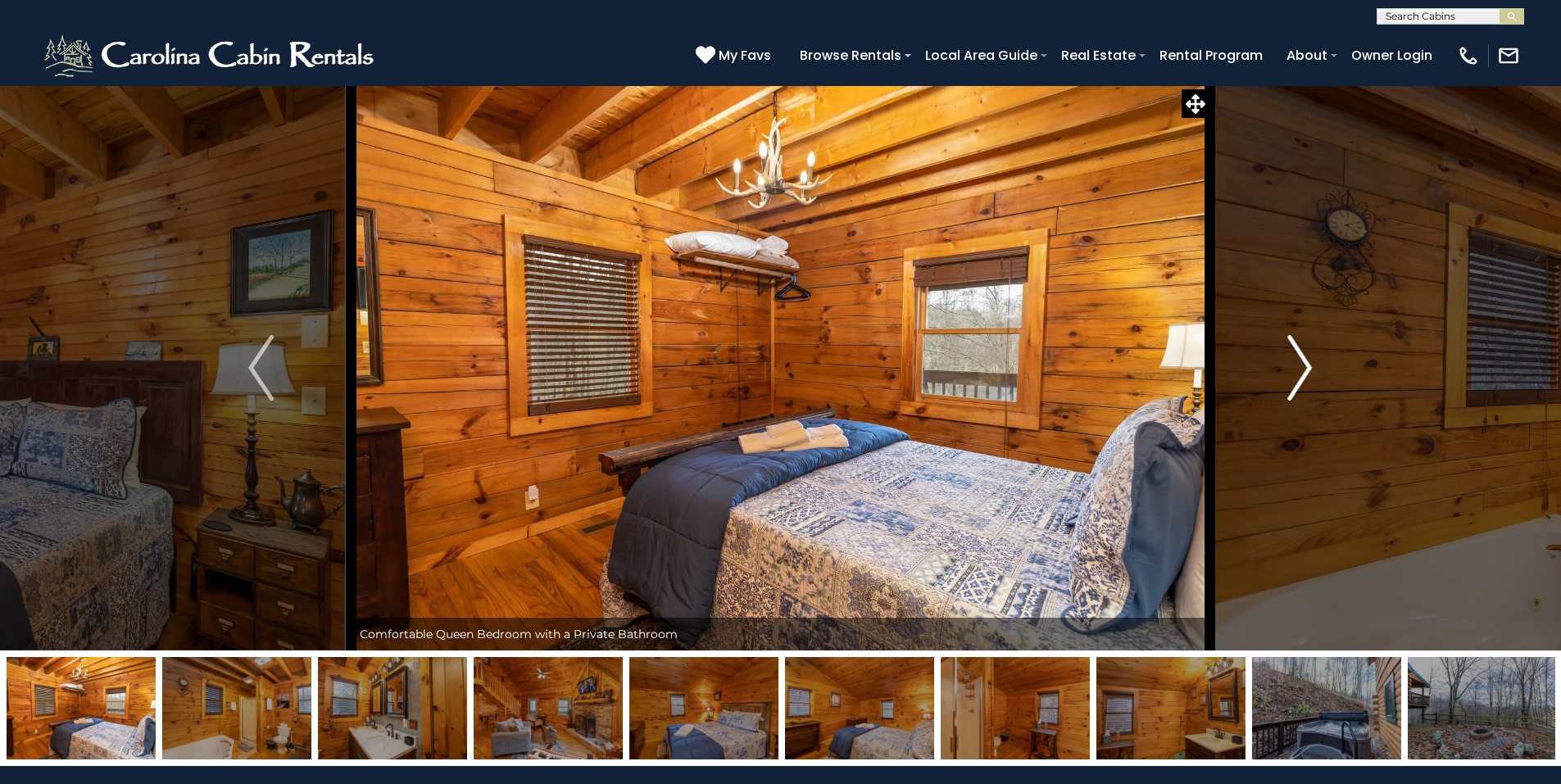
click at [1307, 383] on img "Next" at bounding box center [1299, 367] width 25 height 65
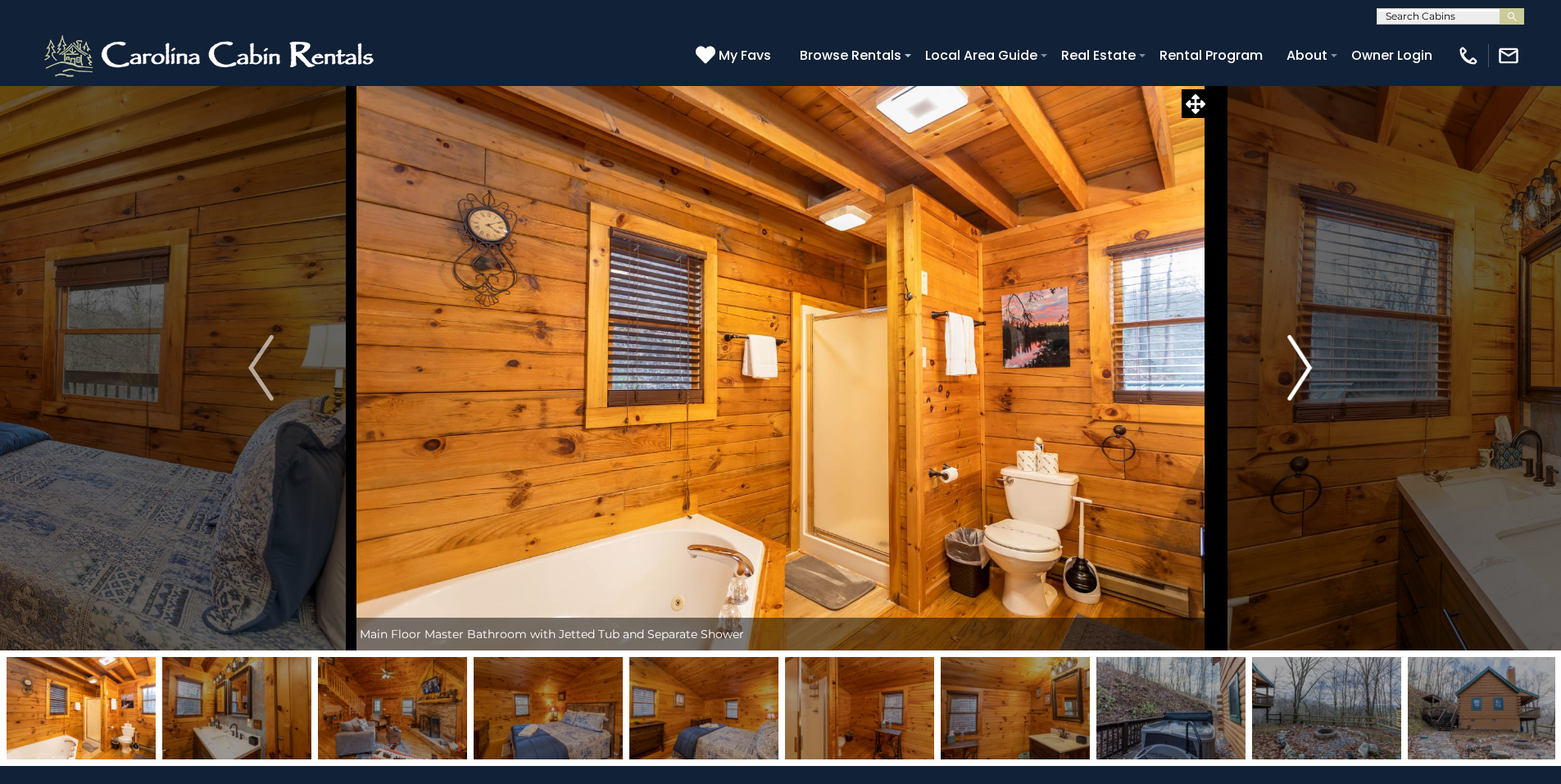
click at [1298, 373] on img "Next" at bounding box center [1299, 367] width 25 height 65
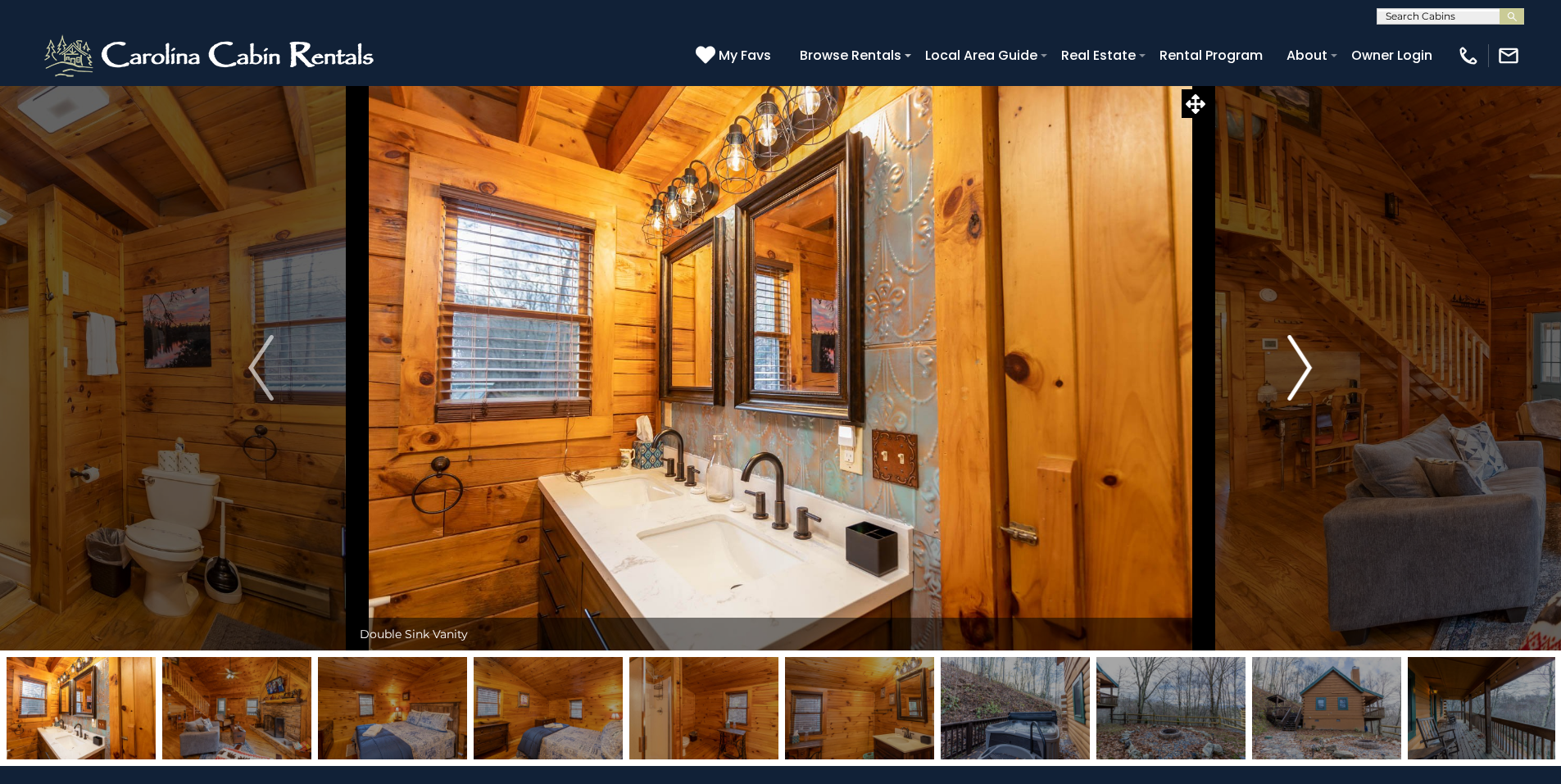
click at [1294, 375] on img "Next" at bounding box center [1299, 367] width 25 height 65
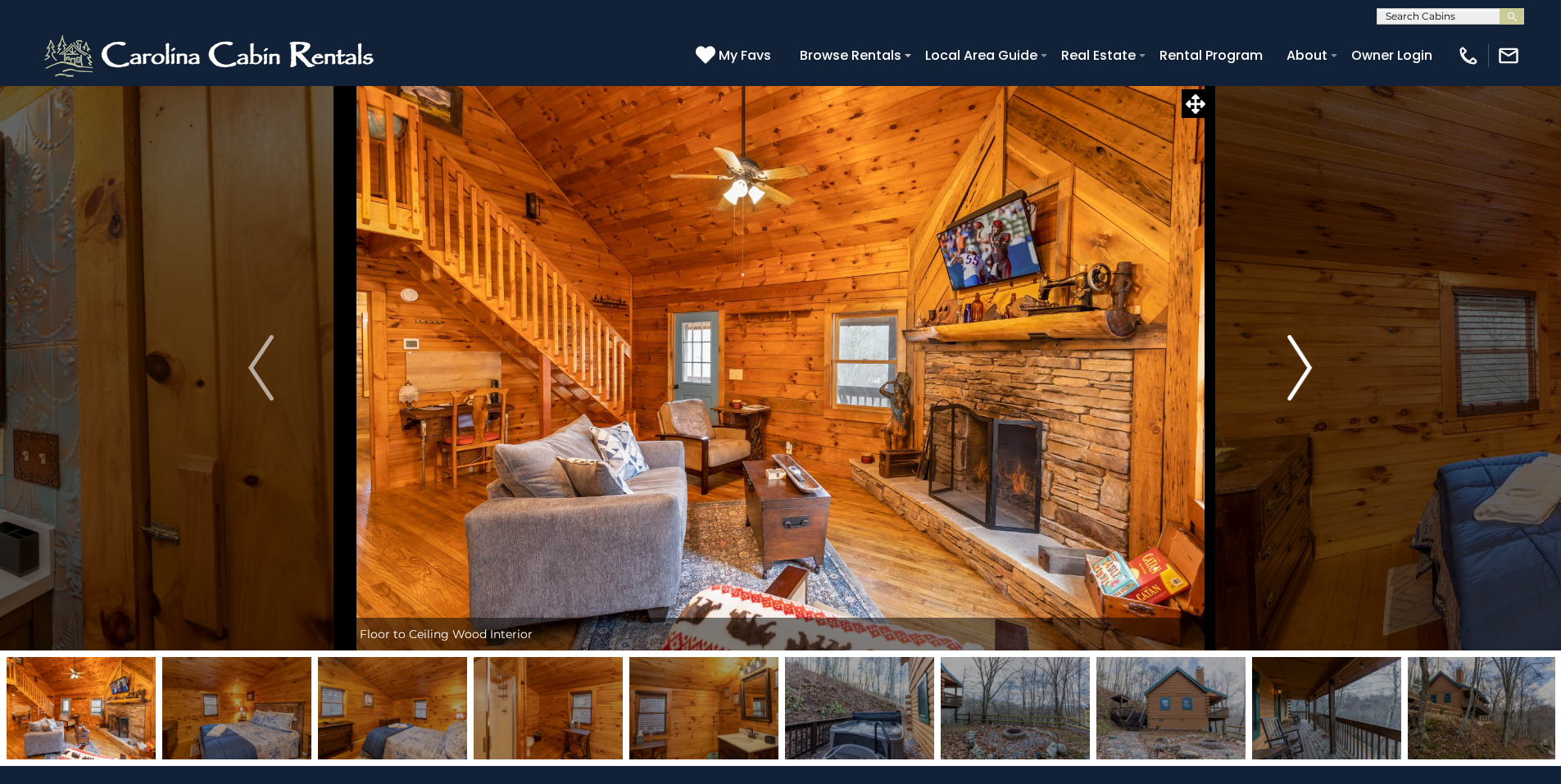
click at [1309, 372] on img "Next" at bounding box center [1299, 367] width 25 height 65
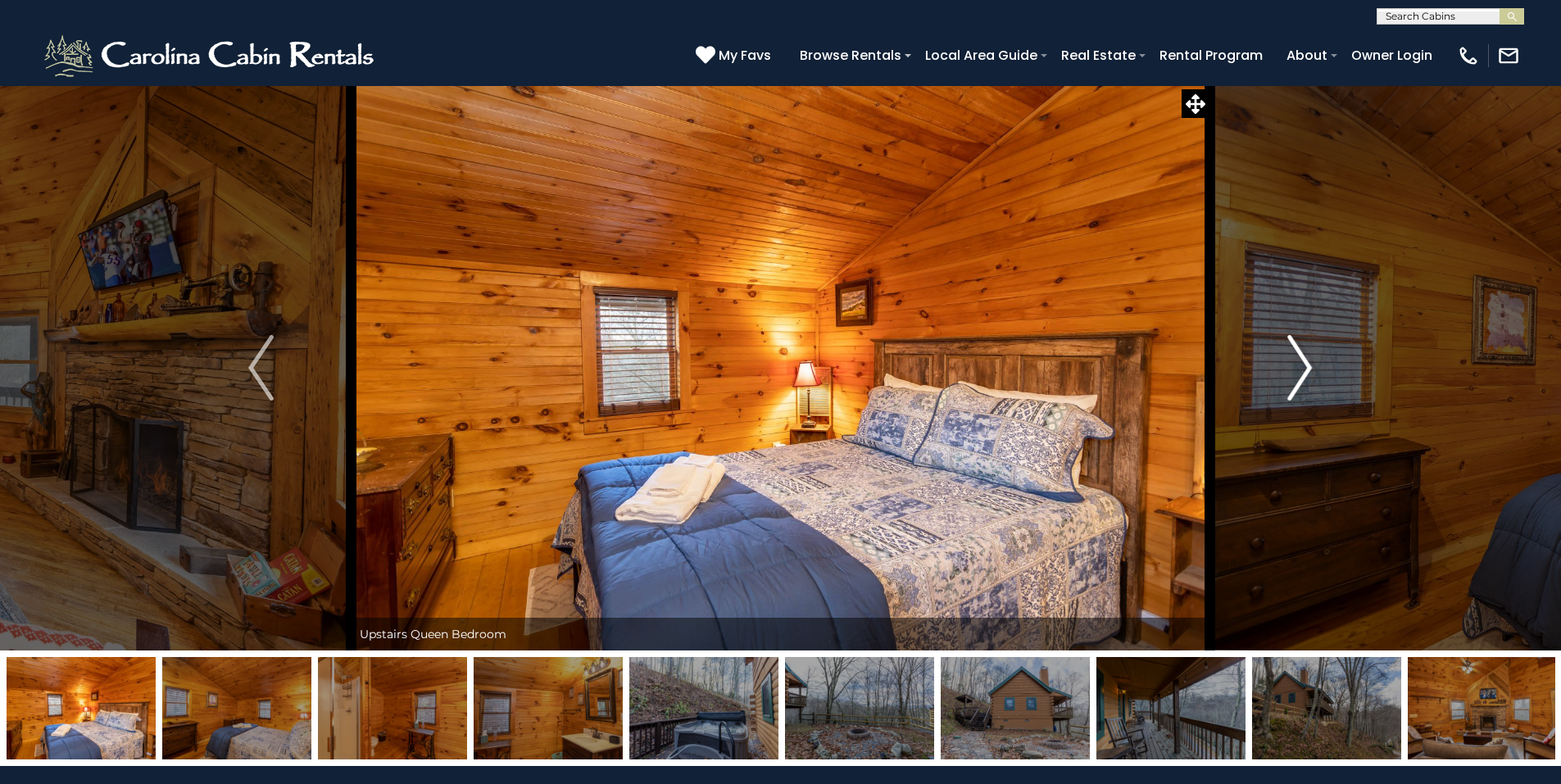
click at [1315, 366] on button "Next" at bounding box center [1299, 367] width 180 height 565
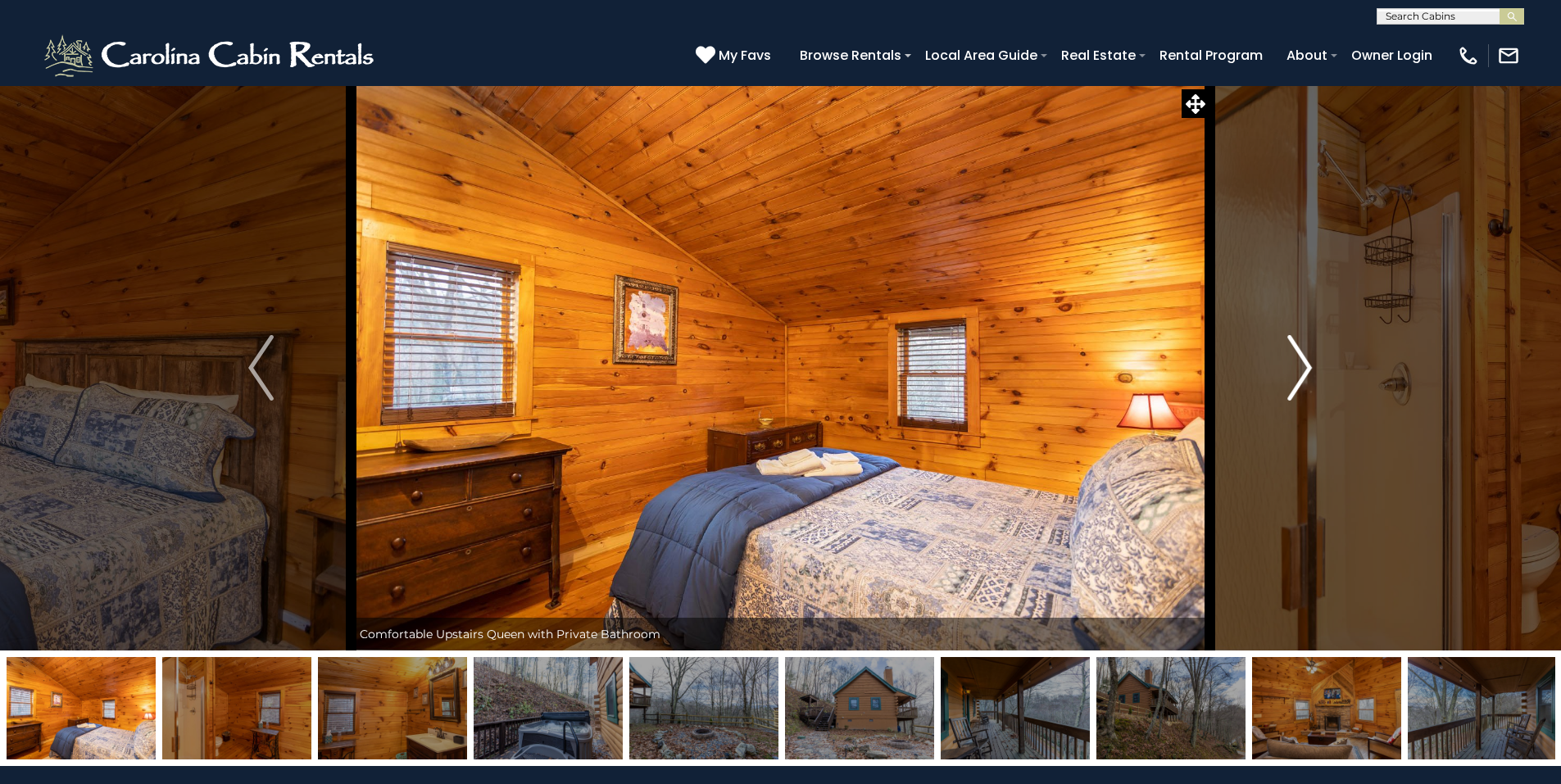
click at [1307, 372] on img "Next" at bounding box center [1299, 367] width 25 height 65
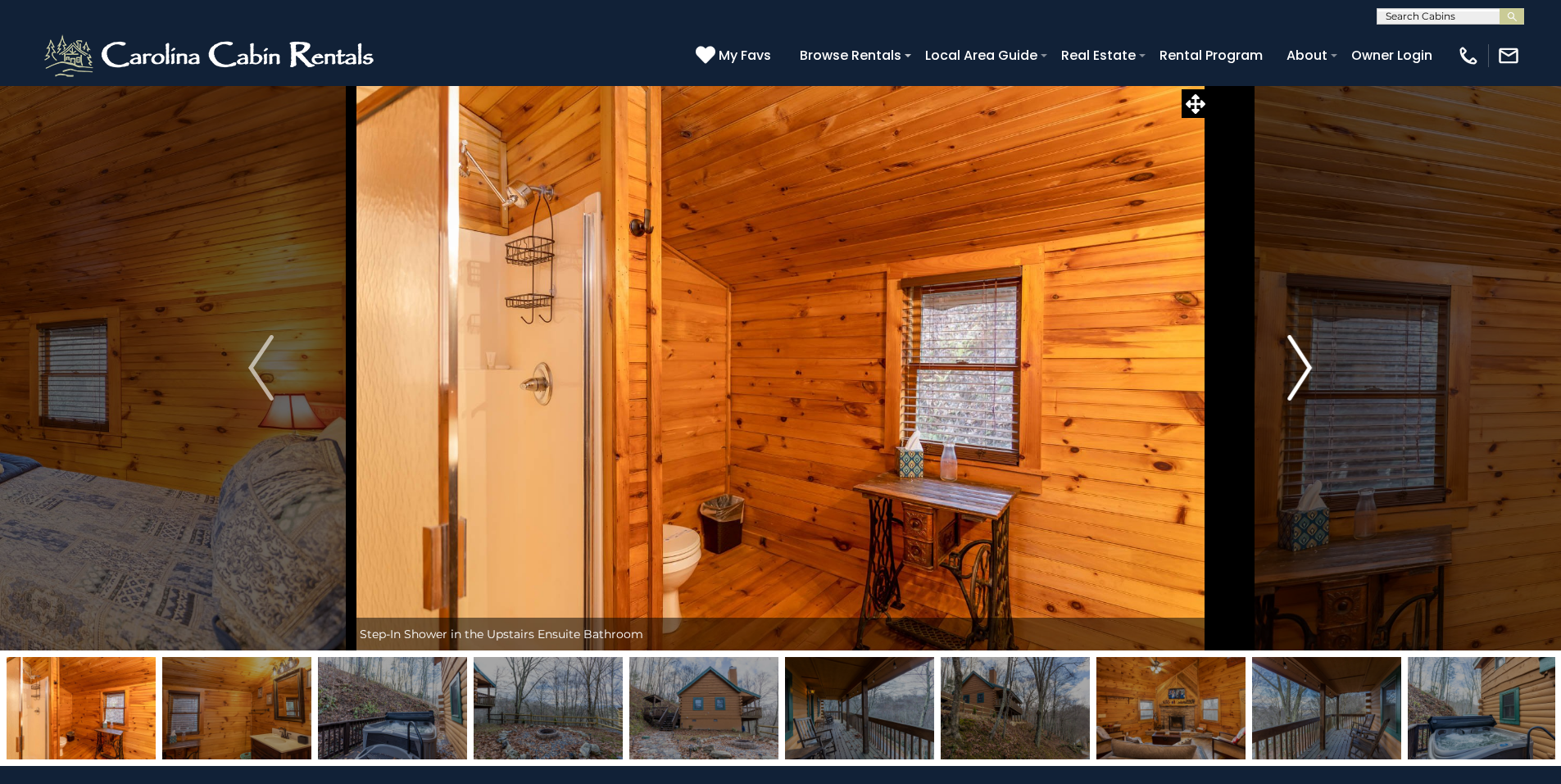
click at [1315, 374] on button "Next" at bounding box center [1299, 367] width 180 height 565
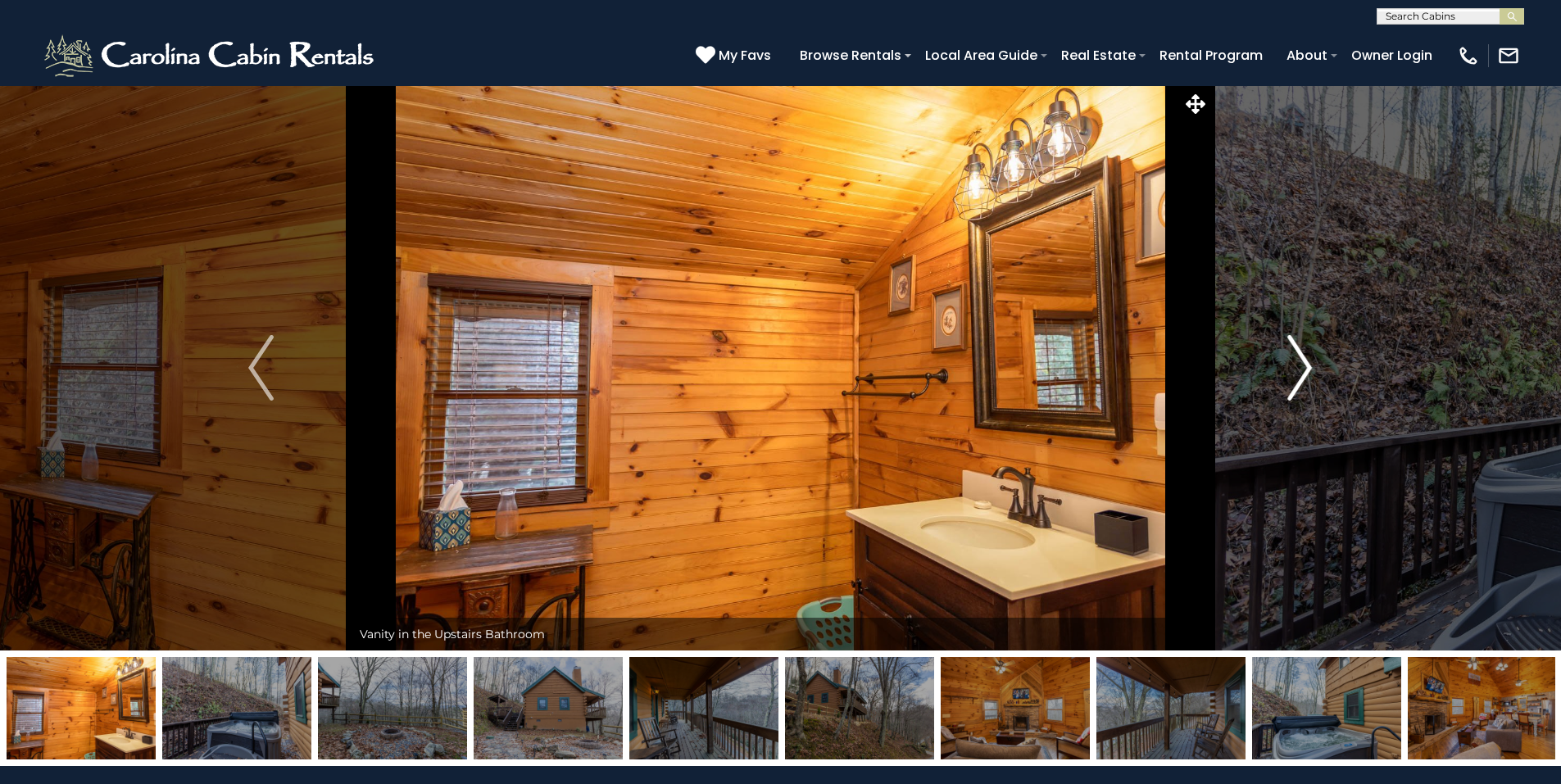
click at [1299, 365] on img "Next" at bounding box center [1299, 367] width 25 height 65
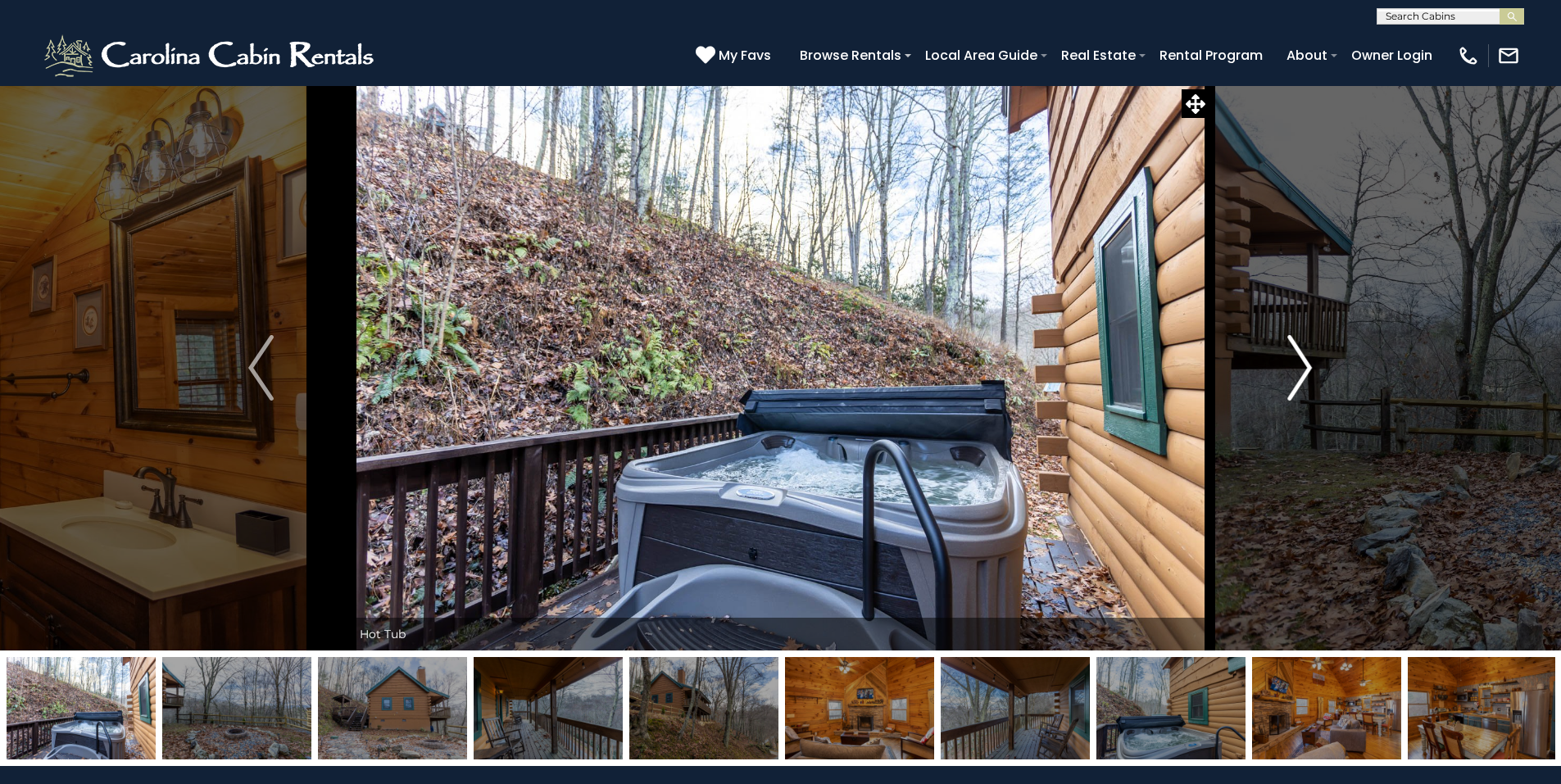
click at [1315, 379] on button "Next" at bounding box center [1299, 367] width 180 height 565
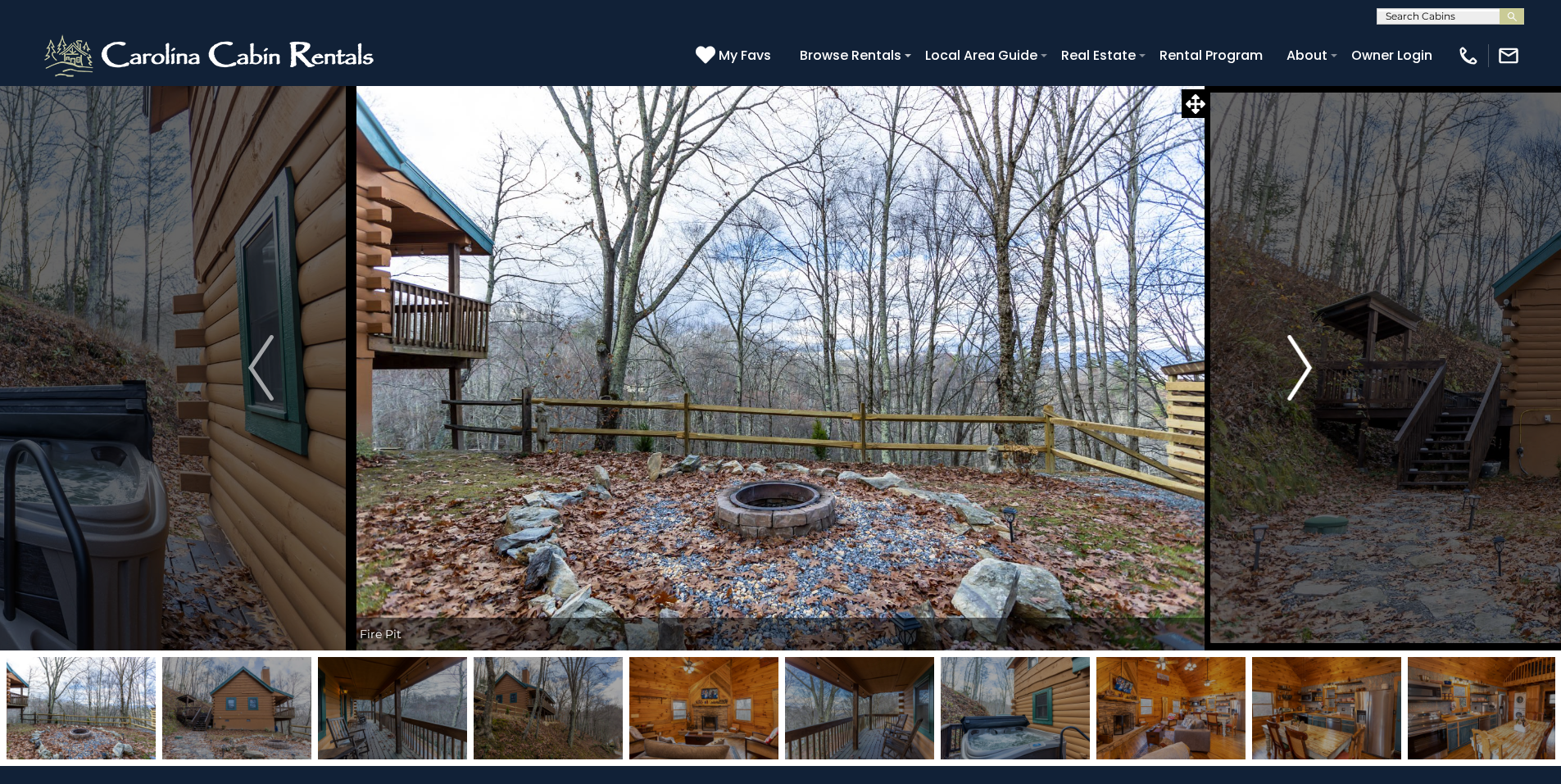
click at [1303, 366] on img "Next" at bounding box center [1299, 367] width 25 height 65
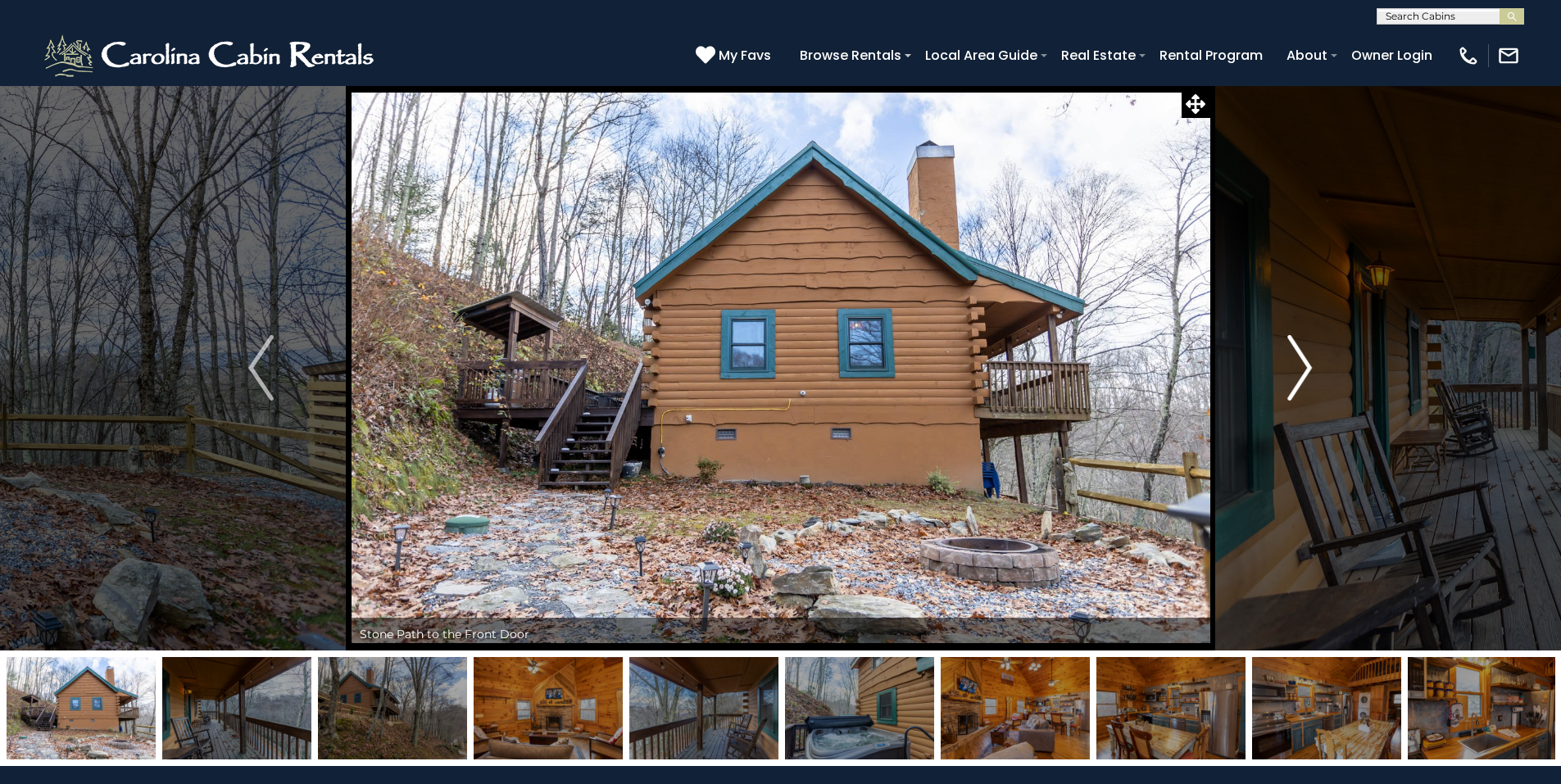
click at [1300, 381] on img "Next" at bounding box center [1299, 367] width 25 height 65
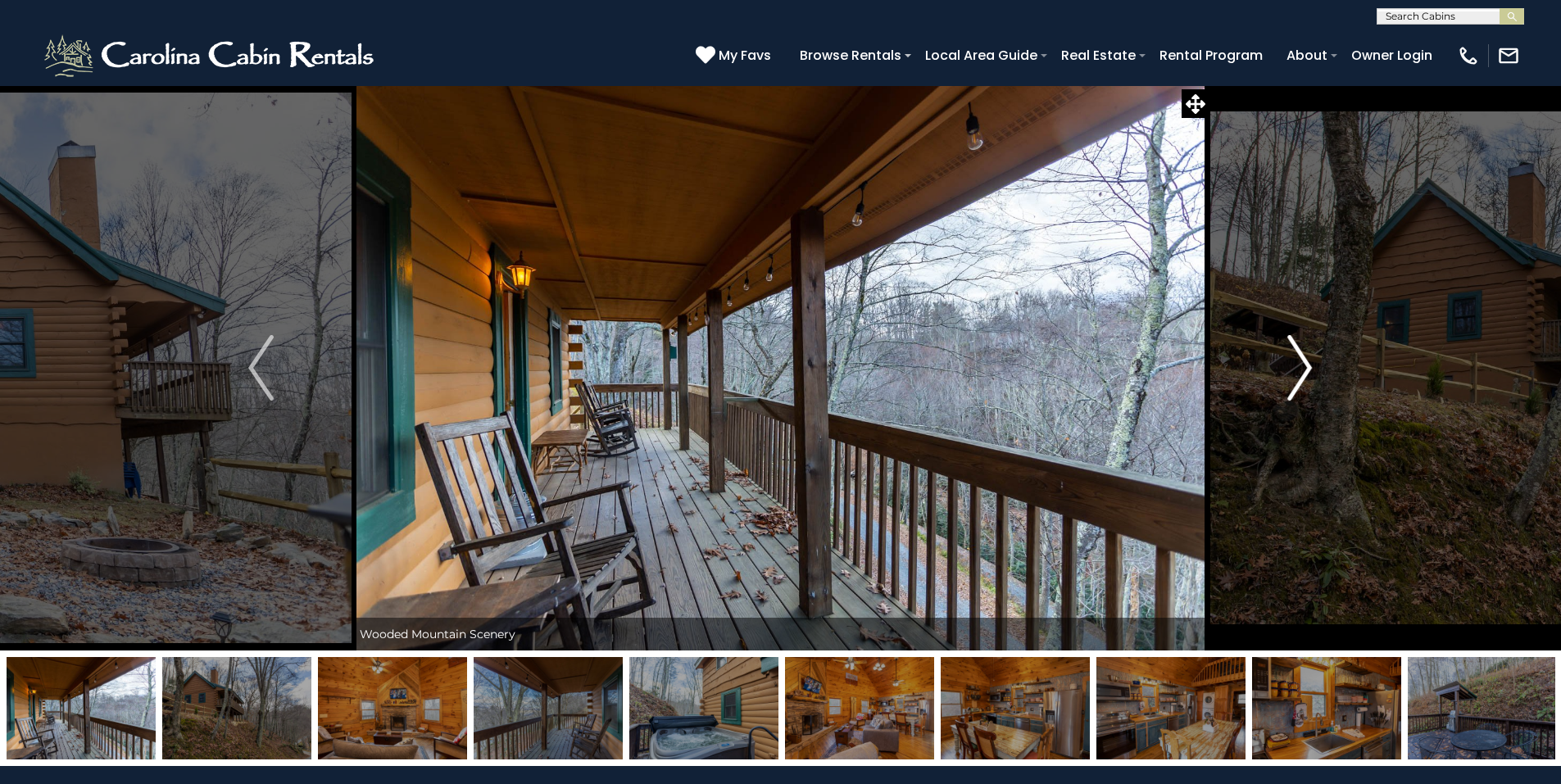
click at [1317, 375] on button "Next" at bounding box center [1299, 367] width 180 height 565
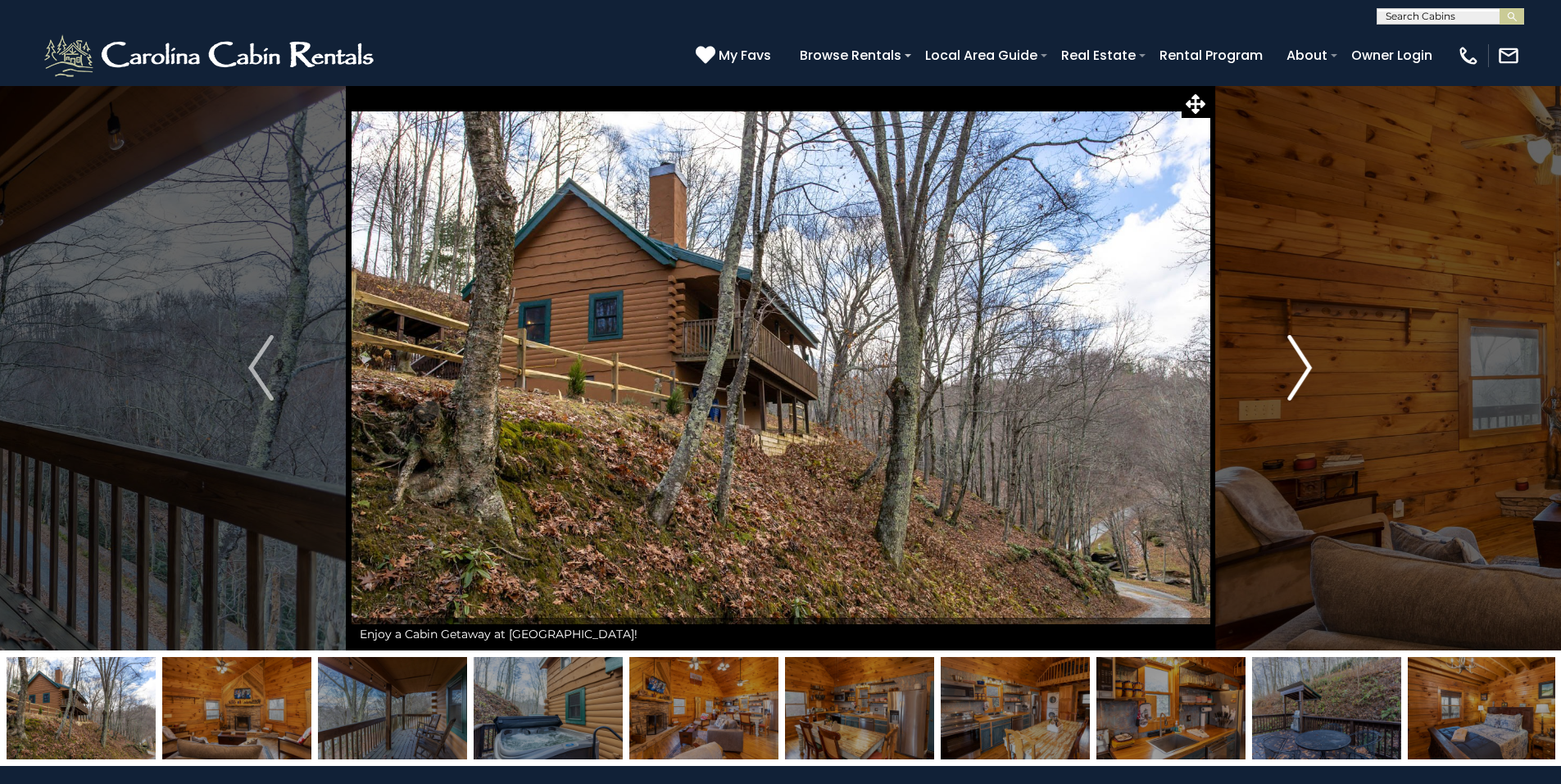
click at [1305, 372] on img "Next" at bounding box center [1299, 367] width 25 height 65
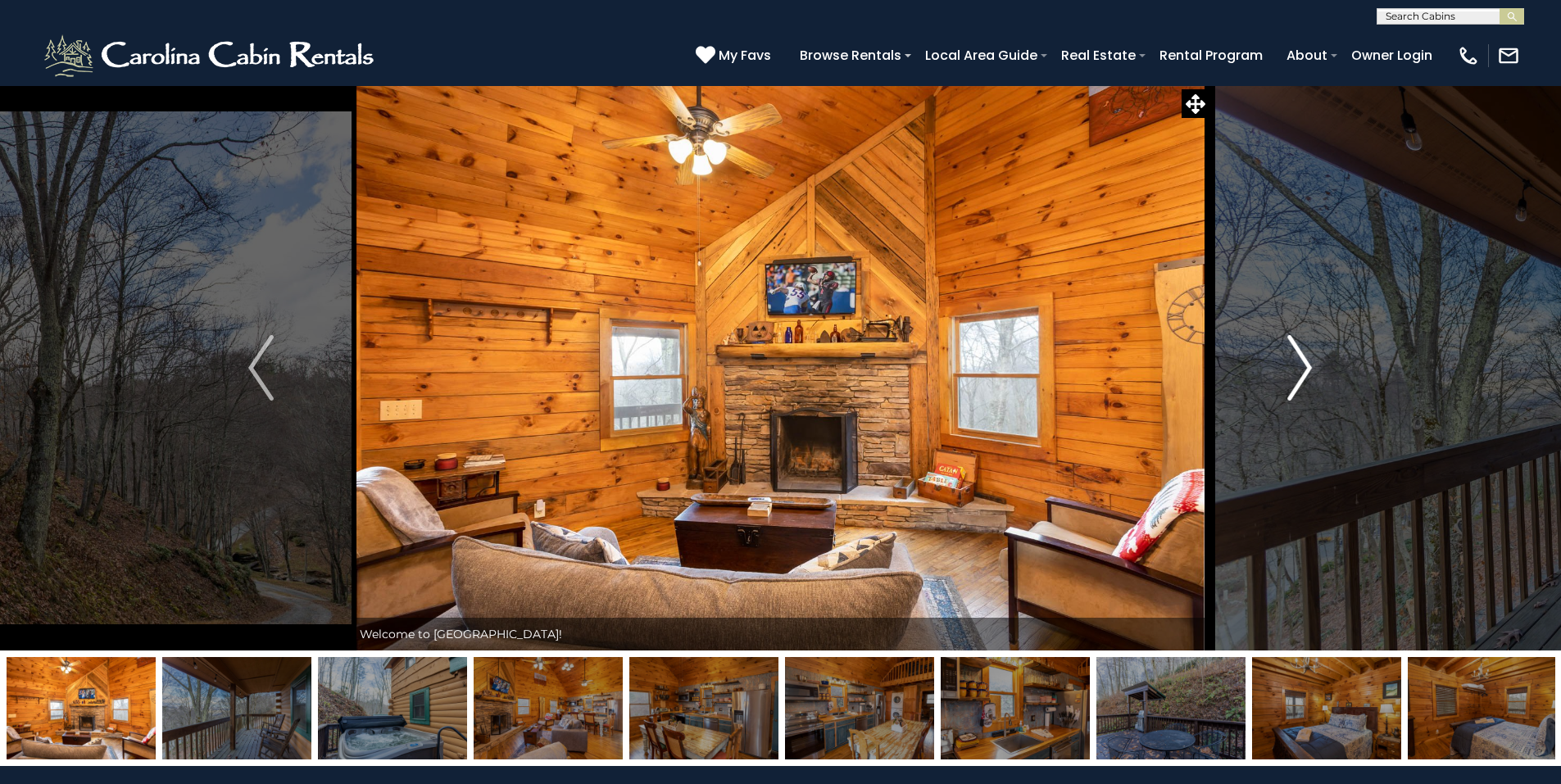
click at [1303, 369] on img "Next" at bounding box center [1299, 367] width 25 height 65
